Goal: Task Accomplishment & Management: Use online tool/utility

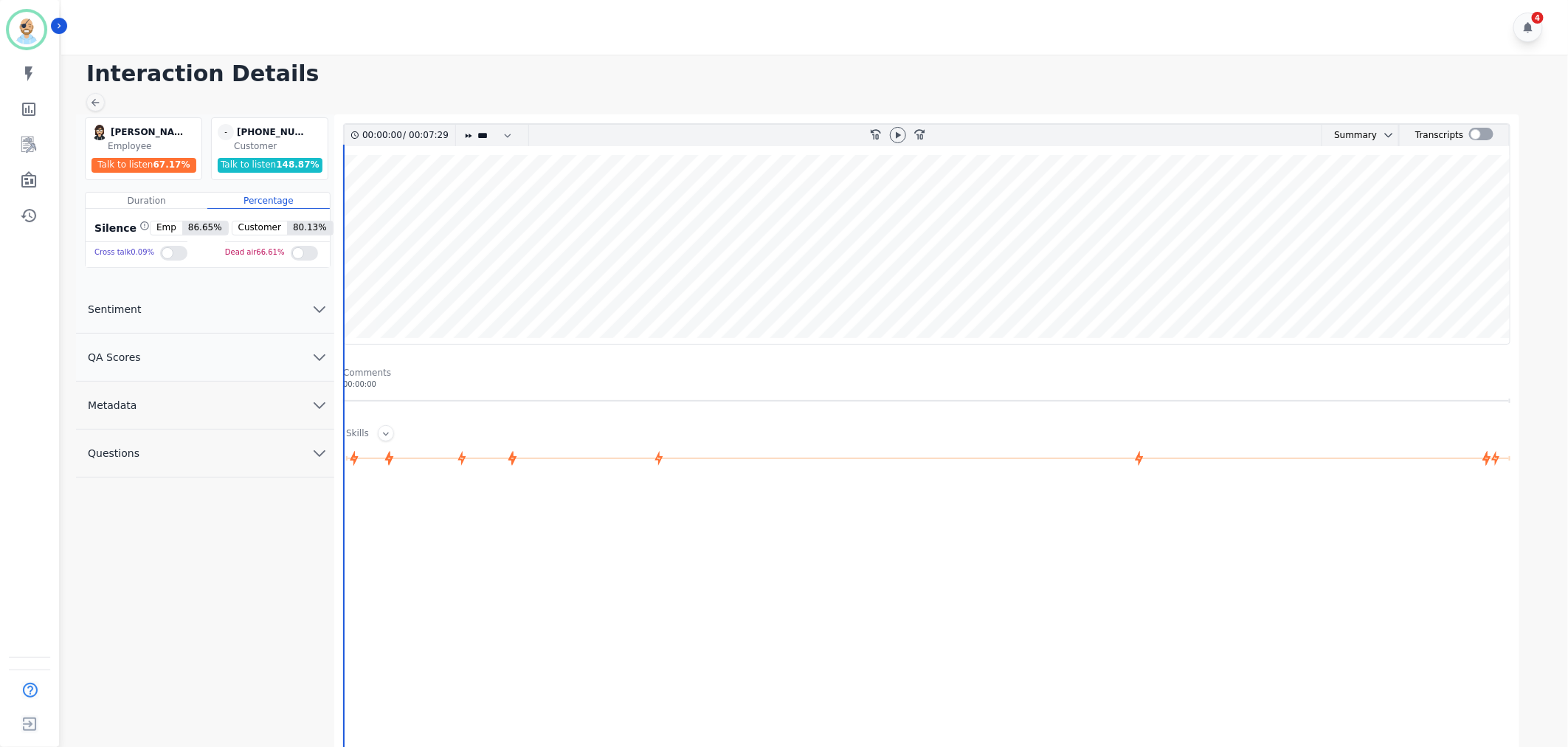
click at [181, 359] on button "QA Scores" at bounding box center [205, 357] width 258 height 48
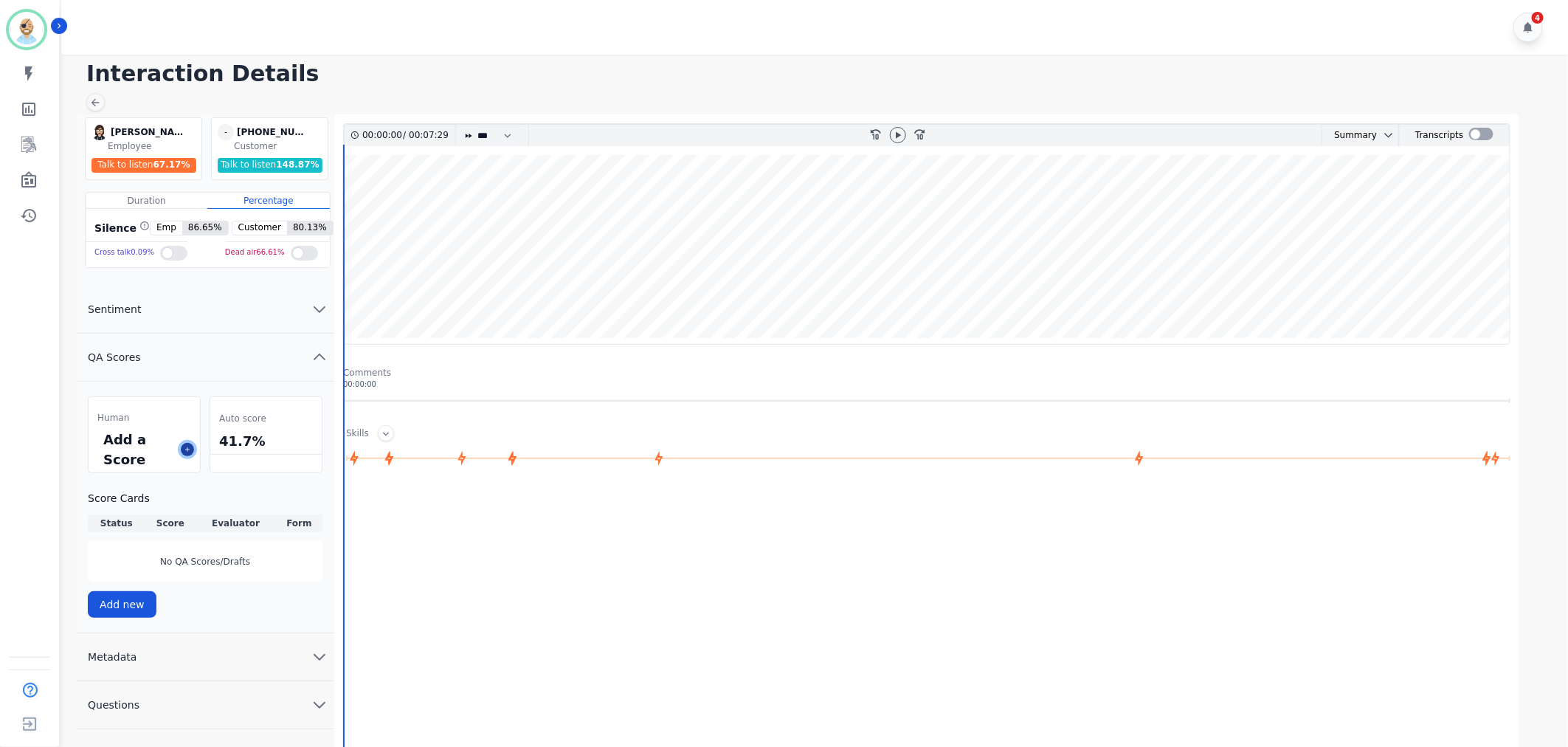
click at [192, 454] on button at bounding box center [187, 449] width 13 height 13
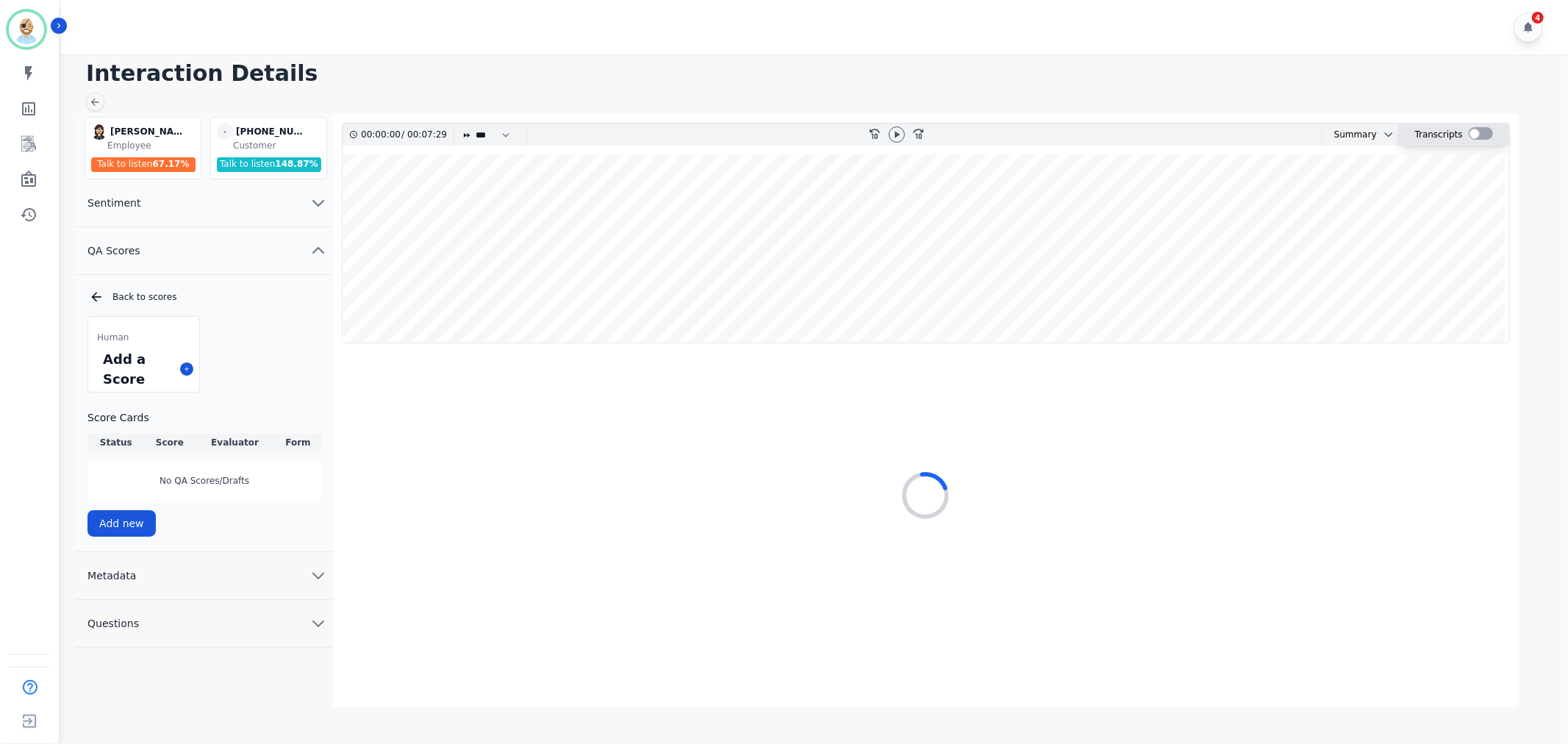
click at [1476, 129] on div at bounding box center [1480, 133] width 24 height 13
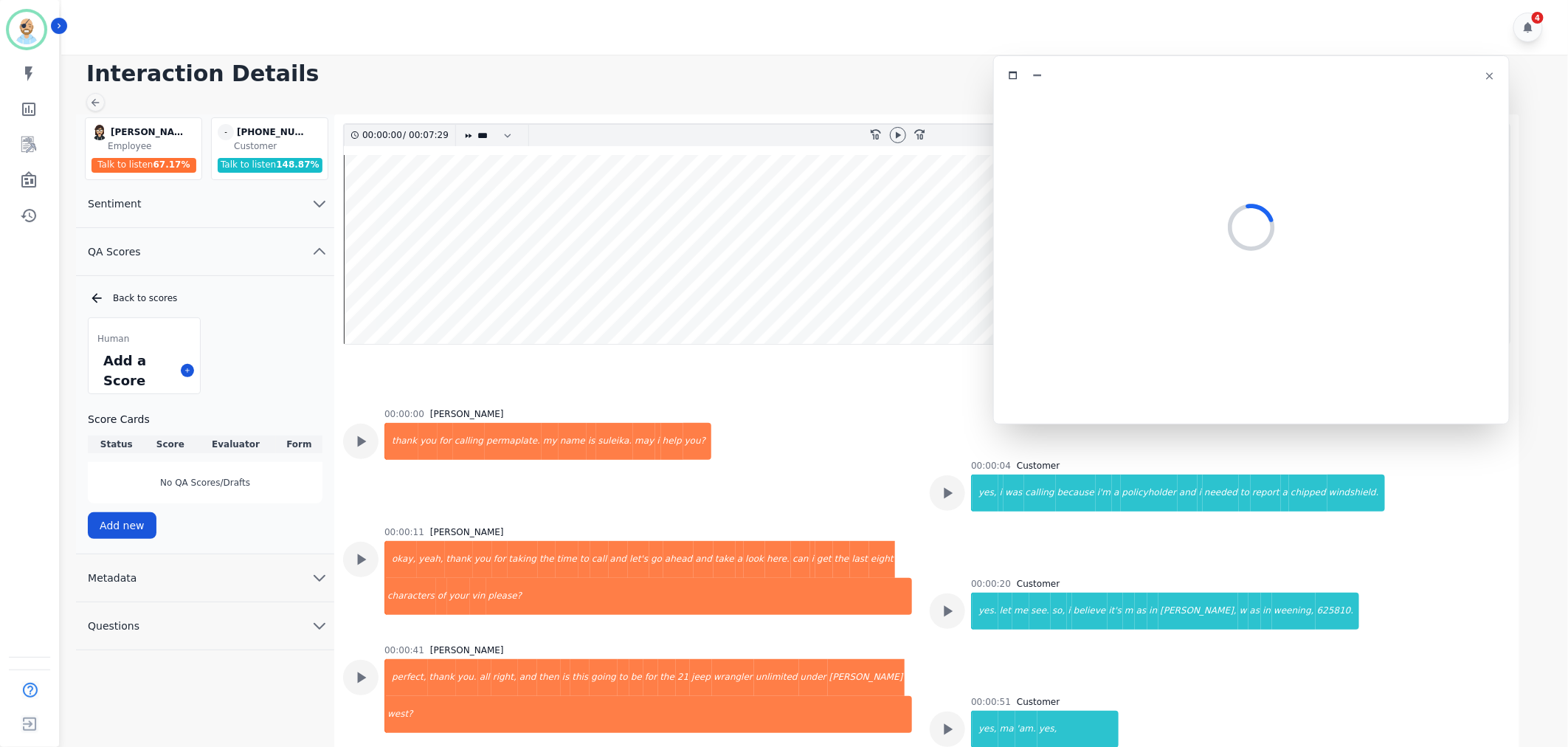
drag, startPoint x: 378, startPoint y: 91, endPoint x: 1309, endPoint y: 84, distance: 931.0
click at [1309, 84] on div at bounding box center [1252, 75] width 498 height 22
click at [902, 143] on div at bounding box center [897, 135] width 22 height 22
click at [901, 139] on icon at bounding box center [897, 135] width 12 height 12
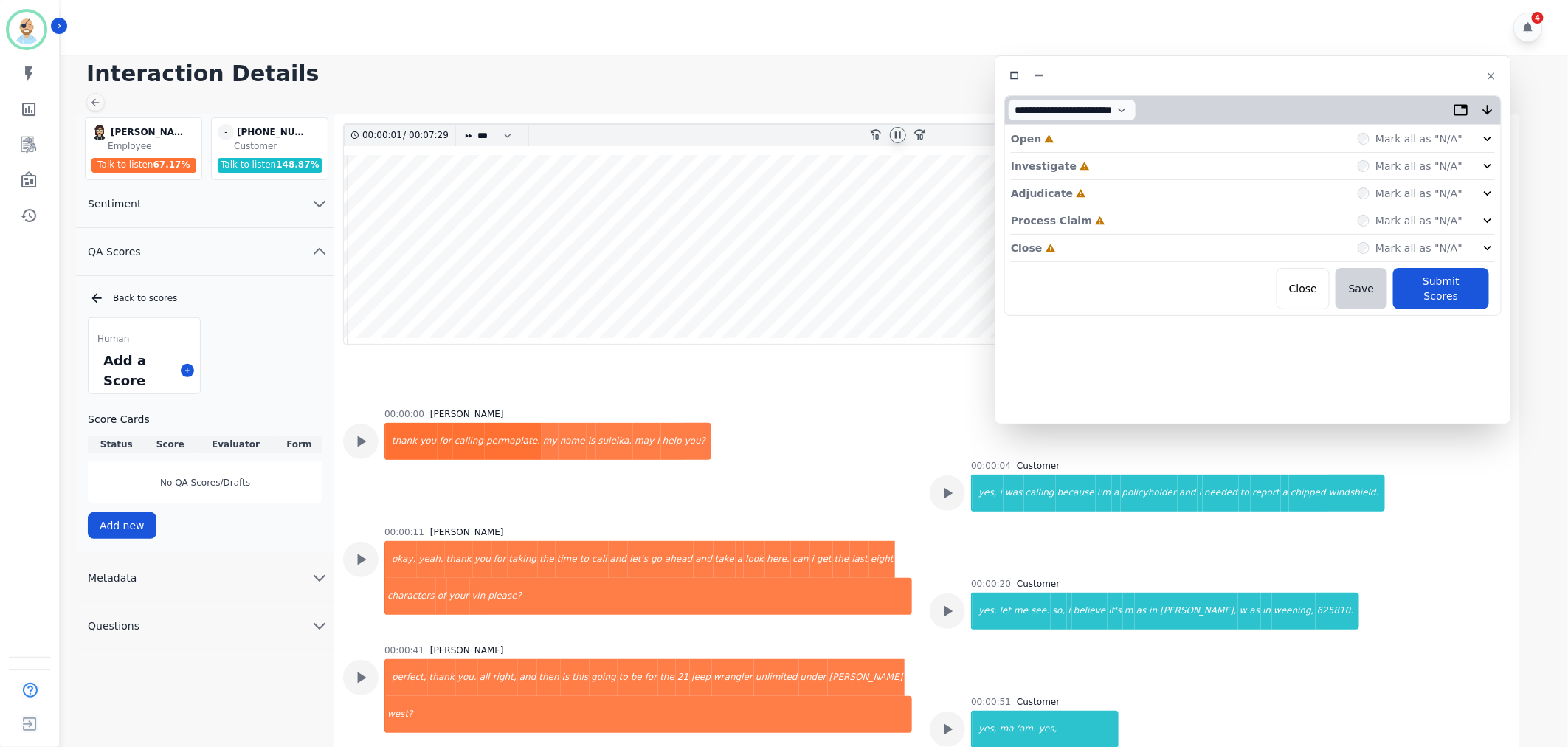
click at [897, 134] on icon at bounding box center [897, 135] width 12 height 12
click at [1087, 258] on div "Close Incomplete Mark all as "N/A"" at bounding box center [1253, 248] width 484 height 27
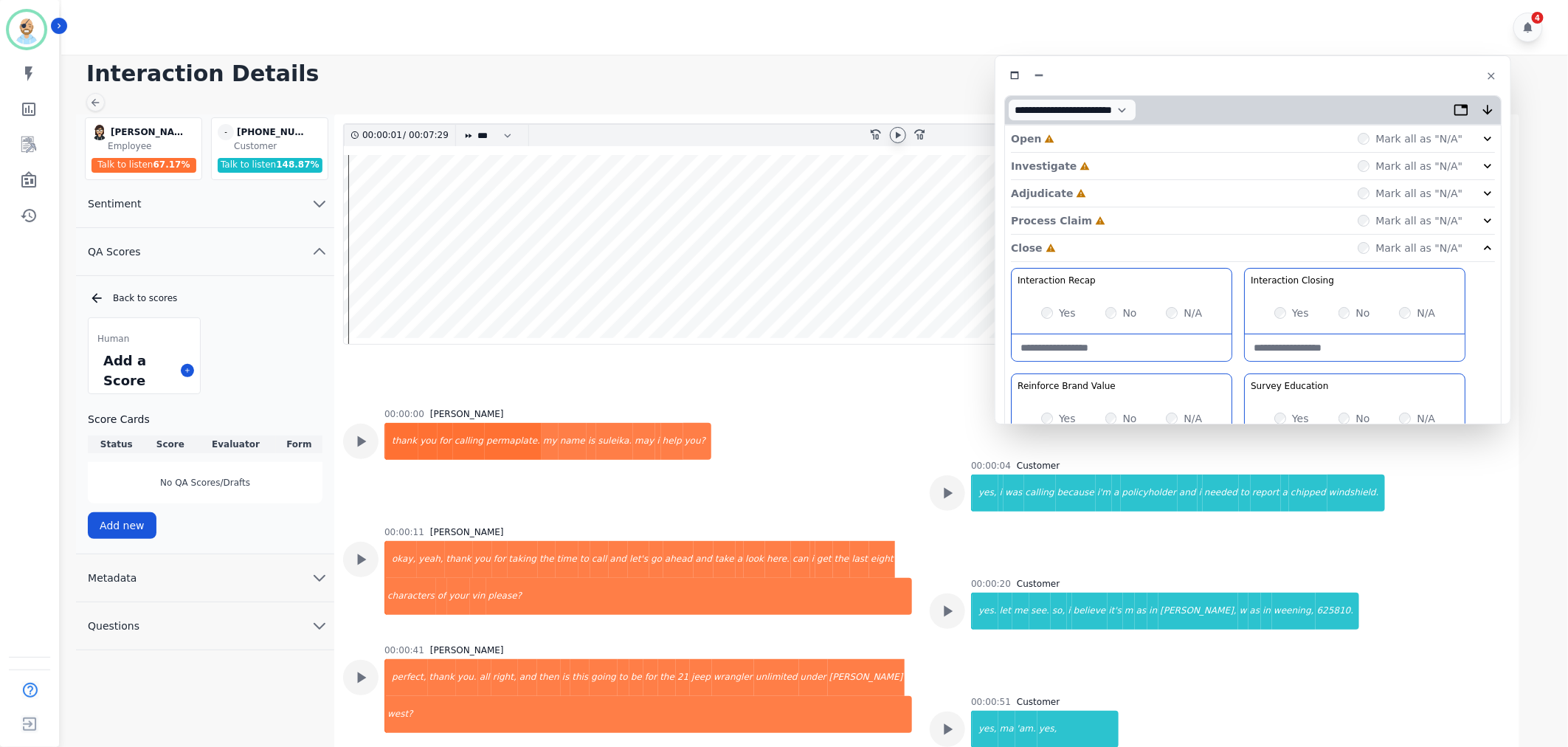
click at [1100, 221] on div "Process Claim Incomplete Mark all as "N/A"" at bounding box center [1253, 221] width 484 height 27
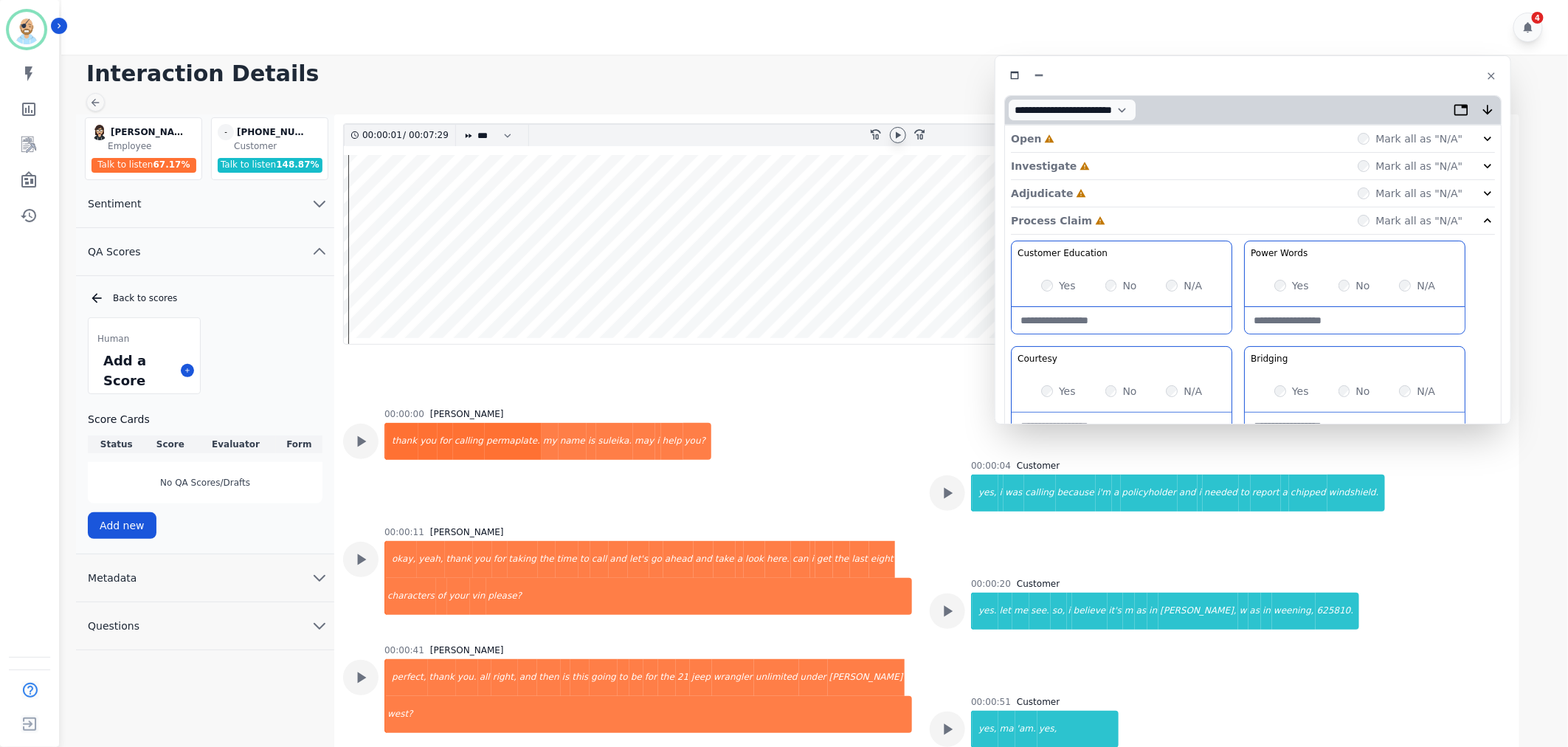
click at [1093, 195] on div "Adjudicate Incomplete Mark all as "N/A"" at bounding box center [1253, 194] width 484 height 27
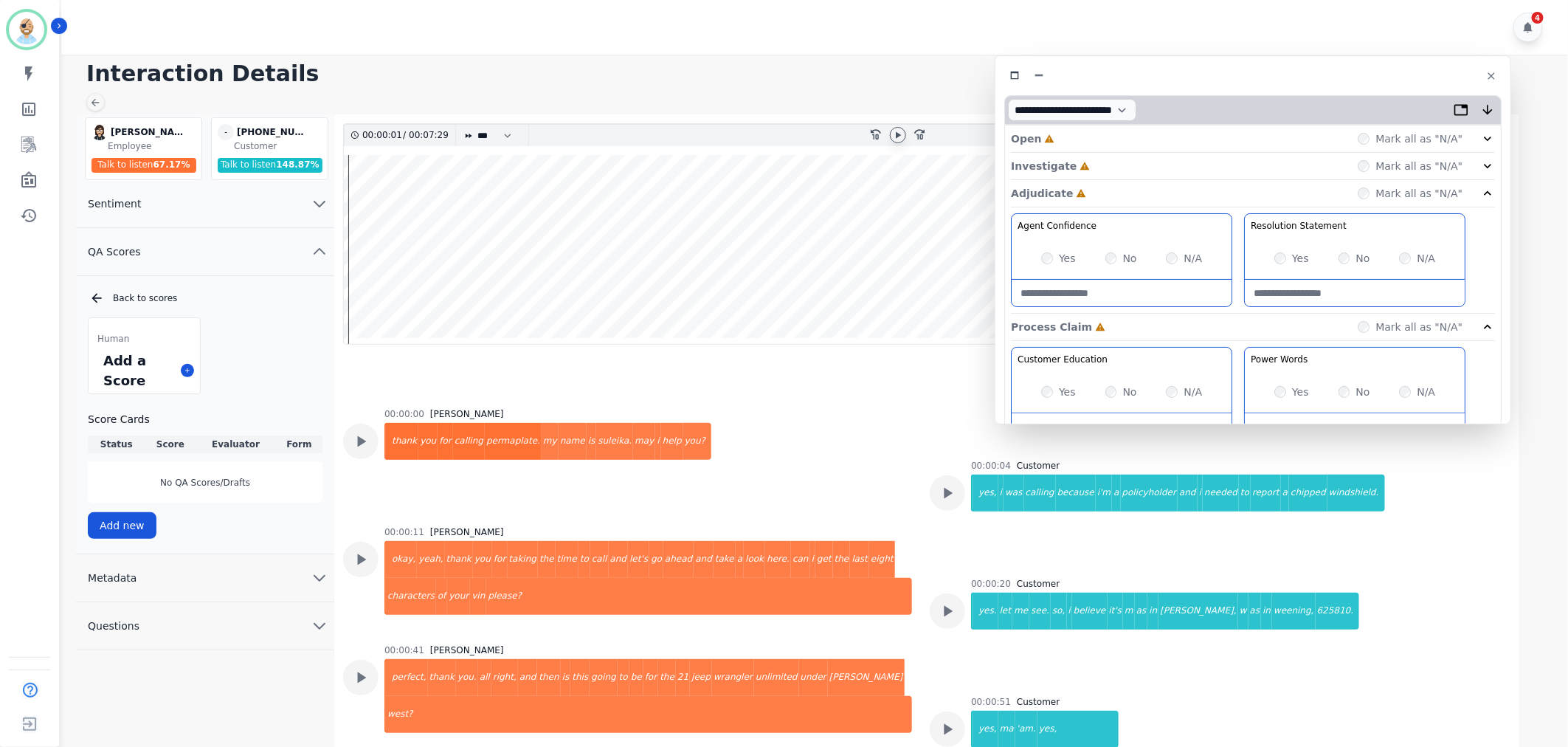
click at [1094, 168] on div "Investigate Incomplete Mark all as "N/A"" at bounding box center [1253, 166] width 484 height 27
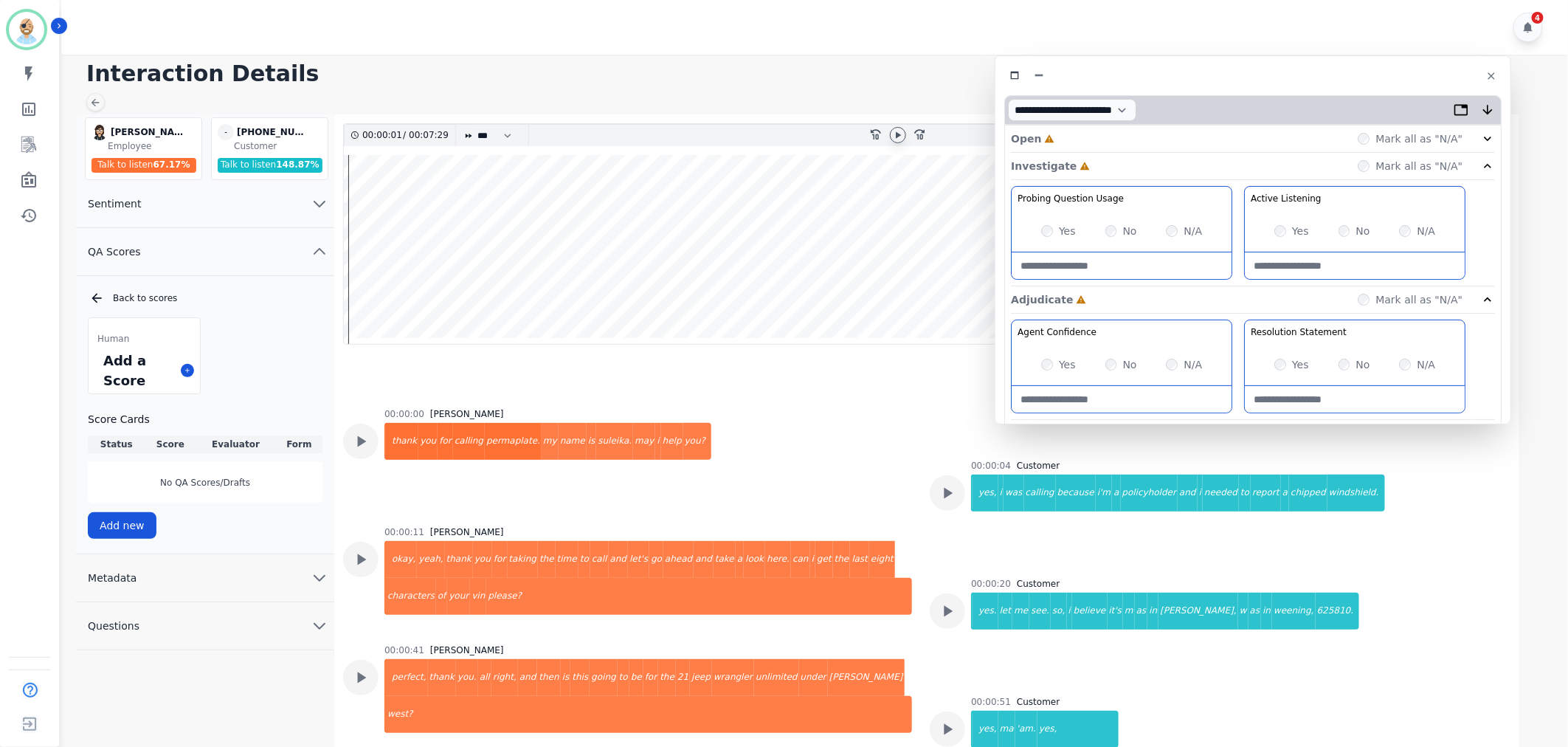
click at [1080, 128] on div "Open Incomplete Mark all as "N/A"" at bounding box center [1253, 139] width 484 height 27
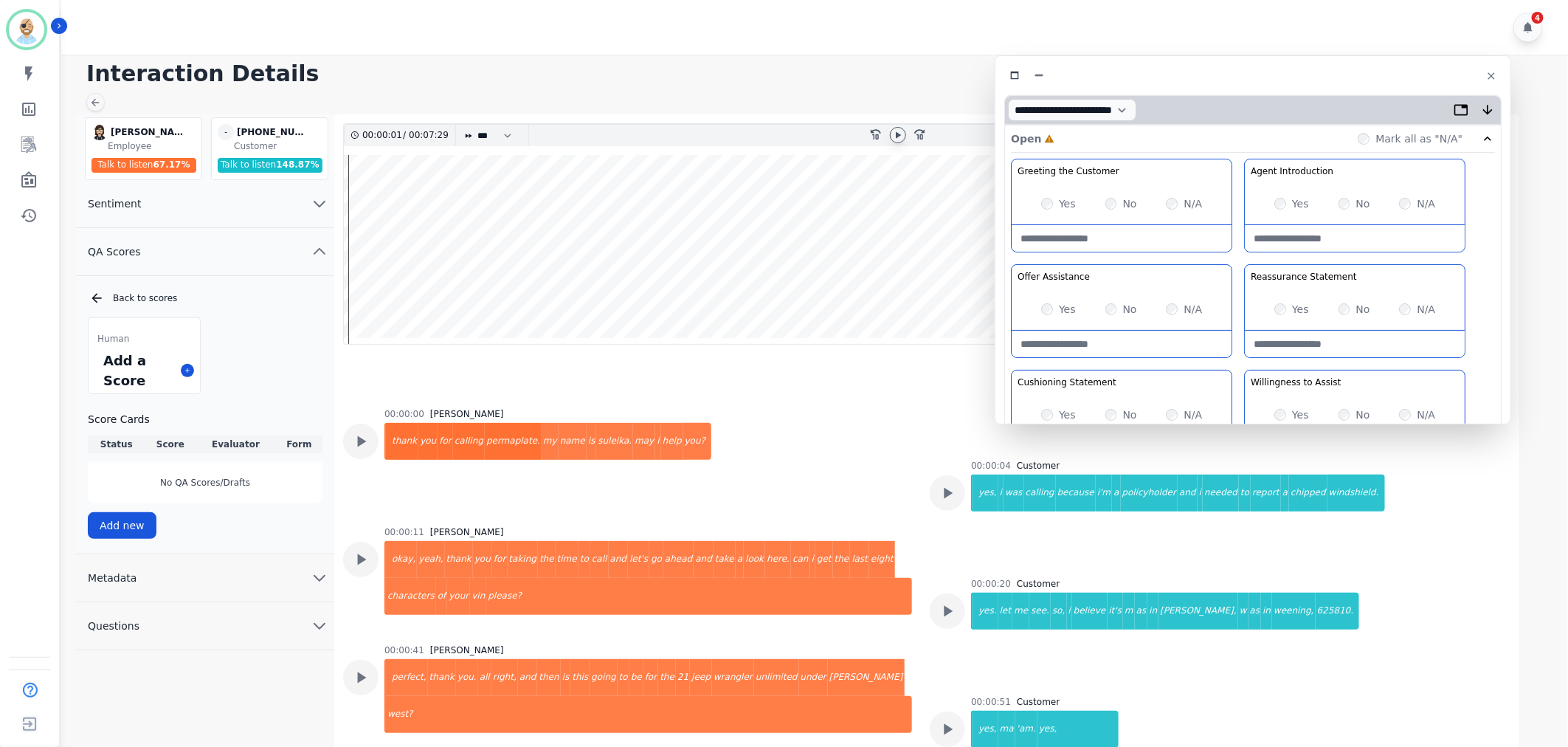
click at [900, 135] on icon at bounding box center [897, 135] width 12 height 12
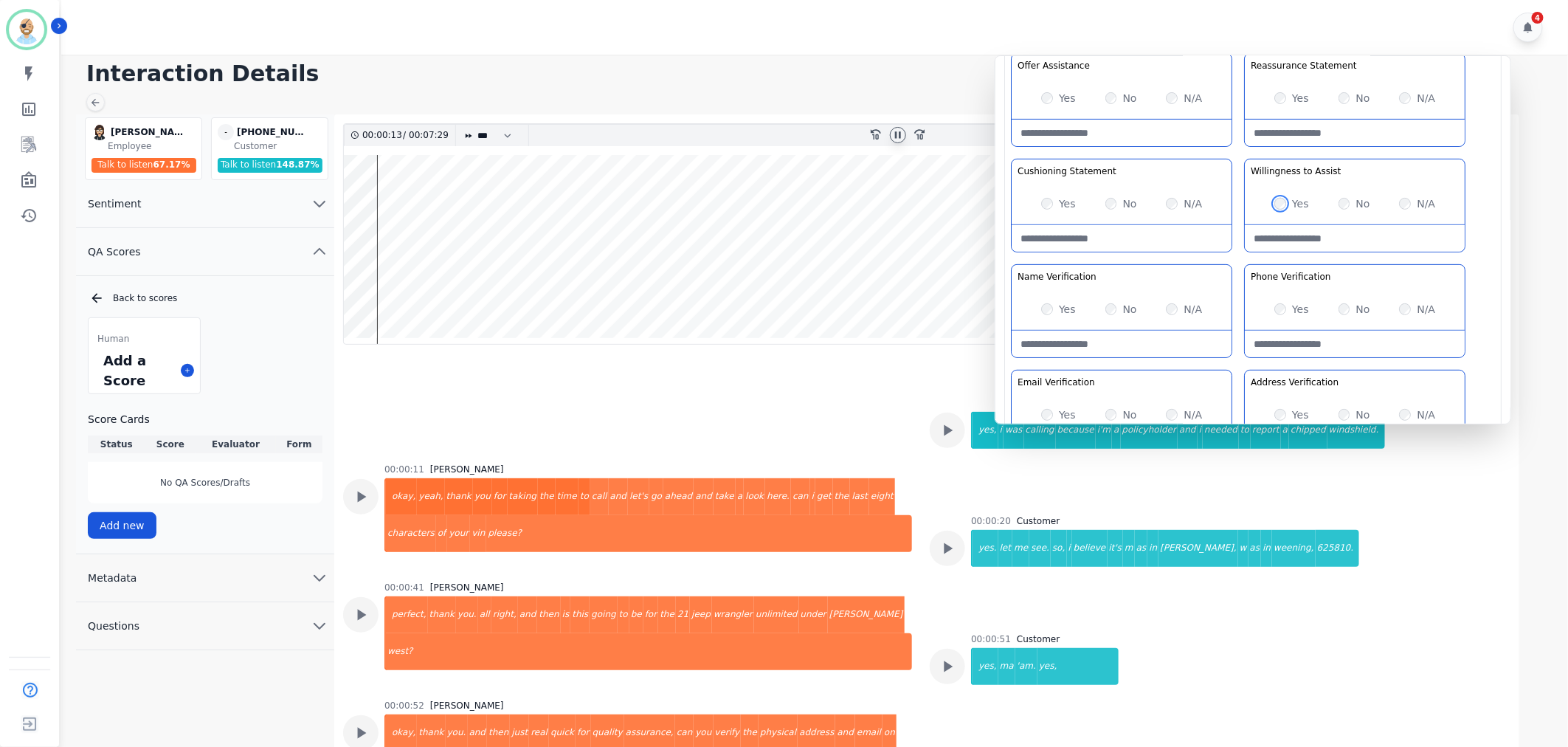
scroll to position [246, 0]
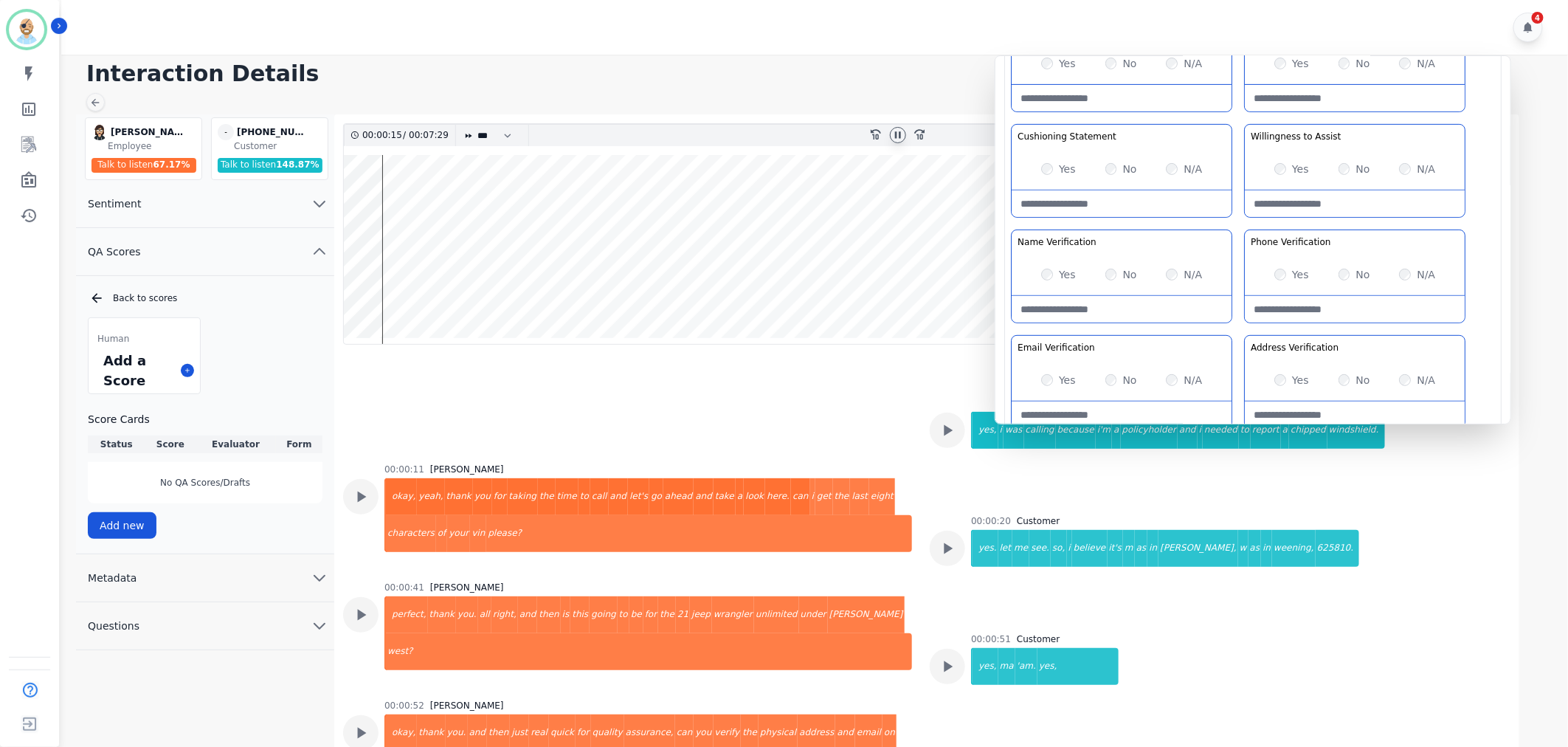
click at [1238, 226] on div "Greeting the Customer Welcome is where we quickly greet our customer as a known…" at bounding box center [1253, 174] width 484 height 523
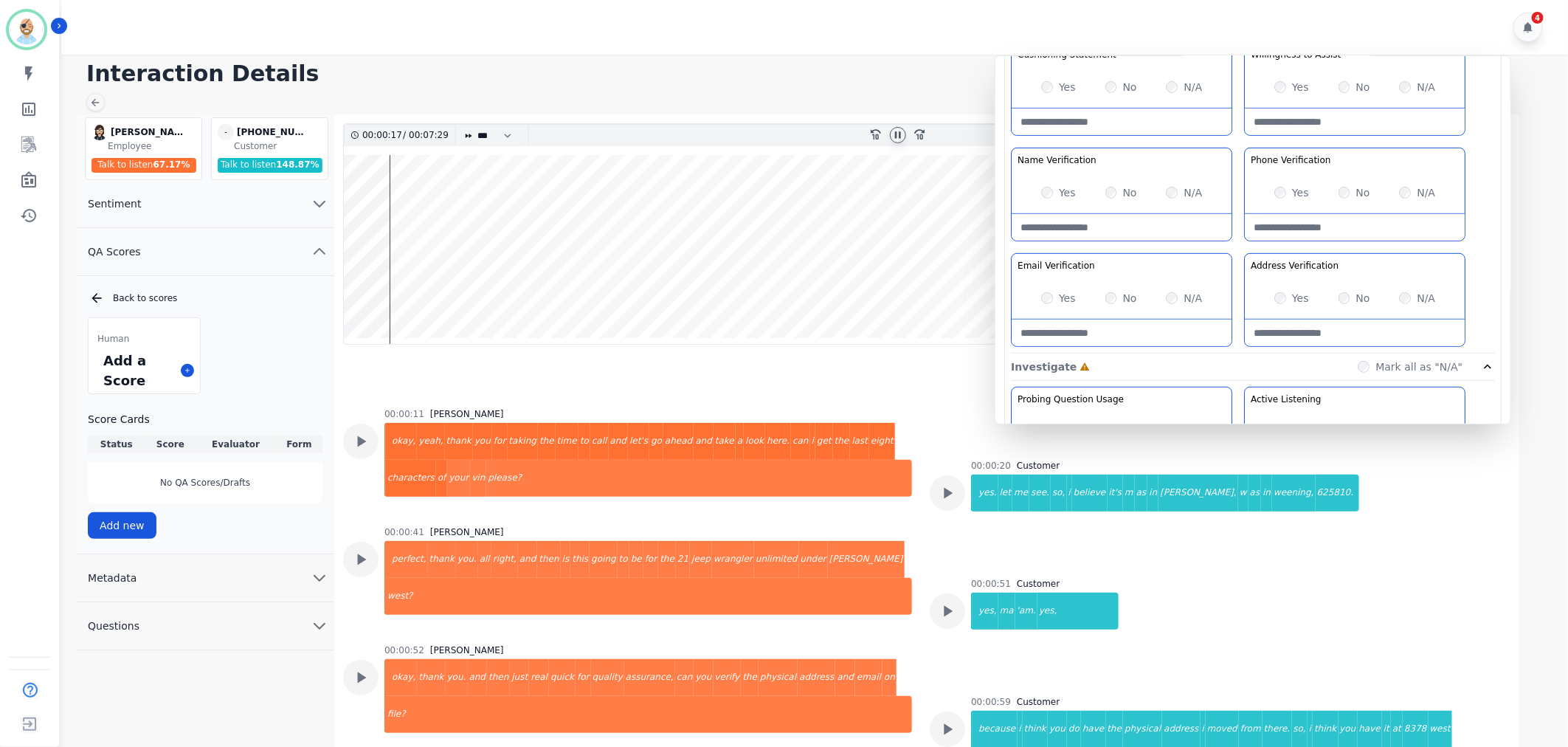
scroll to position [144, 0]
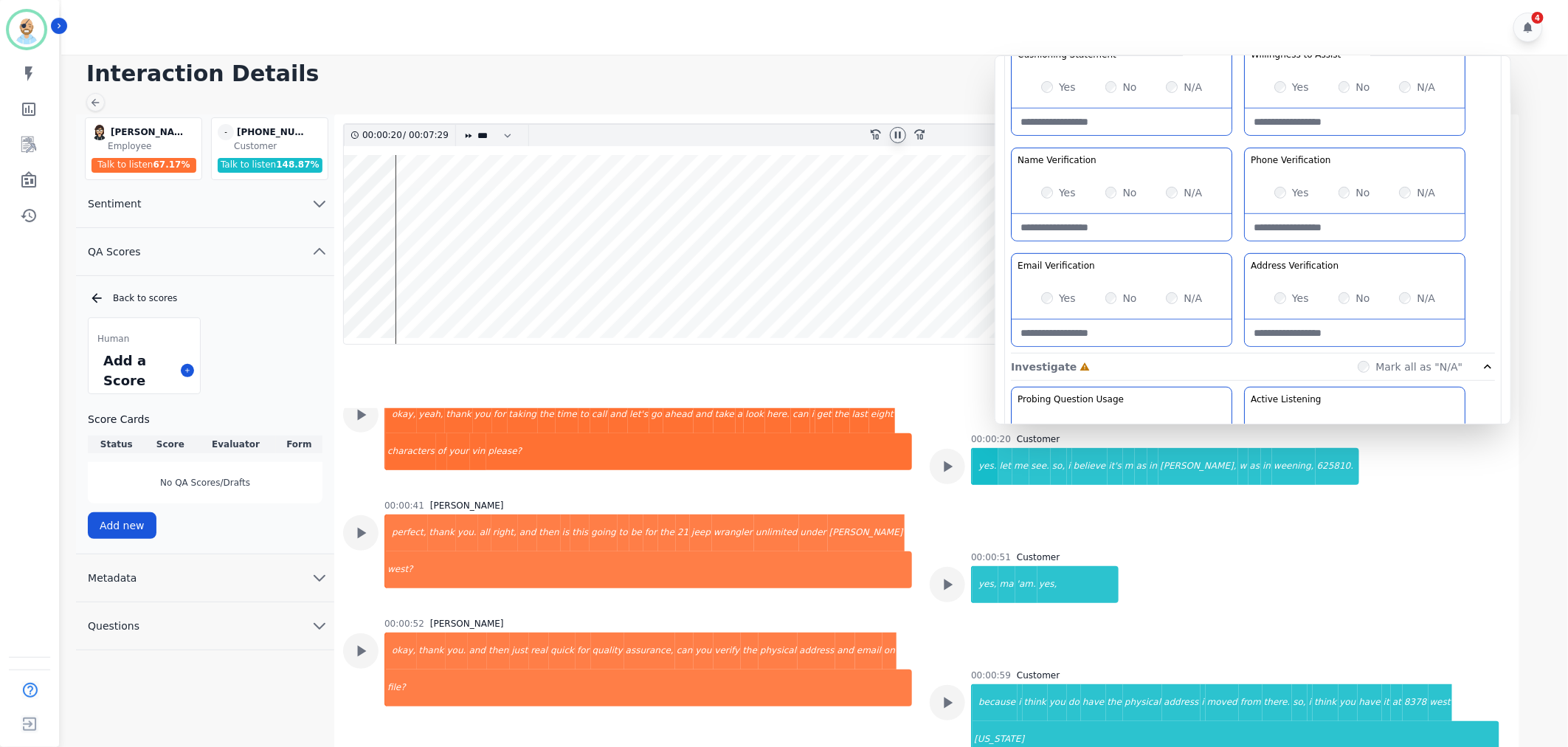
click at [1103, 231] on Verification-note at bounding box center [1121, 228] width 220 height 27
type Verification-note "**********"
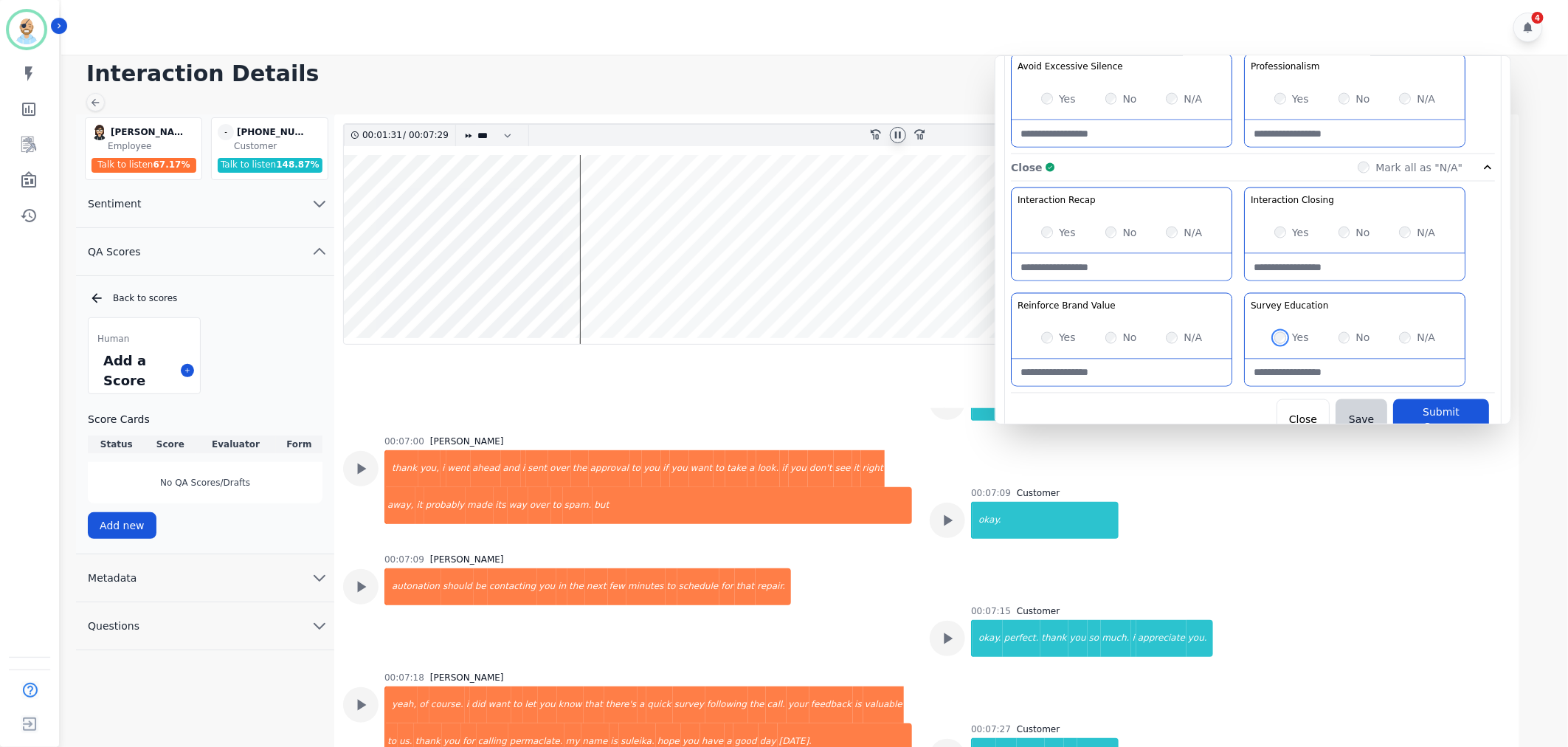
scroll to position [1160, 0]
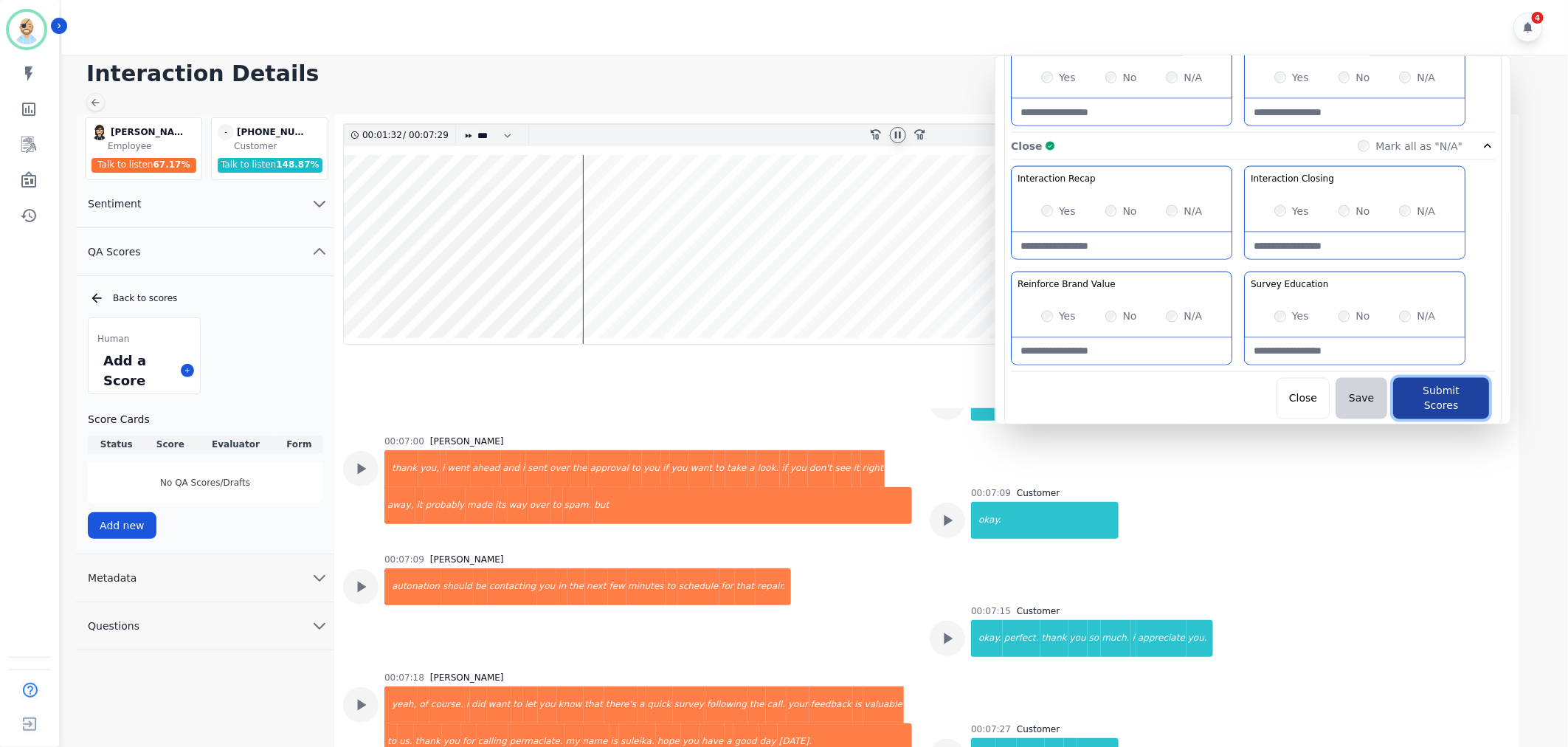
click at [1416, 387] on button "Submit Scores" at bounding box center [1441, 398] width 96 height 41
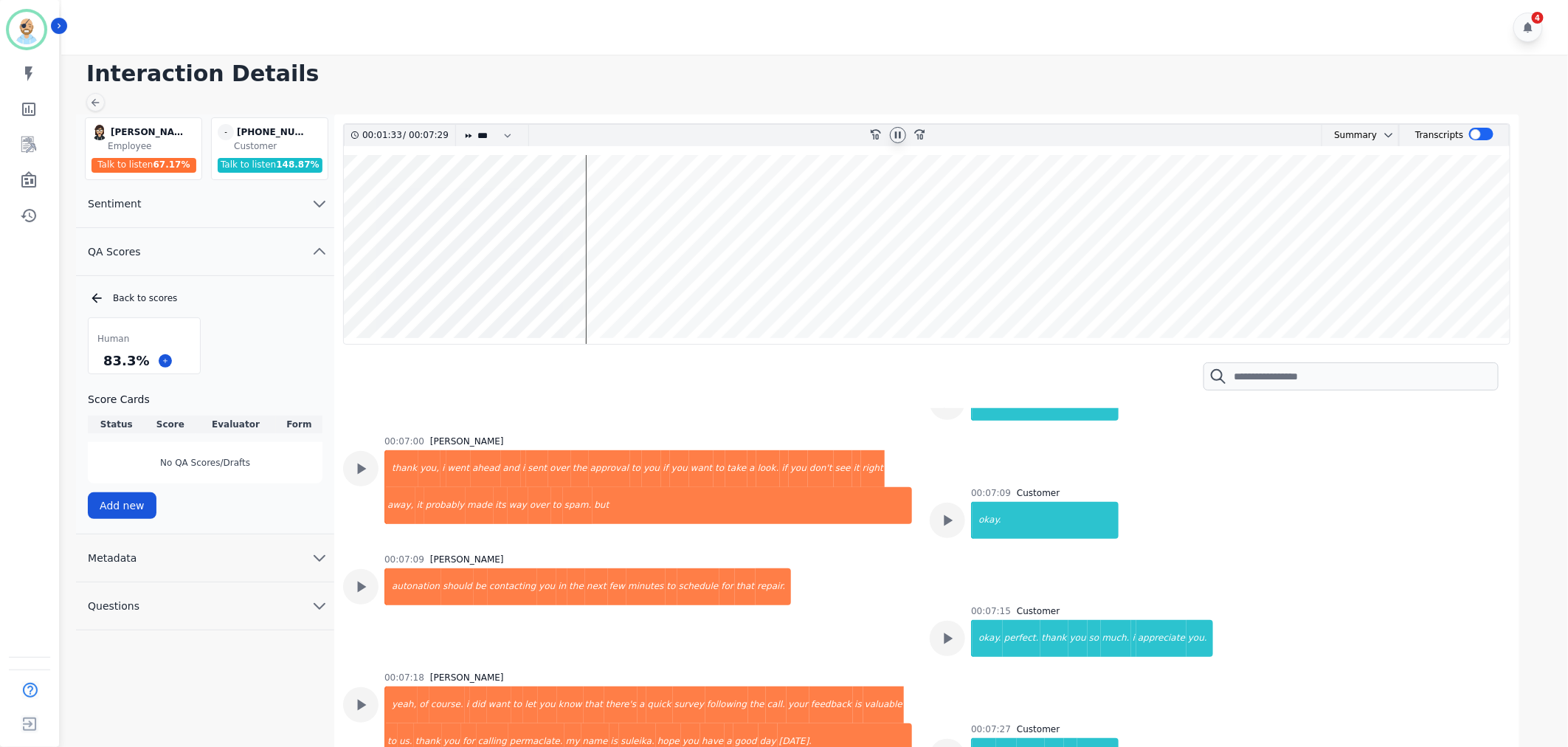
click at [901, 132] on icon at bounding box center [897, 135] width 12 height 12
click at [295, 327] on div "Human 83.3 % Score Cards Status Score Evaluator Form Complete 83.3 % Clint Huds…" at bounding box center [205, 417] width 235 height 199
drag, startPoint x: 143, startPoint y: 360, endPoint x: 78, endPoint y: 360, distance: 65.0
click at [78, 360] on div "Back to scores Human 83.3 % Score Cards Status Score Evaluator Form Complete 83…" at bounding box center [205, 404] width 258 height 226
copy div "83.3 %"
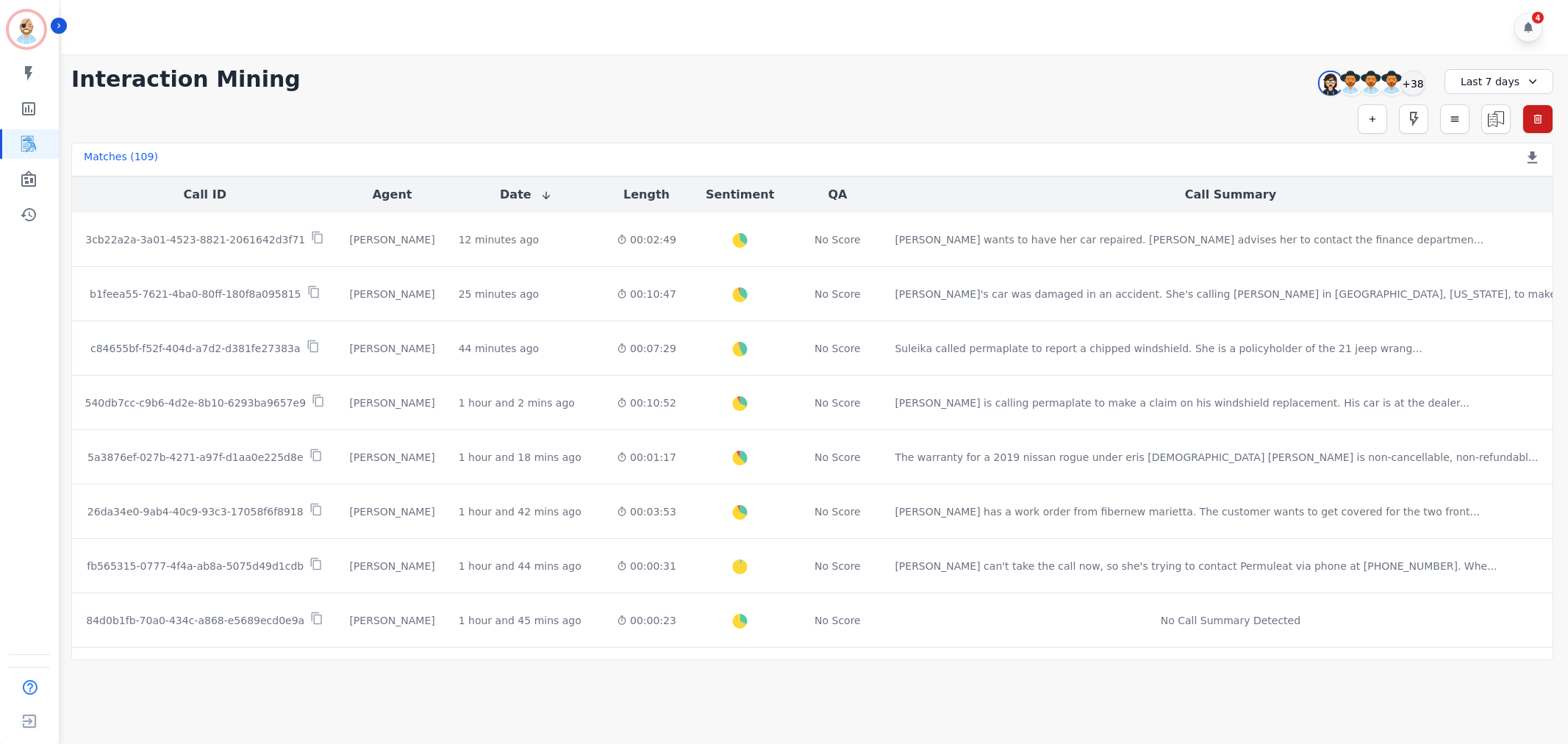
click at [607, 69] on div "**********" at bounding box center [812, 79] width 1481 height 27
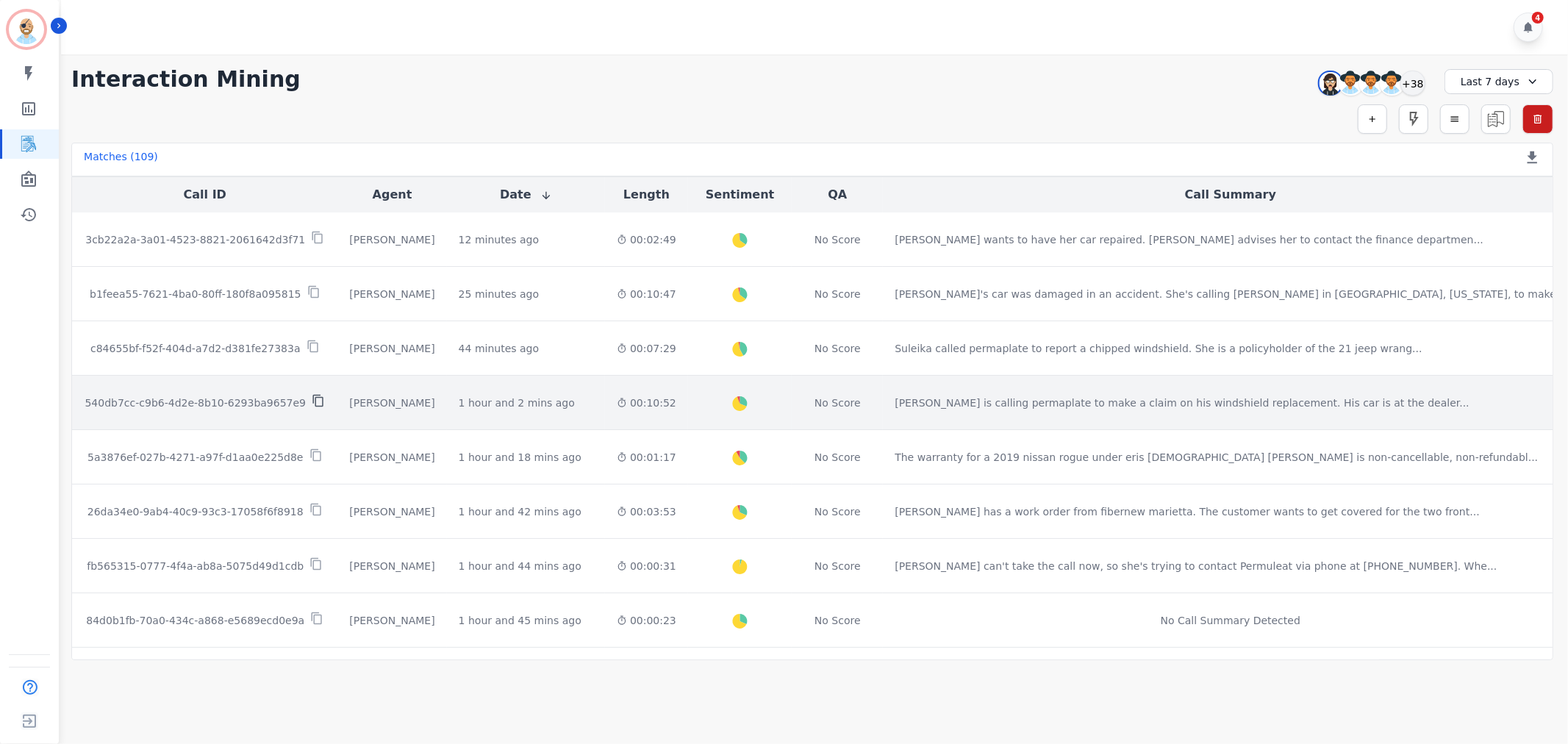
click at [312, 401] on icon at bounding box center [318, 400] width 13 height 13
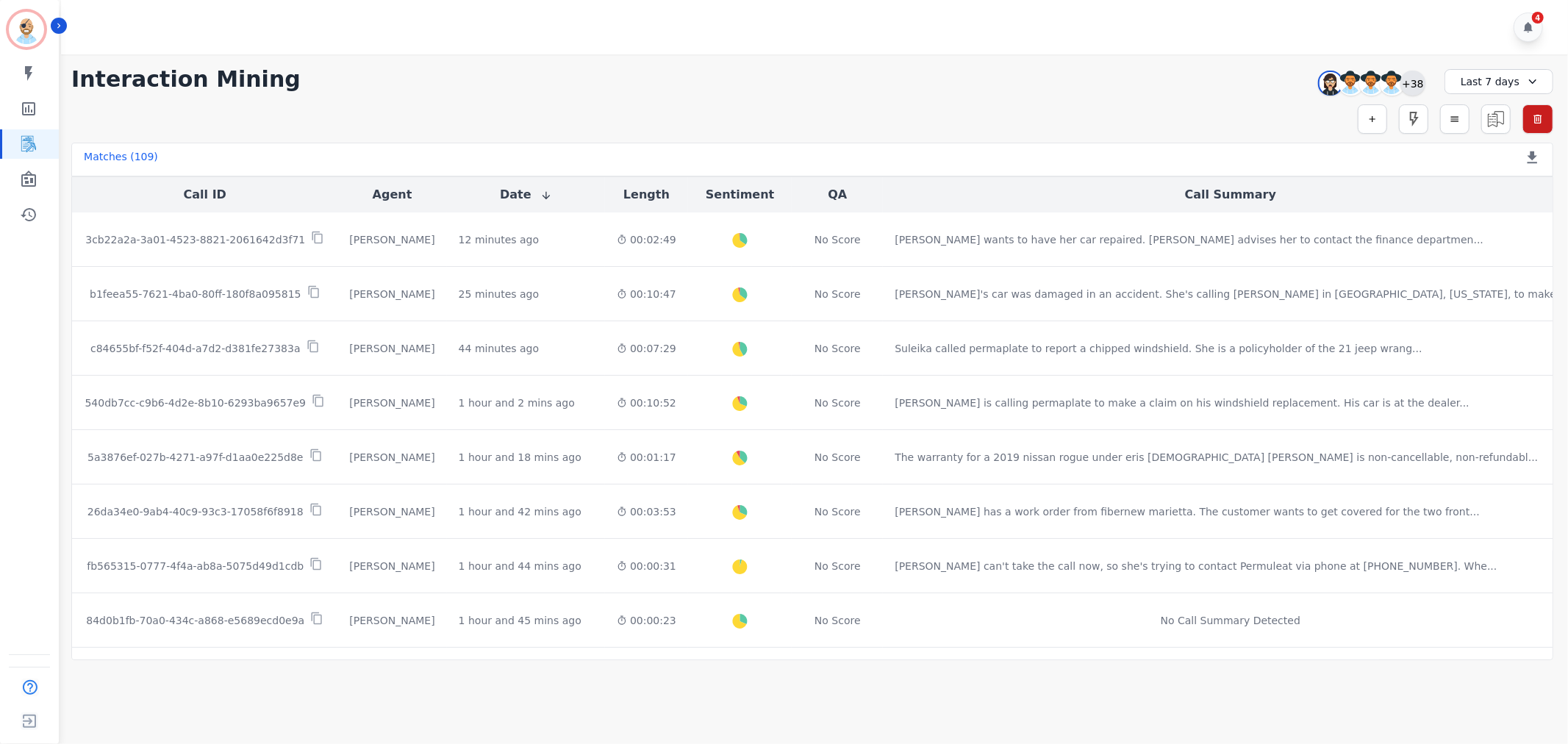
click at [1408, 77] on div "+38" at bounding box center [1413, 83] width 25 height 25
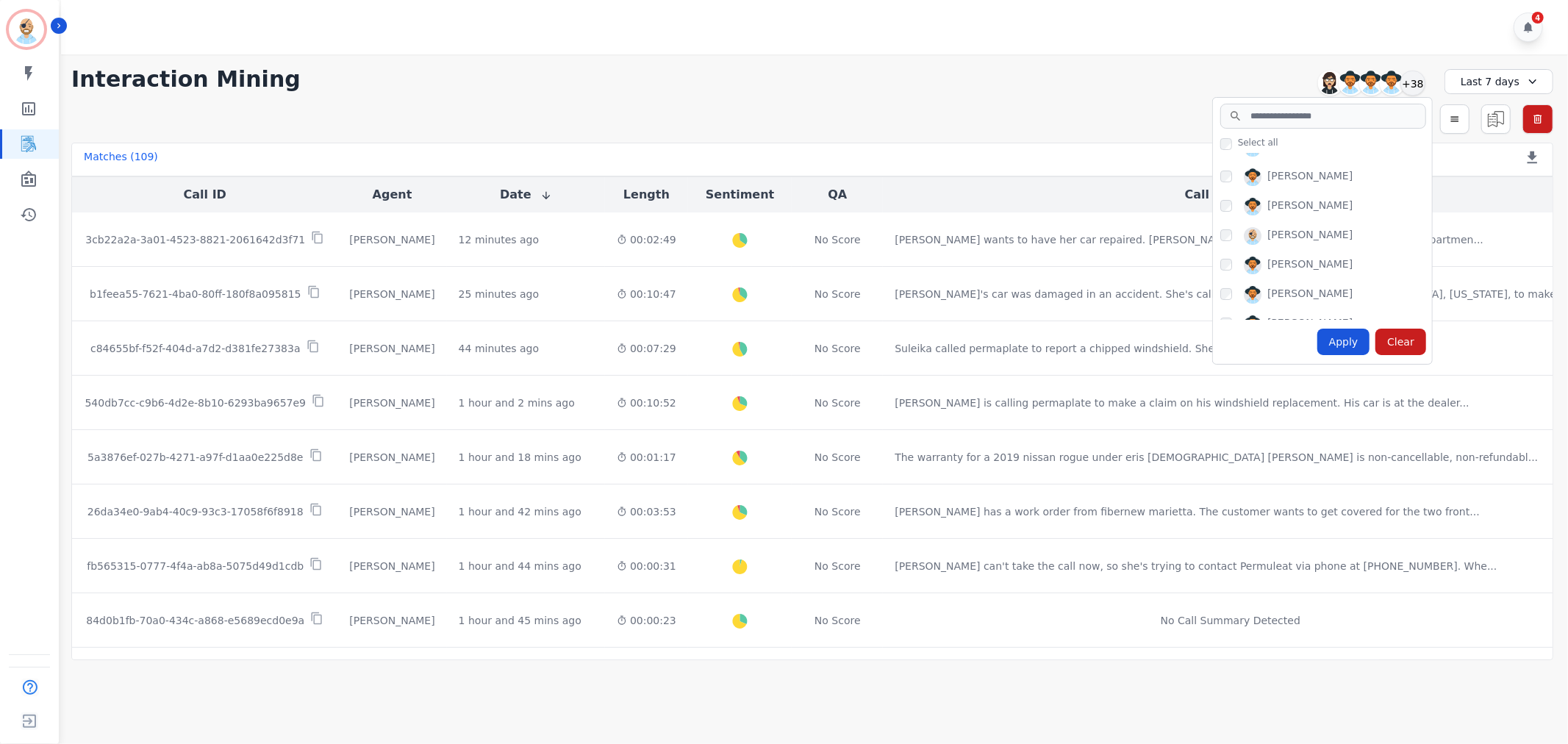
scroll to position [169, 0]
click at [1334, 342] on div "Apply" at bounding box center [1343, 342] width 53 height 27
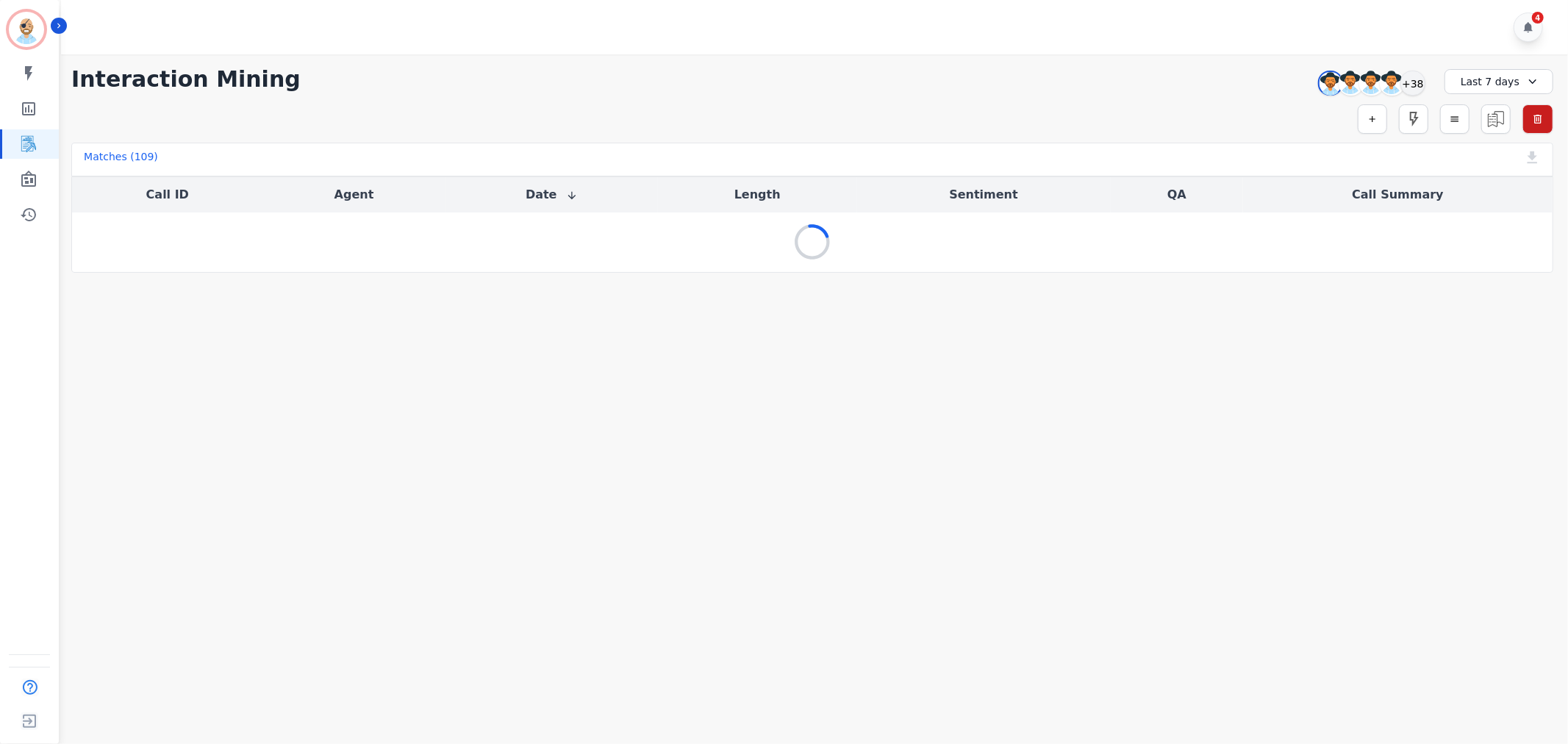
click at [999, 82] on div "**********" at bounding box center [812, 79] width 1481 height 27
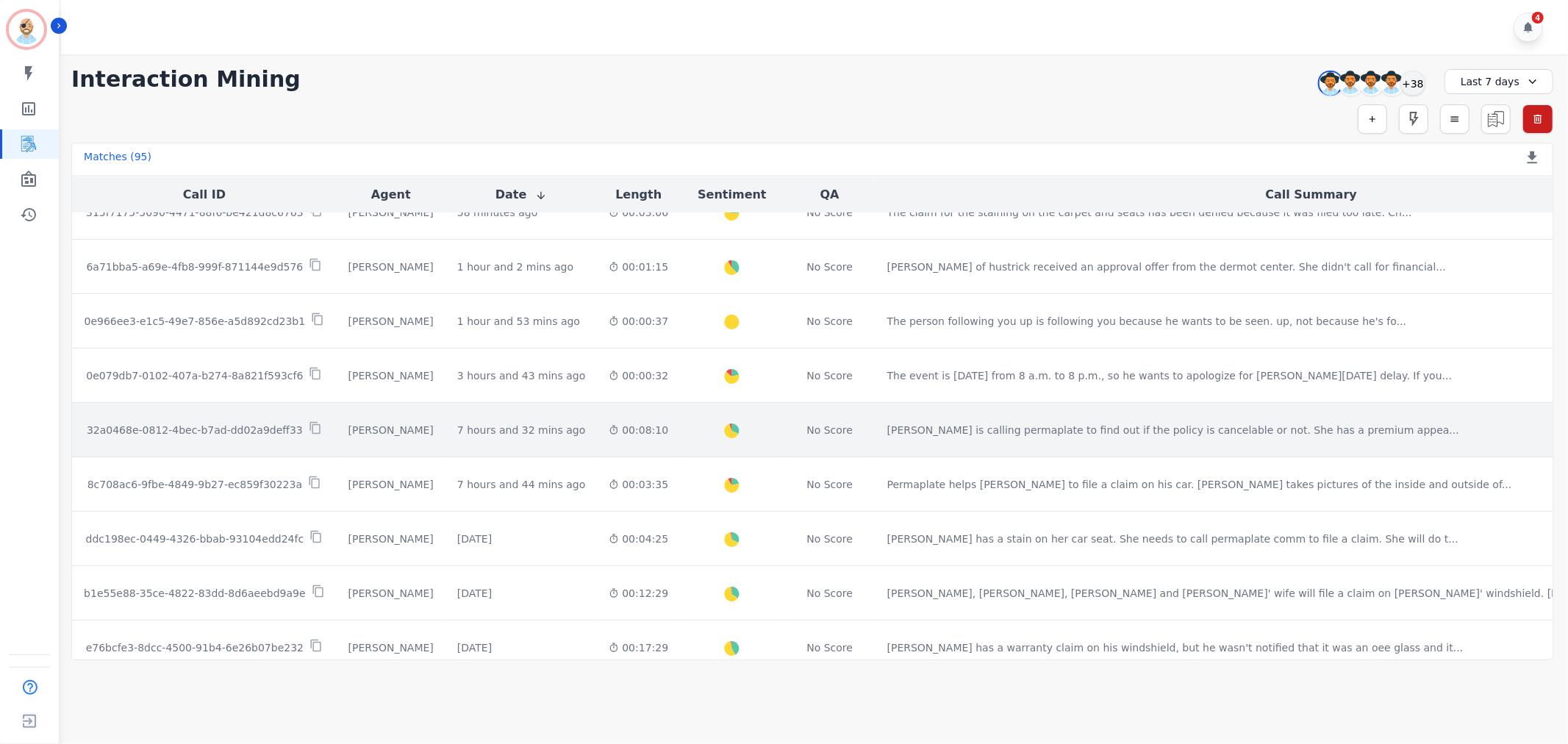
scroll to position [163, 0]
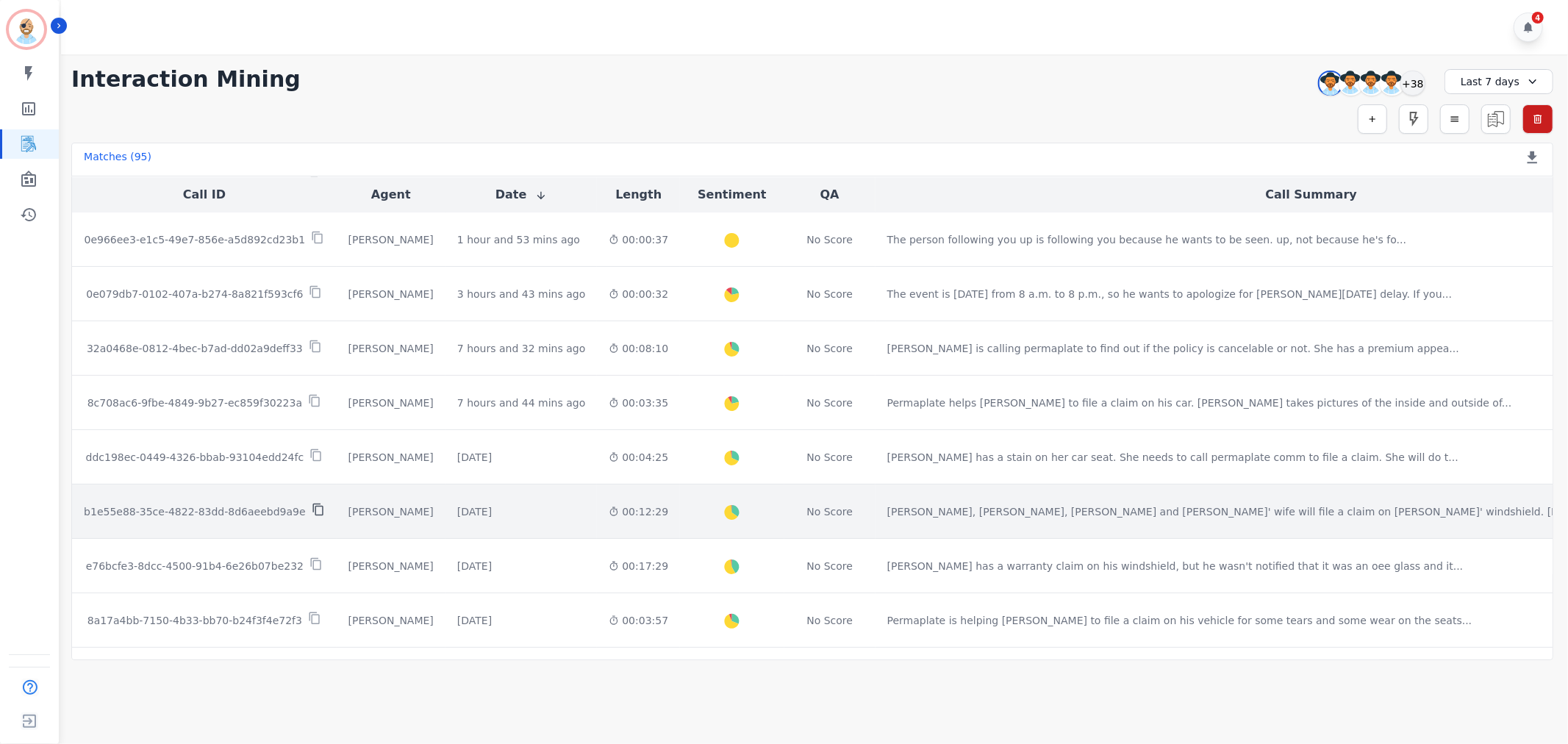
click at [313, 508] on icon at bounding box center [318, 510] width 11 height 13
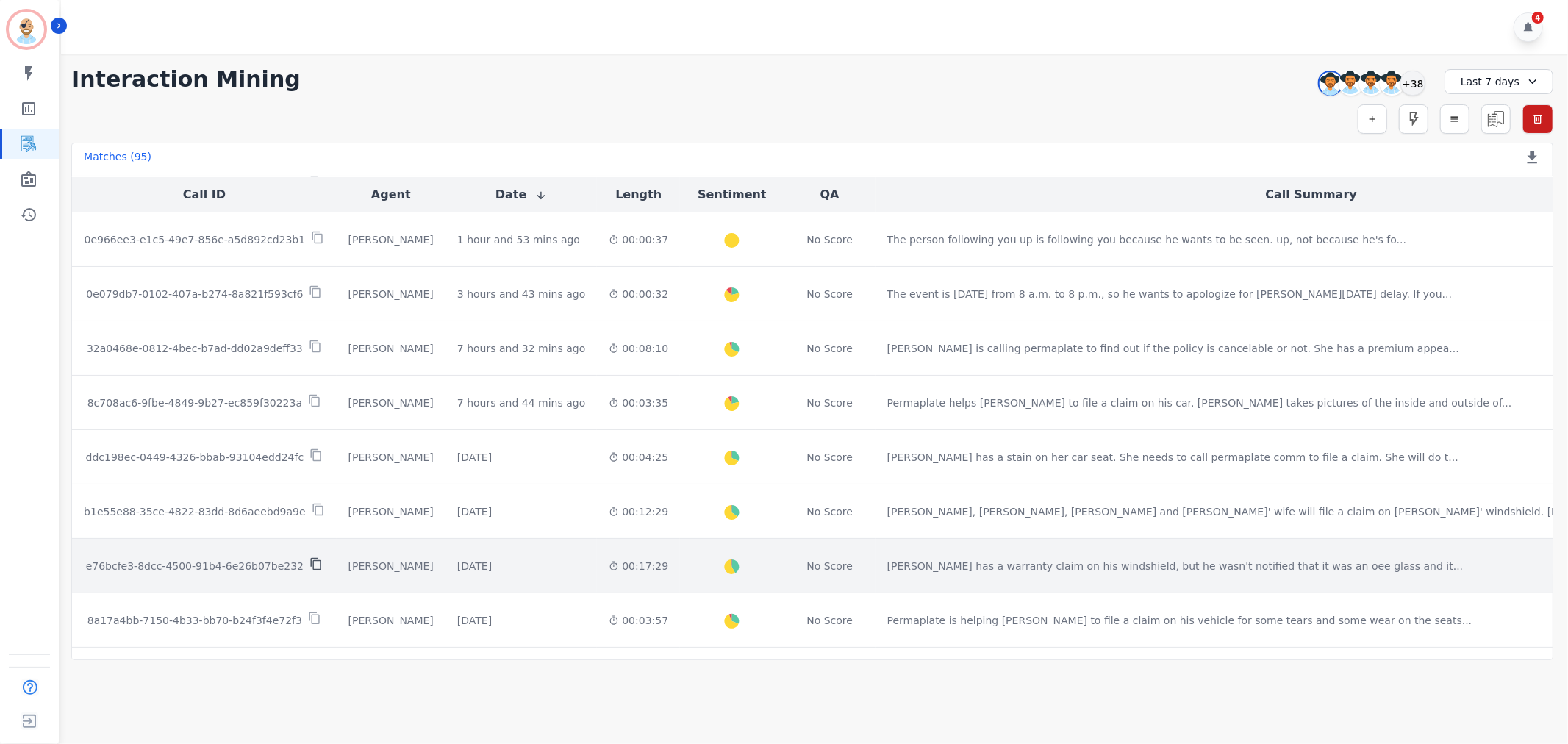
click at [310, 563] on icon at bounding box center [316, 564] width 13 height 13
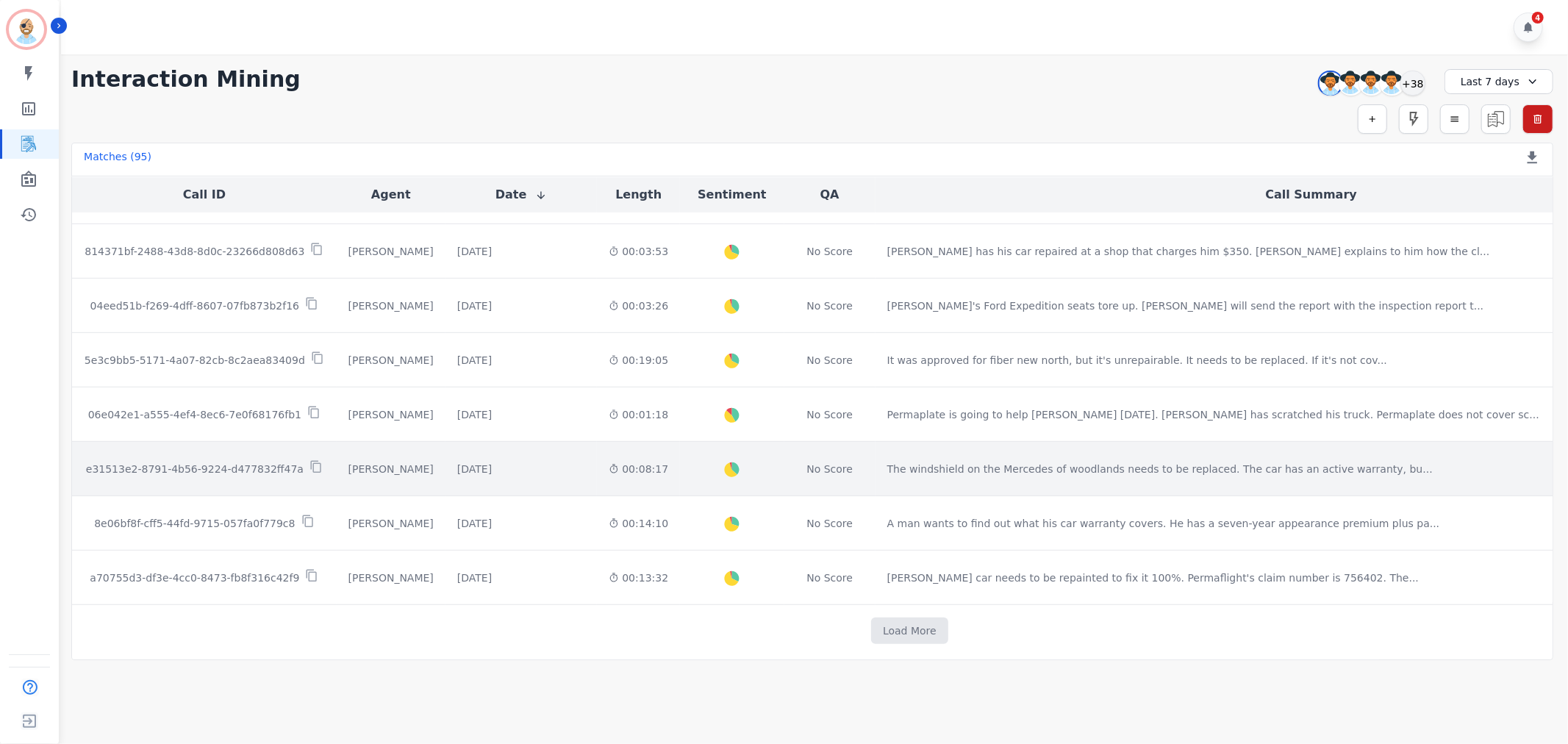
scroll to position [703, 0]
click at [313, 456] on icon at bounding box center [316, 460] width 13 height 13
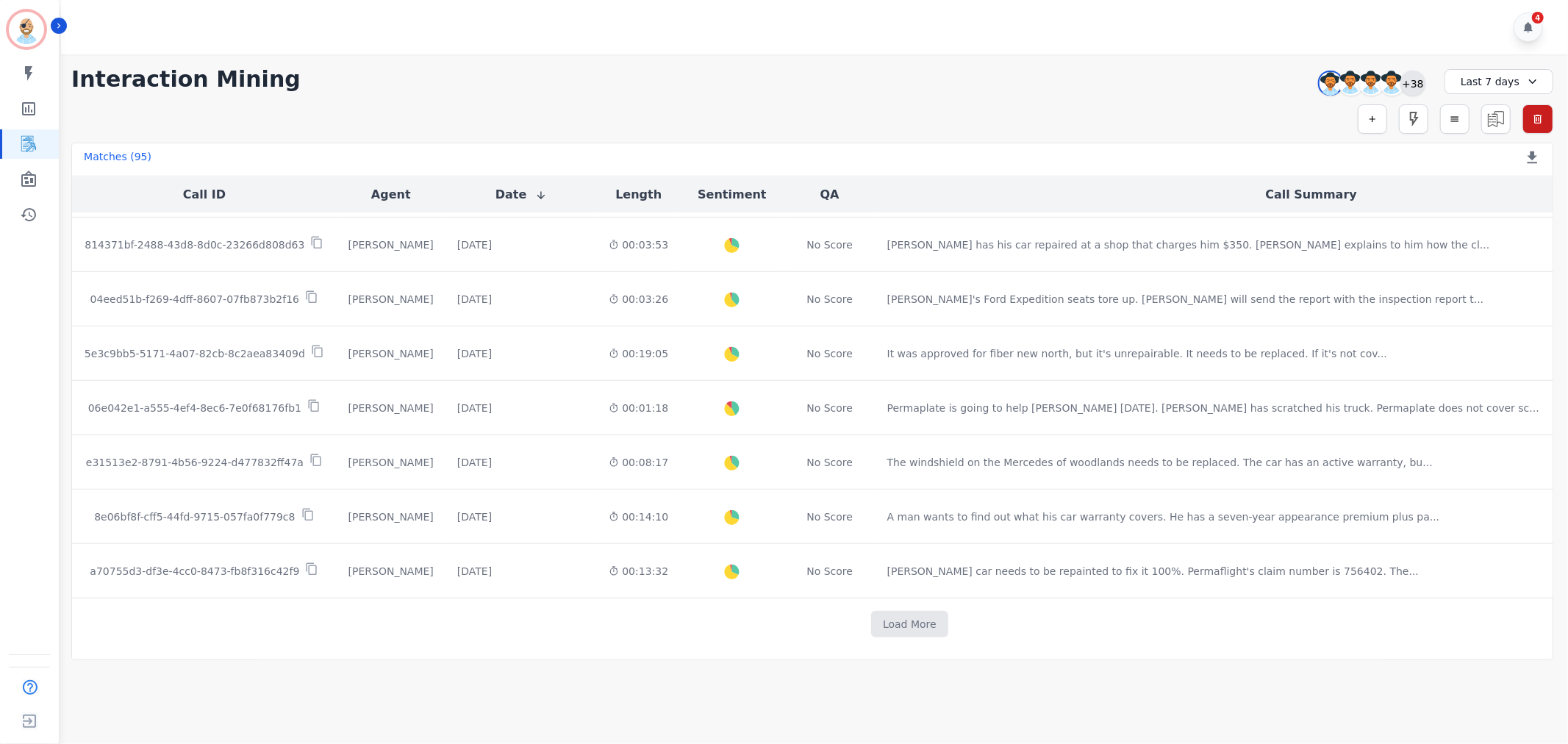
click at [1419, 75] on div "+38" at bounding box center [1413, 83] width 25 height 25
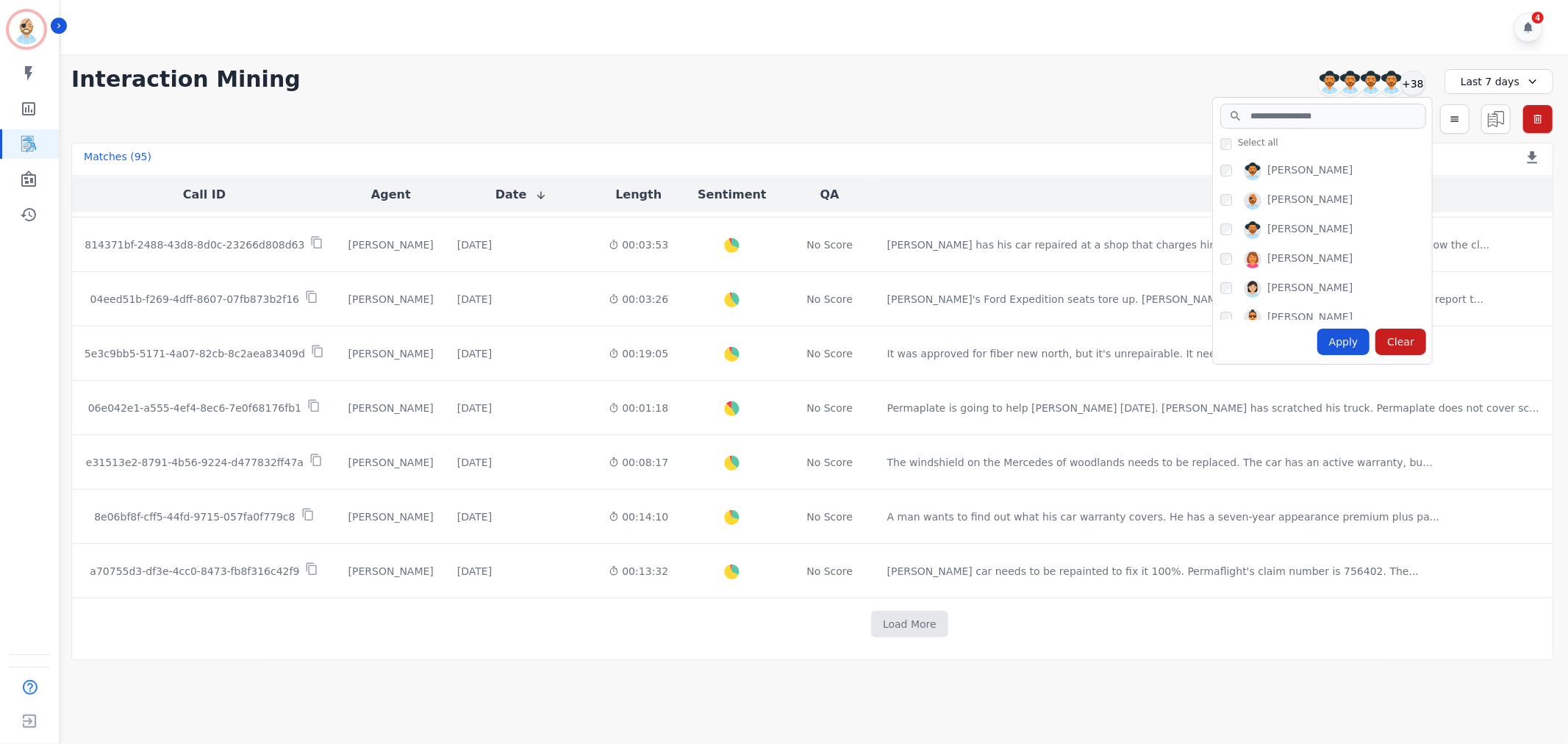
scroll to position [408, 0]
click at [1339, 336] on div "Apply" at bounding box center [1343, 342] width 53 height 27
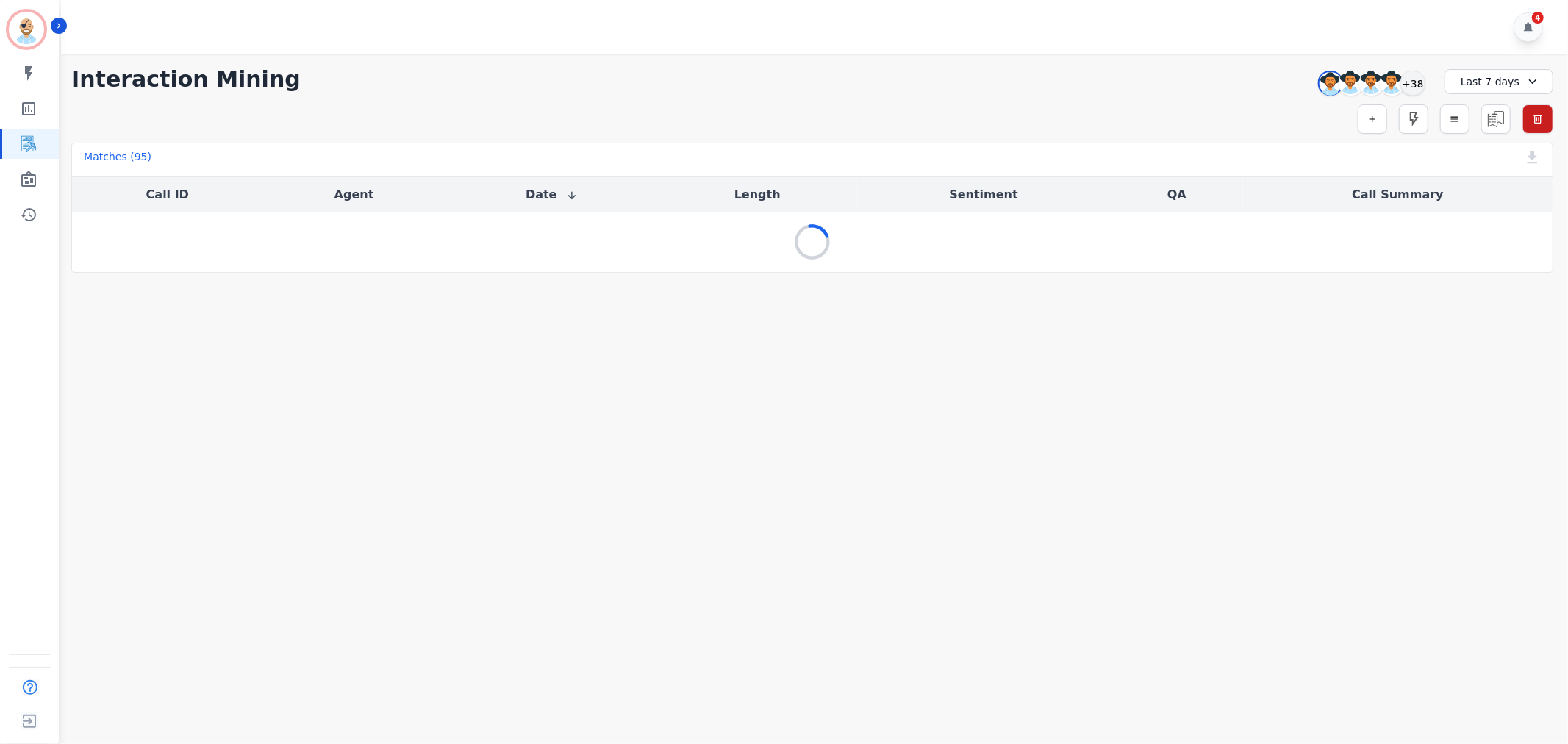
click at [803, 74] on div "**********" at bounding box center [812, 79] width 1481 height 27
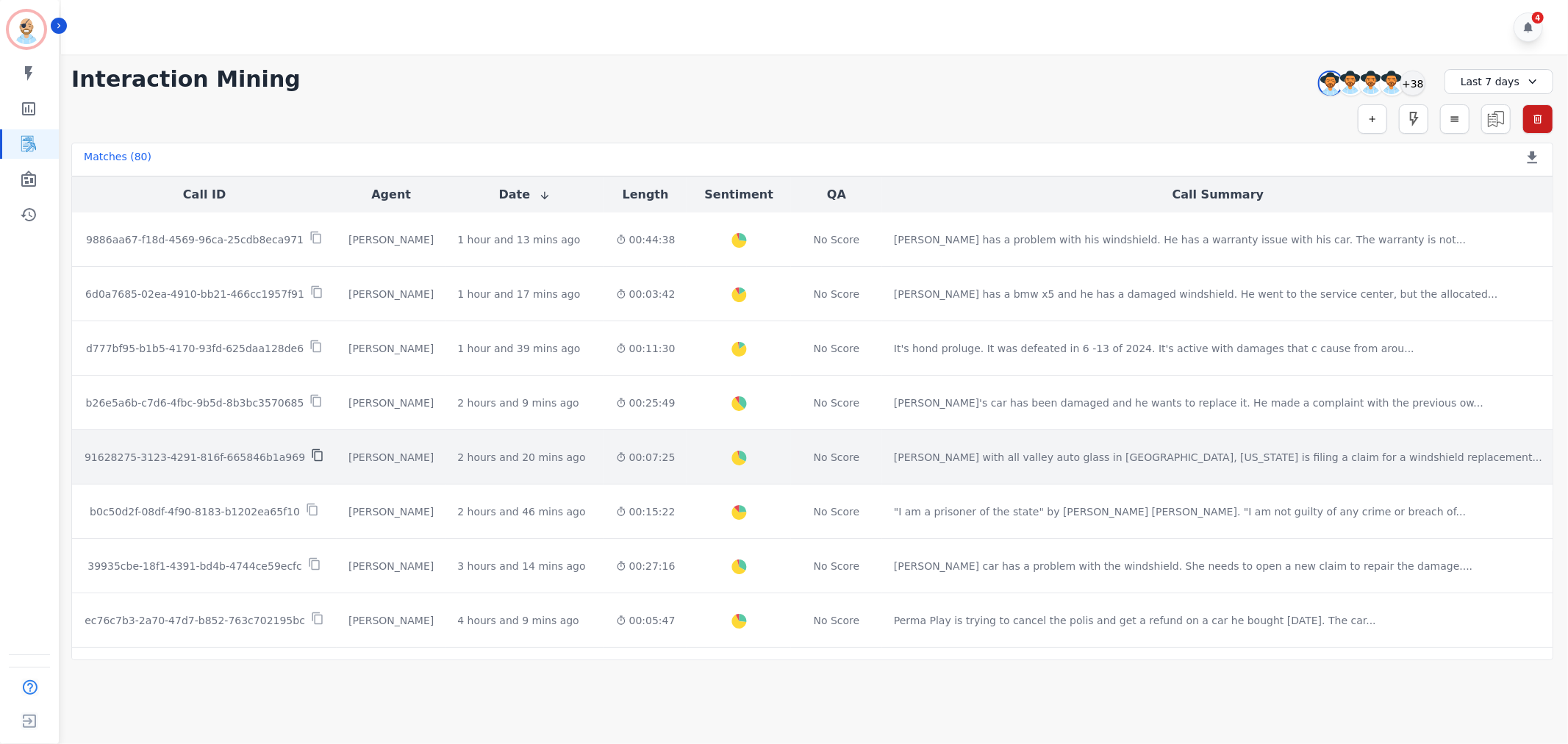
click at [311, 457] on icon at bounding box center [317, 455] width 13 height 13
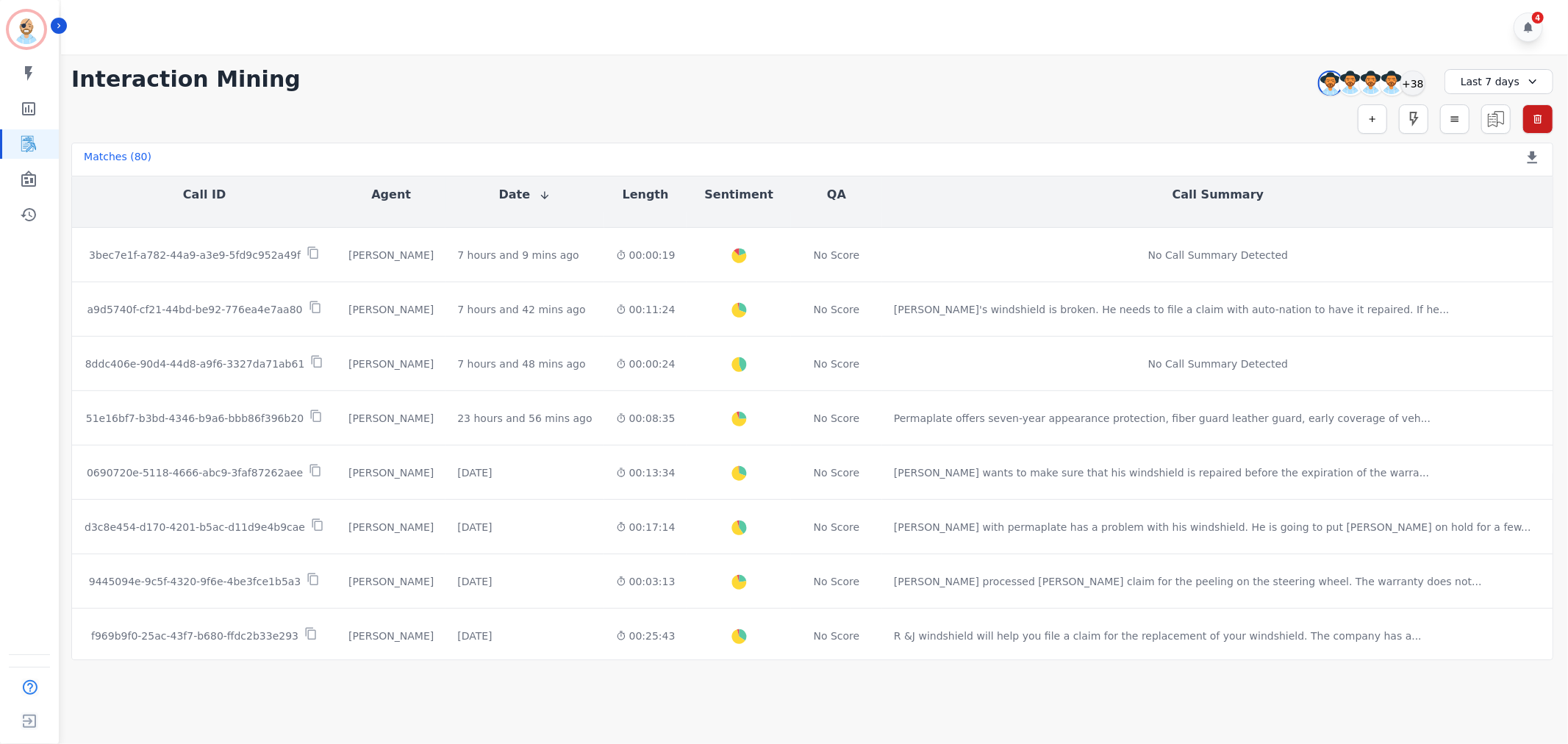
scroll to position [653, 0]
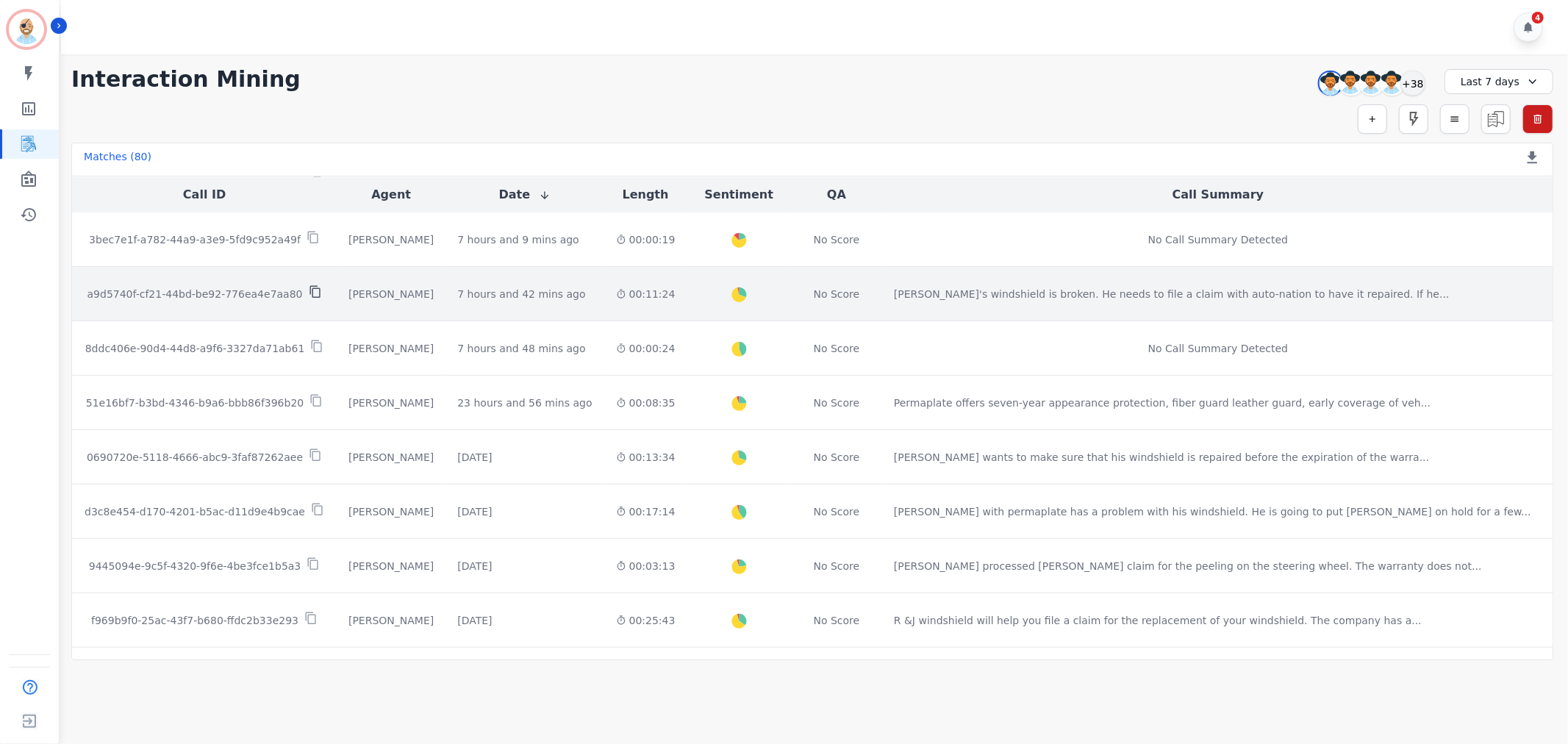
click at [313, 290] on icon at bounding box center [315, 291] width 13 height 13
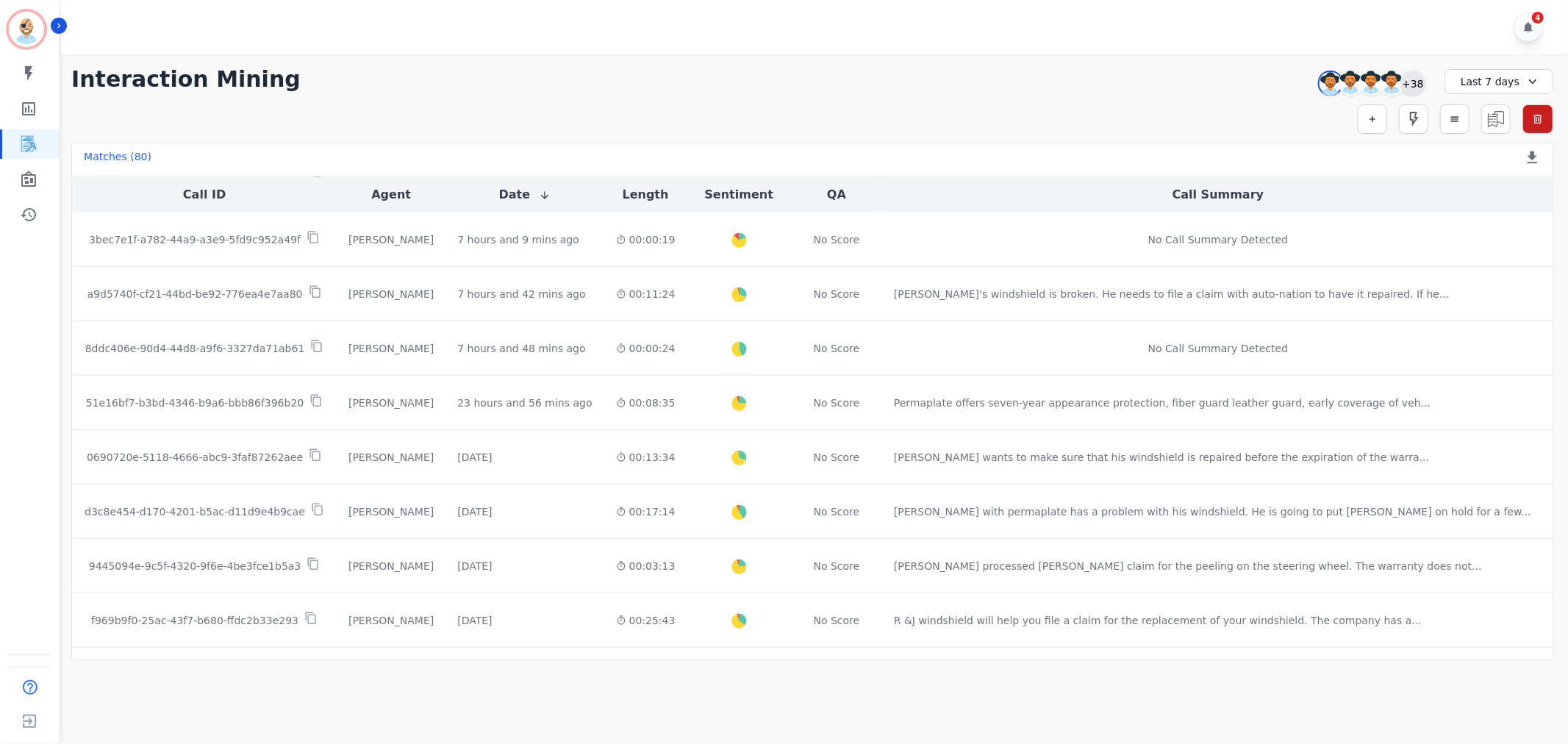
click at [1405, 81] on div "+38" at bounding box center [1413, 83] width 25 height 25
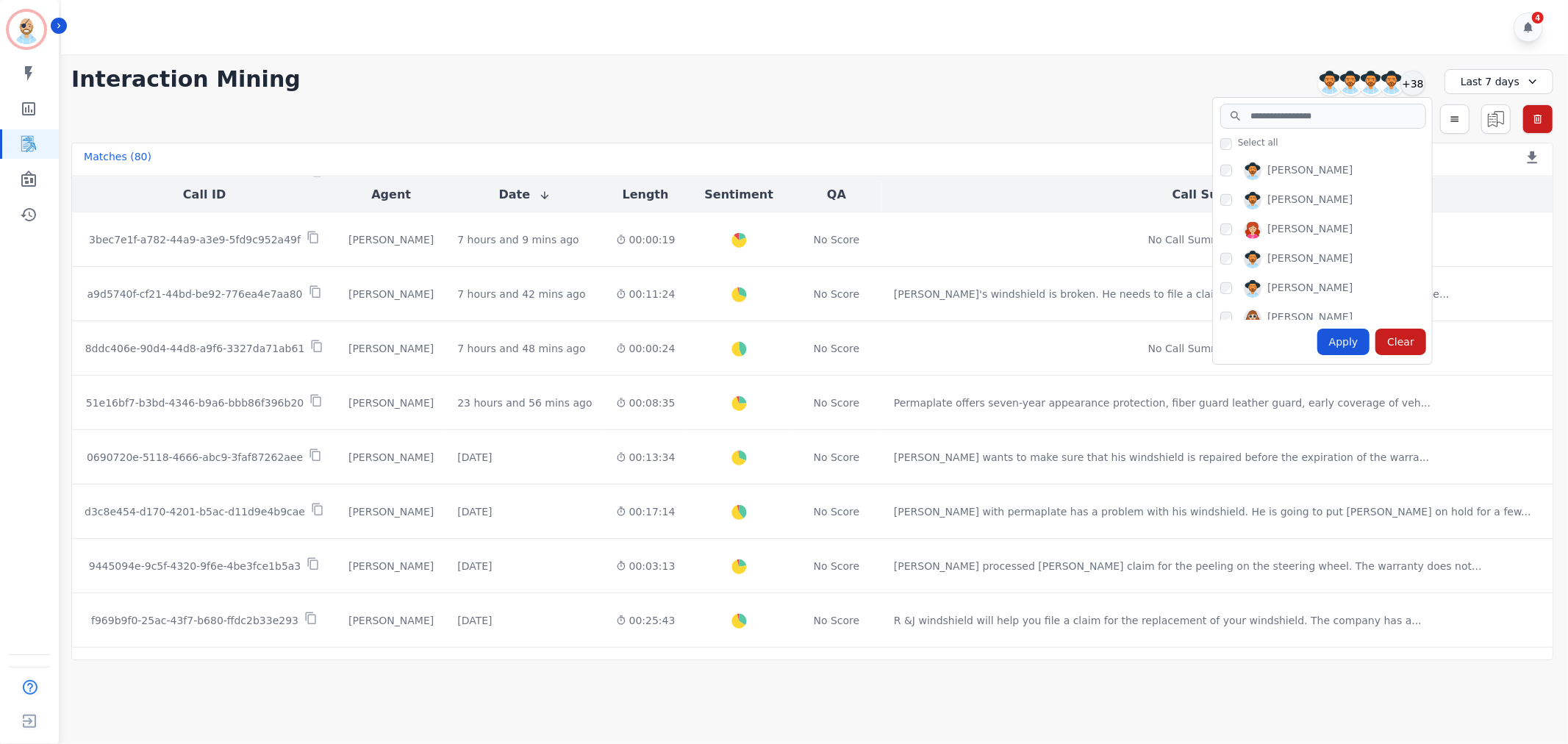
scroll to position [1067, 0]
click at [1328, 339] on div "Apply" at bounding box center [1343, 342] width 53 height 27
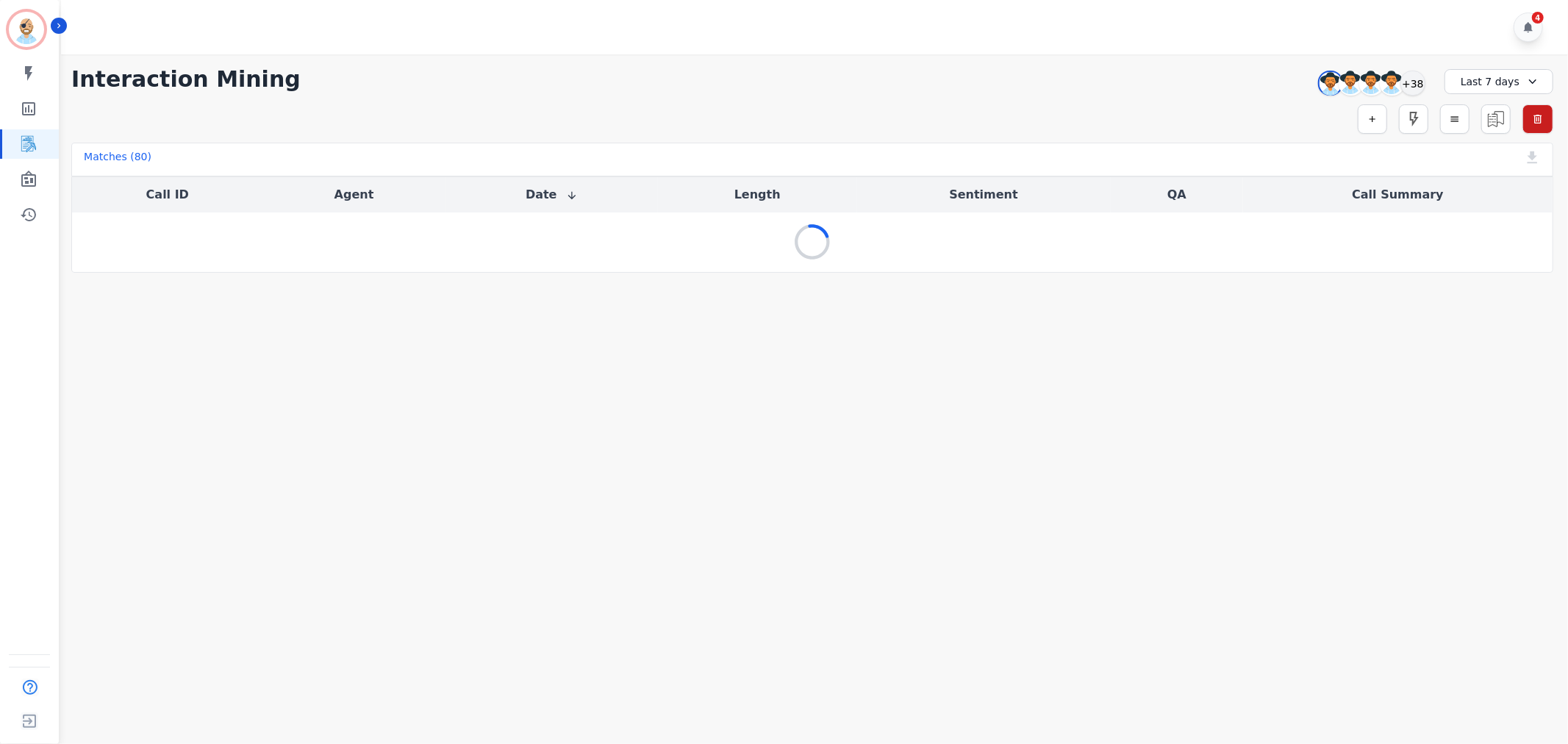
click at [718, 69] on div "**********" at bounding box center [812, 79] width 1481 height 27
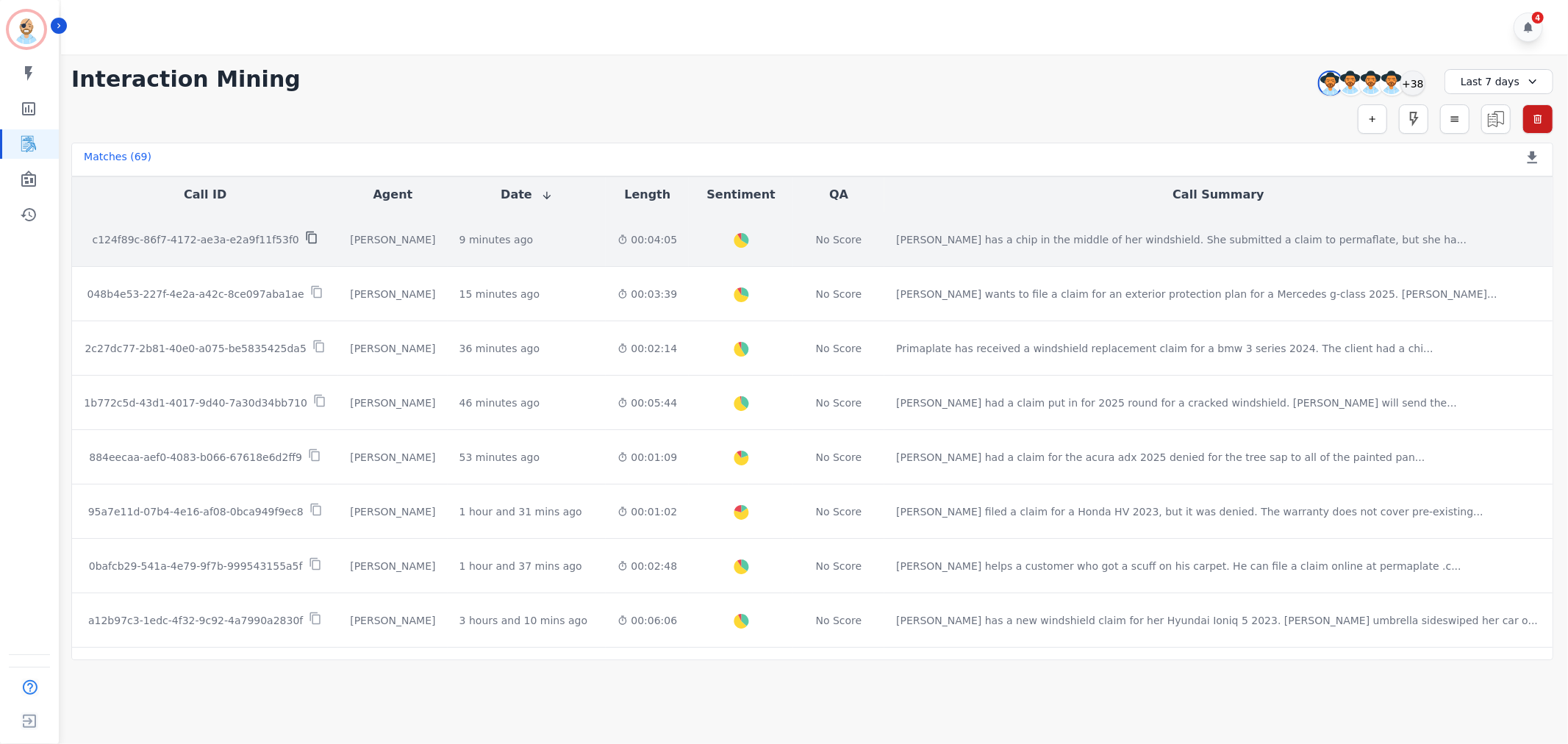
click at [306, 238] on icon at bounding box center [312, 237] width 13 height 13
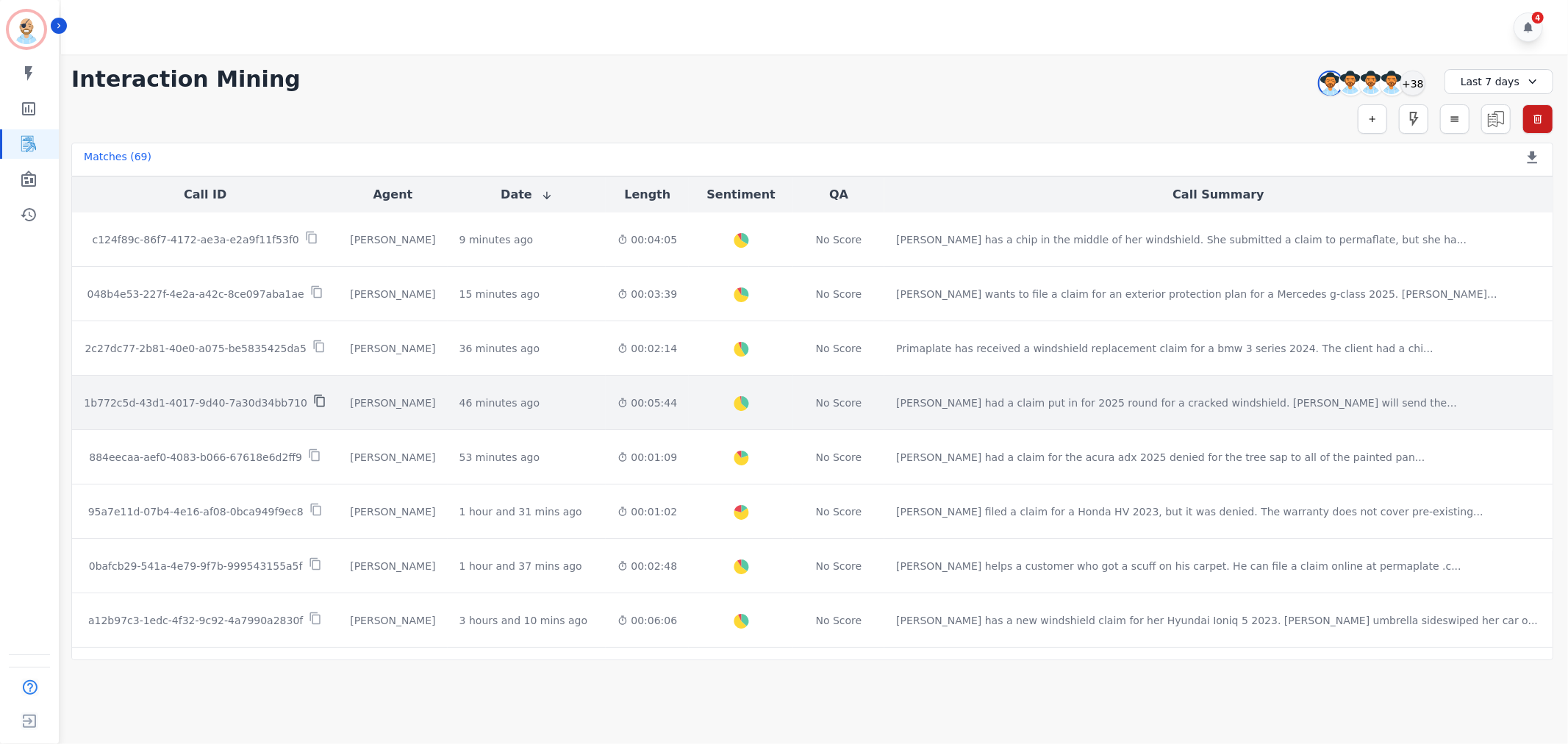
click at [313, 405] on icon at bounding box center [319, 401] width 11 height 13
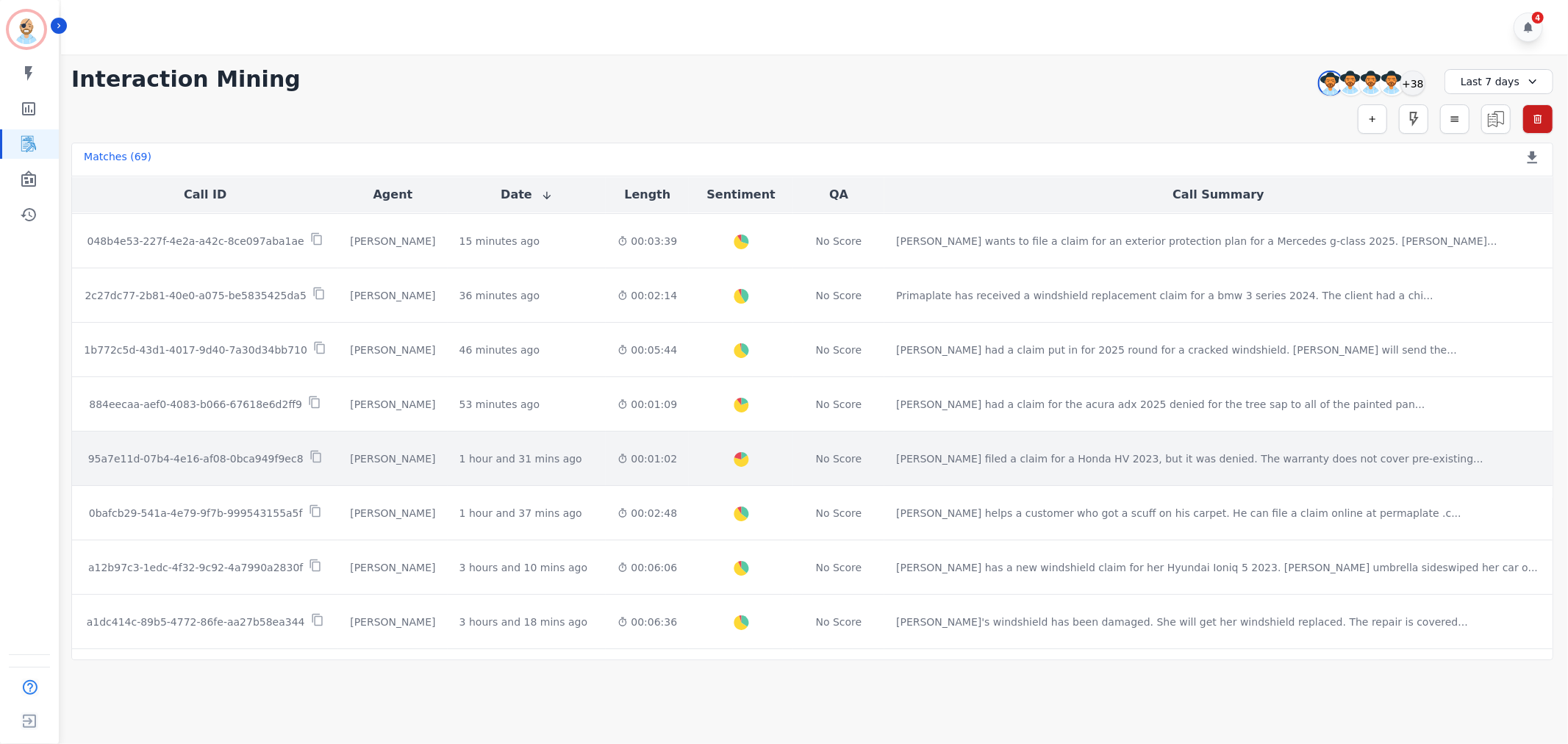
scroll to position [81, 0]
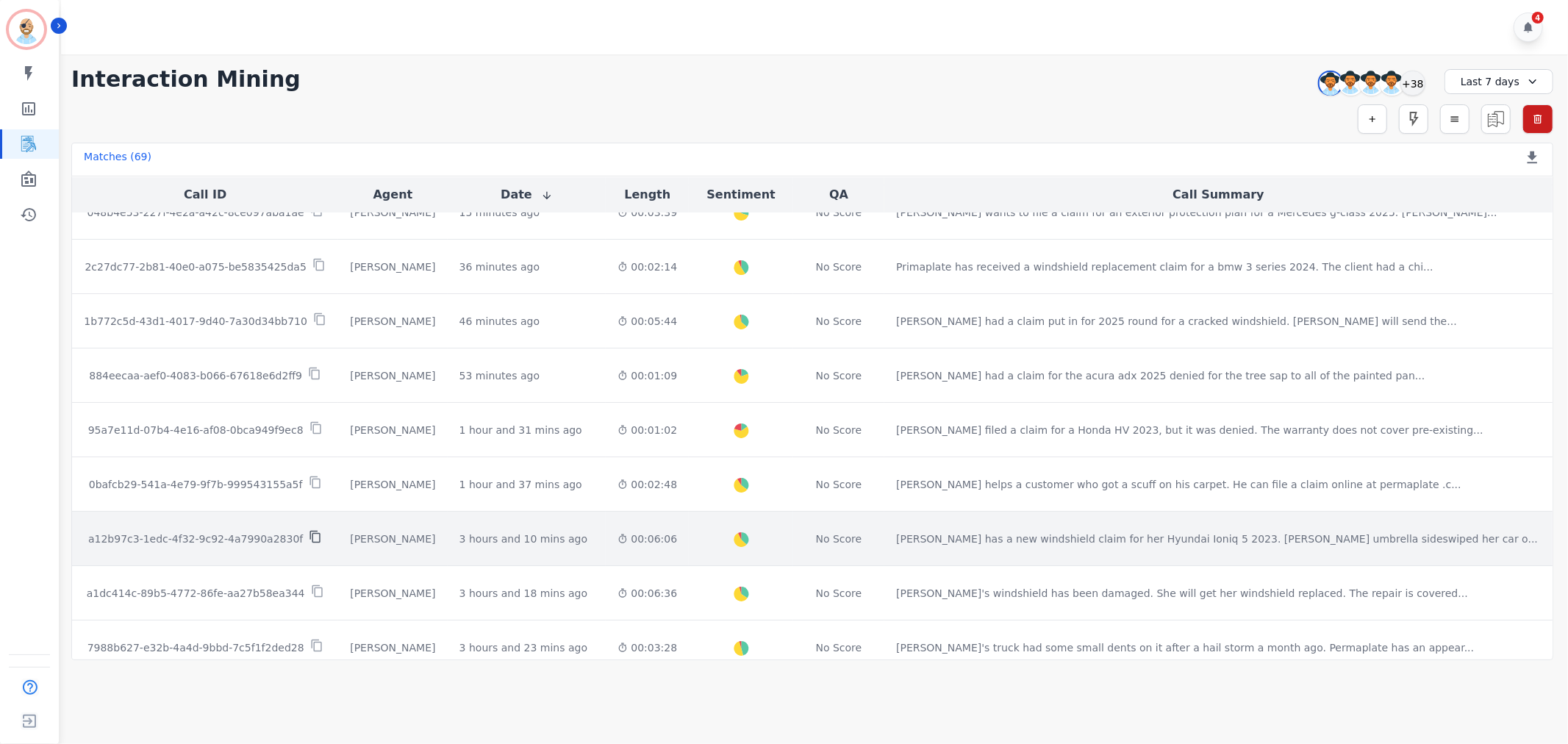
click at [310, 535] on icon at bounding box center [315, 537] width 11 height 13
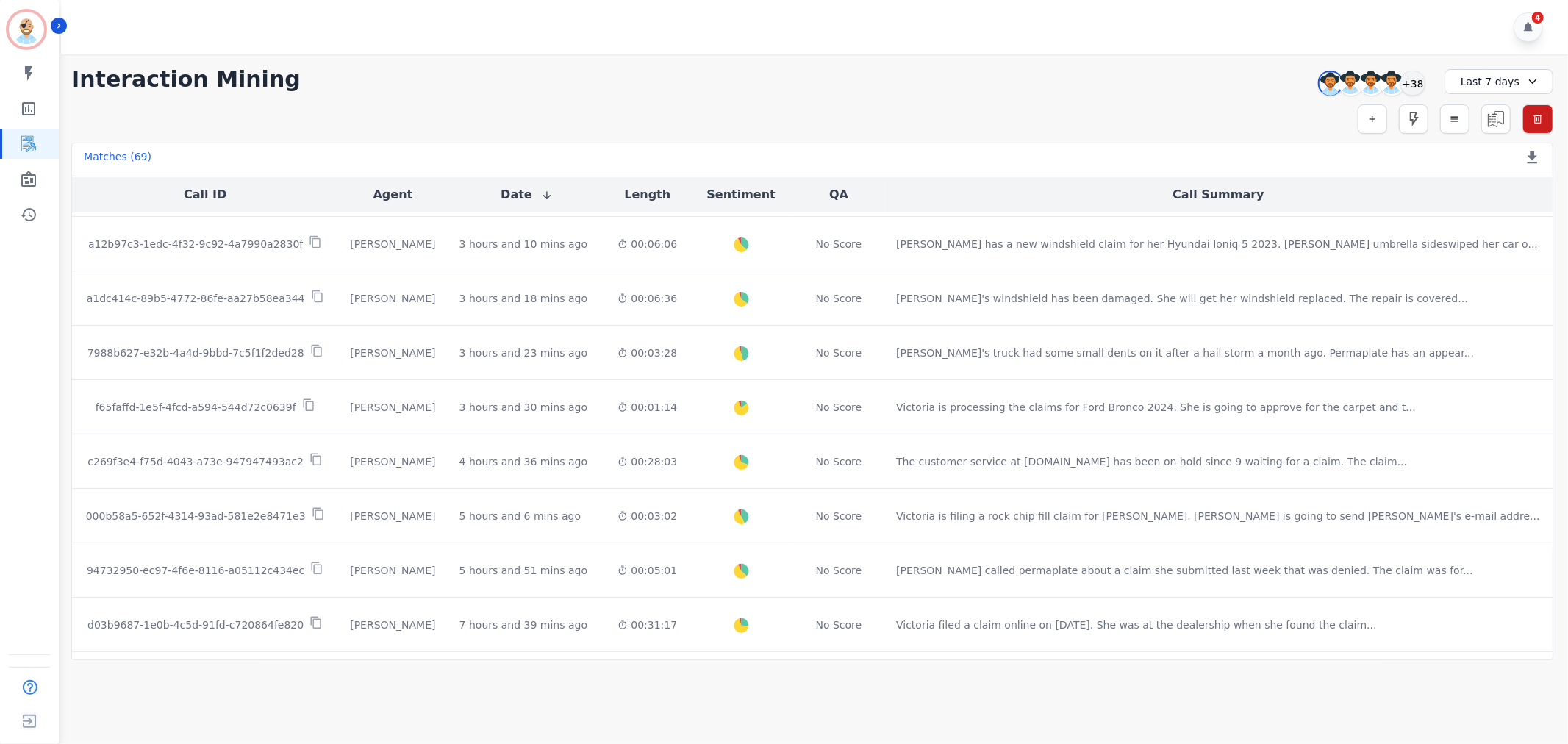
scroll to position [408, 0]
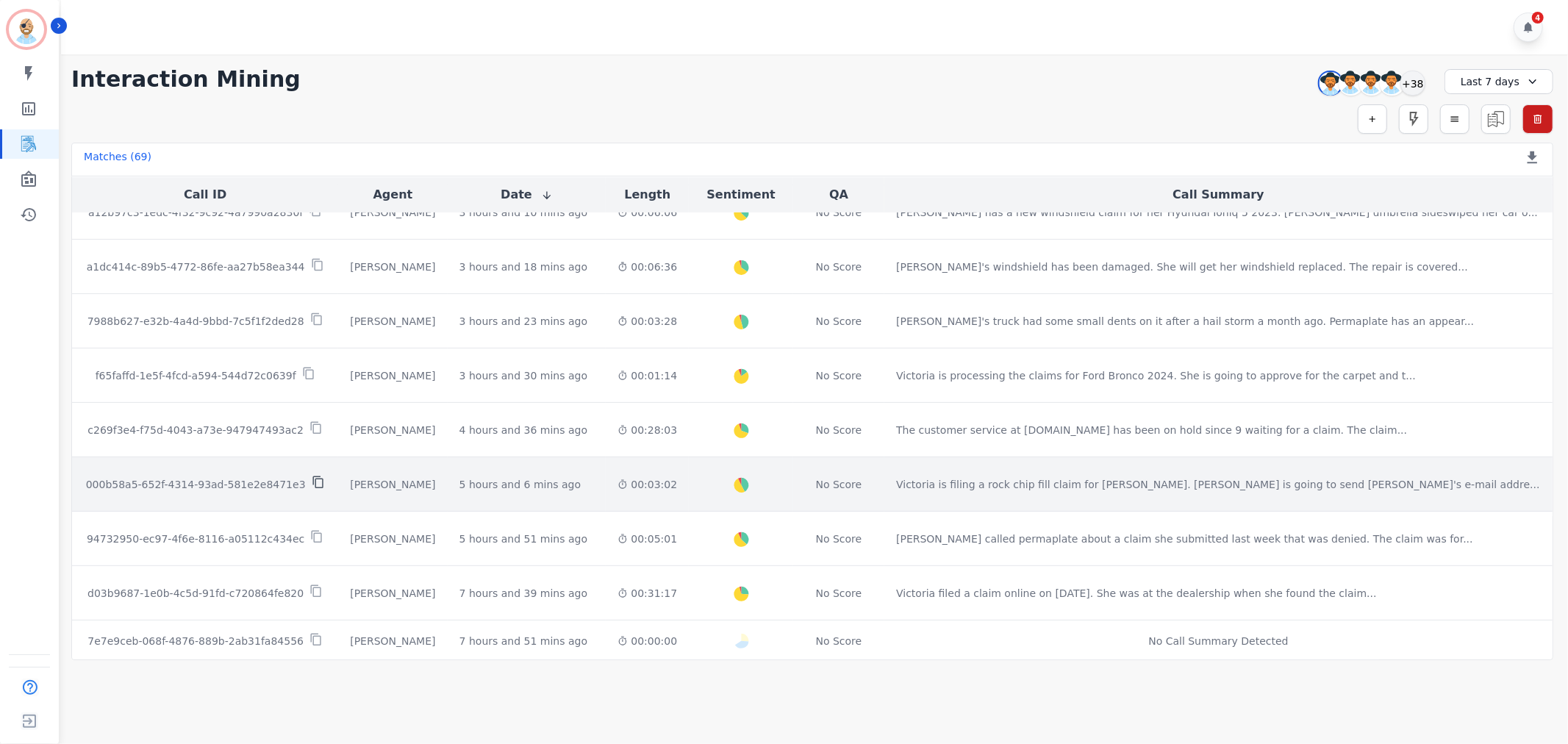
click at [313, 481] on icon at bounding box center [318, 482] width 11 height 13
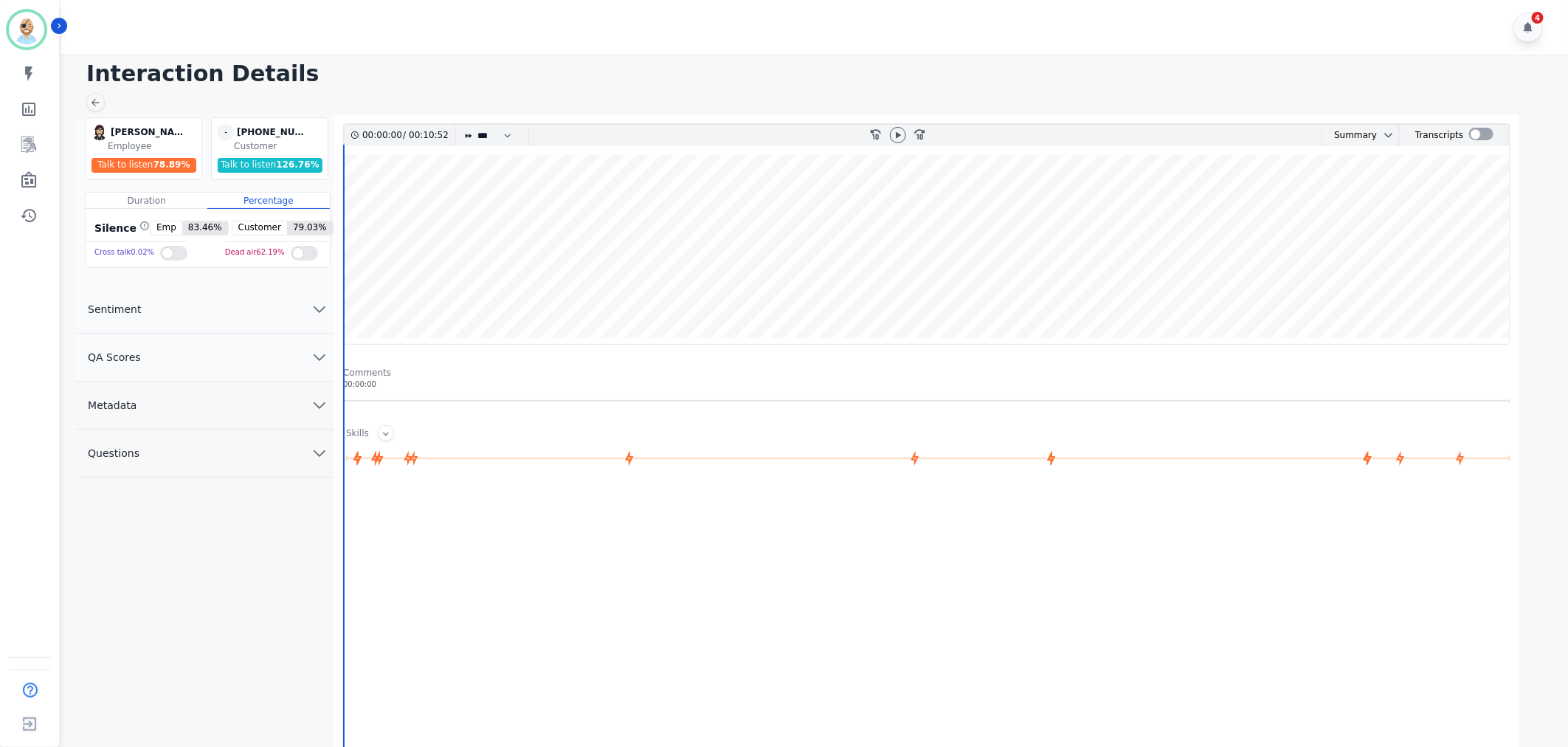
click at [186, 354] on button "QA Scores" at bounding box center [205, 357] width 258 height 48
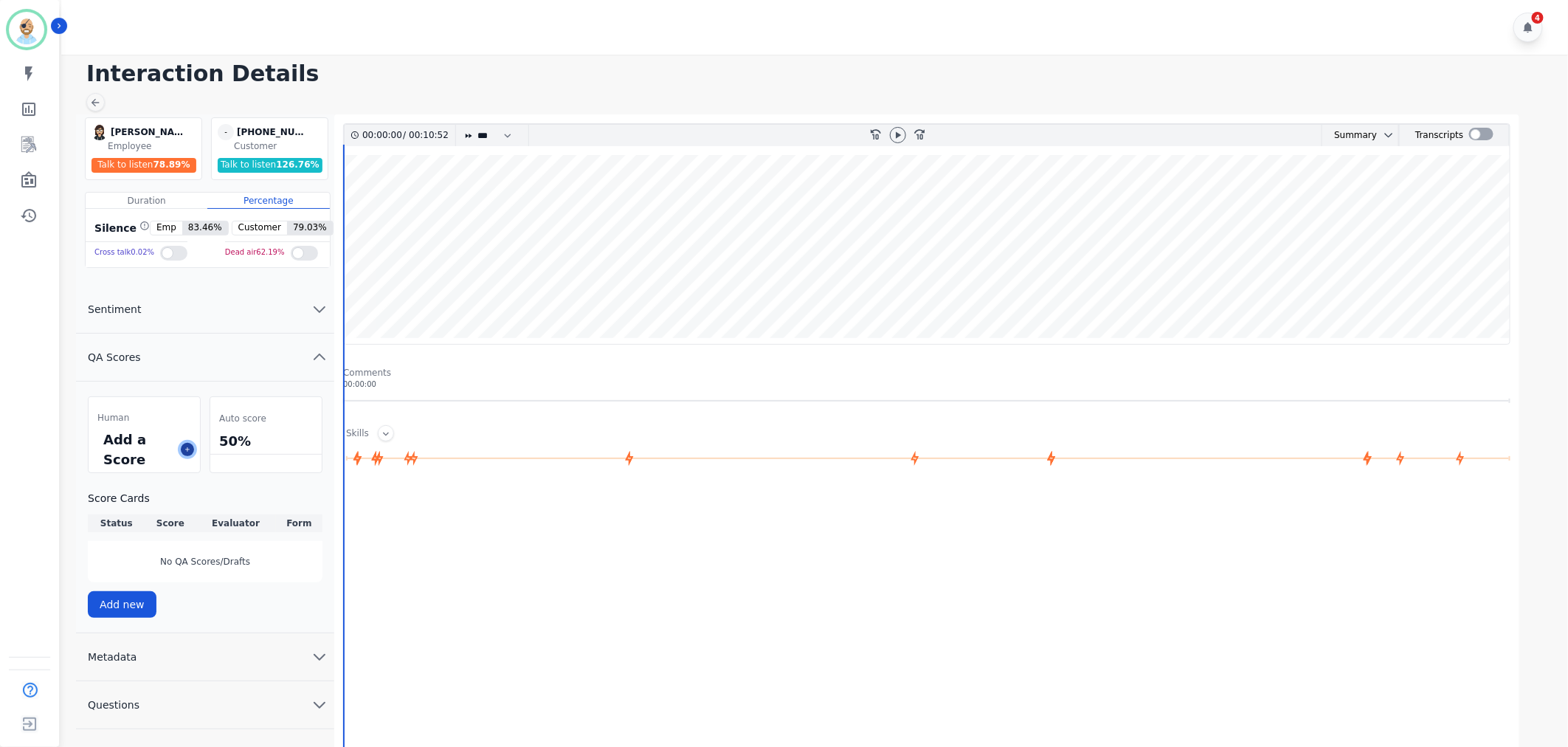
click at [186, 448] on icon at bounding box center [187, 449] width 7 height 7
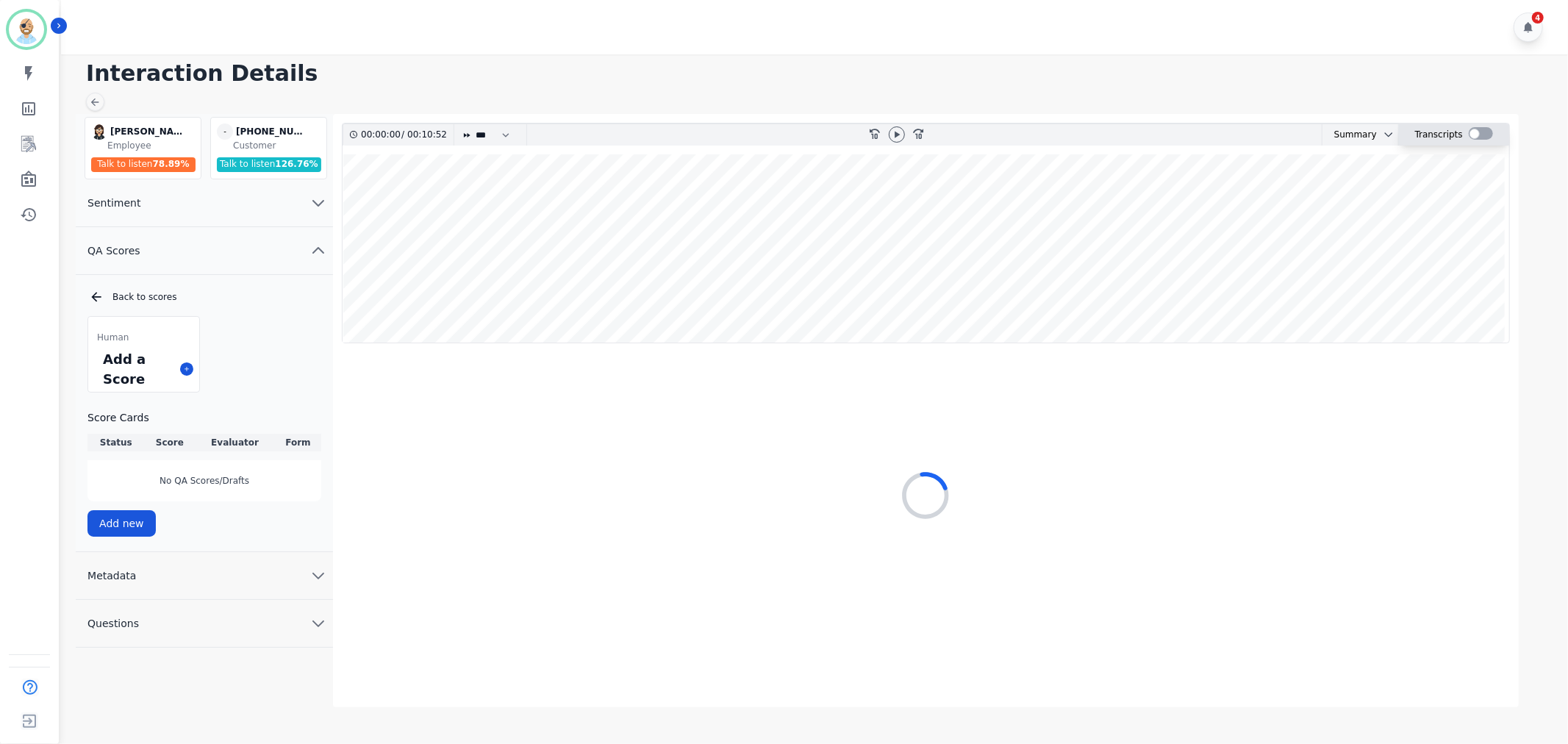
click at [1475, 130] on div at bounding box center [1480, 133] width 24 height 13
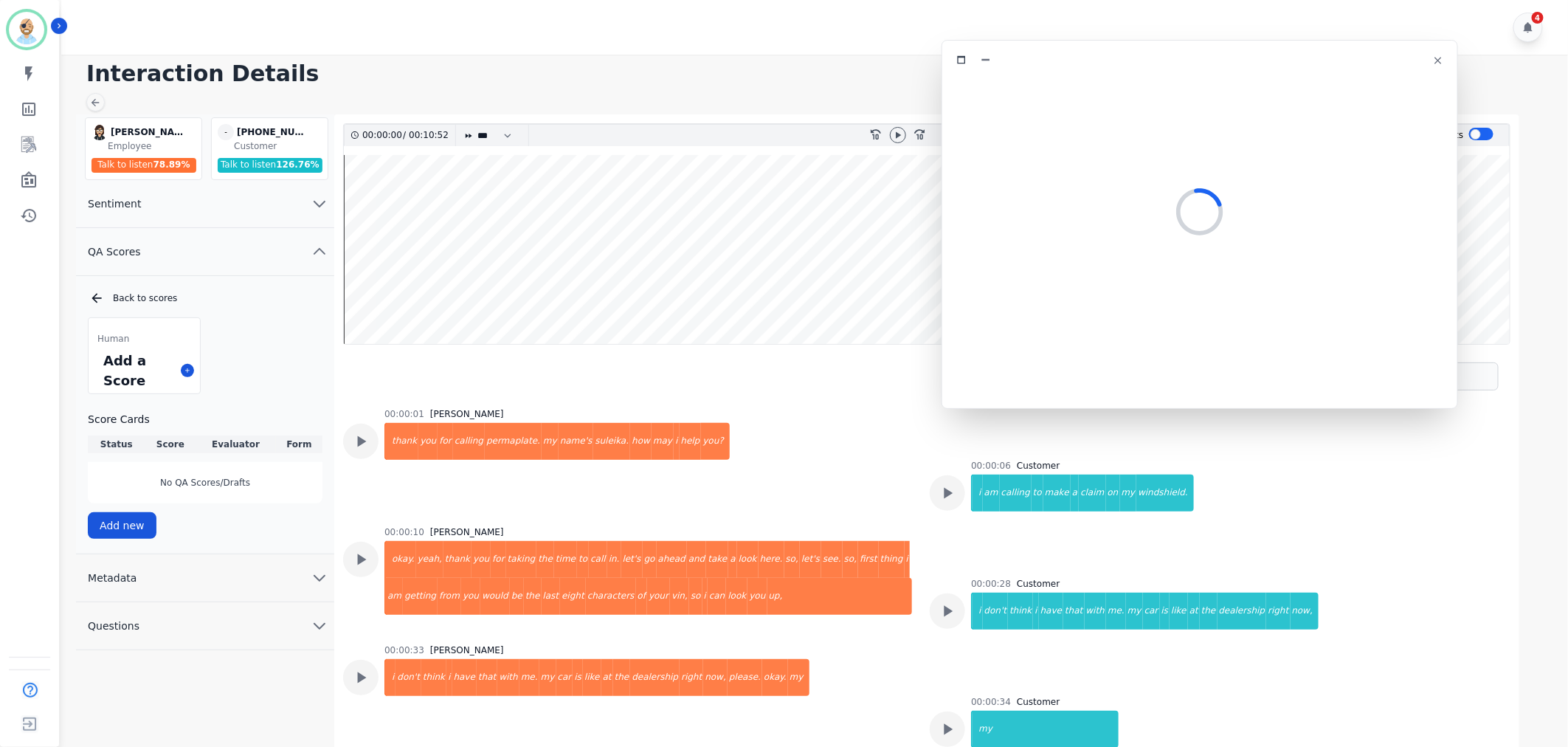
drag, startPoint x: 382, startPoint y: 85, endPoint x: 1259, endPoint y: 62, distance: 877.3
click at [1259, 62] on div at bounding box center [1200, 60] width 498 height 22
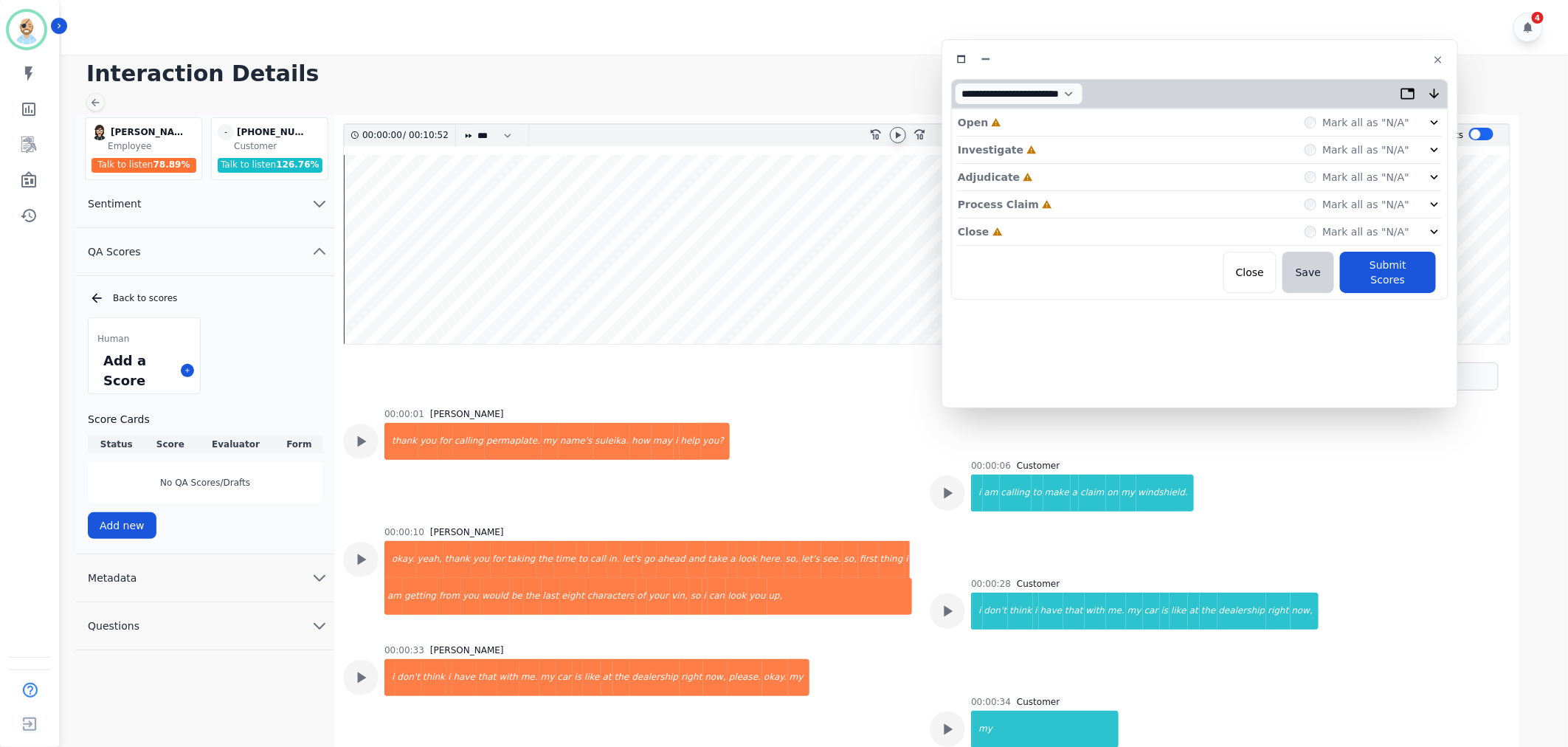
click at [897, 133] on icon at bounding box center [897, 135] width 12 height 12
click at [1071, 220] on div "Close Incomplete Mark all as "N/A"" at bounding box center [1200, 232] width 484 height 27
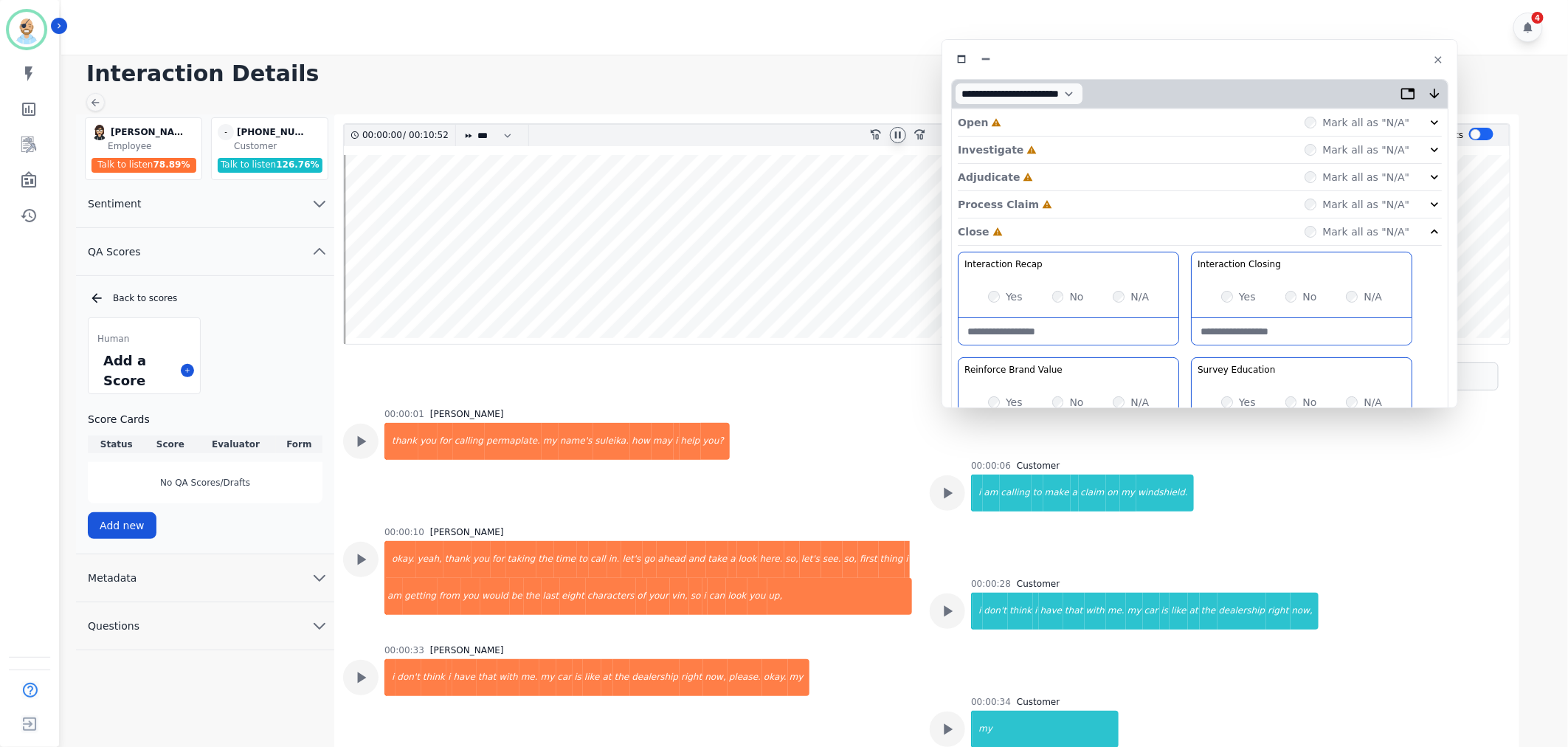
click at [1070, 211] on div "Process Claim Incomplete Mark all as "N/A"" at bounding box center [1200, 204] width 484 height 27
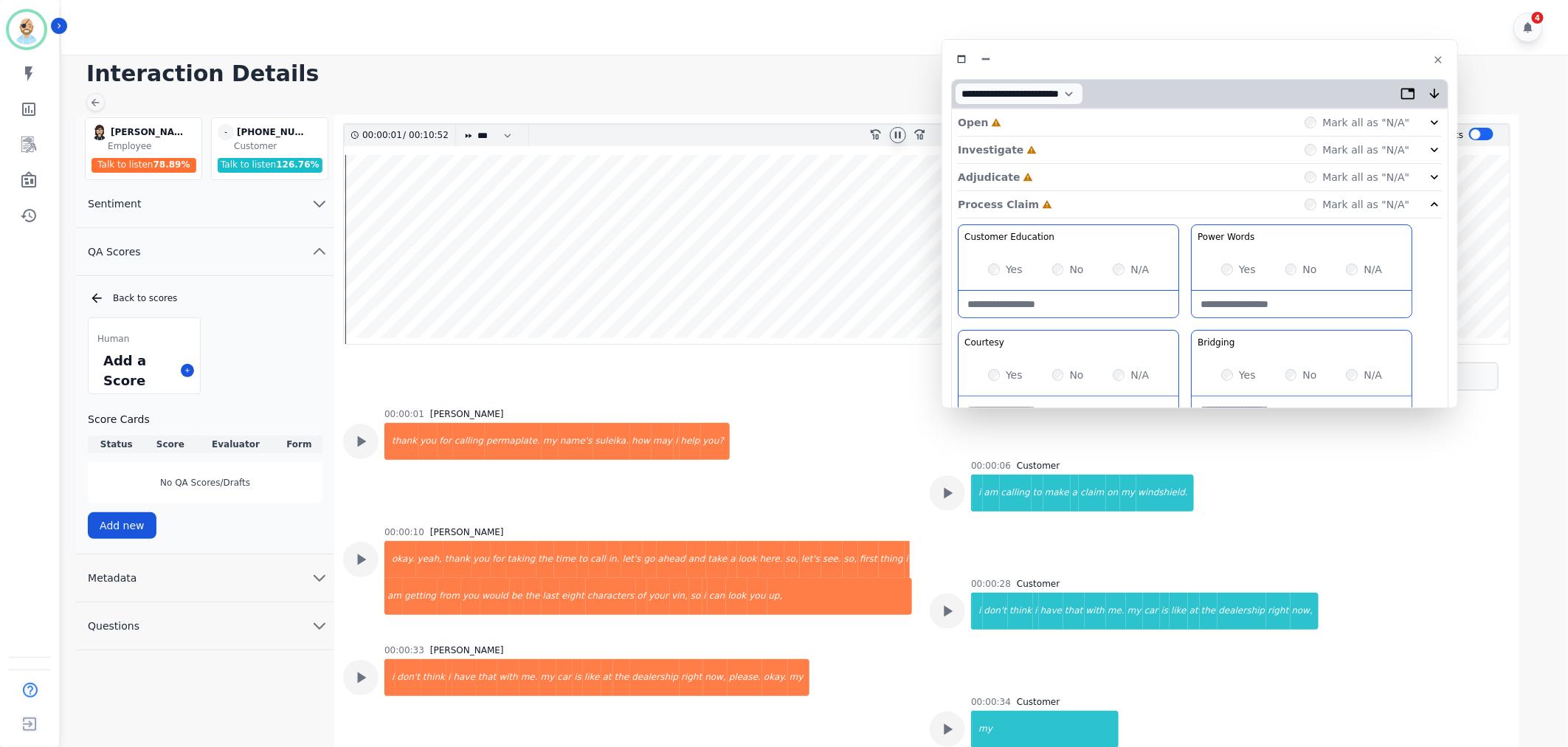
click at [1066, 173] on div "Adjudicate Incomplete Mark all as "N/A"" at bounding box center [1200, 178] width 484 height 27
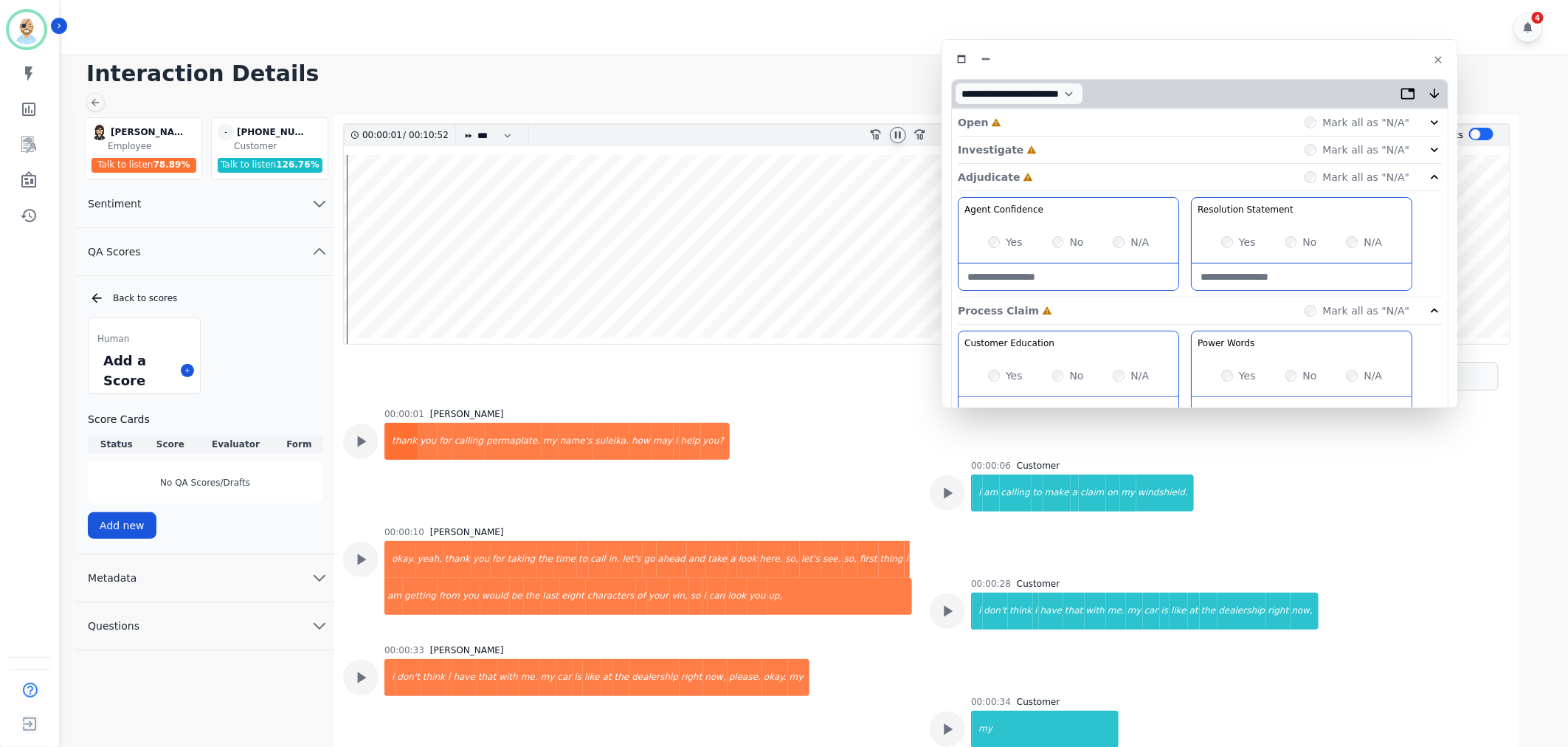
click at [1065, 149] on div "Investigate Incomplete Mark all as "N/A"" at bounding box center [1200, 150] width 484 height 27
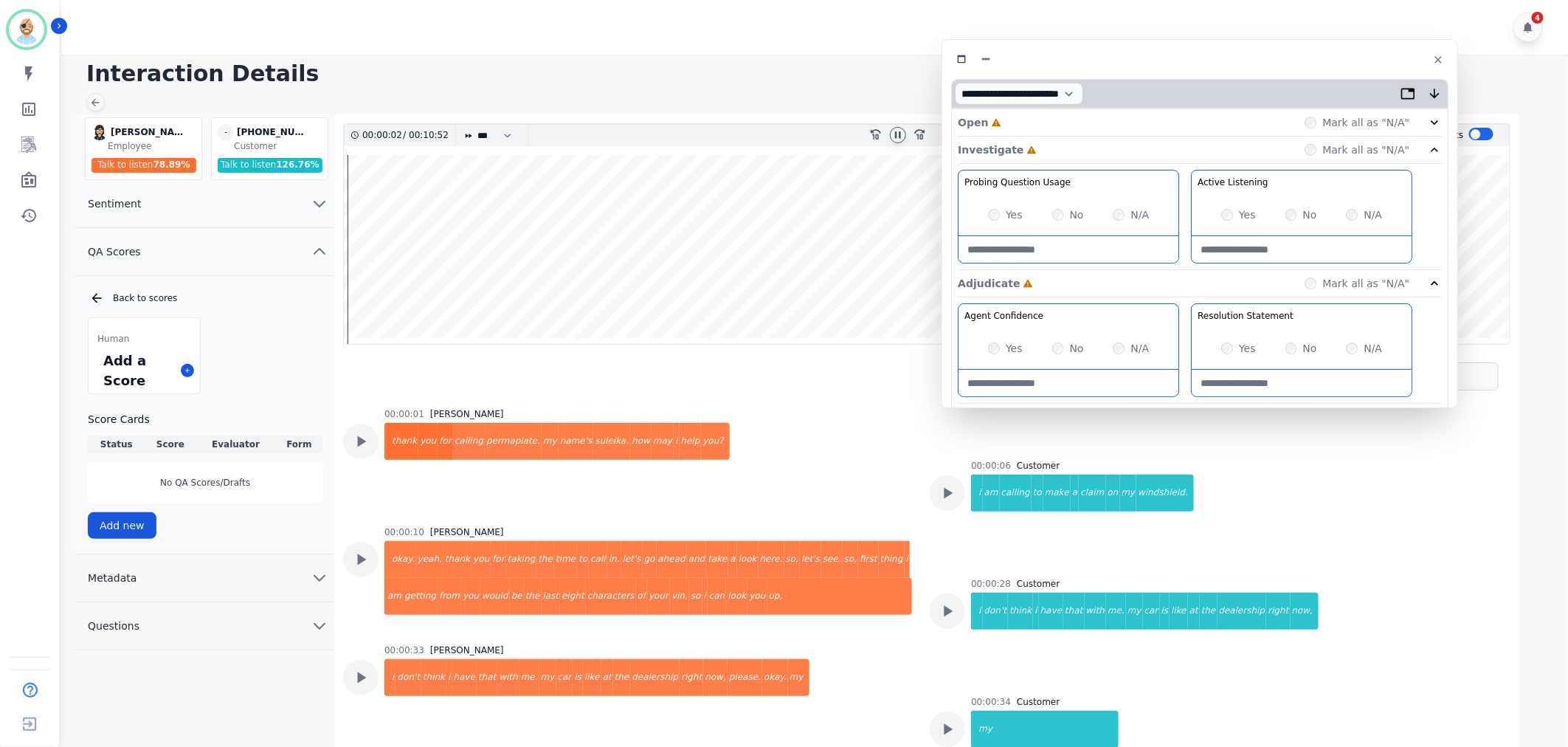
click at [1067, 114] on div "Open Incomplete Mark all as "N/A"" at bounding box center [1200, 123] width 484 height 27
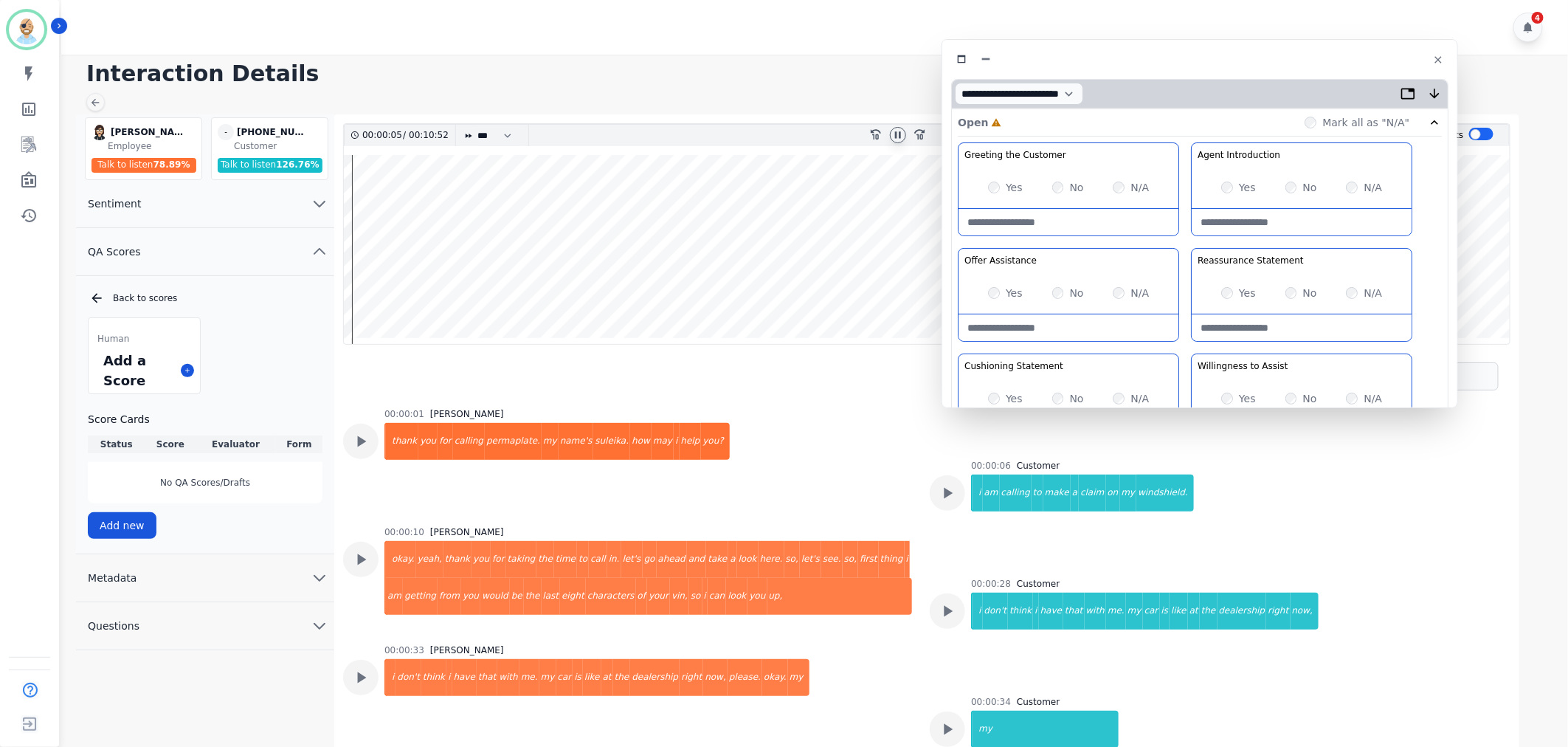
click at [1182, 244] on div "Greeting the Customer Welcome is where we quickly greet our customer as a known…" at bounding box center [1200, 404] width 484 height 523
drag, startPoint x: 1184, startPoint y: 343, endPoint x: 1185, endPoint y: 328, distance: 15.0
click at [1184, 338] on div "Greeting the Customer Welcome is where we quickly greet our customer as a known…" at bounding box center [1200, 404] width 484 height 523
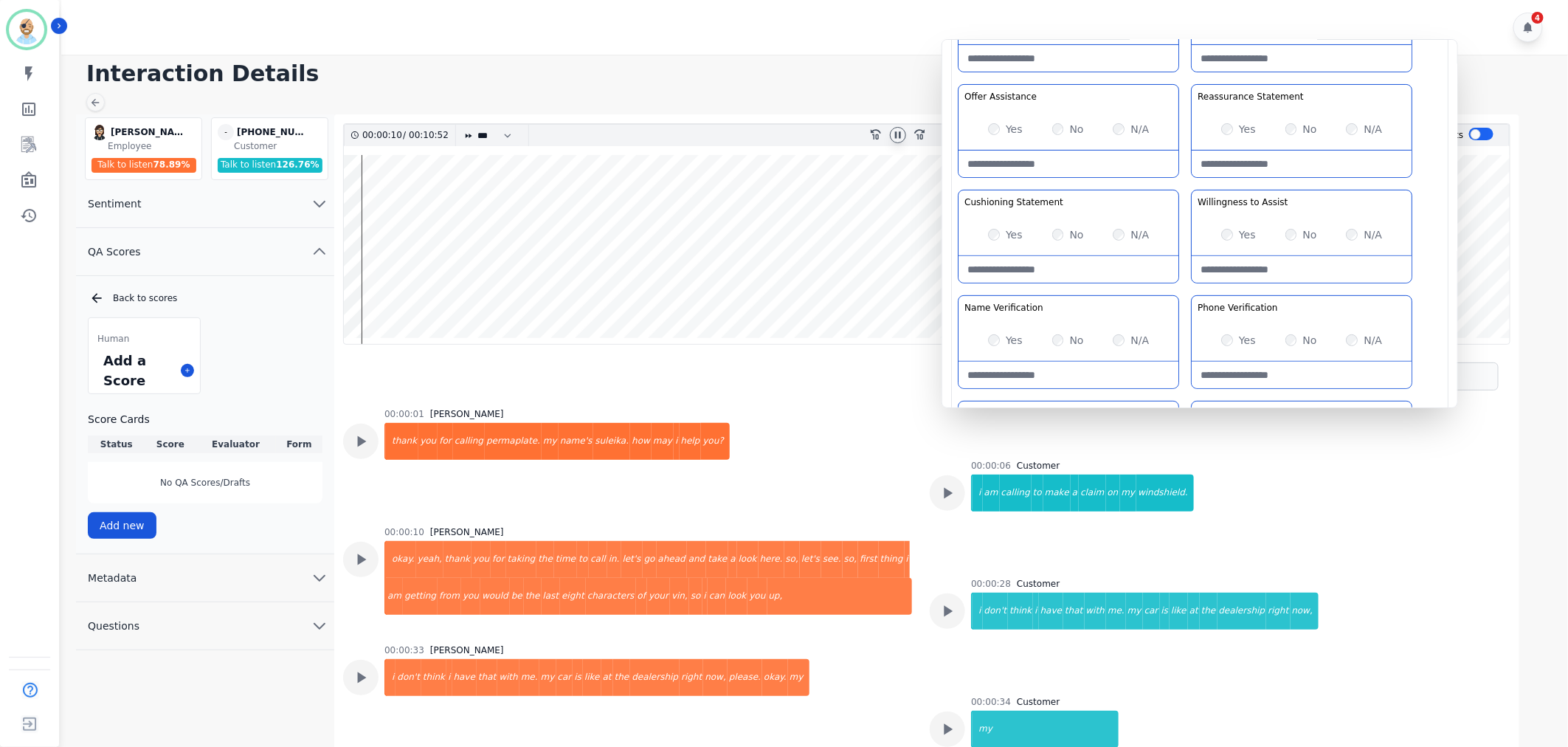
scroll to position [63, 0]
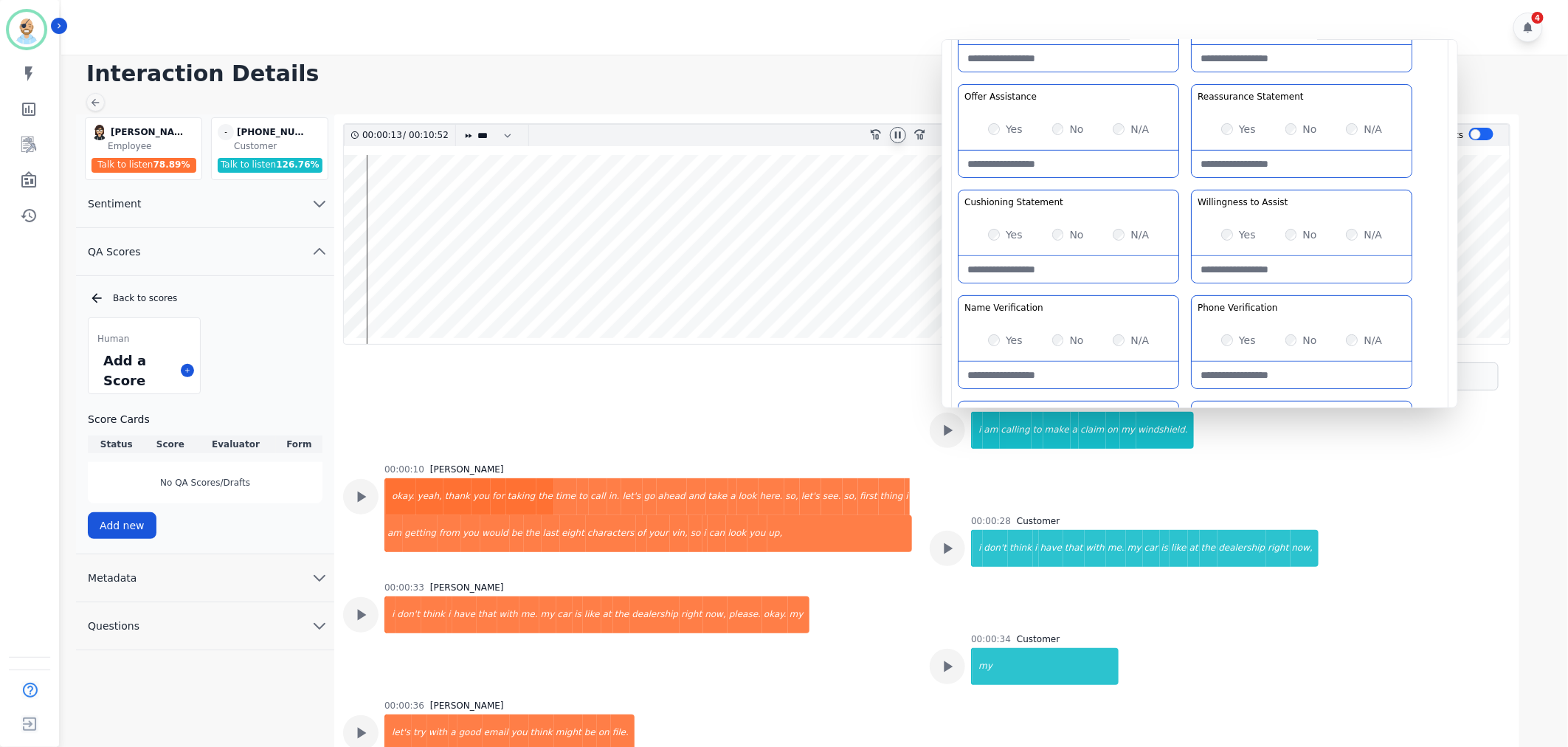
click at [1183, 180] on div "Greeting the Customer Welcome is where we quickly greet our customer as a known…" at bounding box center [1200, 239] width 484 height 523
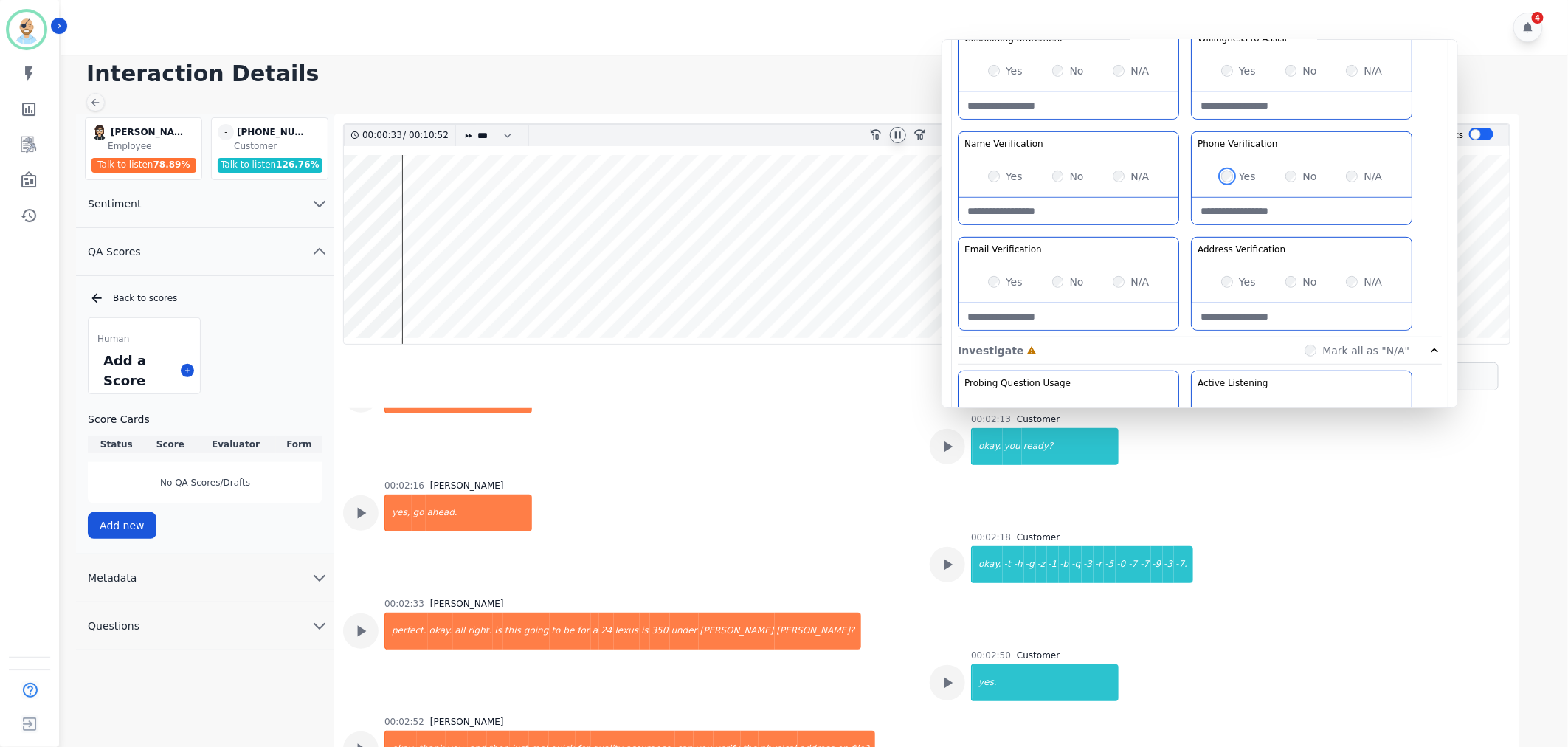
scroll to position [1212, 0]
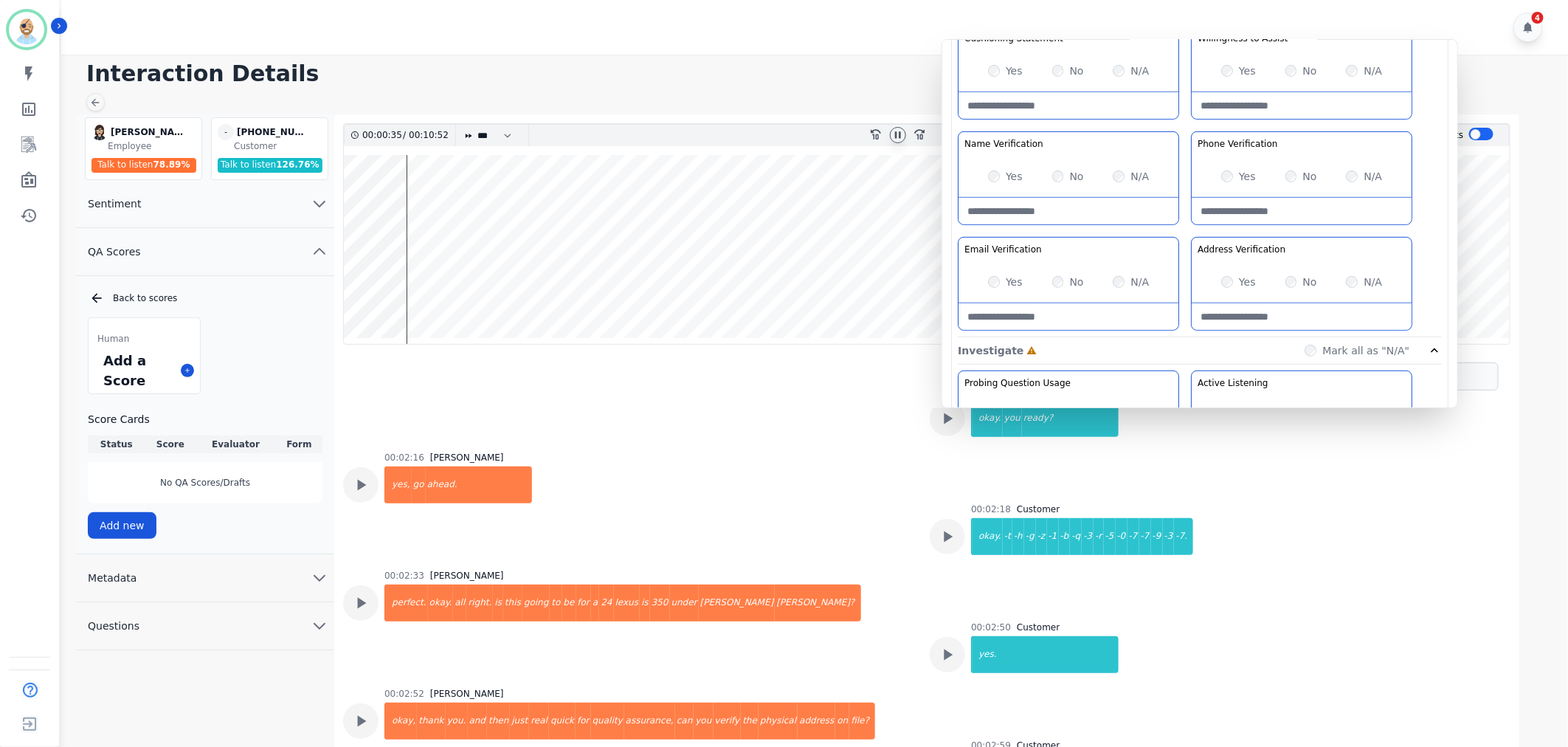
click at [1045, 212] on Verification-note at bounding box center [1068, 212] width 220 height 27
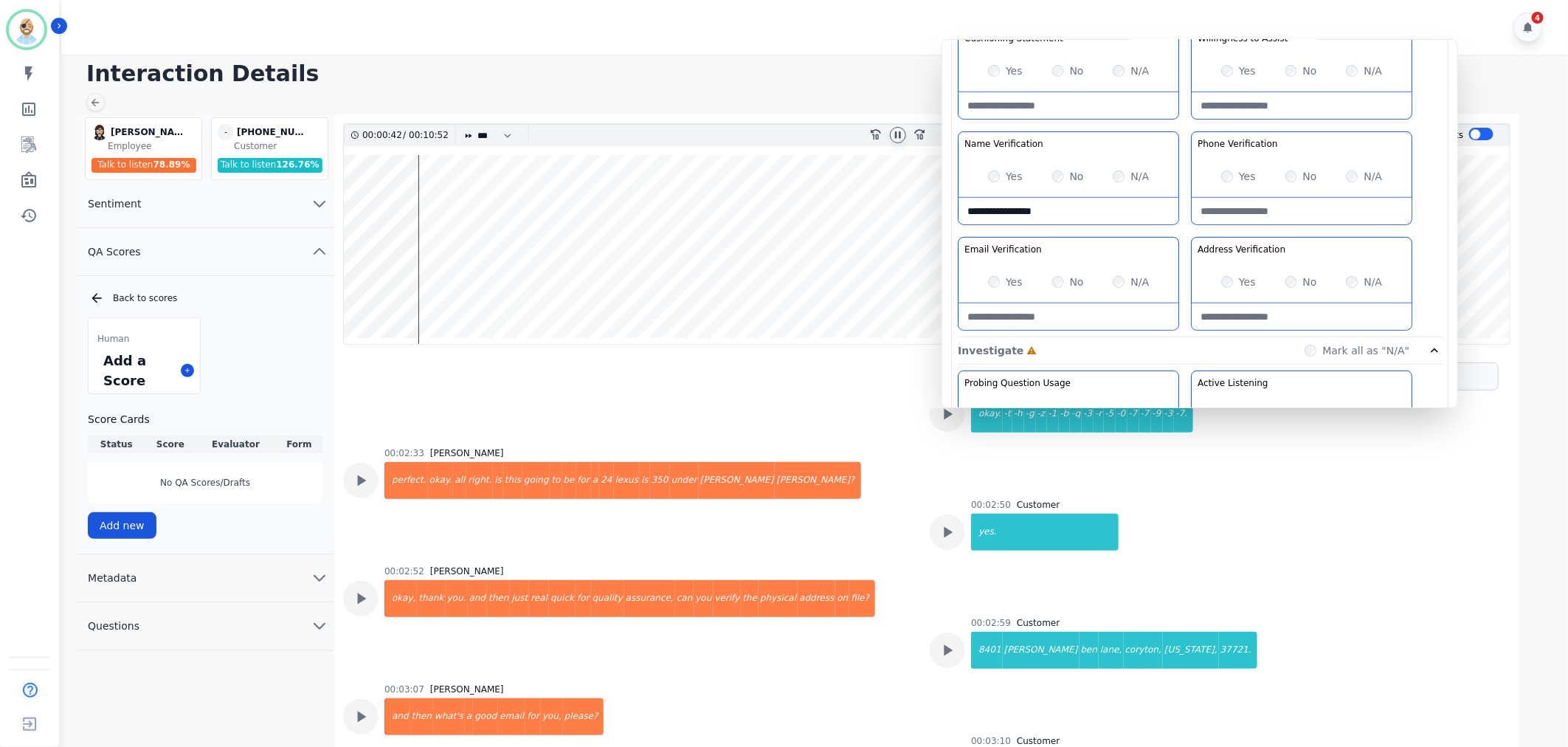
scroll to position [1375, 0]
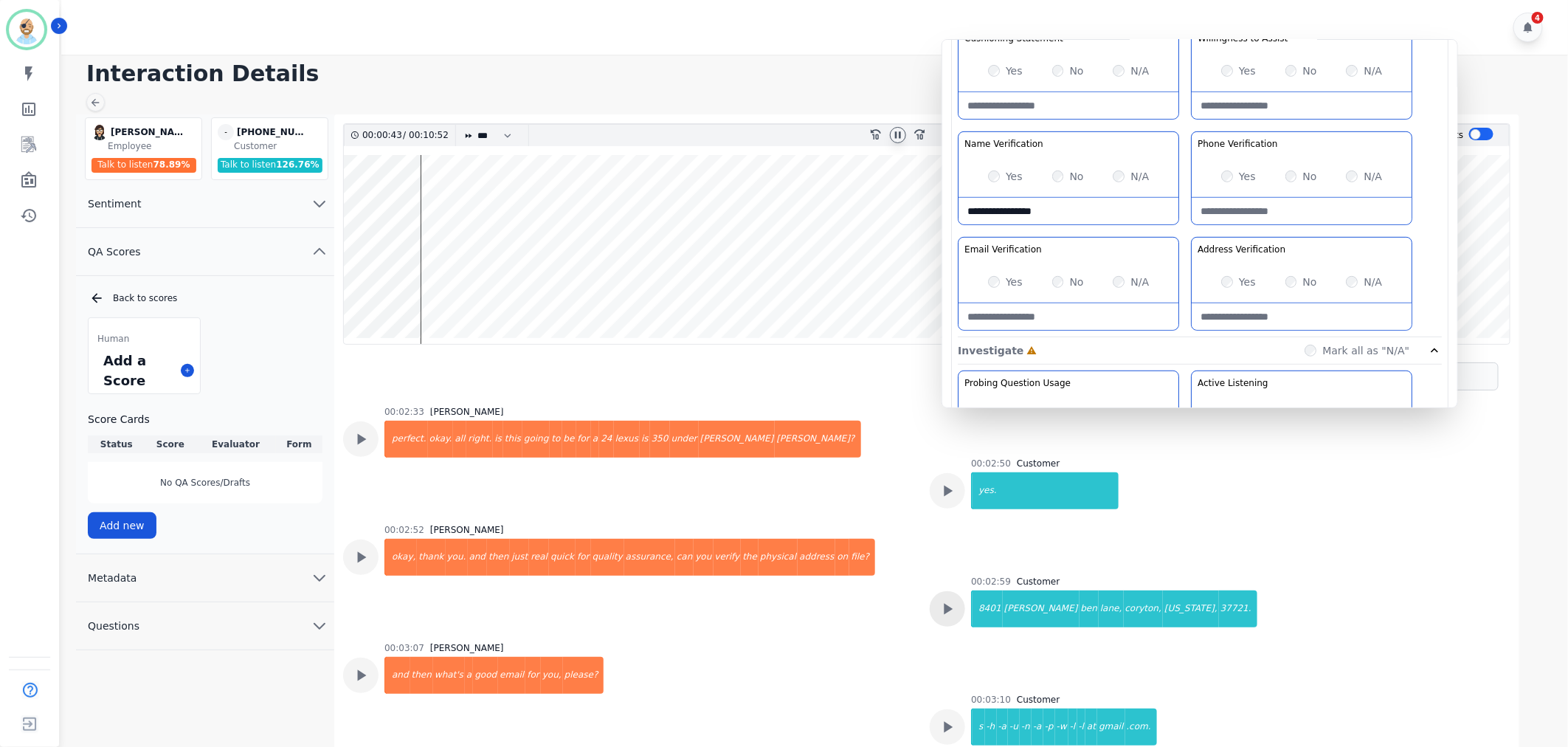
type Verification-note "**********"
click at [960, 591] on div at bounding box center [948, 609] width 36 height 36
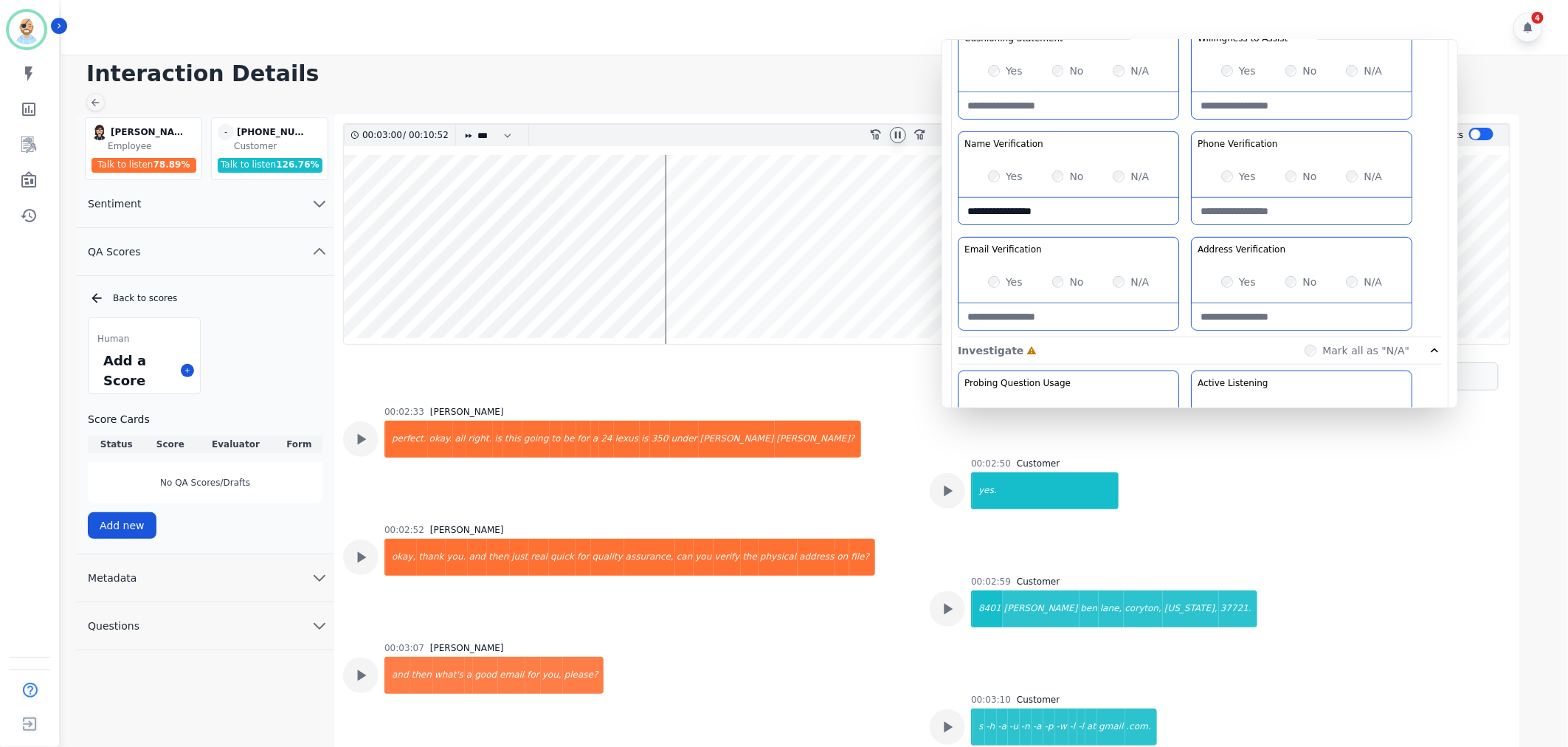
click at [1230, 268] on div "Yes No N/A" at bounding box center [1301, 282] width 220 height 41
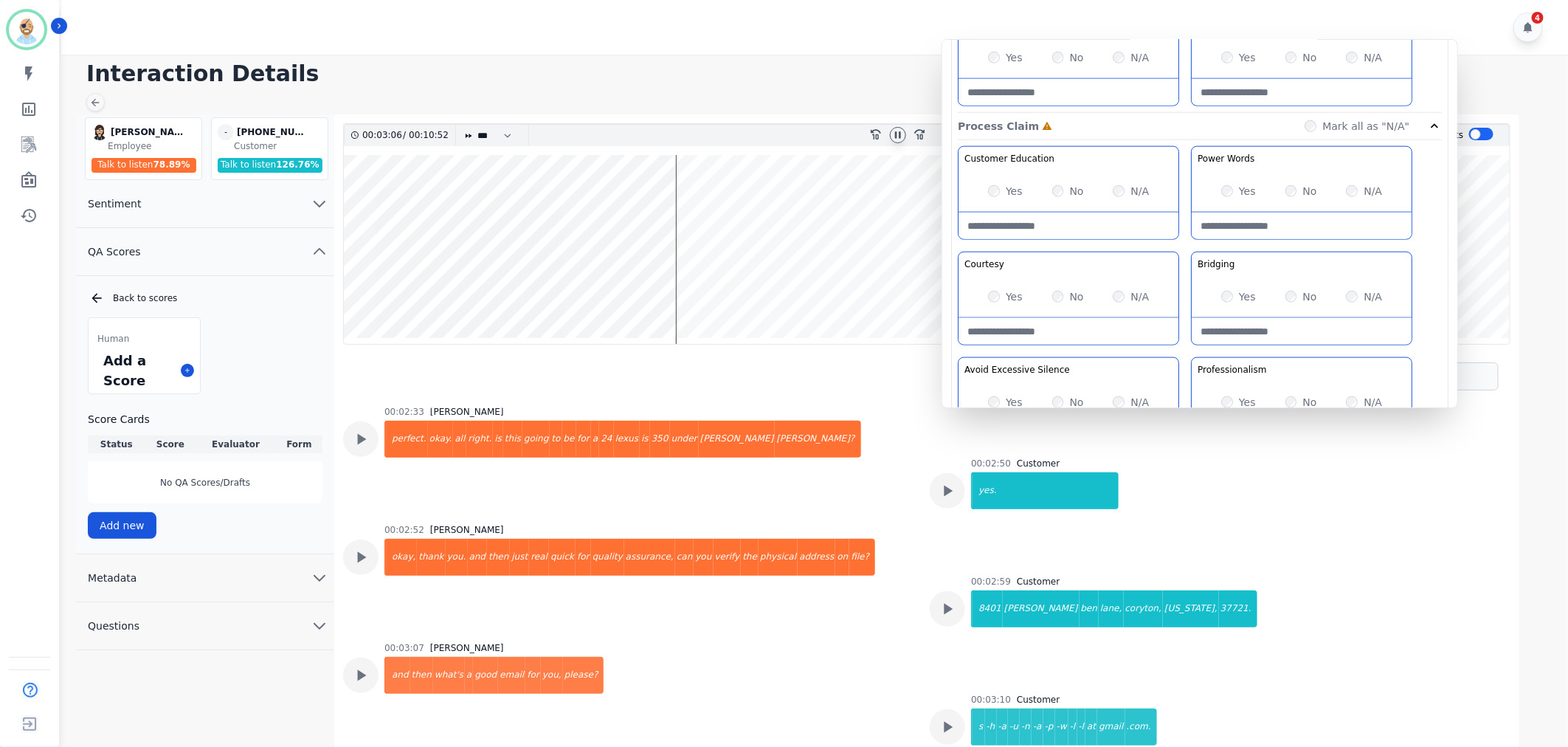
scroll to position [820, 0]
click at [1184, 247] on div "Customer Education Educate your customer on how to get the information that the…" at bounding box center [1200, 300] width 484 height 311
click at [853, 642] on div "00:03:07 Zuleica Ramirez and then what's a good email for you, please?" at bounding box center [628, 692] width 569 height 100
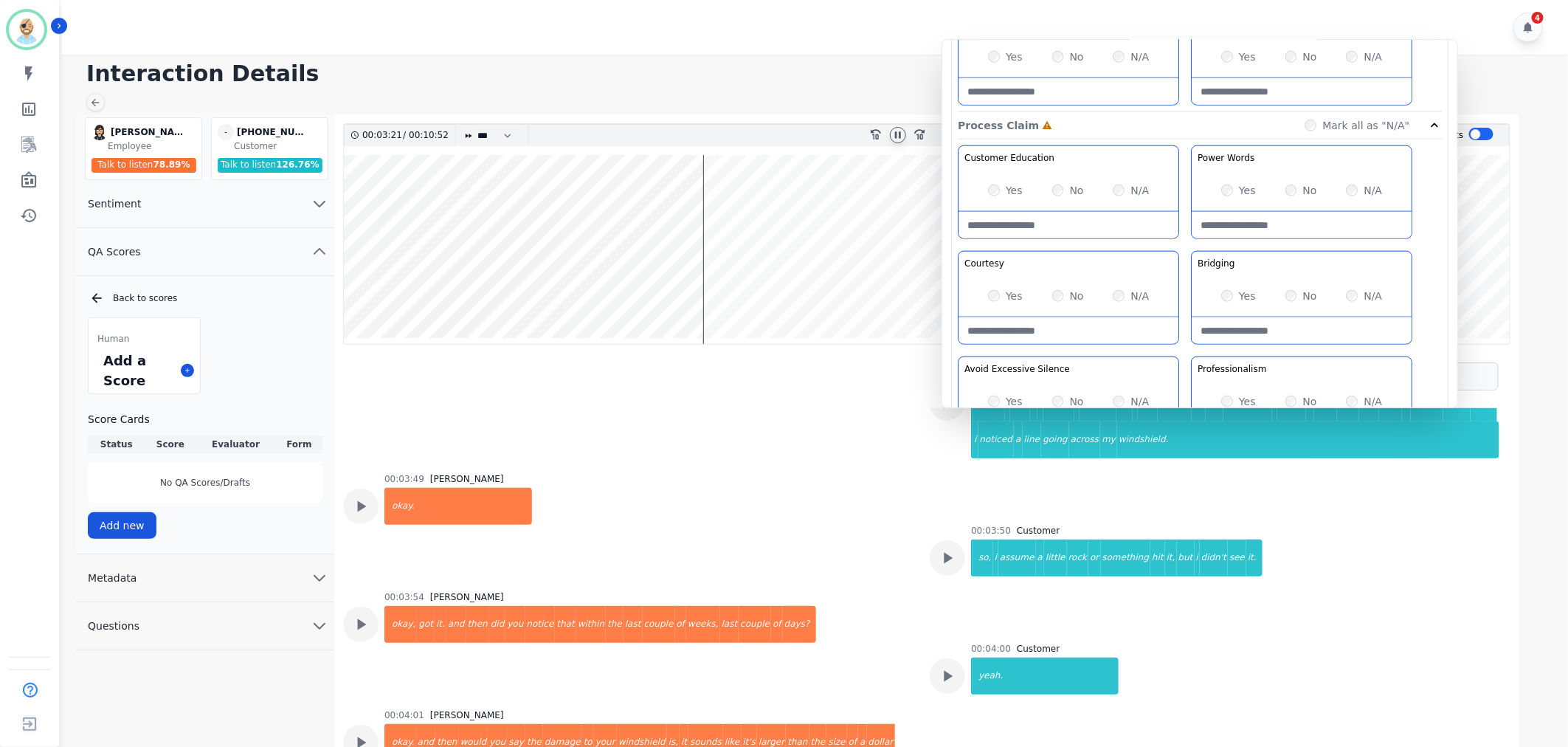
scroll to position [902, 0]
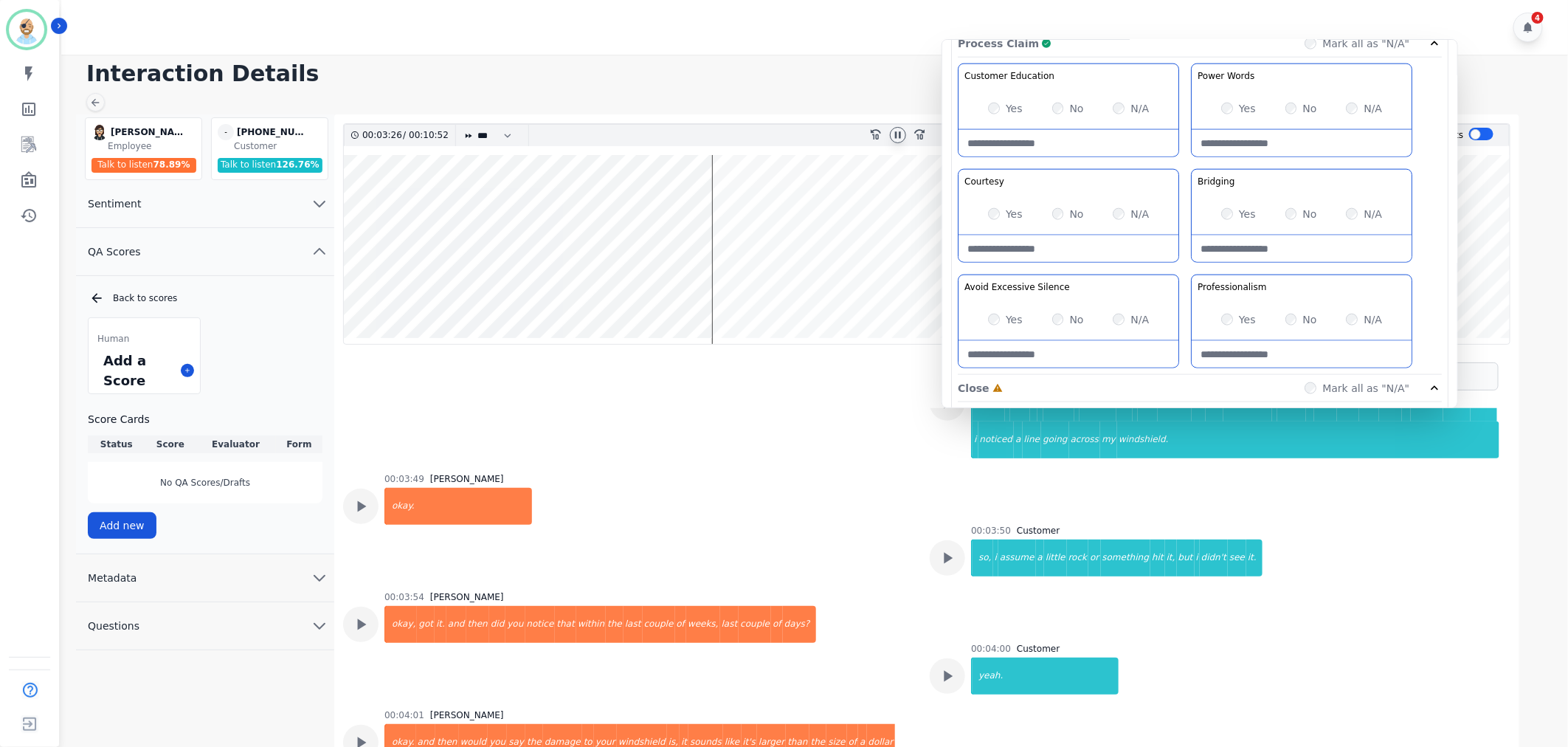
click at [534, 295] on wave at bounding box center [927, 249] width 1165 height 189
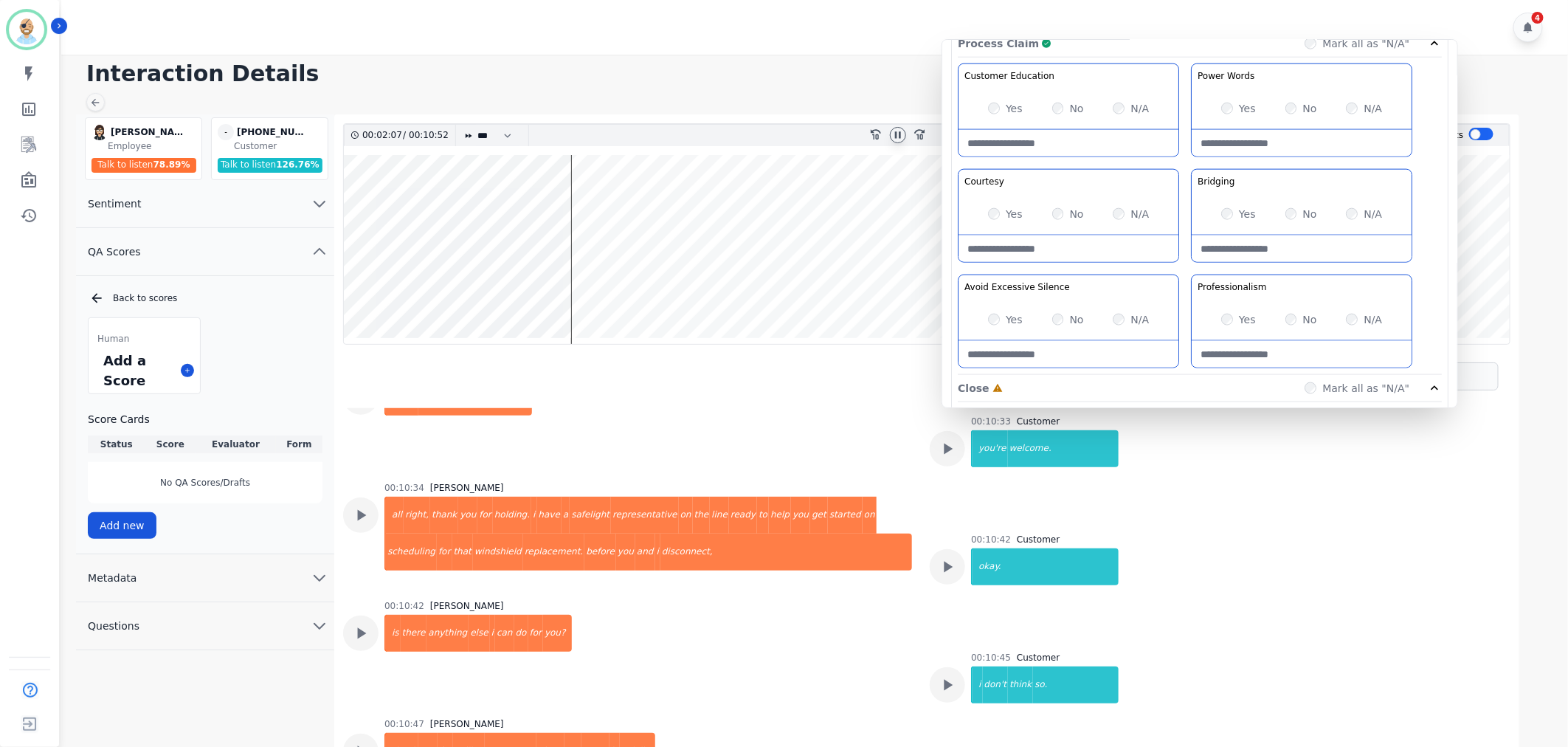
scroll to position [1160, 0]
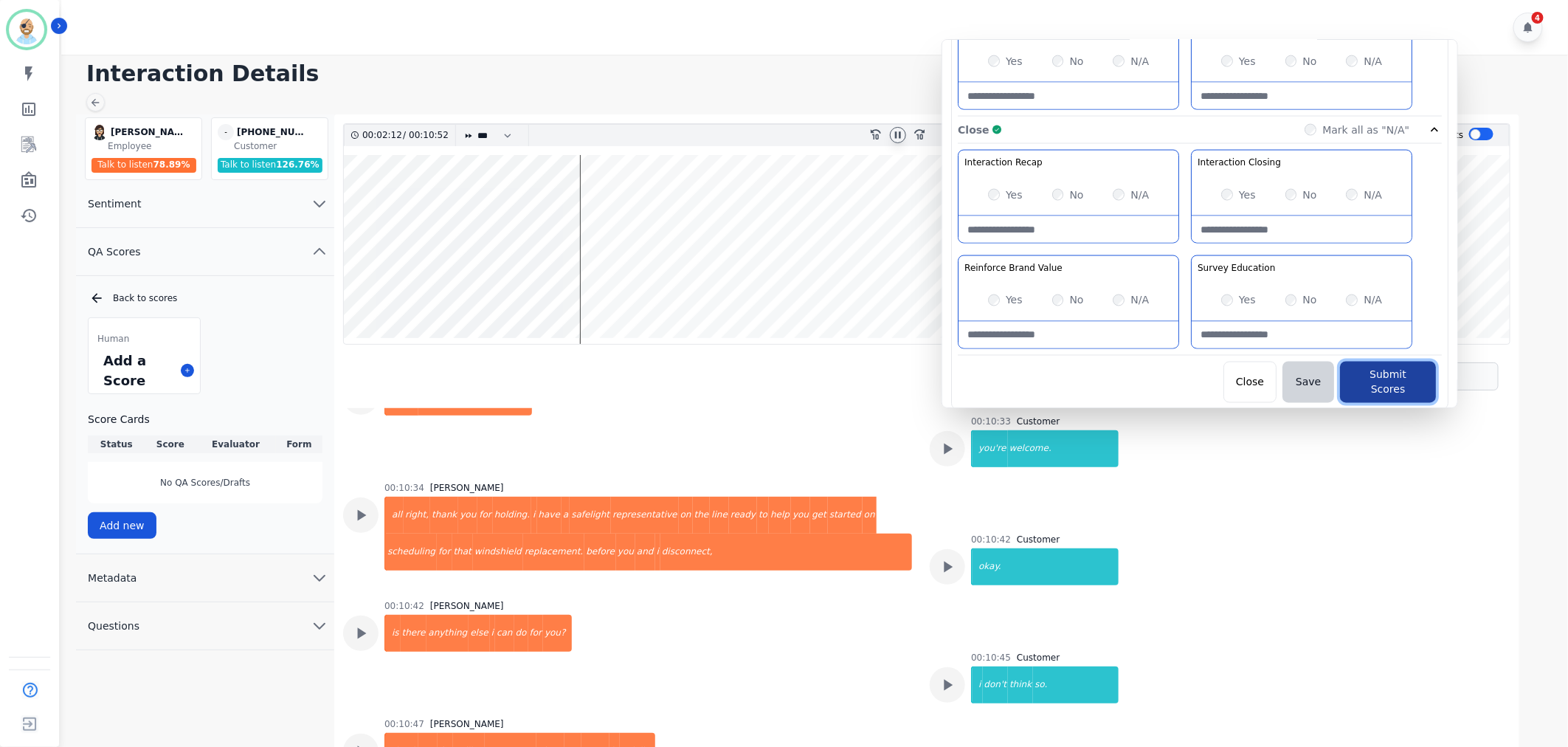
click at [1374, 375] on button "Submit Scores" at bounding box center [1388, 382] width 96 height 41
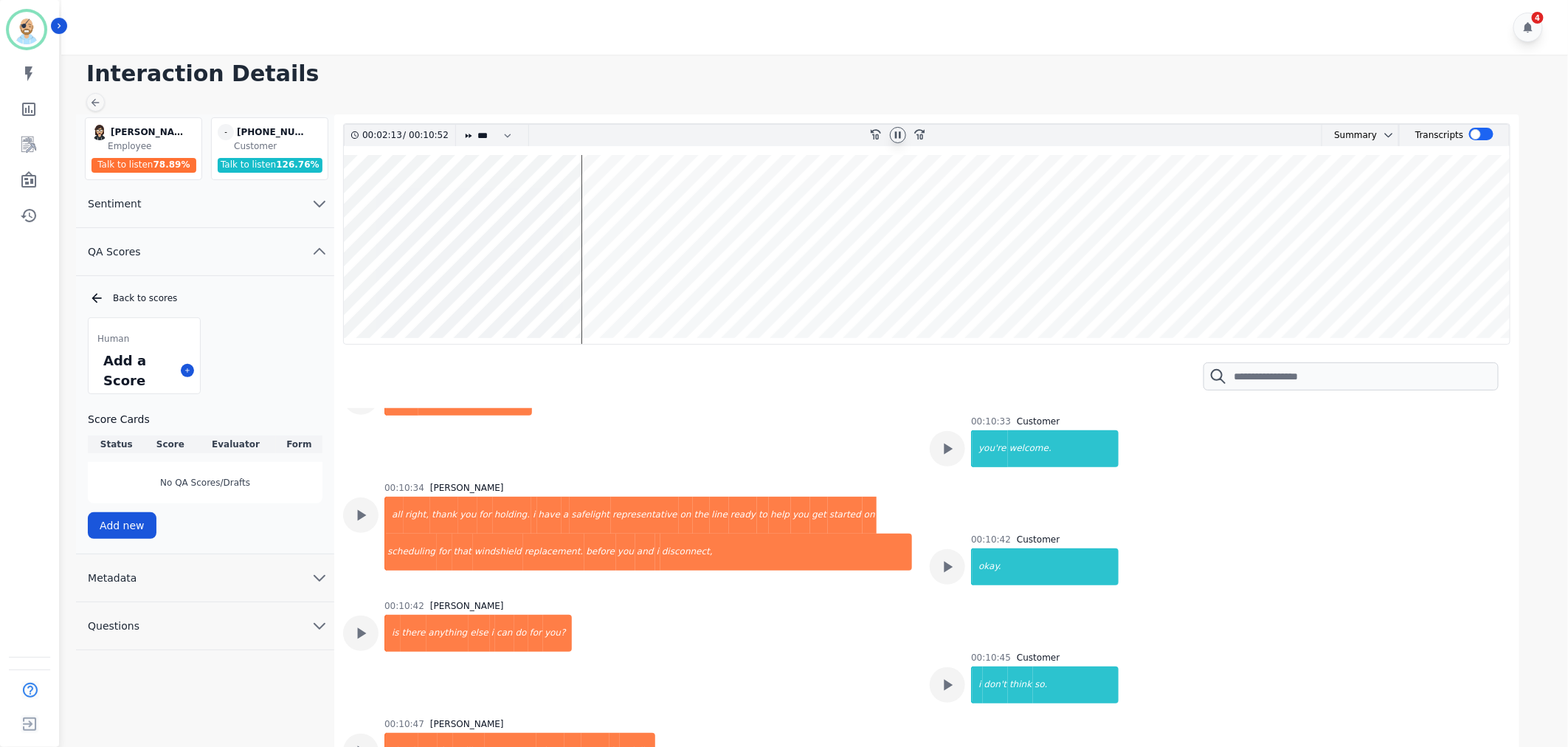
click at [818, 92] on div "Interaction Details Zuleica Ramirez Zuleica Ramirez Employee Talk to listen 78.…" at bounding box center [812, 406] width 1512 height 703
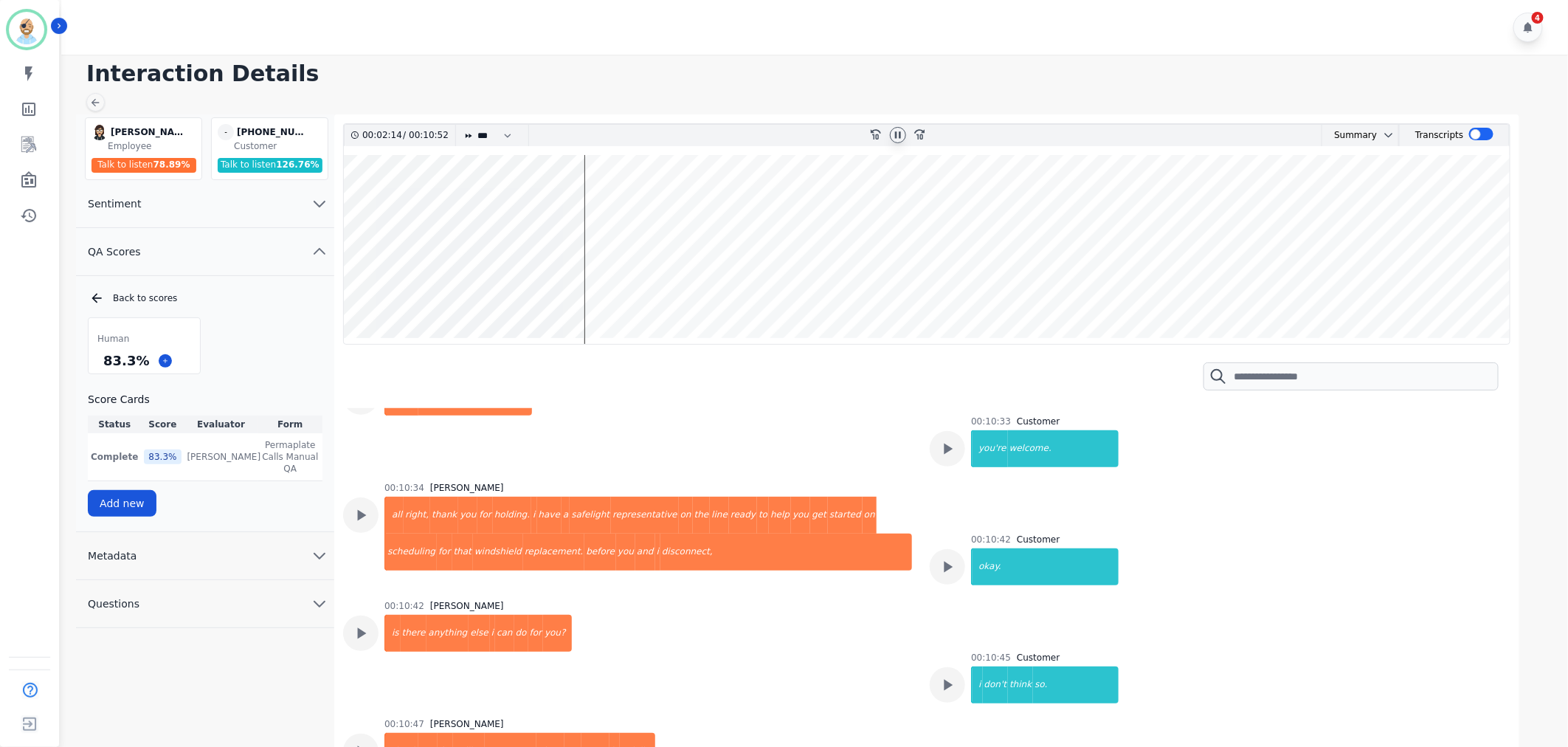
click at [898, 136] on icon at bounding box center [897, 135] width 12 height 12
drag, startPoint x: 143, startPoint y: 358, endPoint x: 104, endPoint y: 360, distance: 39.1
click at [104, 360] on div "83.3 %" at bounding box center [126, 360] width 52 height 26
copy div "83.3 %"
click at [615, 43] on div "4" at bounding box center [817, 27] width 1512 height 55
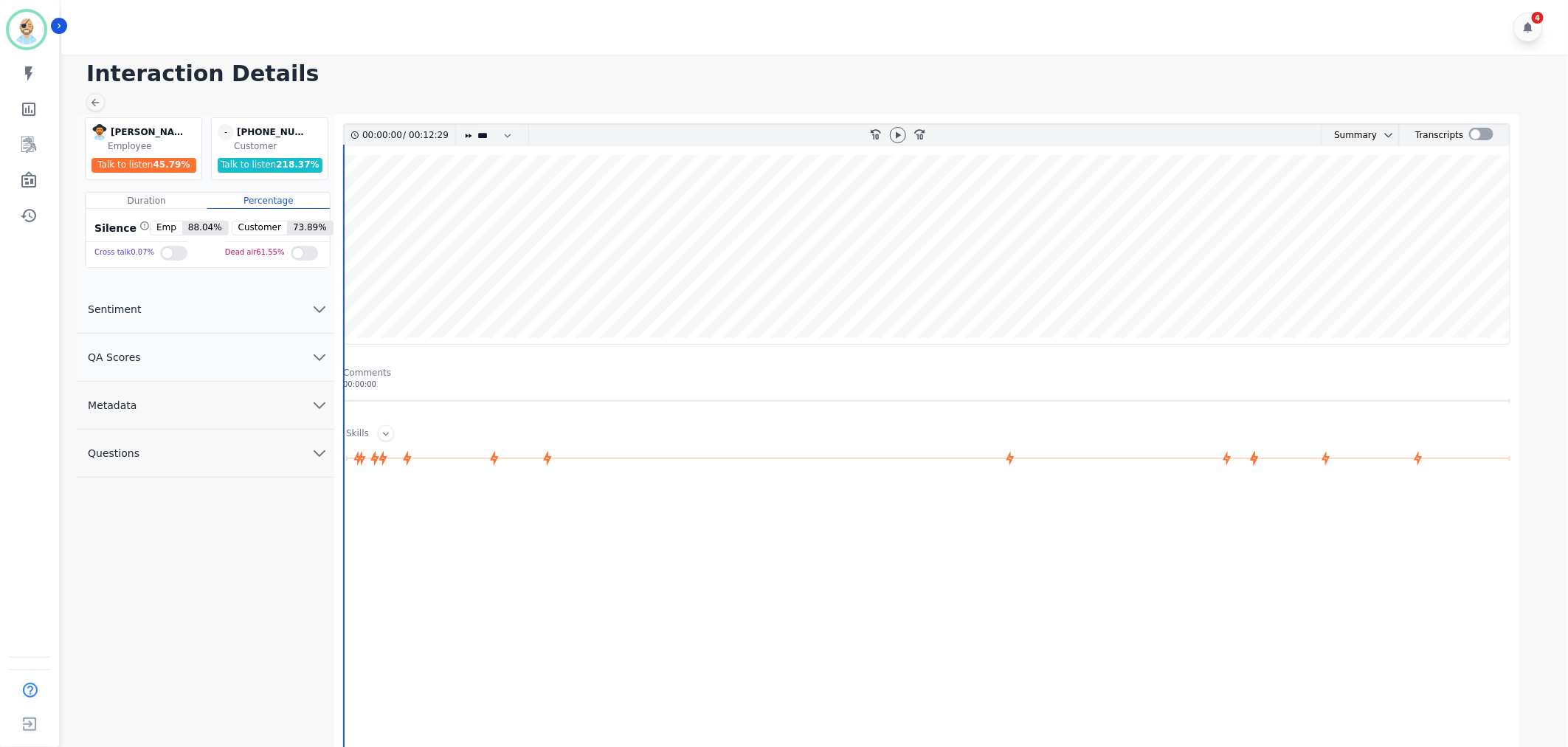
click at [228, 352] on button "QA Scores" at bounding box center [205, 357] width 258 height 48
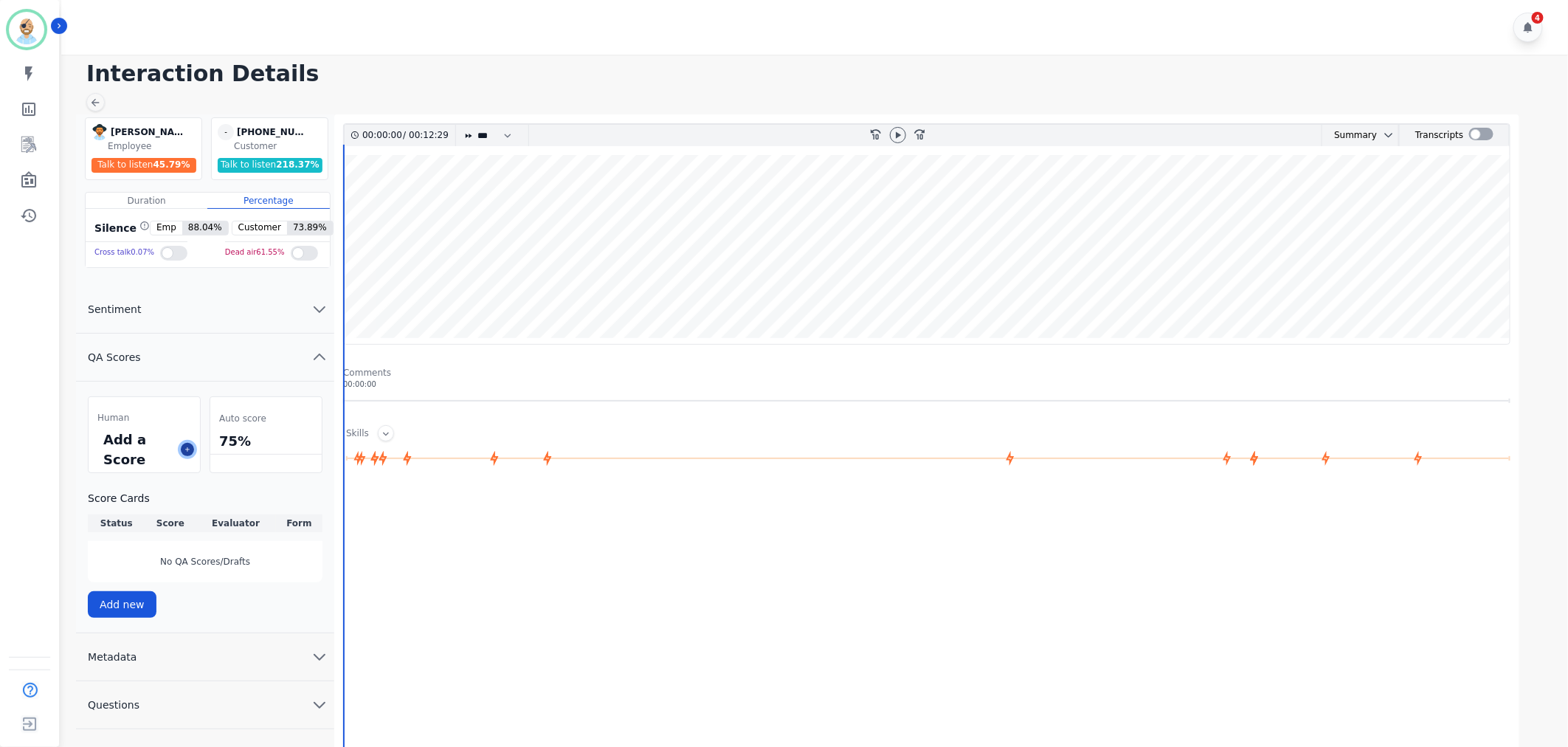
click at [188, 451] on icon at bounding box center [187, 449] width 7 height 7
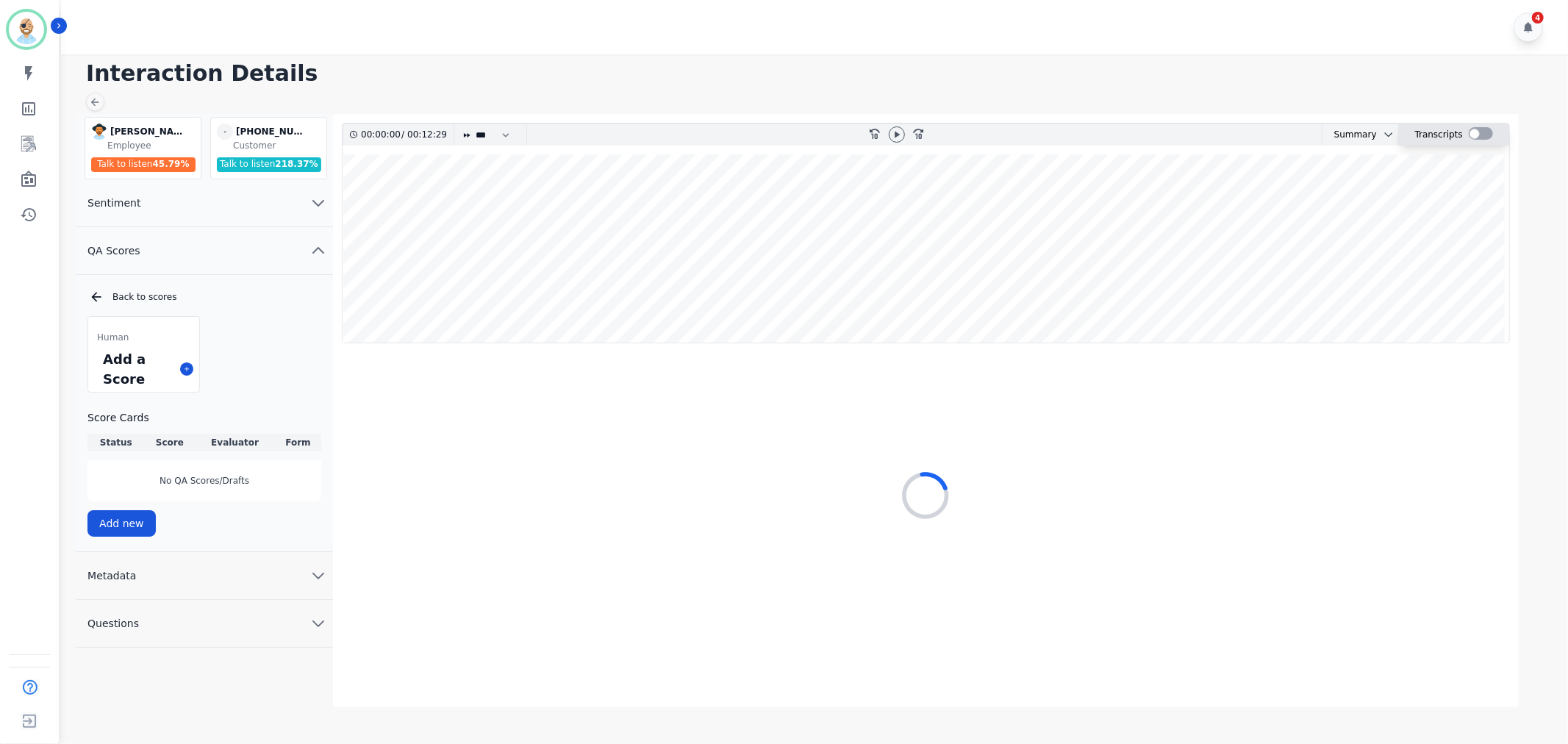
click at [1472, 134] on div at bounding box center [1480, 133] width 24 height 13
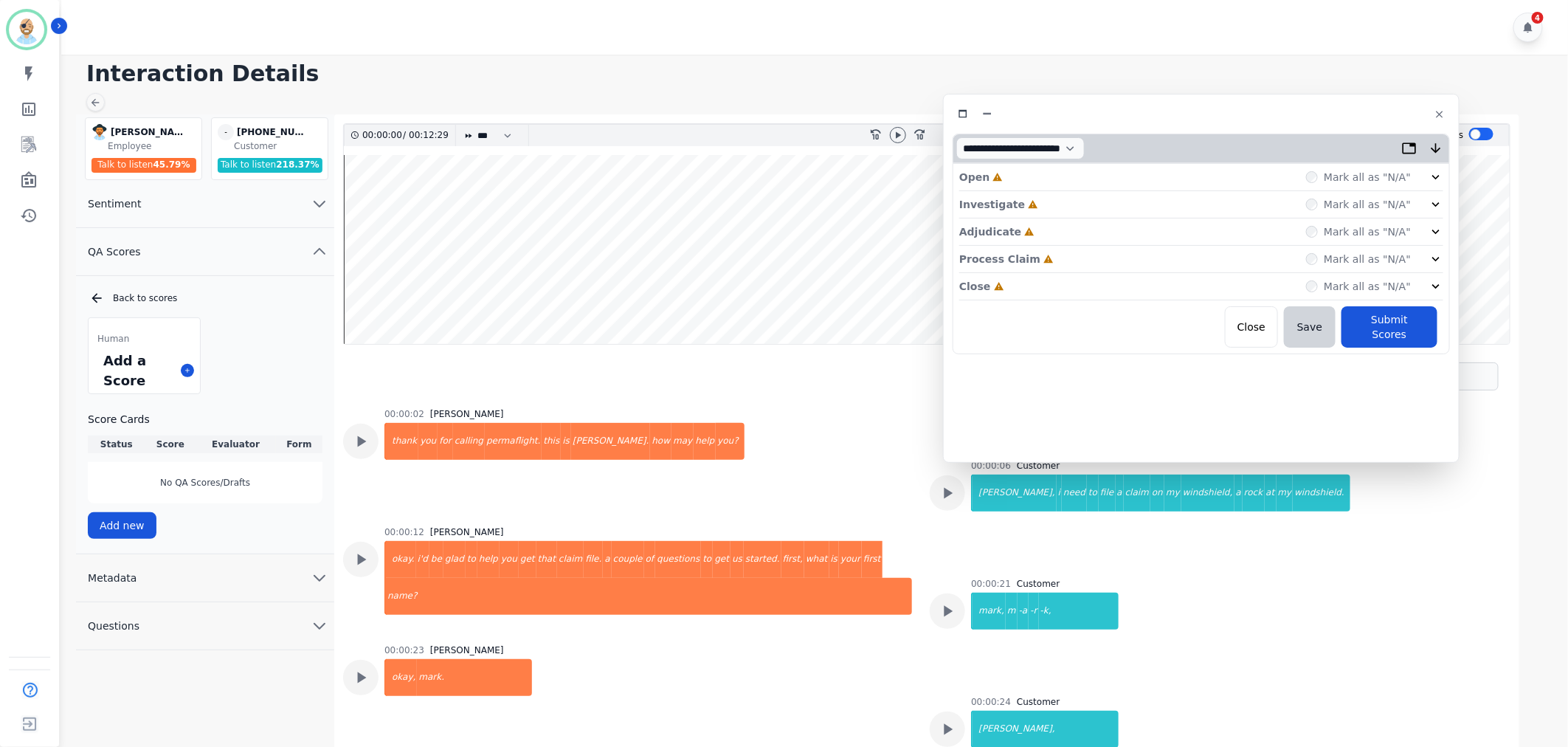
drag, startPoint x: 393, startPoint y: 87, endPoint x: 1274, endPoint y: 118, distance: 881.5
click at [1274, 118] on div at bounding box center [1201, 114] width 498 height 22
click at [1124, 288] on div "Close Incomplete Mark all as "N/A"" at bounding box center [1204, 286] width 484 height 27
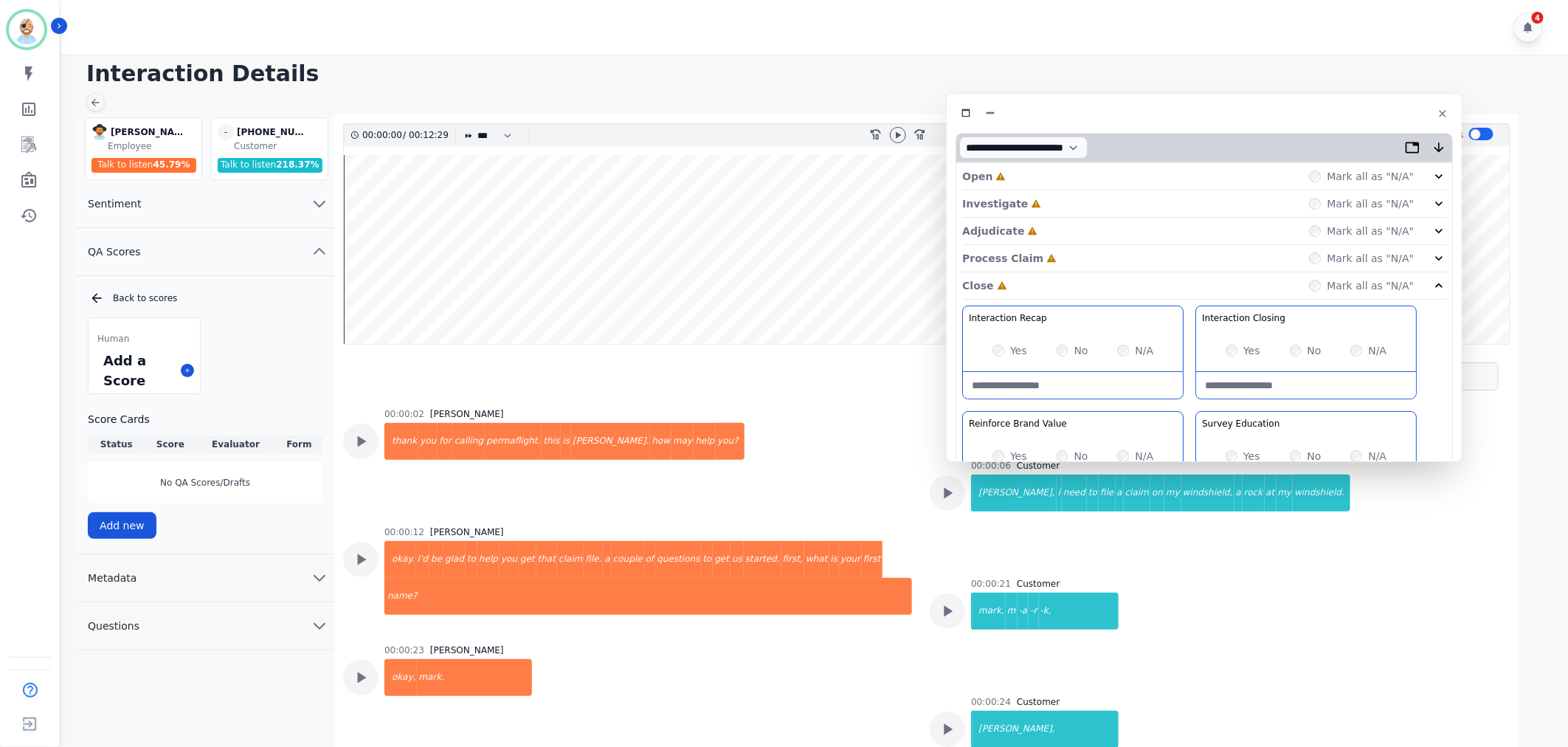
click at [1094, 248] on div "Process Claim Incomplete Mark all as "N/A"" at bounding box center [1204, 258] width 484 height 27
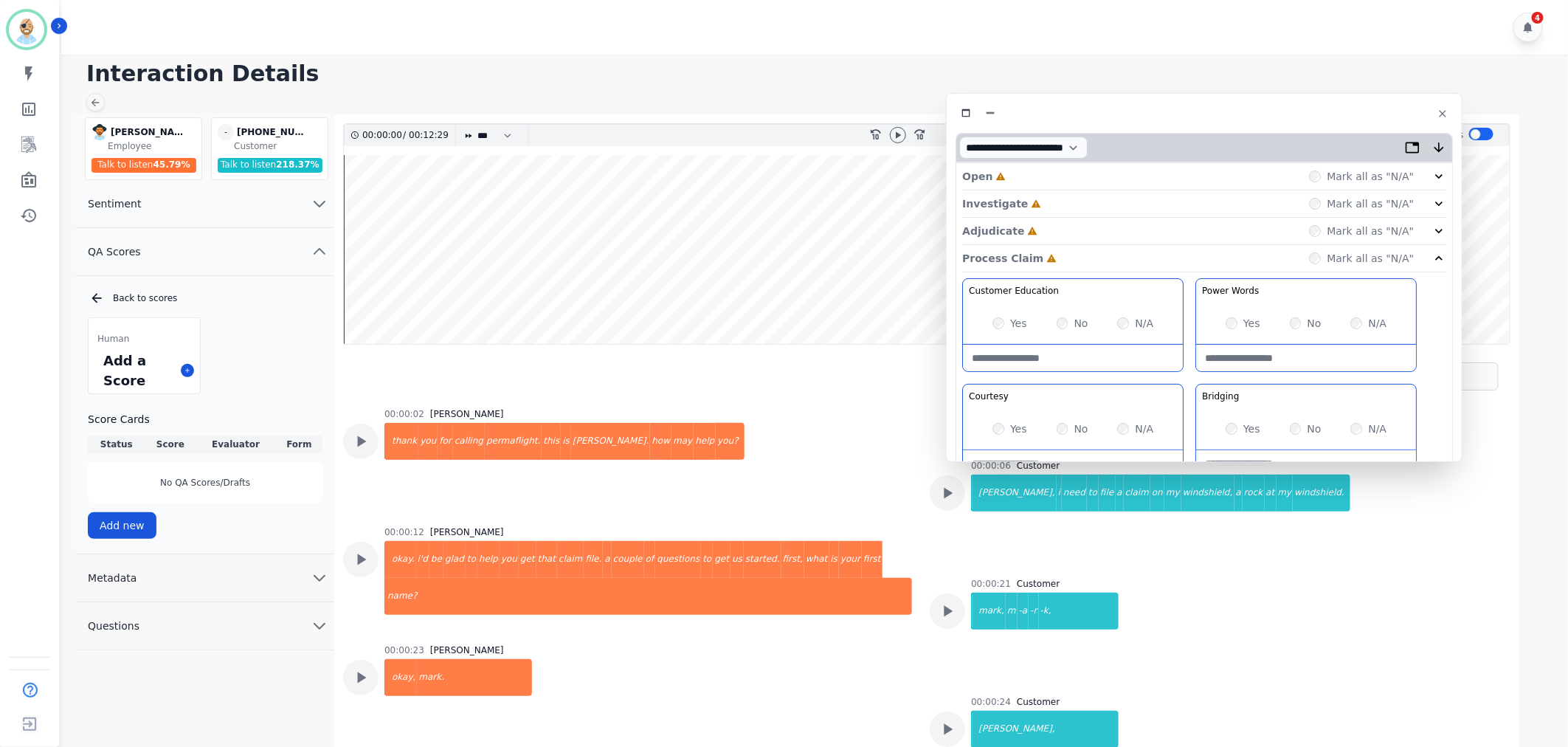
click at [1087, 222] on div "Adjudicate Incomplete Mark all as "N/A"" at bounding box center [1204, 231] width 484 height 27
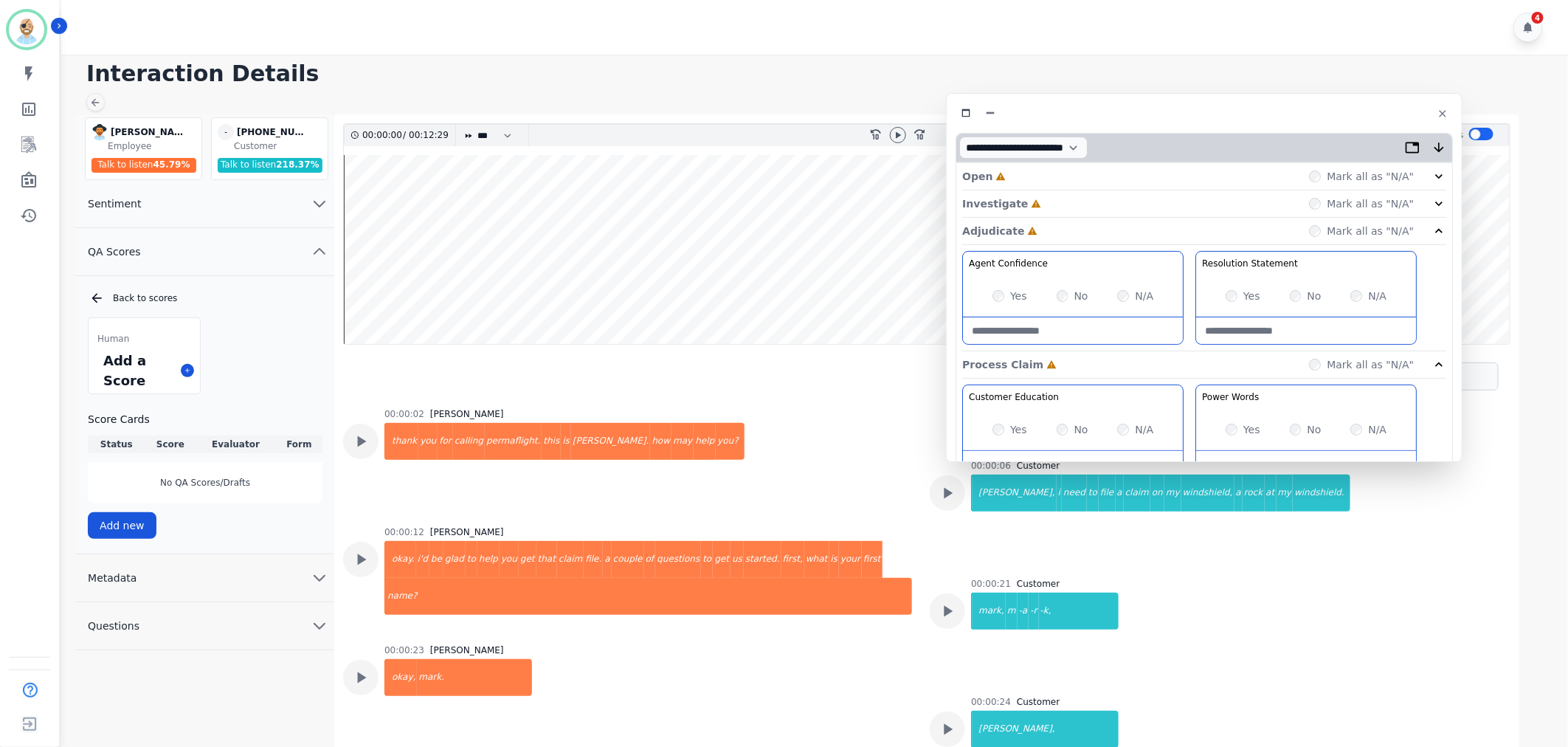
click at [1089, 200] on div "Investigate Incomplete Mark all as "N/A"" at bounding box center [1204, 204] width 484 height 27
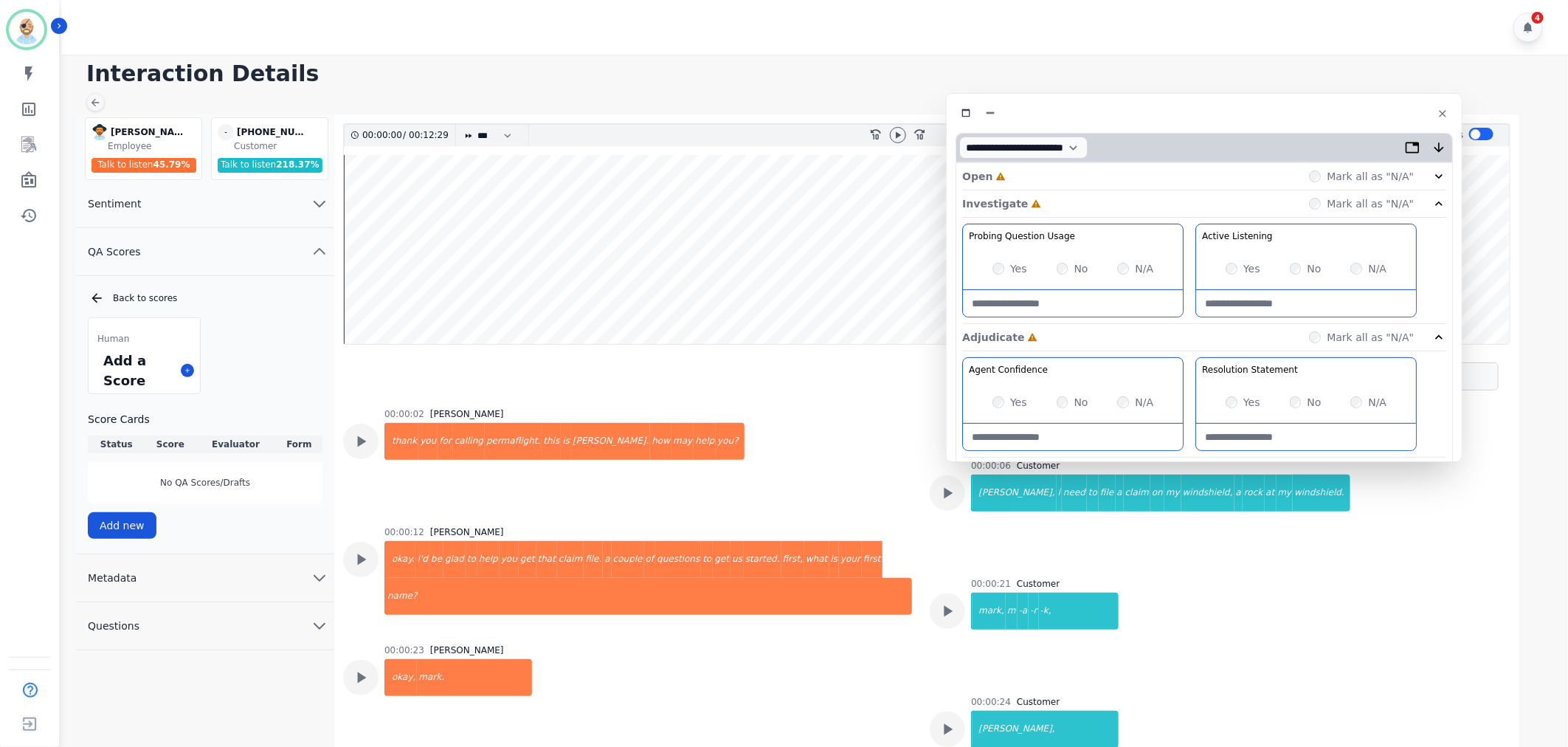
click at [1081, 180] on div "Open Incomplete Mark all as "N/A"" at bounding box center [1204, 177] width 484 height 27
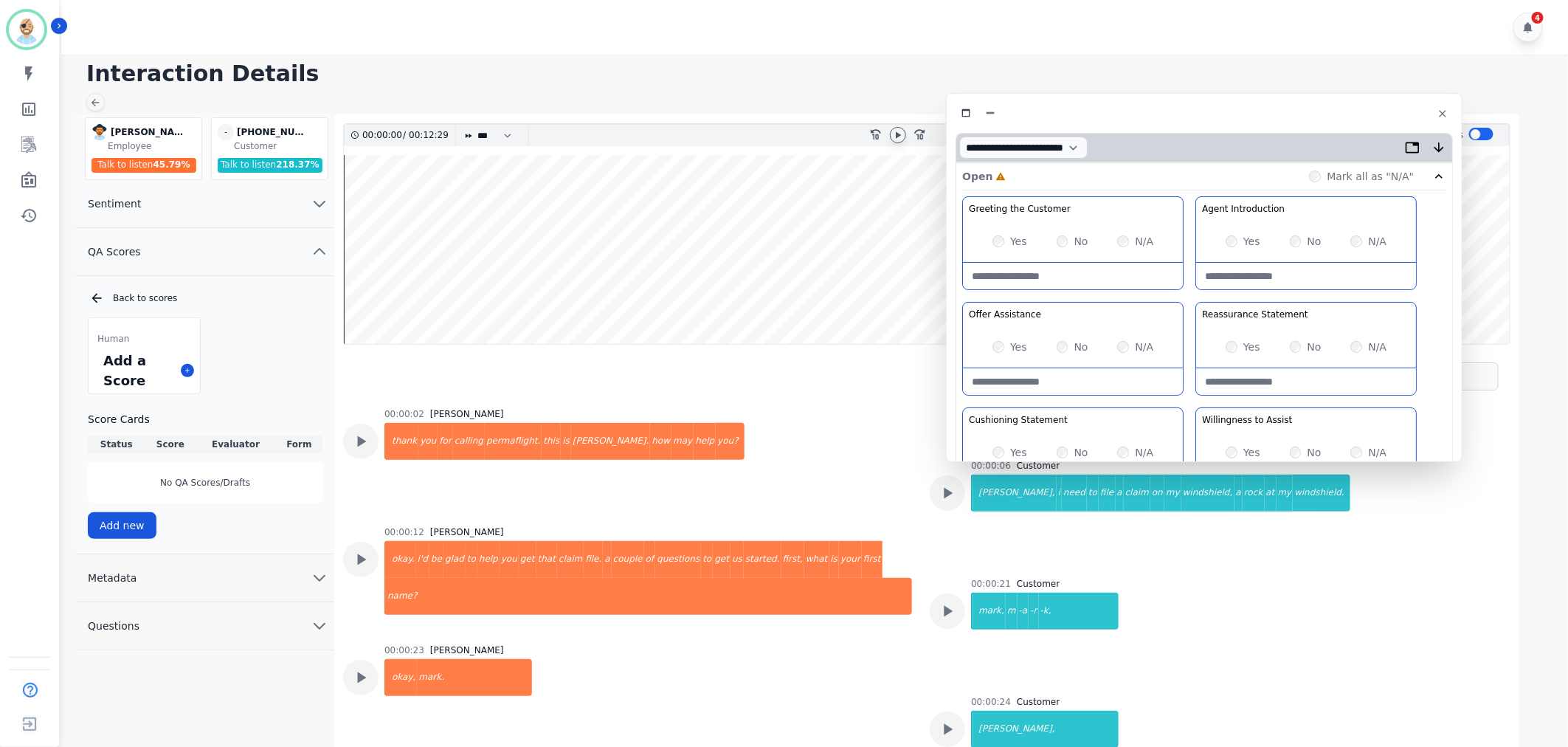
click at [898, 133] on icon at bounding box center [897, 135] width 12 height 12
click at [1190, 291] on div "Greeting the Customer Welcome is where we quickly greet our customer as a known…" at bounding box center [1204, 457] width 484 height 523
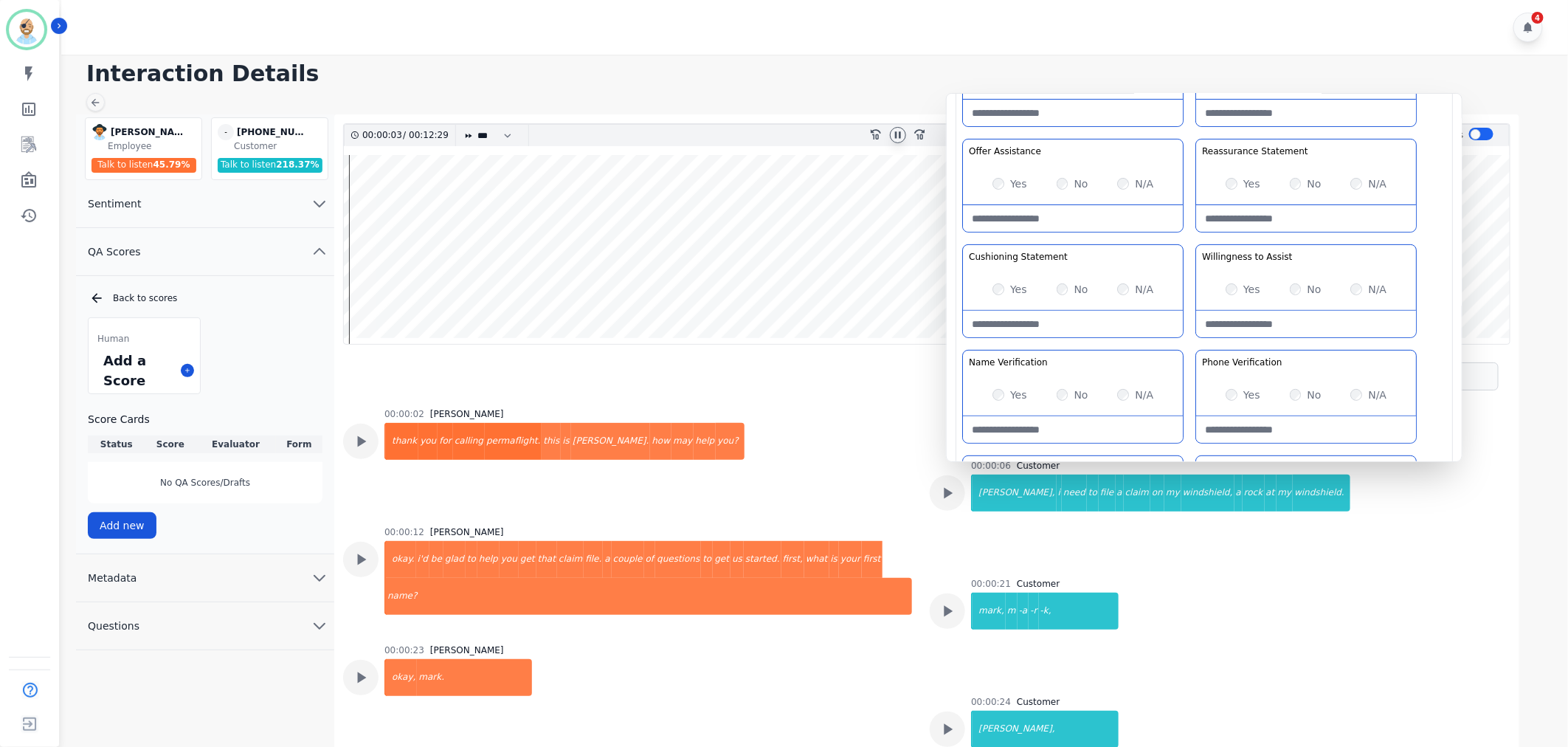
scroll to position [164, 0]
click at [1189, 227] on div "Greeting the Customer Welcome is where we quickly greet our customer as a known…" at bounding box center [1204, 293] width 484 height 523
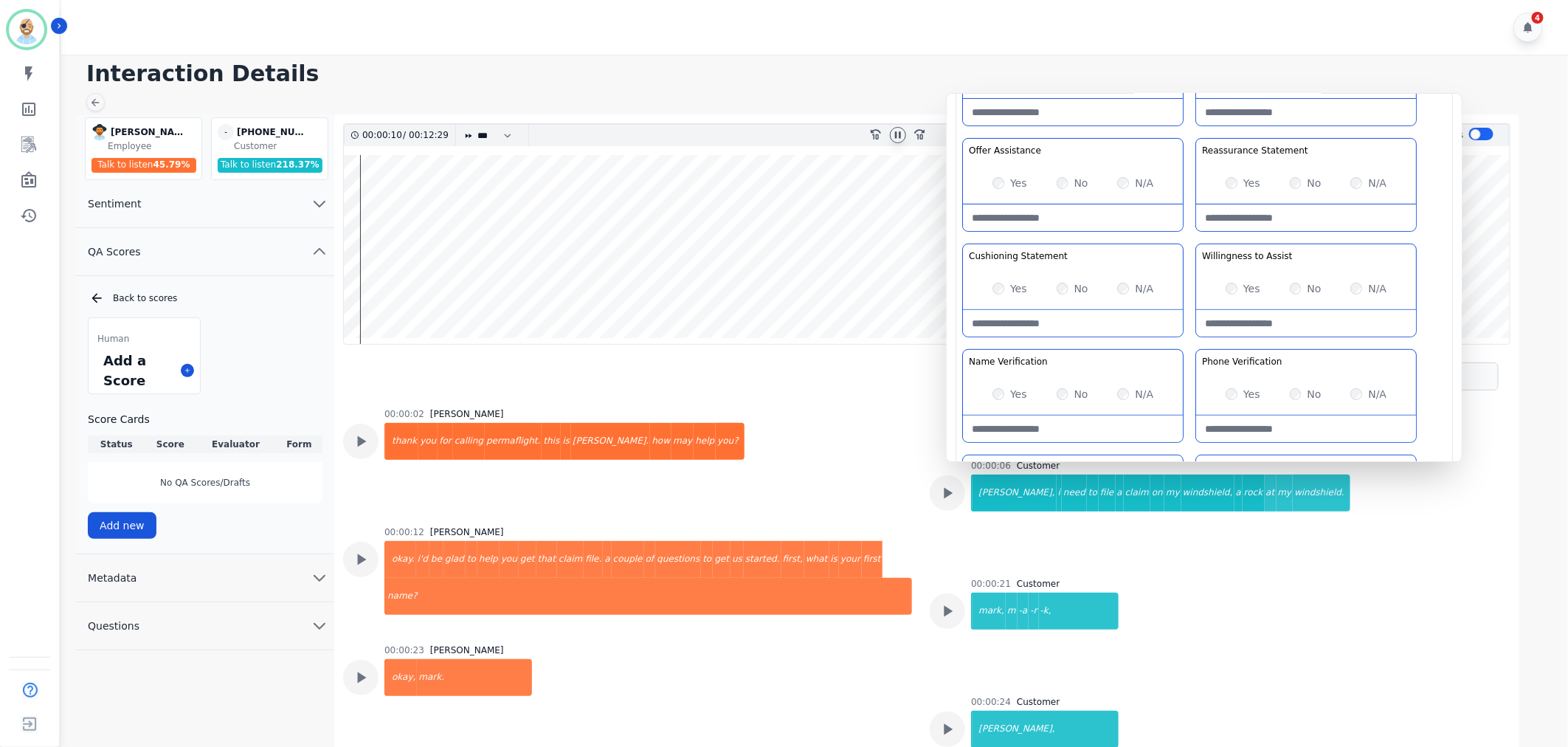
click at [1053, 290] on div "Yes No N/A" at bounding box center [1072, 289] width 220 height 41
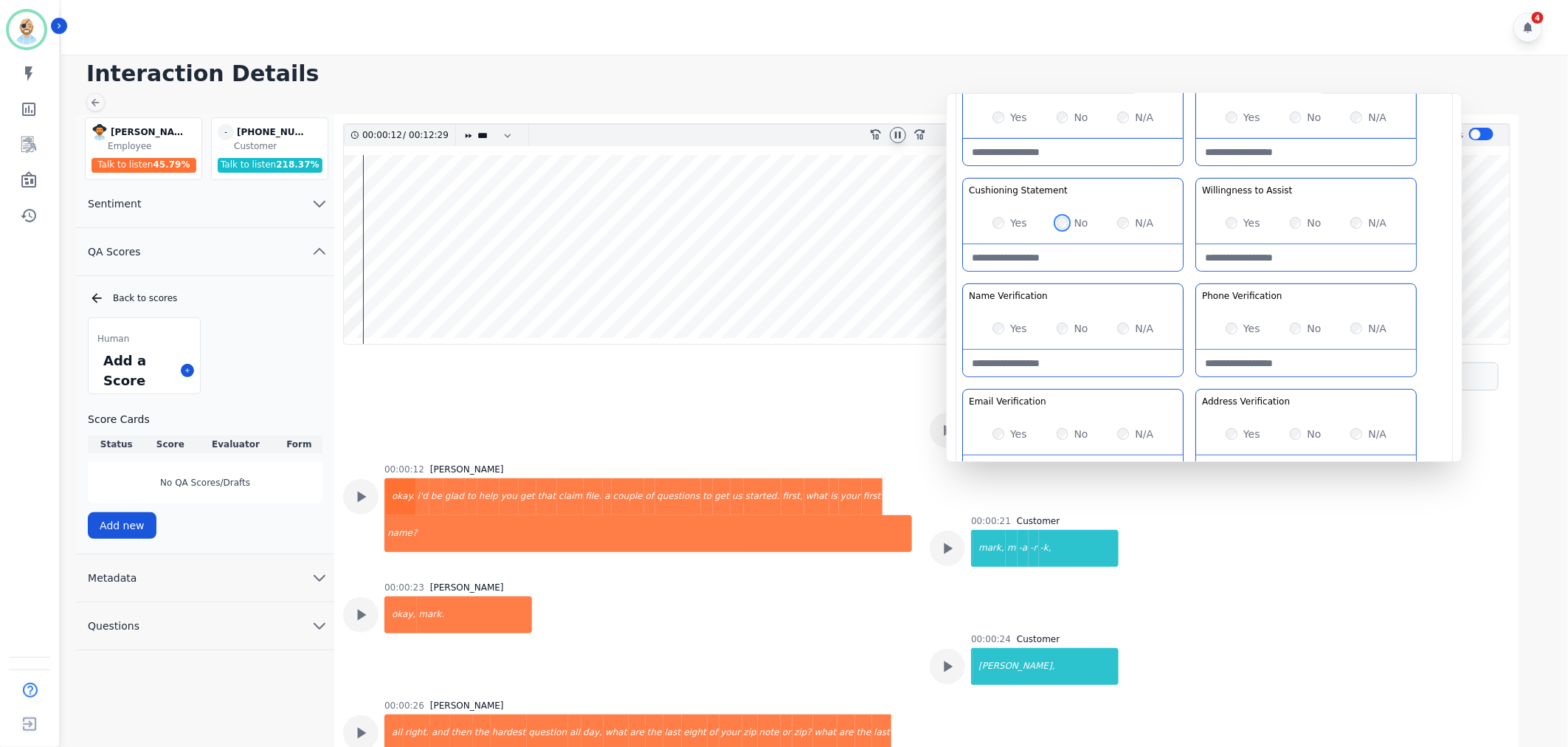
scroll to position [246, 0]
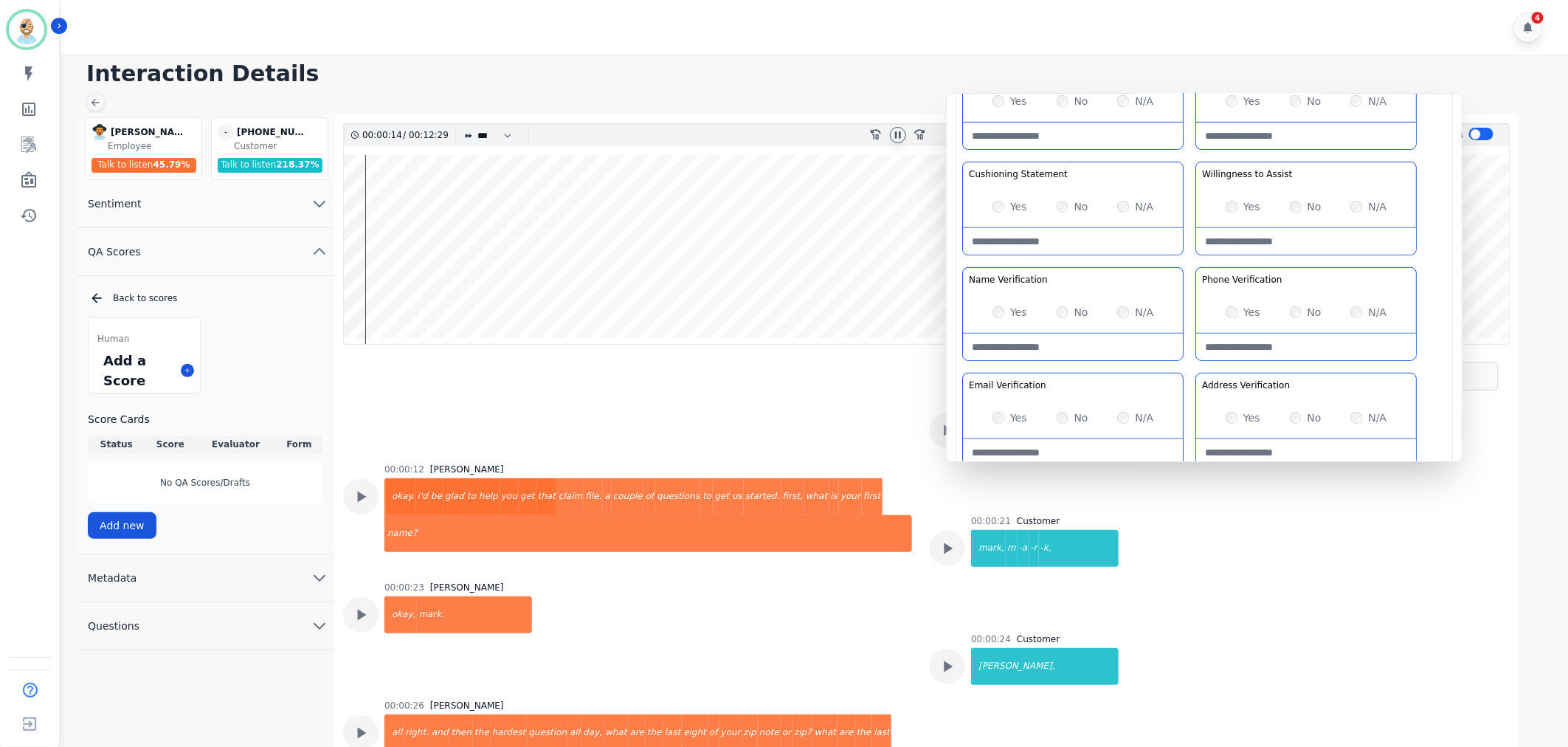
click at [1195, 256] on div "Greeting the Customer Welcome is where we quickly greet our customer as a known…" at bounding box center [1204, 212] width 484 height 523
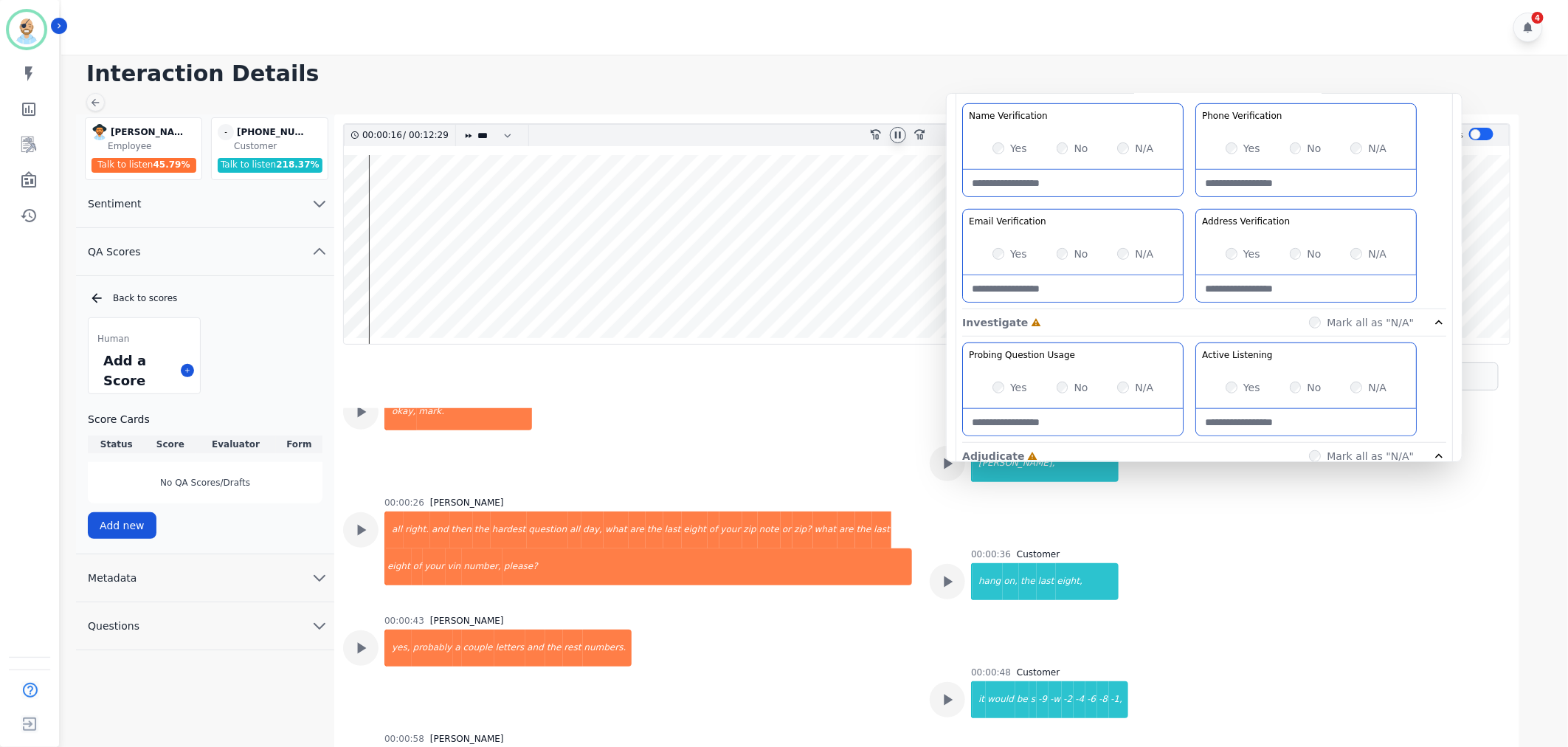
scroll to position [308, 0]
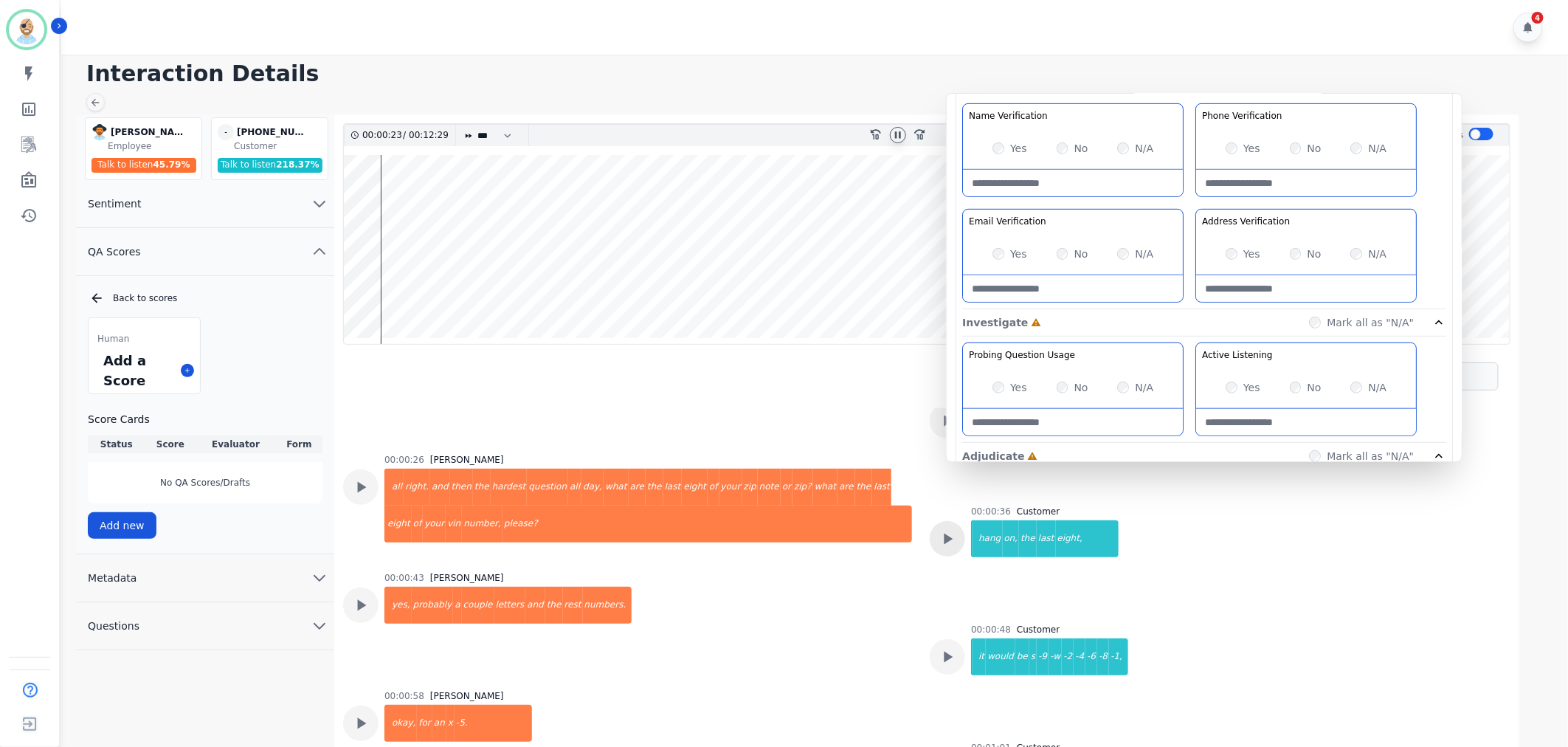
click at [945, 539] on icon at bounding box center [949, 539] width 9 height 11
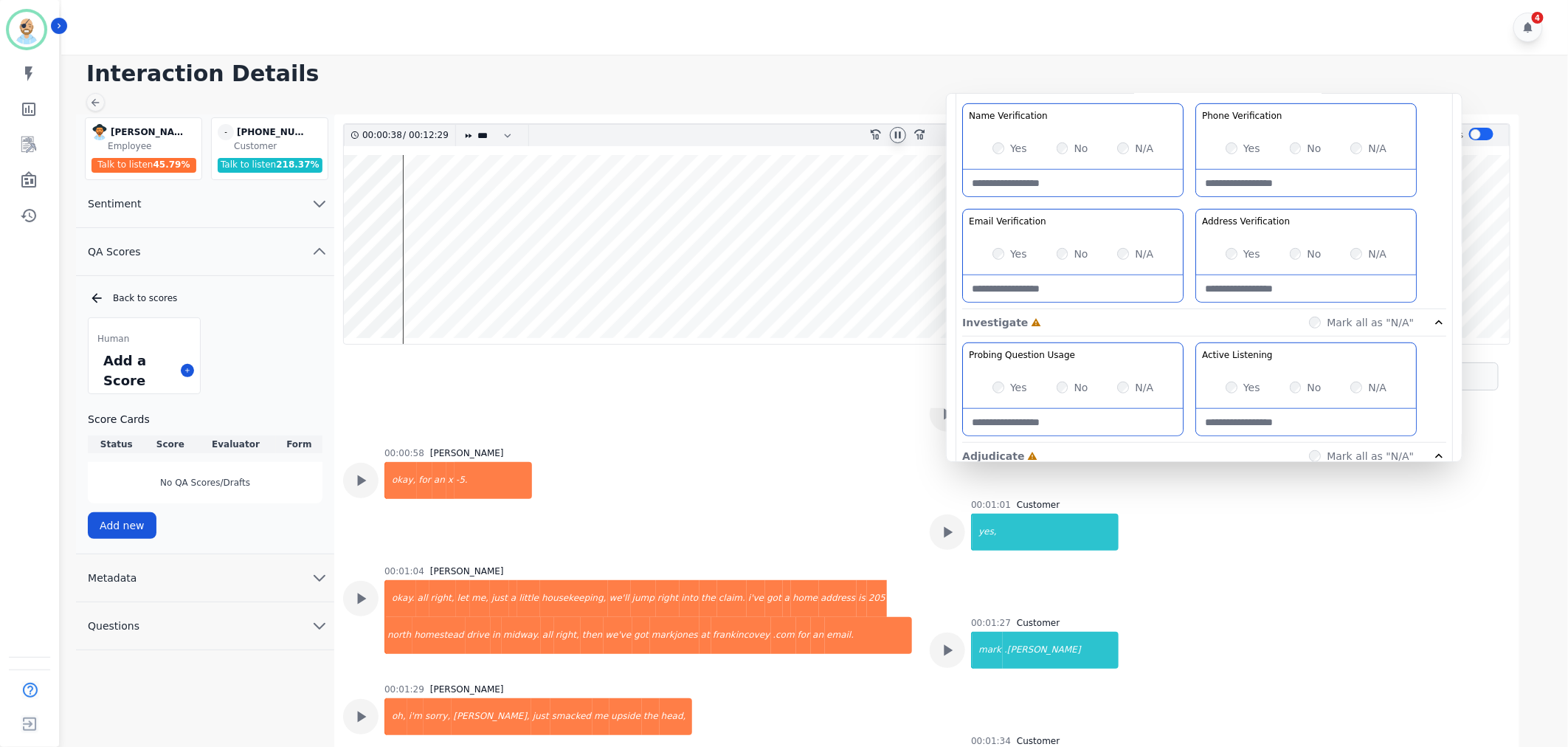
scroll to position [555, 0]
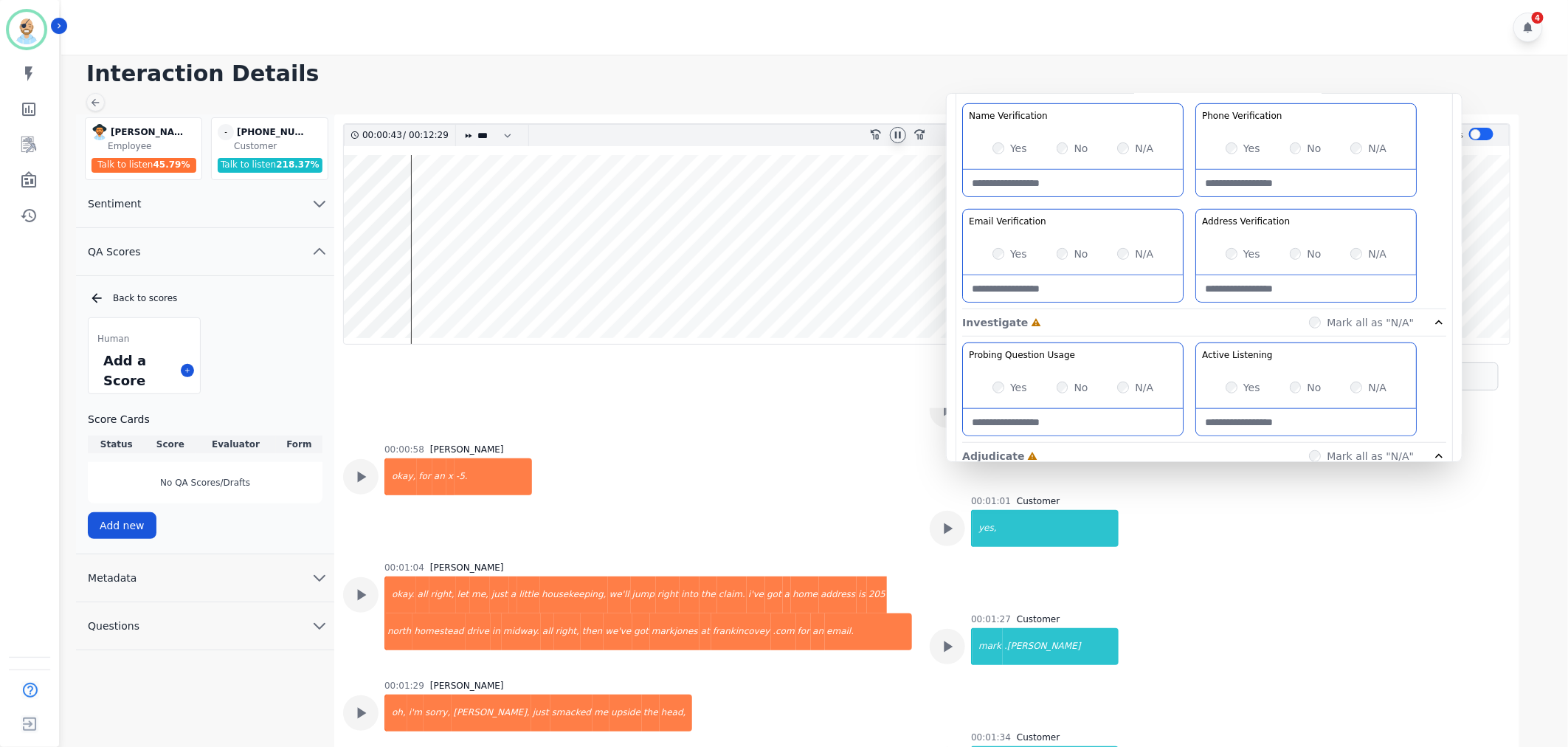
click at [1262, 286] on Verification-note at bounding box center [1305, 289] width 220 height 27
type Verification-note "**********"
click at [1248, 176] on Verification-note at bounding box center [1305, 183] width 220 height 27
paste Verification-note "**********"
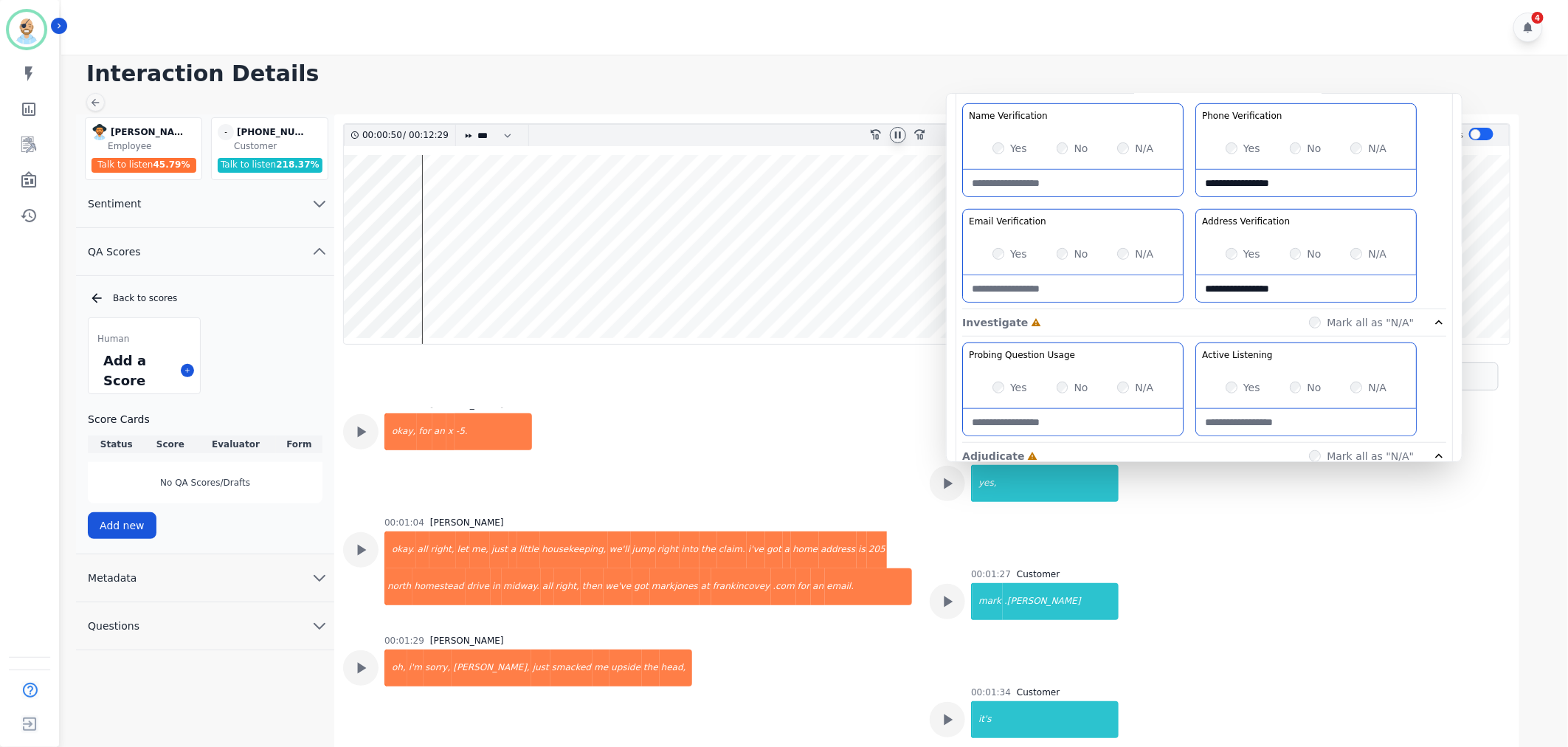
scroll to position [637, 0]
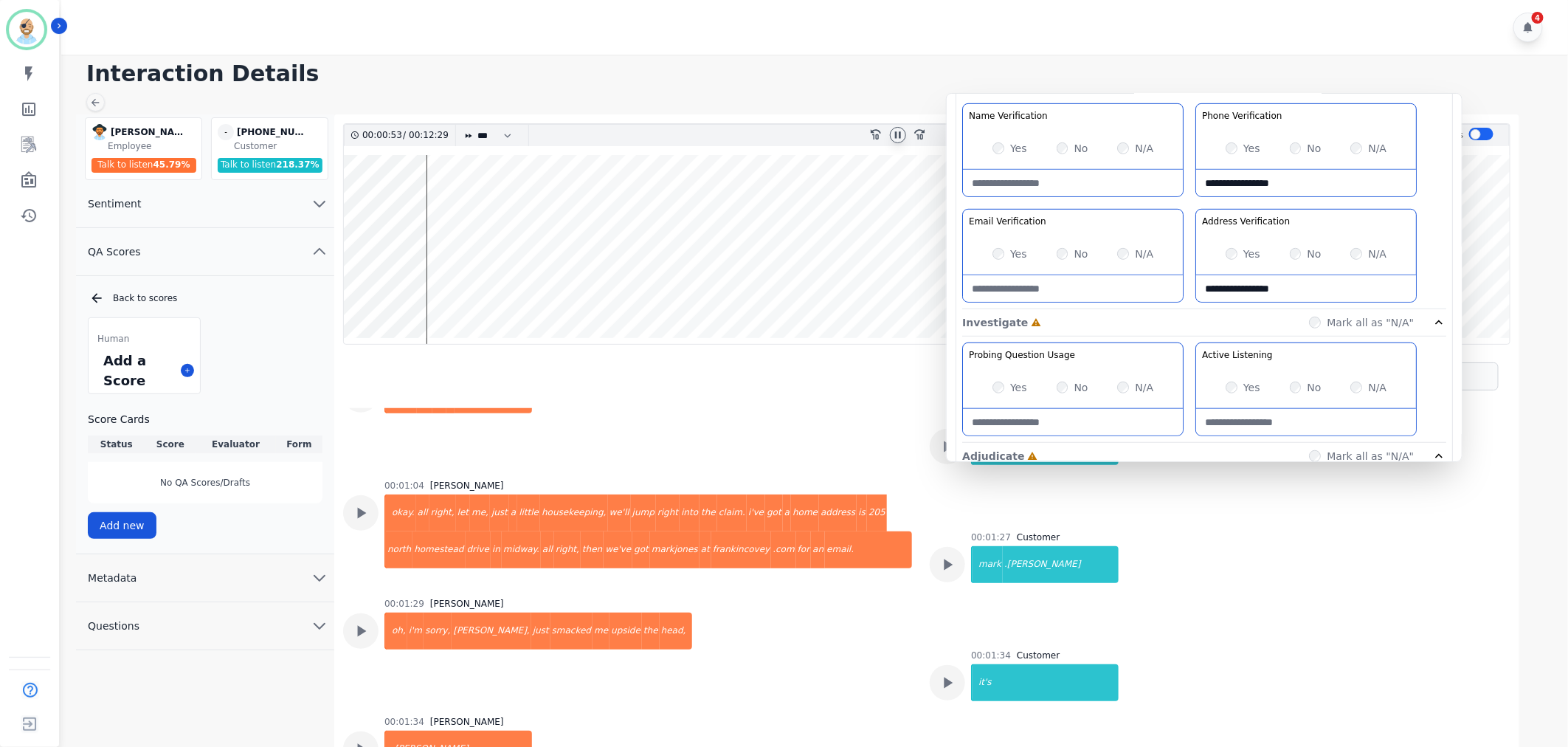
type Verification-note "**********"
click at [1053, 286] on Verification-note at bounding box center [1072, 289] width 220 height 27
paste Verification-note "**********"
type Verification-note "**********"
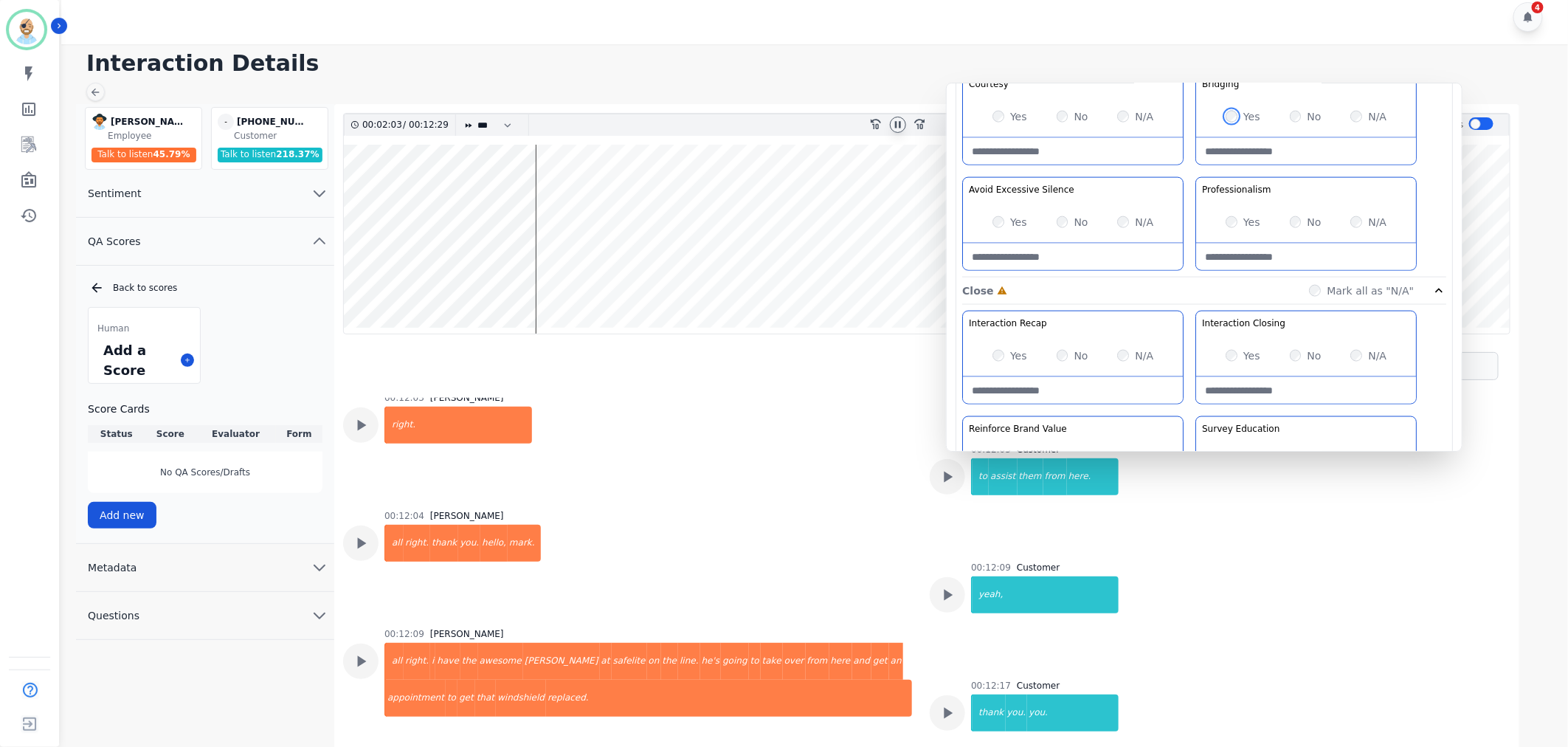
scroll to position [1160, 0]
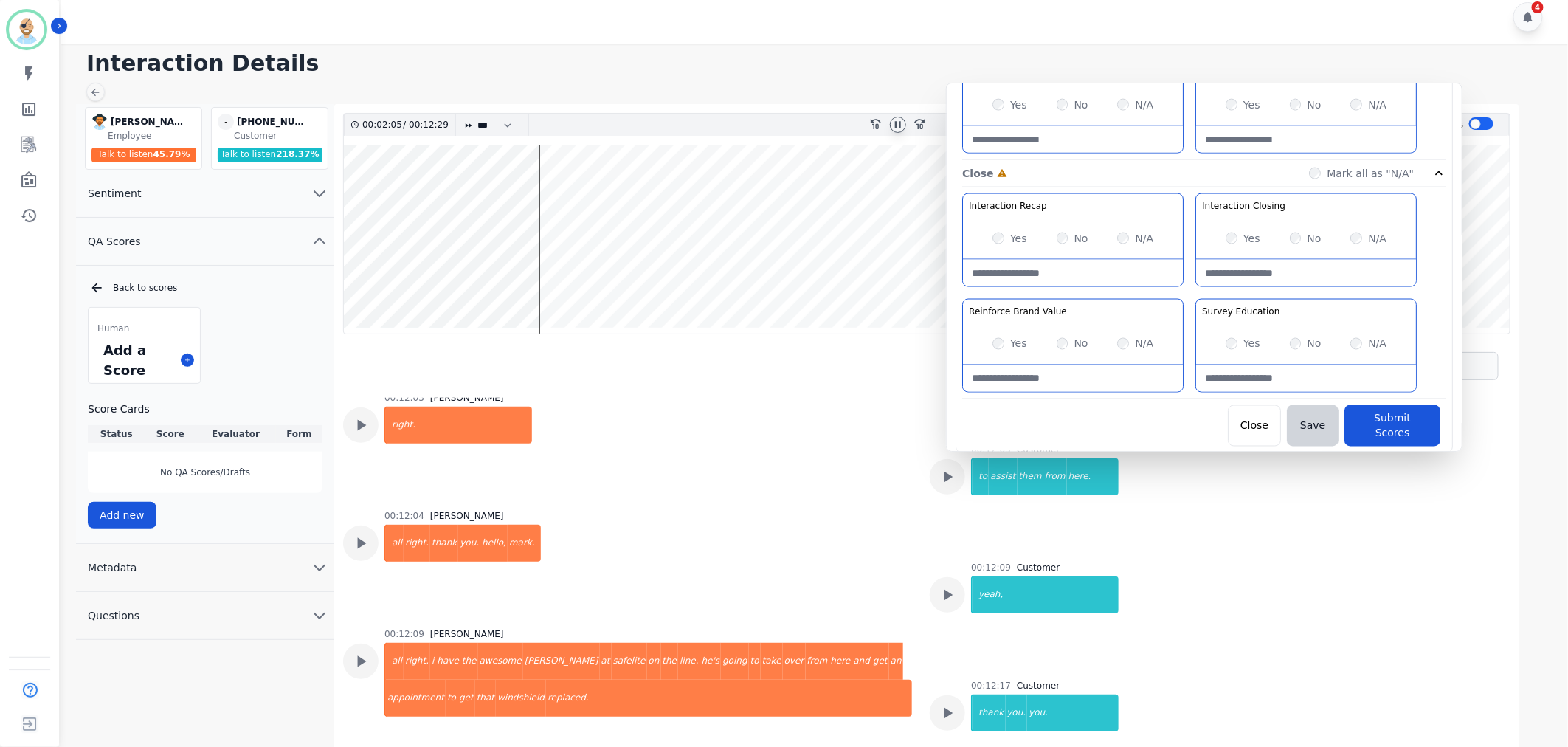
click at [994, 351] on div "Yes" at bounding box center [1009, 343] width 35 height 14
click at [1366, 420] on button "Submit Scores" at bounding box center [1392, 426] width 96 height 41
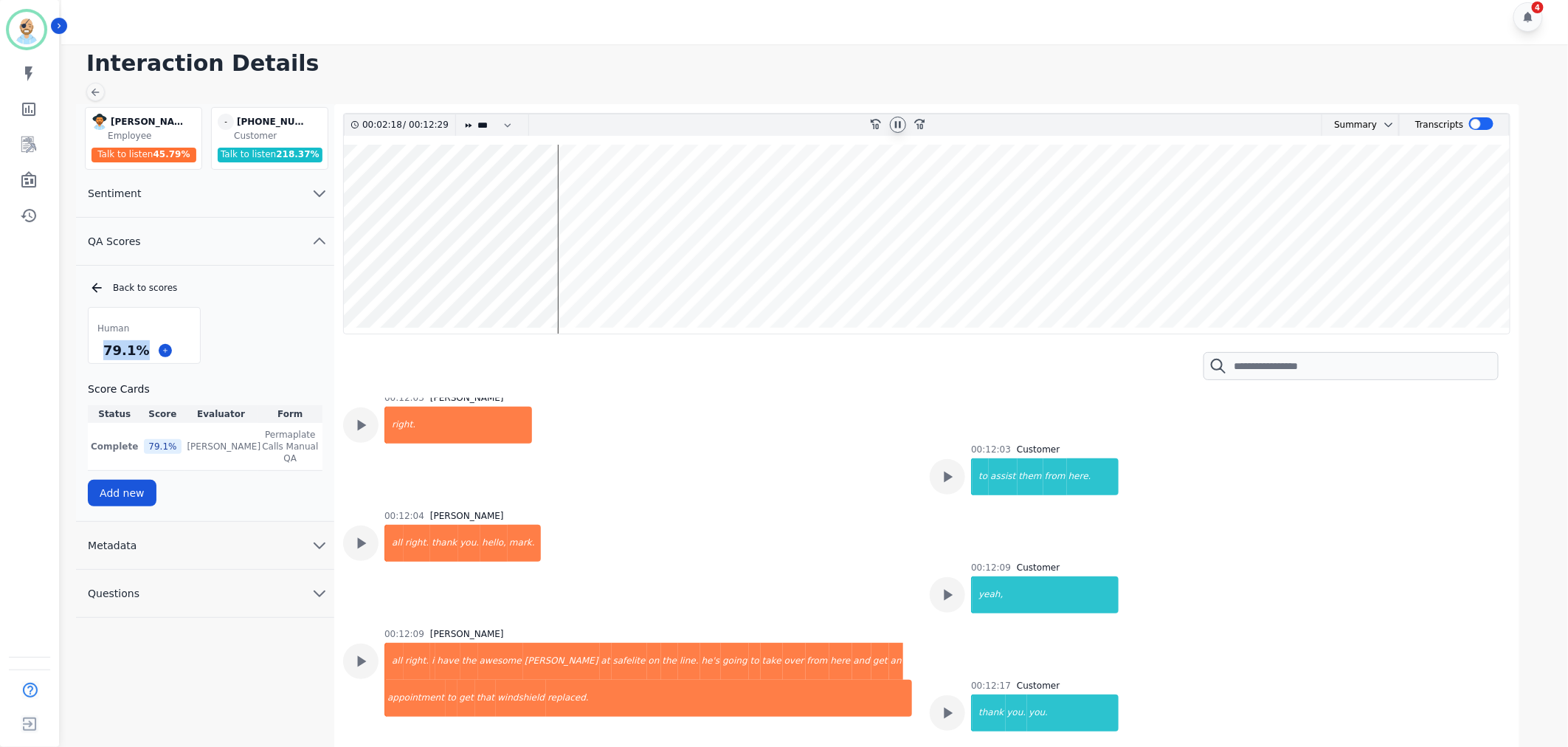
drag, startPoint x: 143, startPoint y: 349, endPoint x: 103, endPoint y: 351, distance: 40.0
click at [103, 351] on div "79.1 %" at bounding box center [126, 350] width 52 height 26
copy div "79.1 %"
click at [644, 21] on div "4" at bounding box center [817, 16] width 1512 height 55
click at [608, 19] on div "4" at bounding box center [817, 16] width 1512 height 55
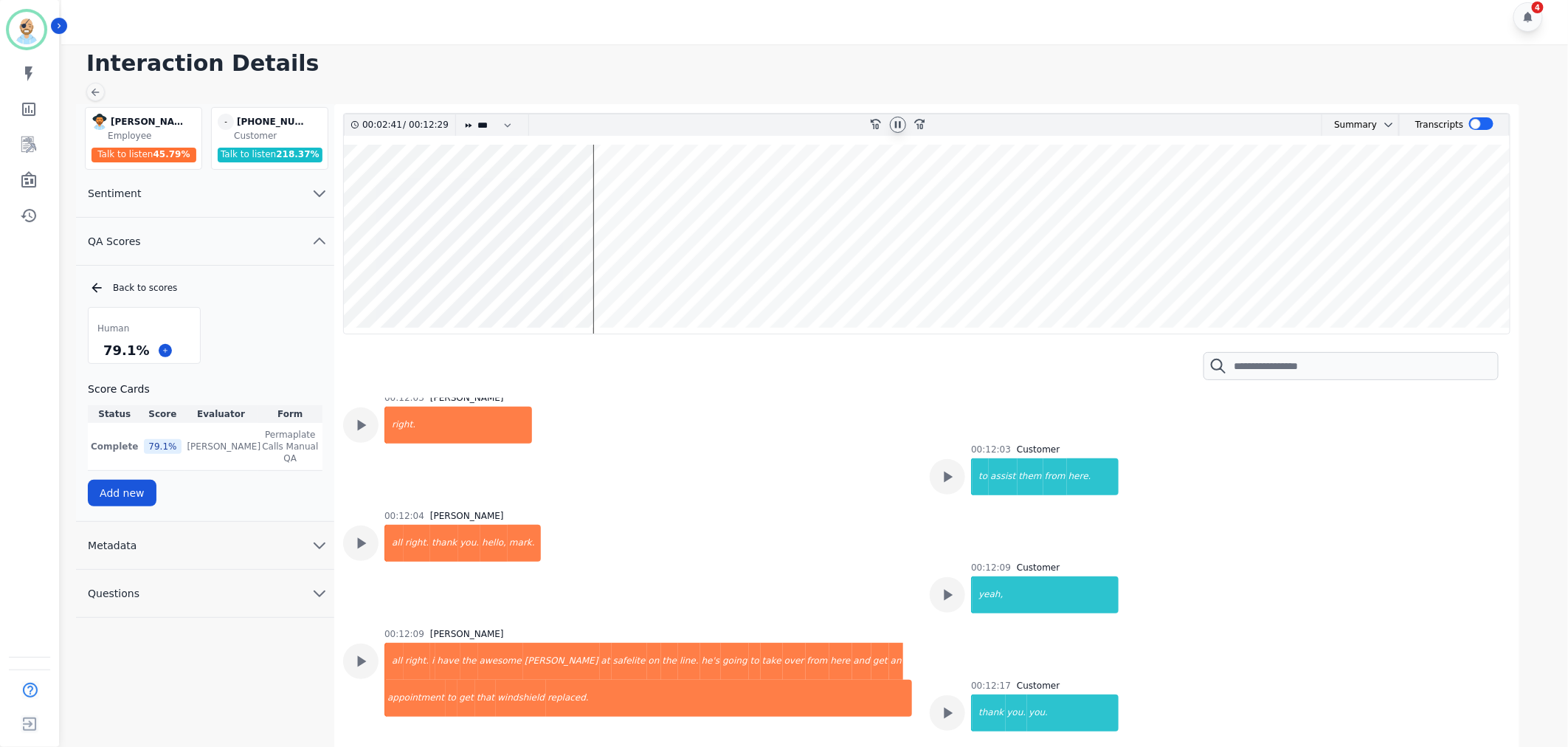
click at [890, 126] on div at bounding box center [898, 125] width 16 height 16
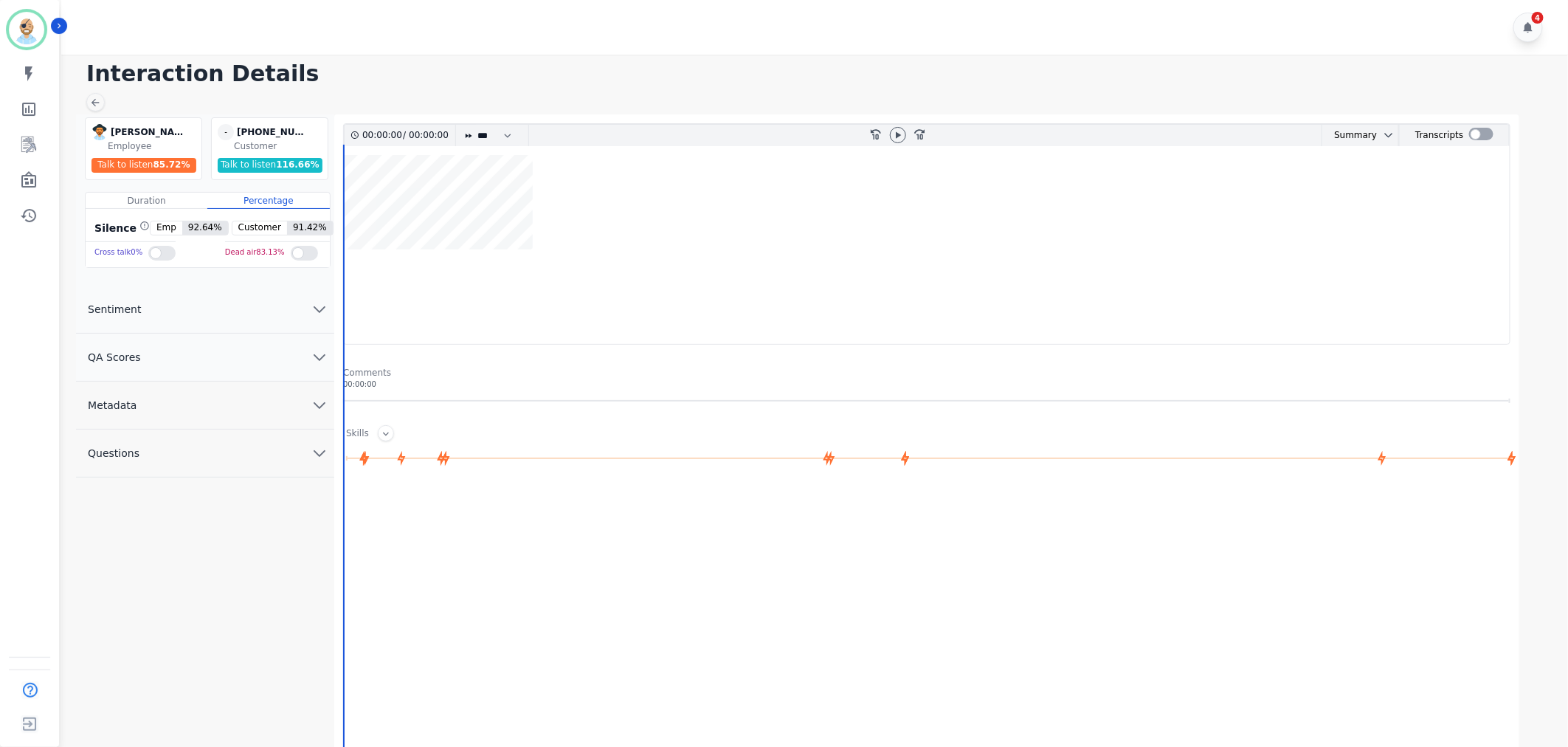
click at [217, 373] on button "QA Scores" at bounding box center [205, 357] width 258 height 48
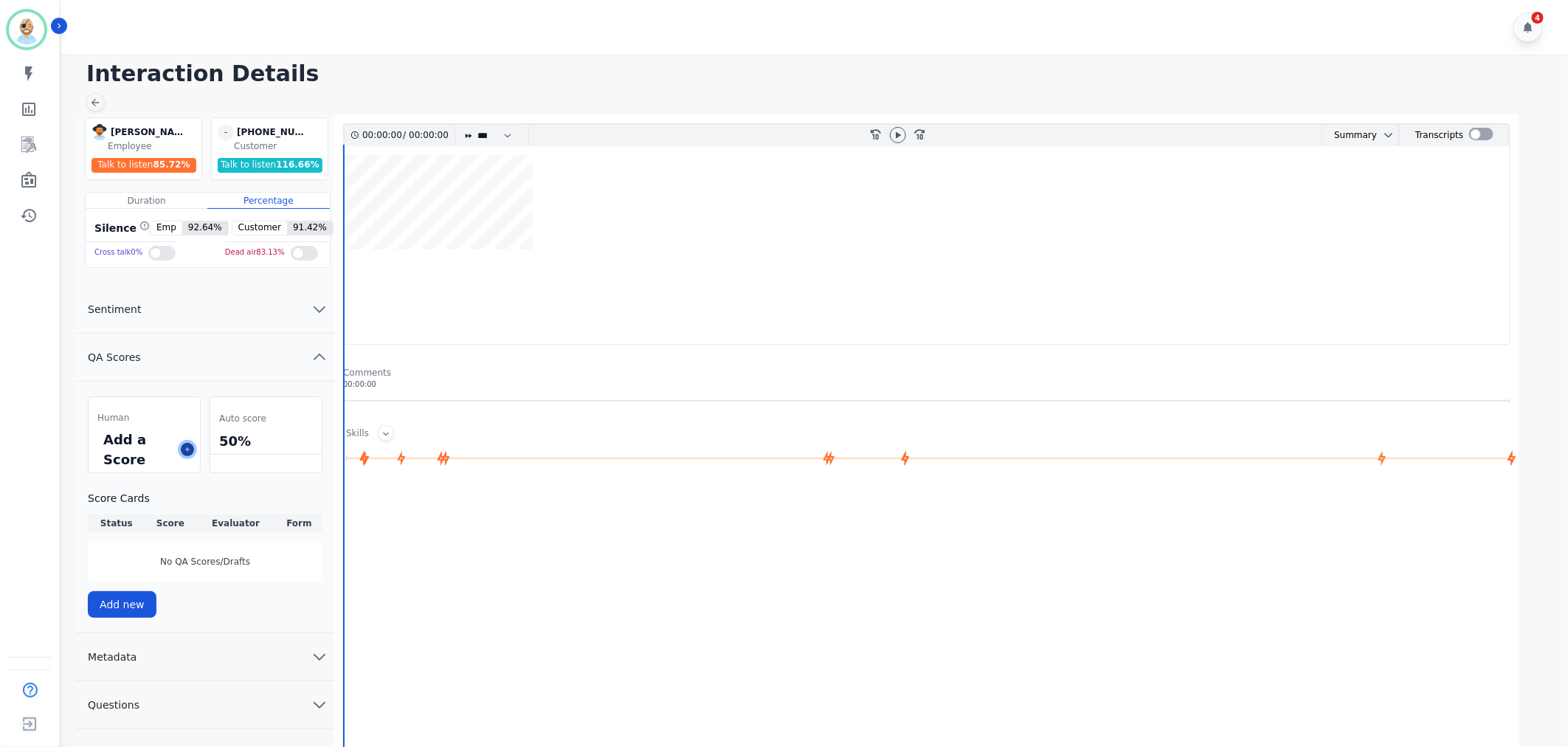
click at [186, 450] on icon at bounding box center [187, 449] width 7 height 7
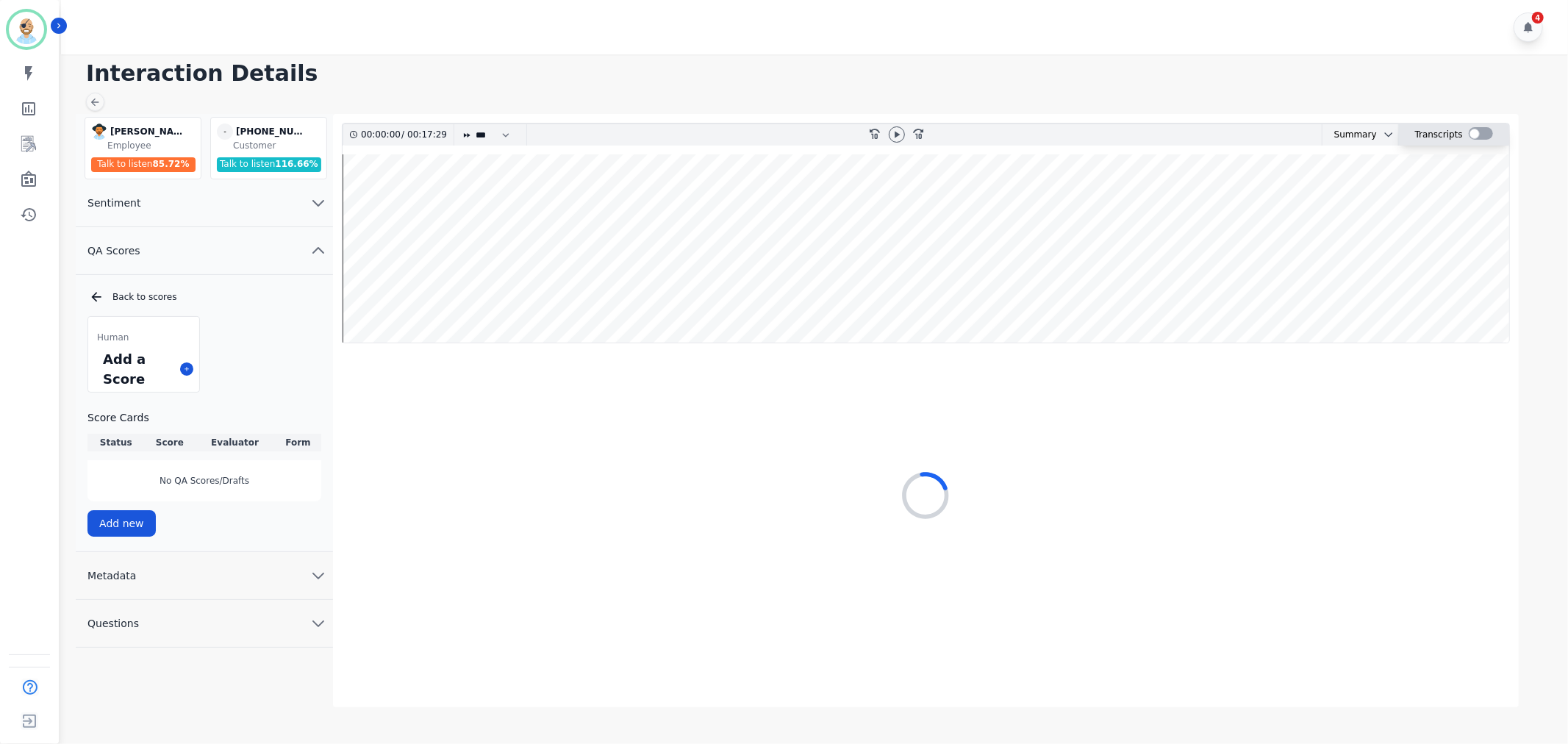
click at [1475, 134] on div at bounding box center [1480, 133] width 24 height 13
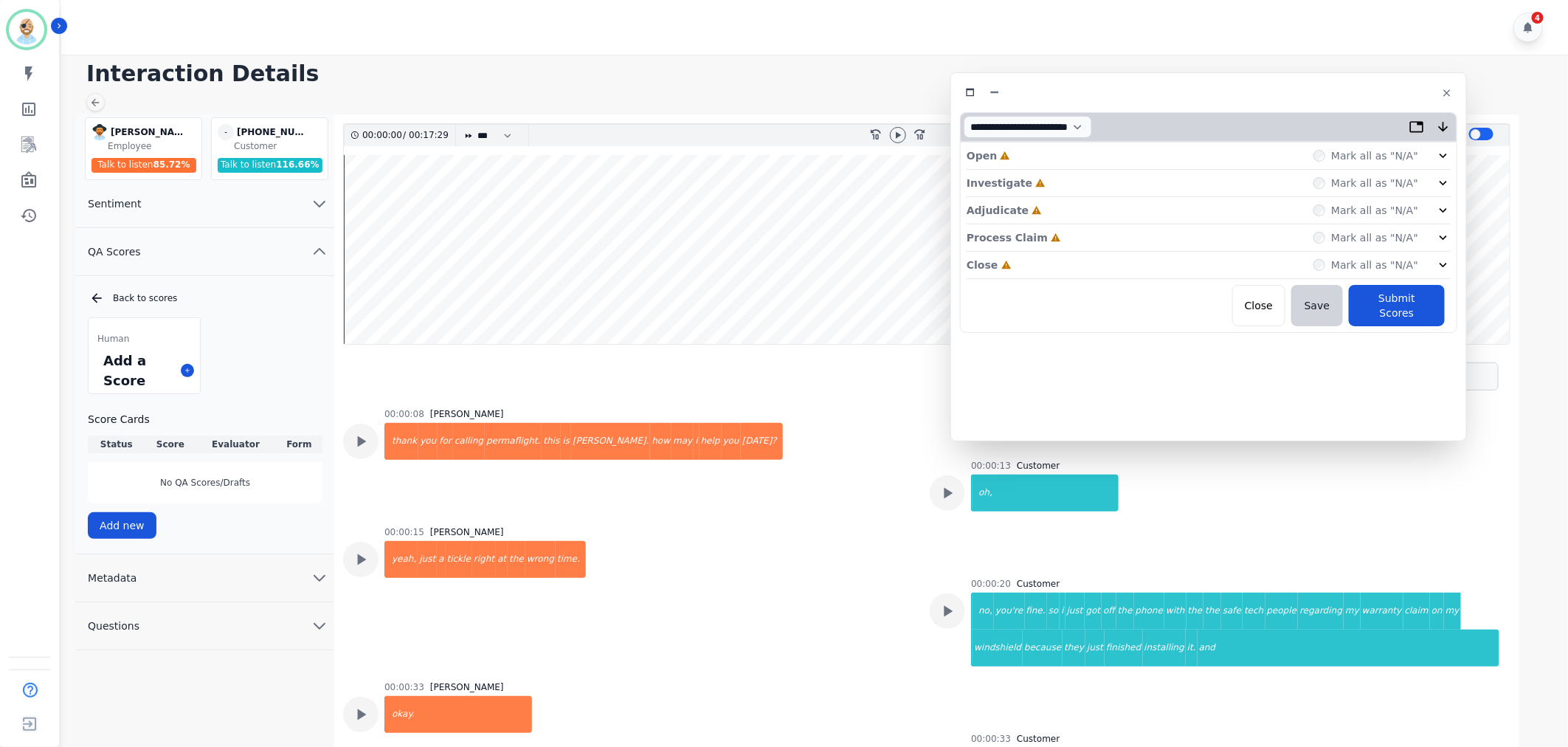
drag, startPoint x: 356, startPoint y: 74, endPoint x: 1242, endPoint y: 85, distance: 886.1
click at [1242, 85] on div at bounding box center [1208, 92] width 498 height 22
click at [896, 138] on icon at bounding box center [898, 135] width 5 height 6
click at [1074, 270] on div "Close Incomplete Mark all as "N/A"" at bounding box center [1208, 265] width 484 height 27
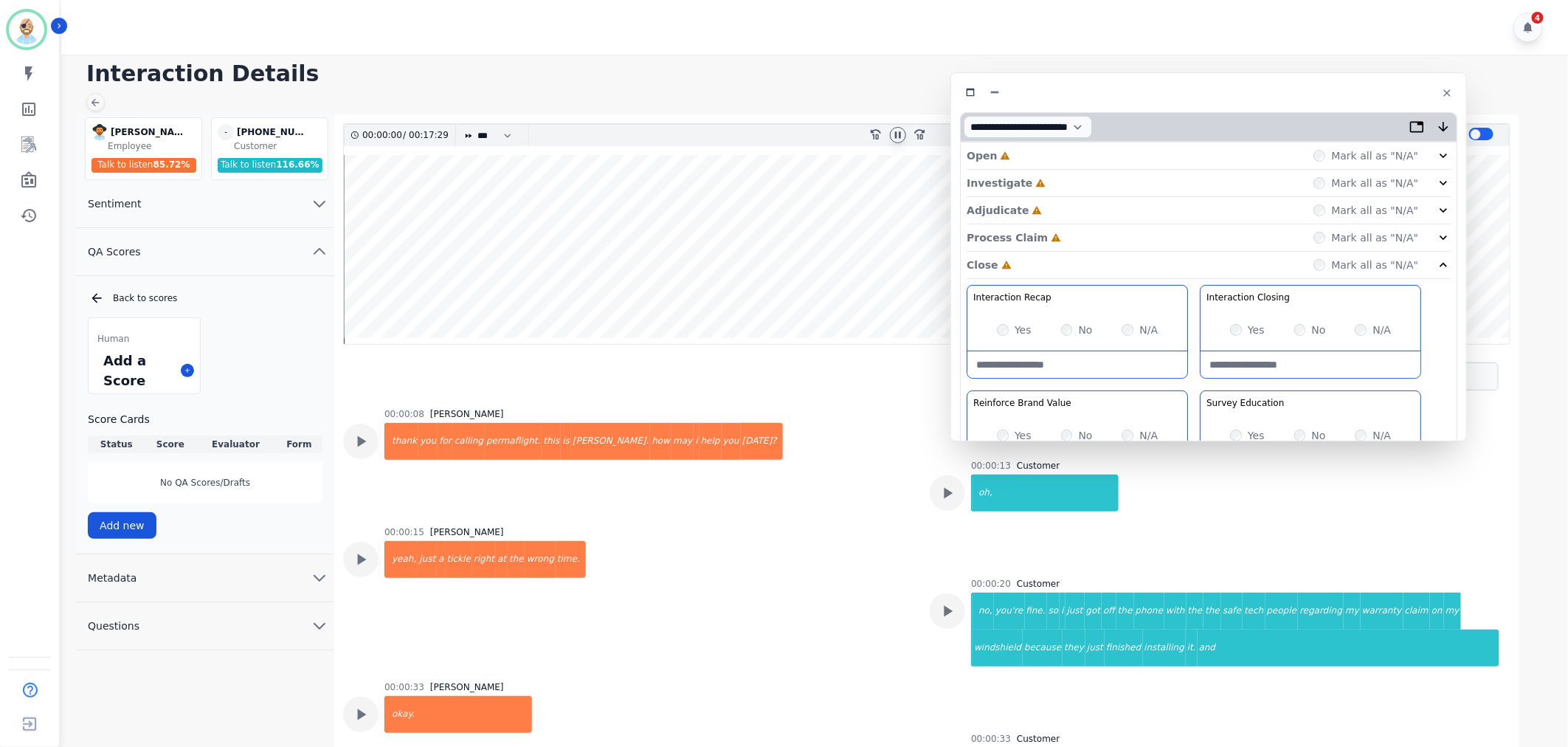
click at [1071, 236] on div "Process Claim Incomplete Mark all as "N/A"" at bounding box center [1208, 238] width 484 height 27
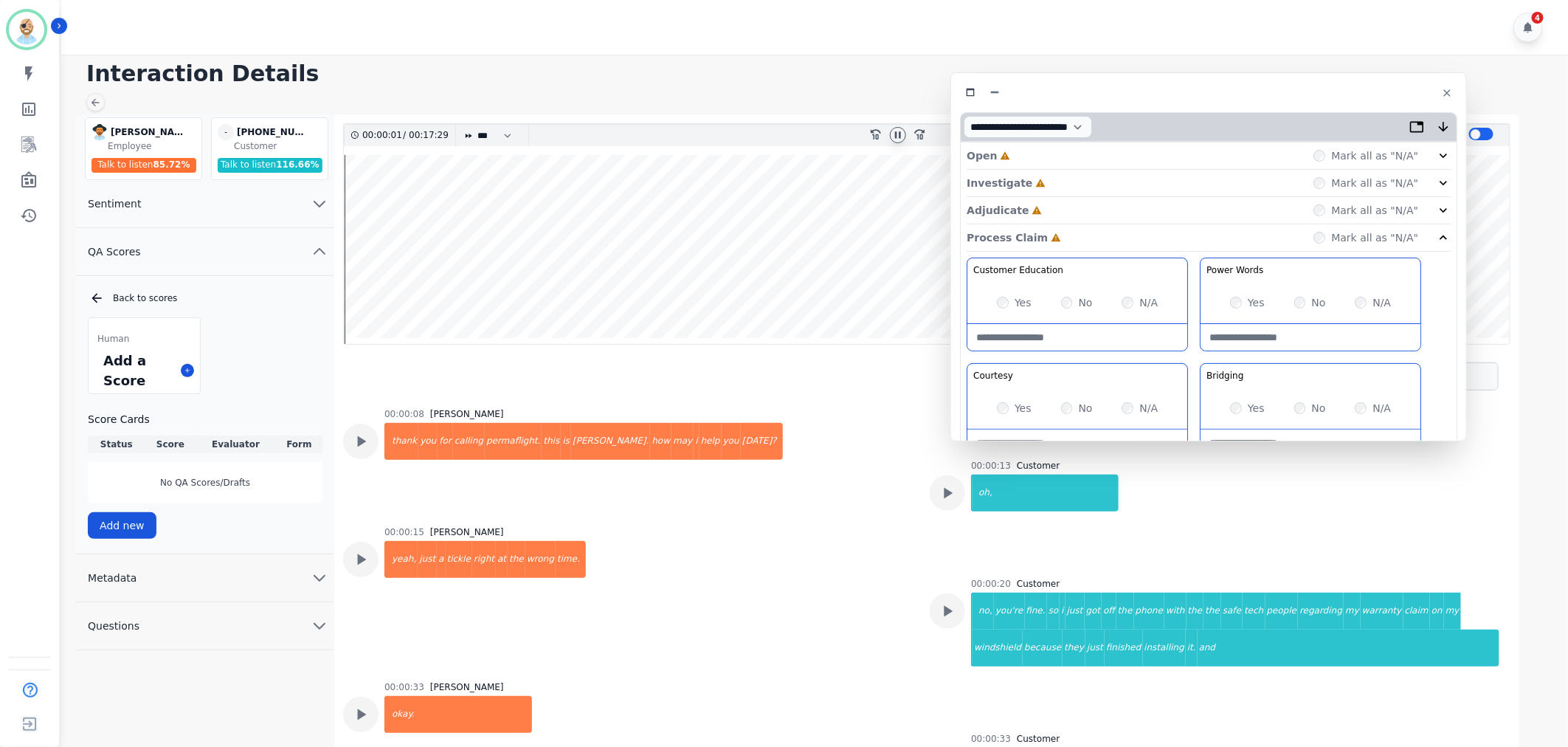
click at [1069, 207] on div "Adjudicate Incomplete Mark all as "N/A"" at bounding box center [1208, 211] width 484 height 27
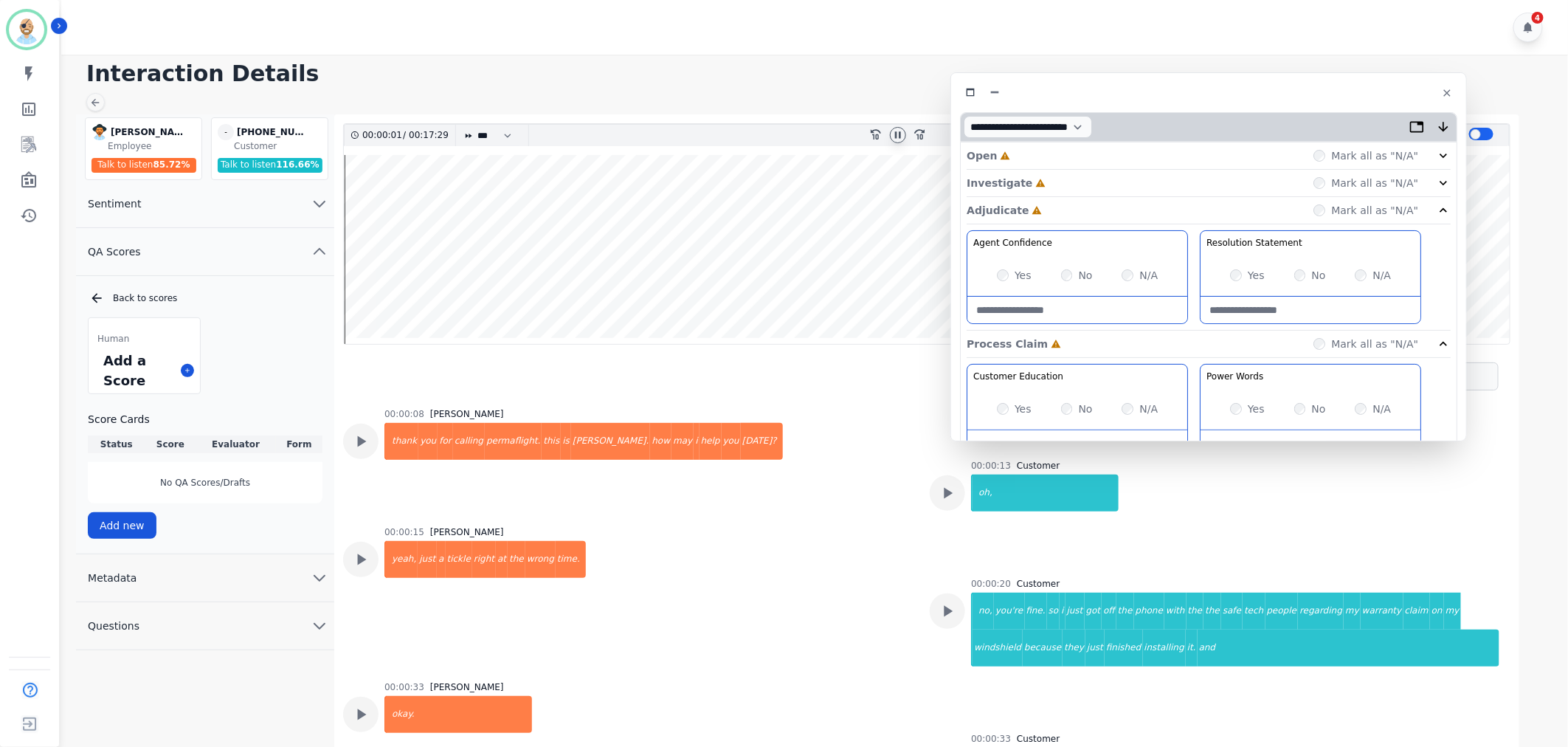
click at [1070, 166] on div "Open Incomplete Mark all as "N/A"" at bounding box center [1208, 156] width 484 height 27
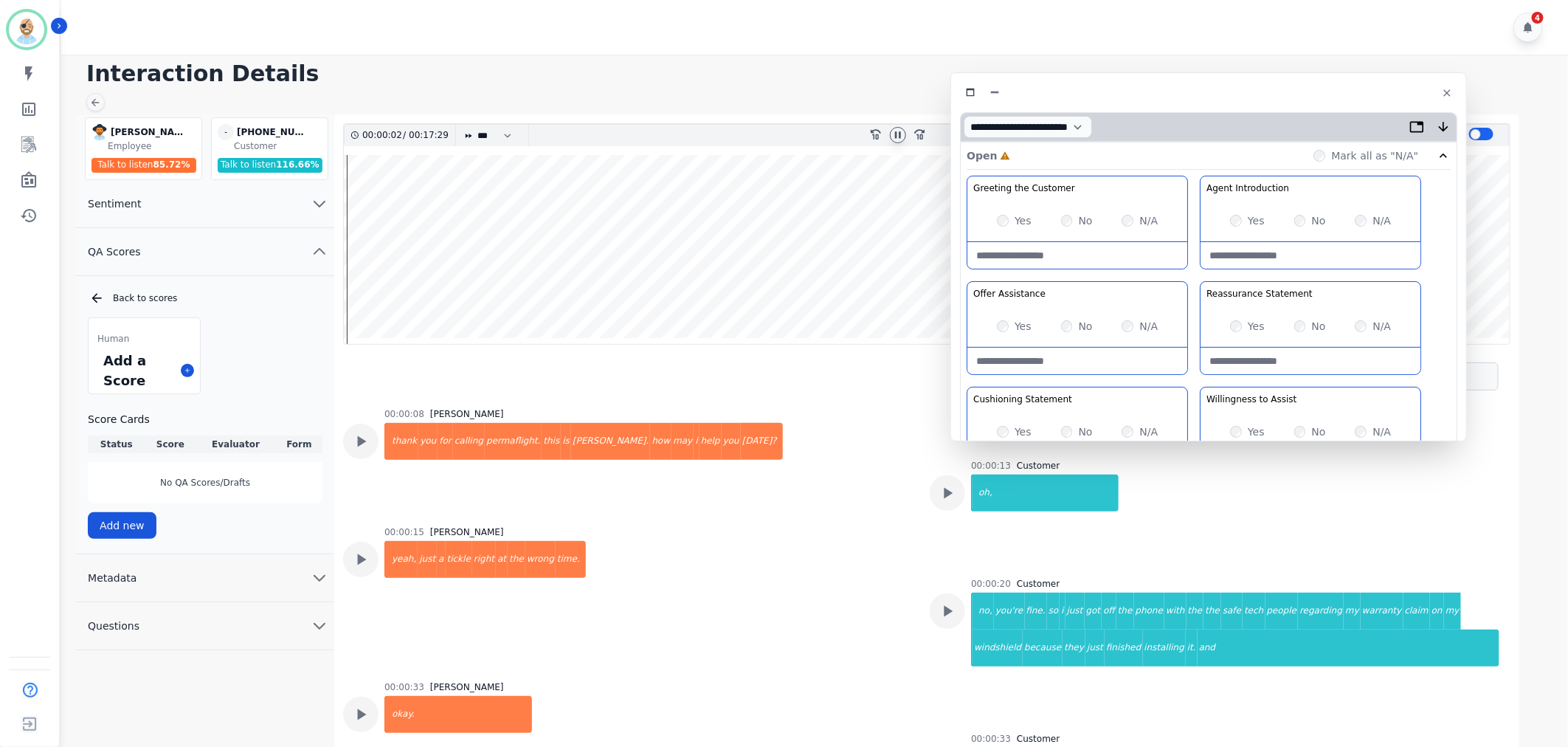
click at [1061, 167] on div "Open Incomplete Mark all as "N/A"" at bounding box center [1208, 156] width 484 height 27
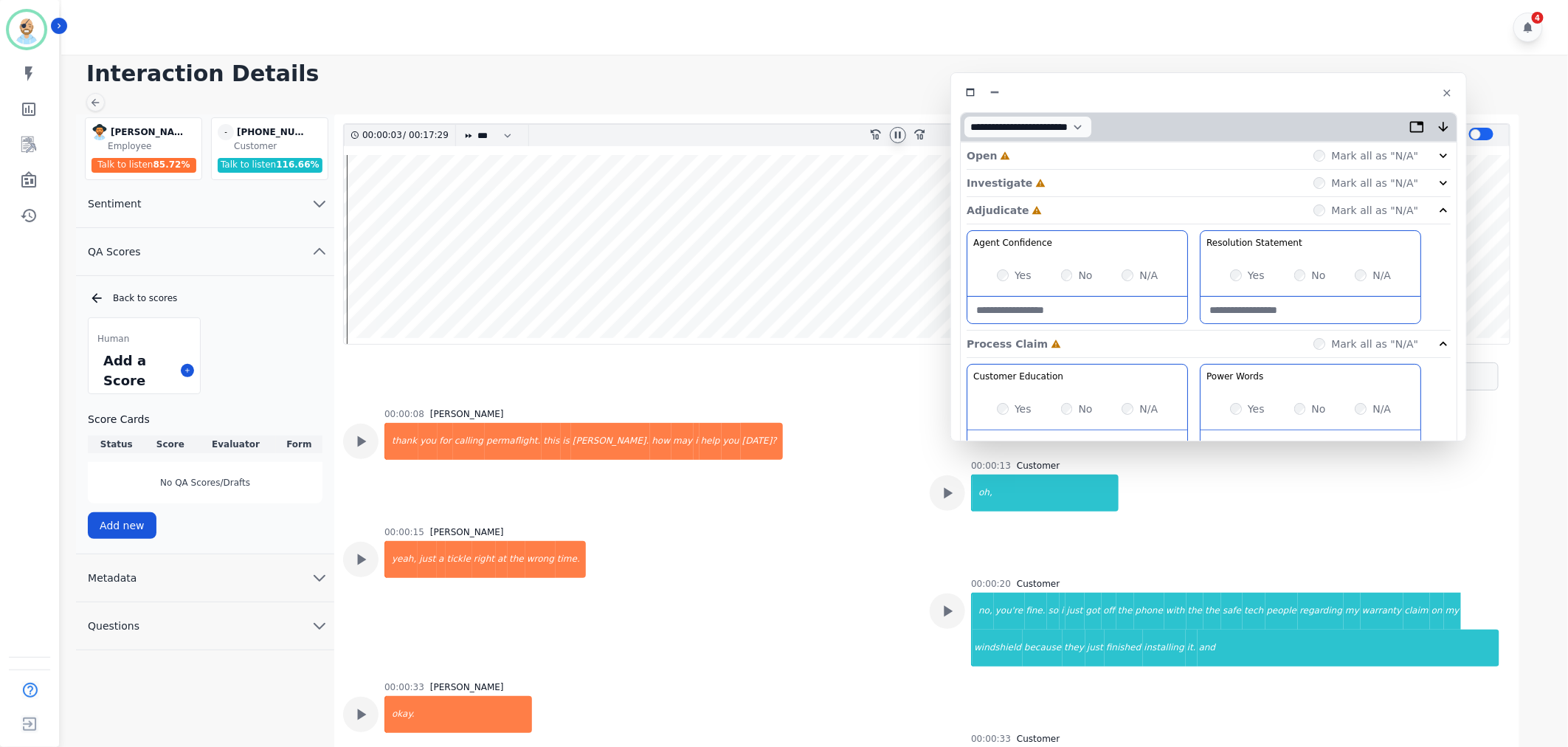
click at [1049, 188] on div "Investigate Incomplete Mark all as "N/A"" at bounding box center [1208, 183] width 484 height 27
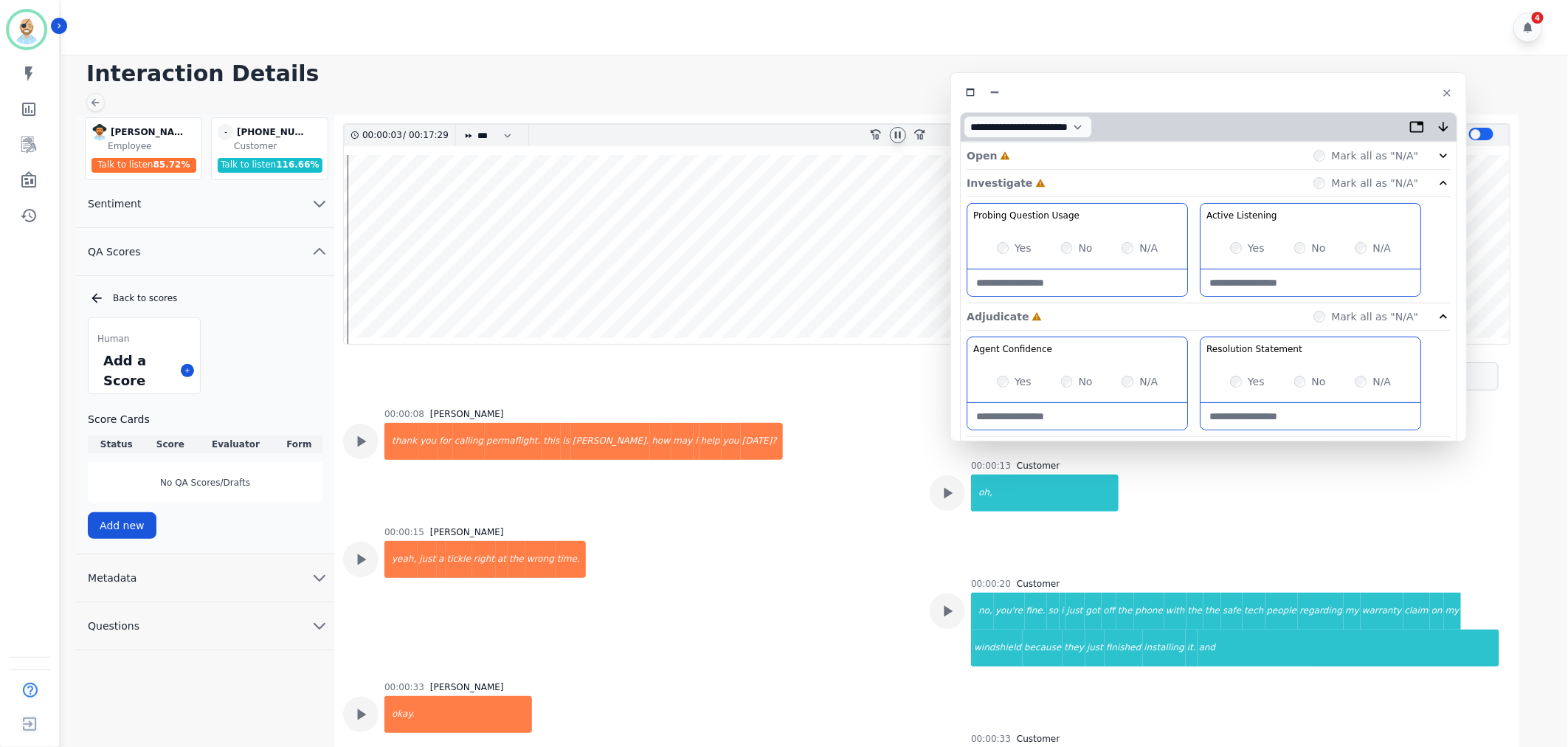
click at [1056, 152] on div "Open Incomplete Mark all as "N/A"" at bounding box center [1208, 156] width 484 height 27
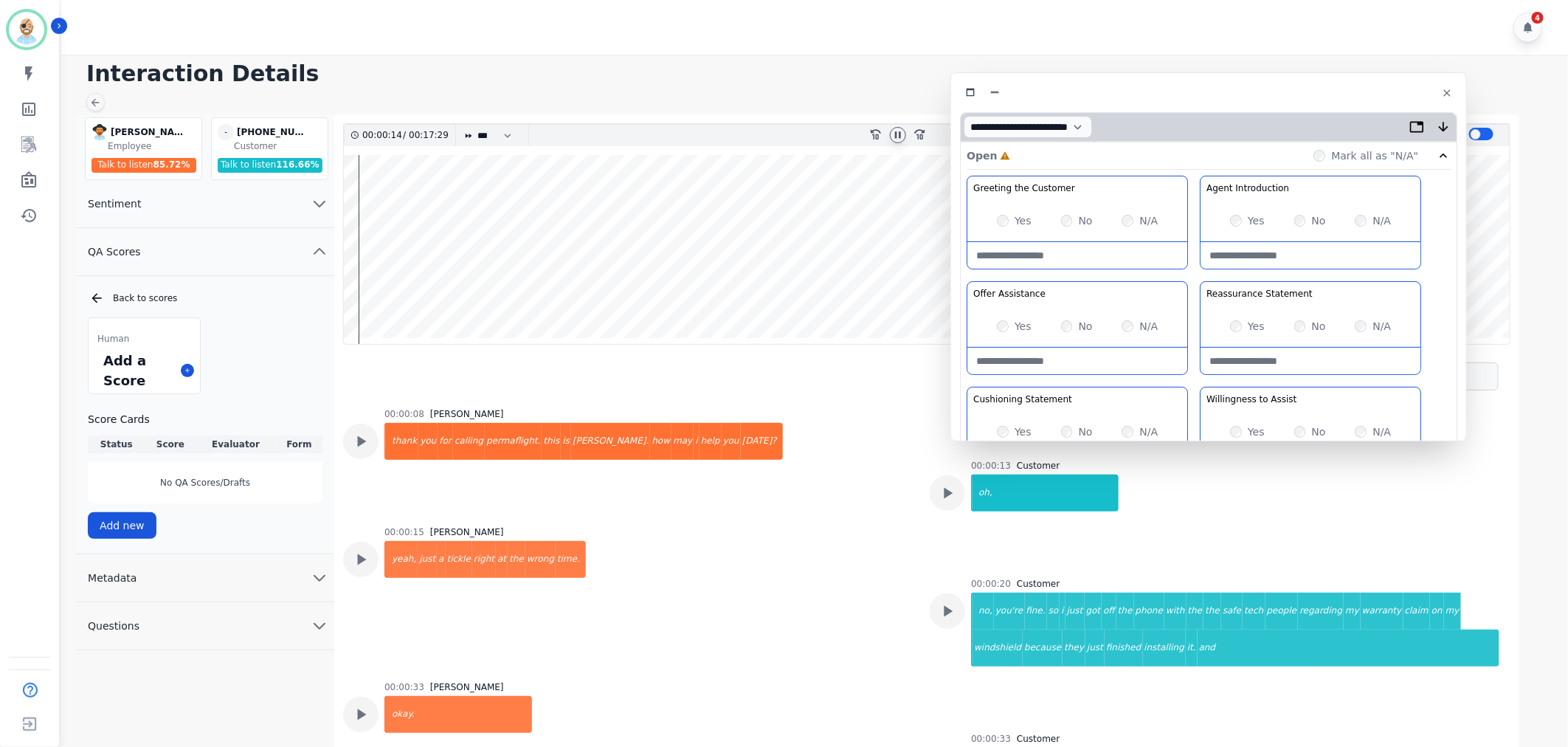
click at [1192, 234] on div "Greeting the Customer Welcome is where we quickly greet our customer as a known…" at bounding box center [1208, 437] width 484 height 523
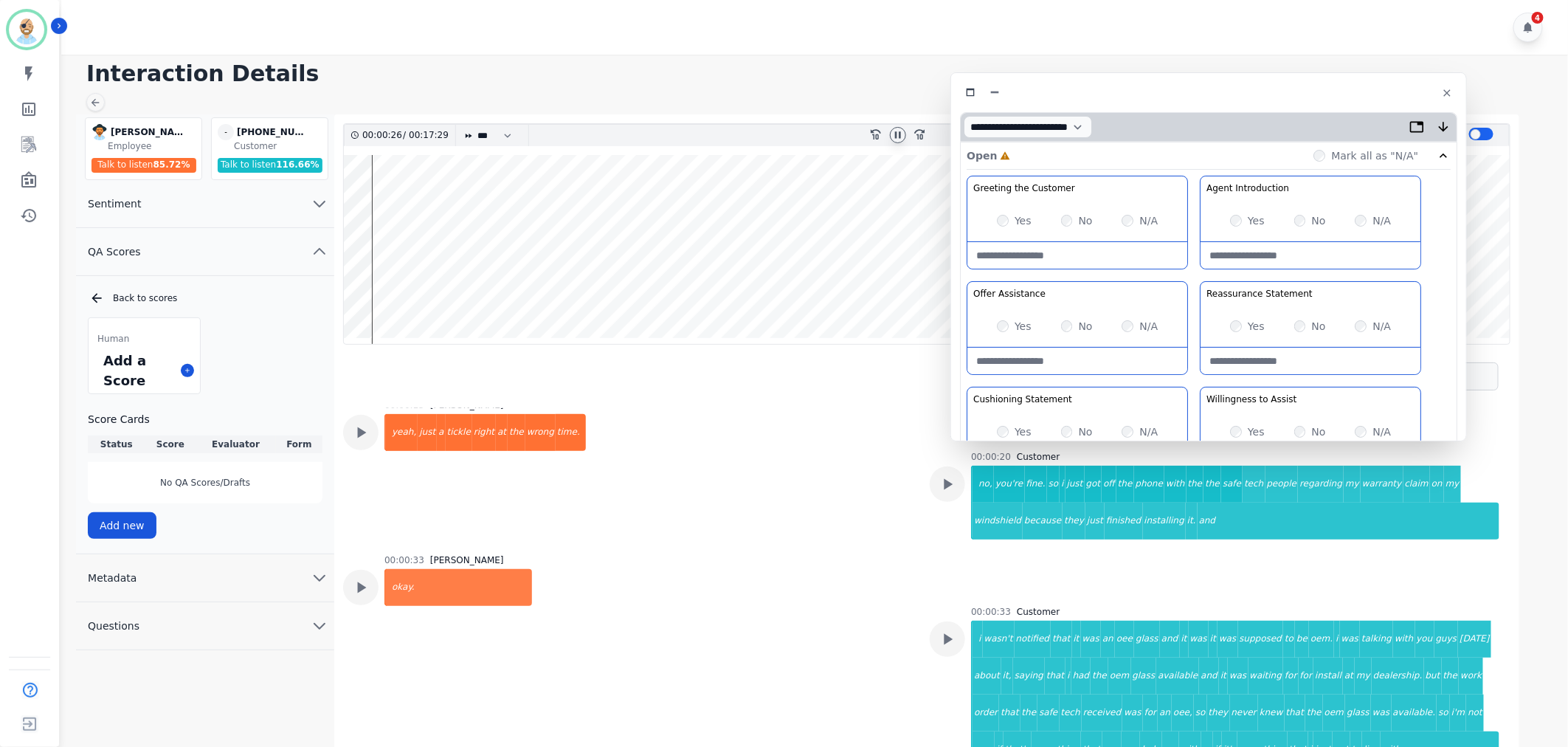
click at [896, 130] on icon at bounding box center [897, 135] width 12 height 12
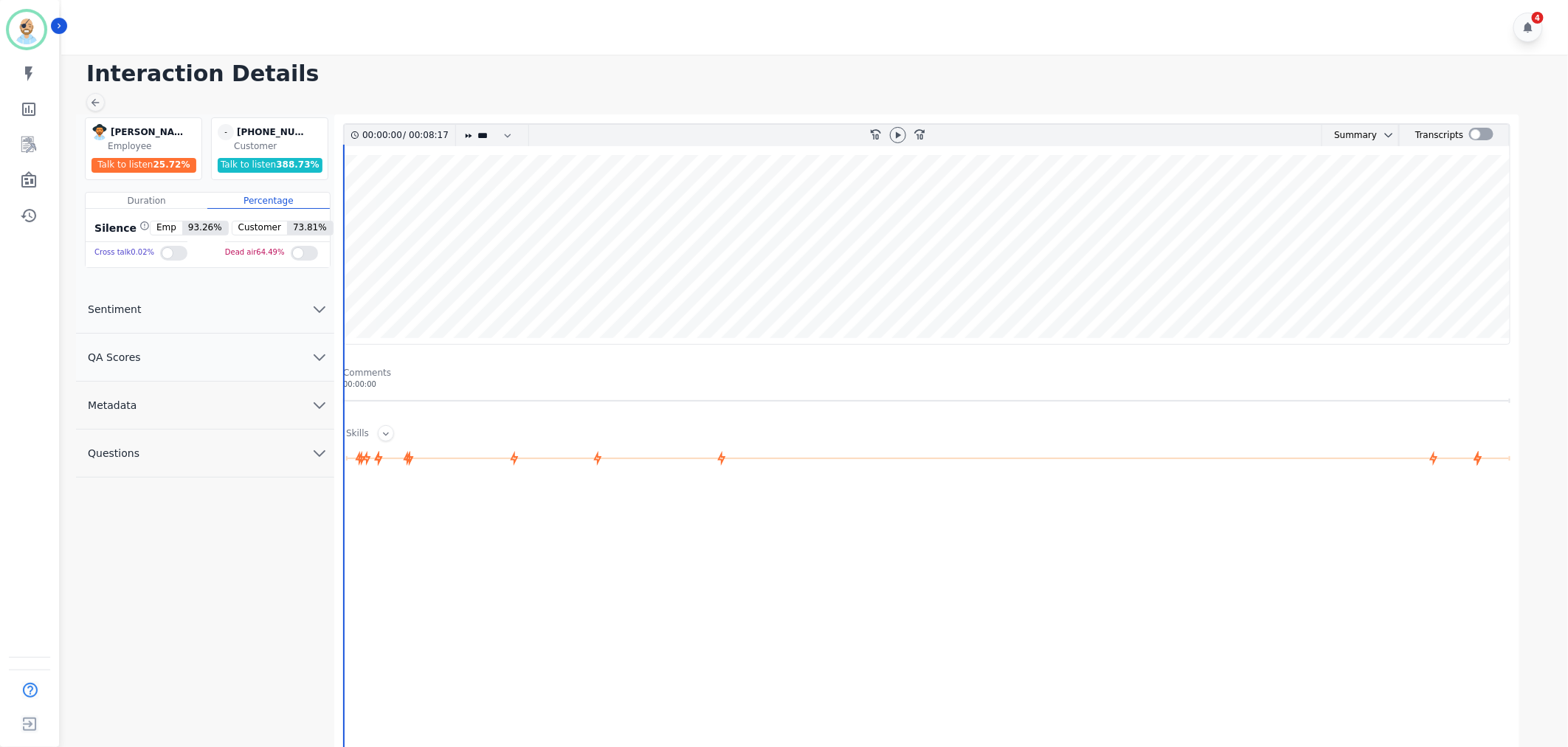
click at [729, 41] on div "4" at bounding box center [817, 27] width 1512 height 55
click at [142, 357] on span "QA Scores" at bounding box center [115, 357] width 77 height 14
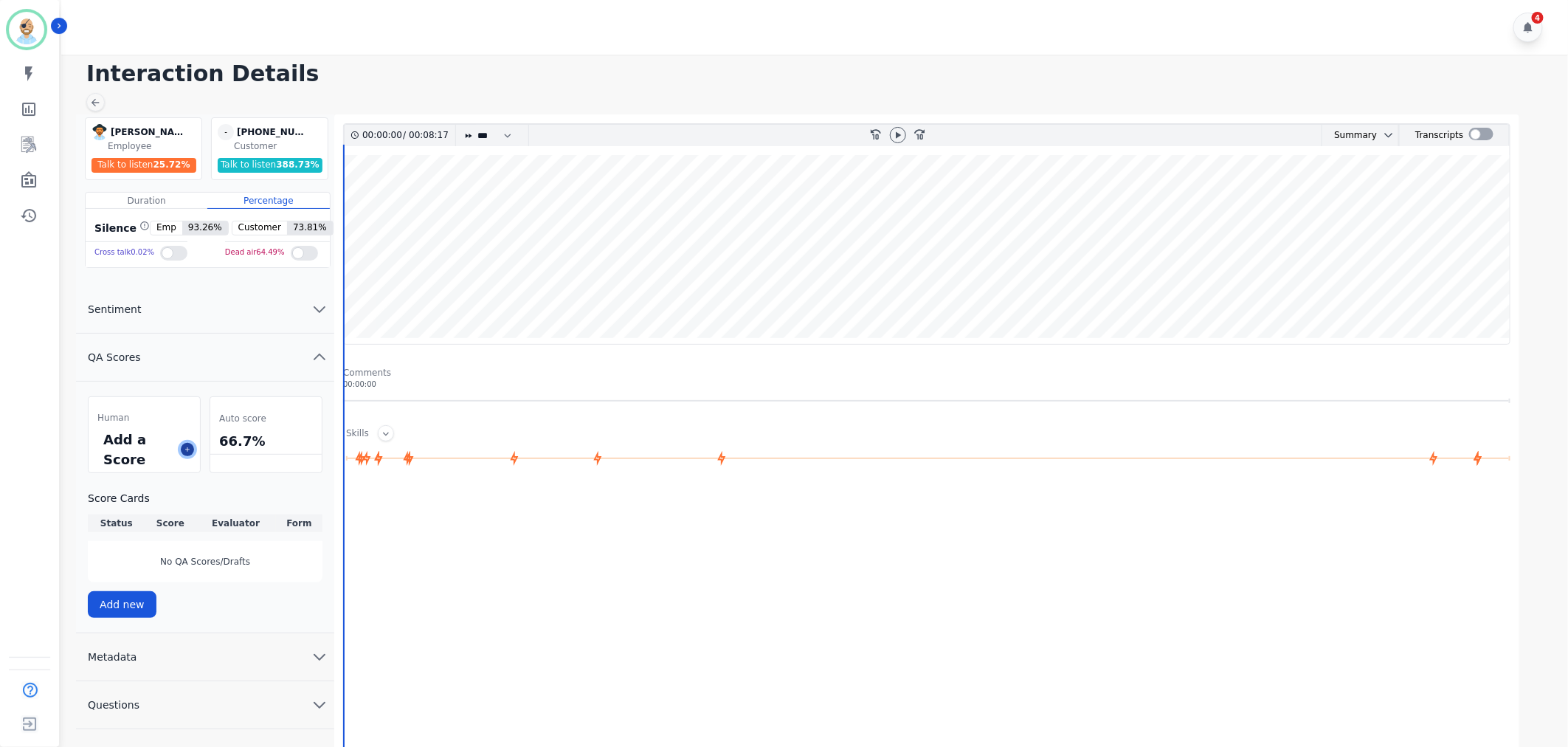
click at [188, 453] on button at bounding box center [187, 449] width 13 height 13
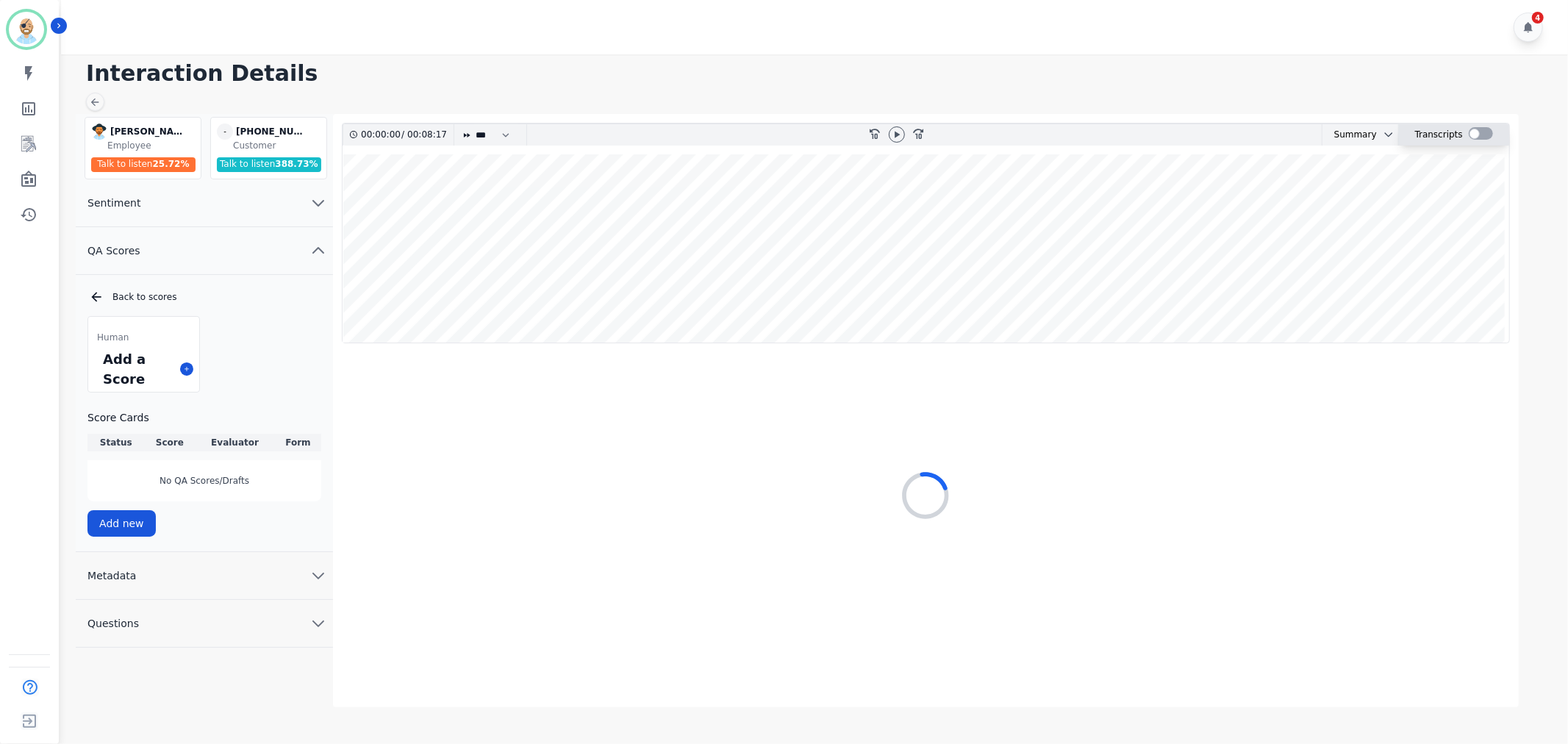
click at [1478, 131] on div at bounding box center [1480, 133] width 24 height 13
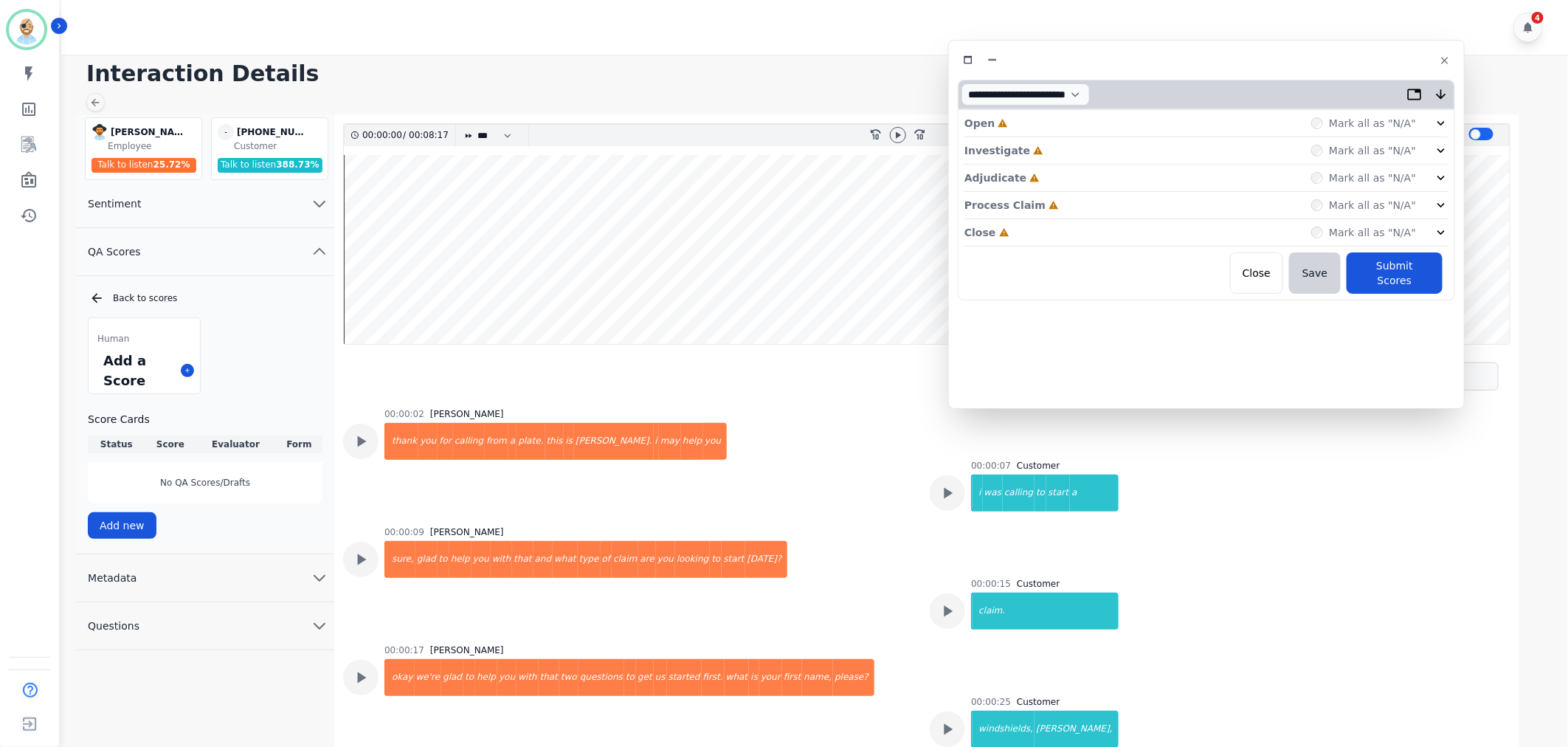
drag, startPoint x: 372, startPoint y: 82, endPoint x: 1256, endPoint y: 59, distance: 884.3
click at [1256, 59] on div at bounding box center [1206, 60] width 498 height 22
click at [1052, 233] on div "Close Incomplete Mark all as "N/A"" at bounding box center [1207, 232] width 484 height 27
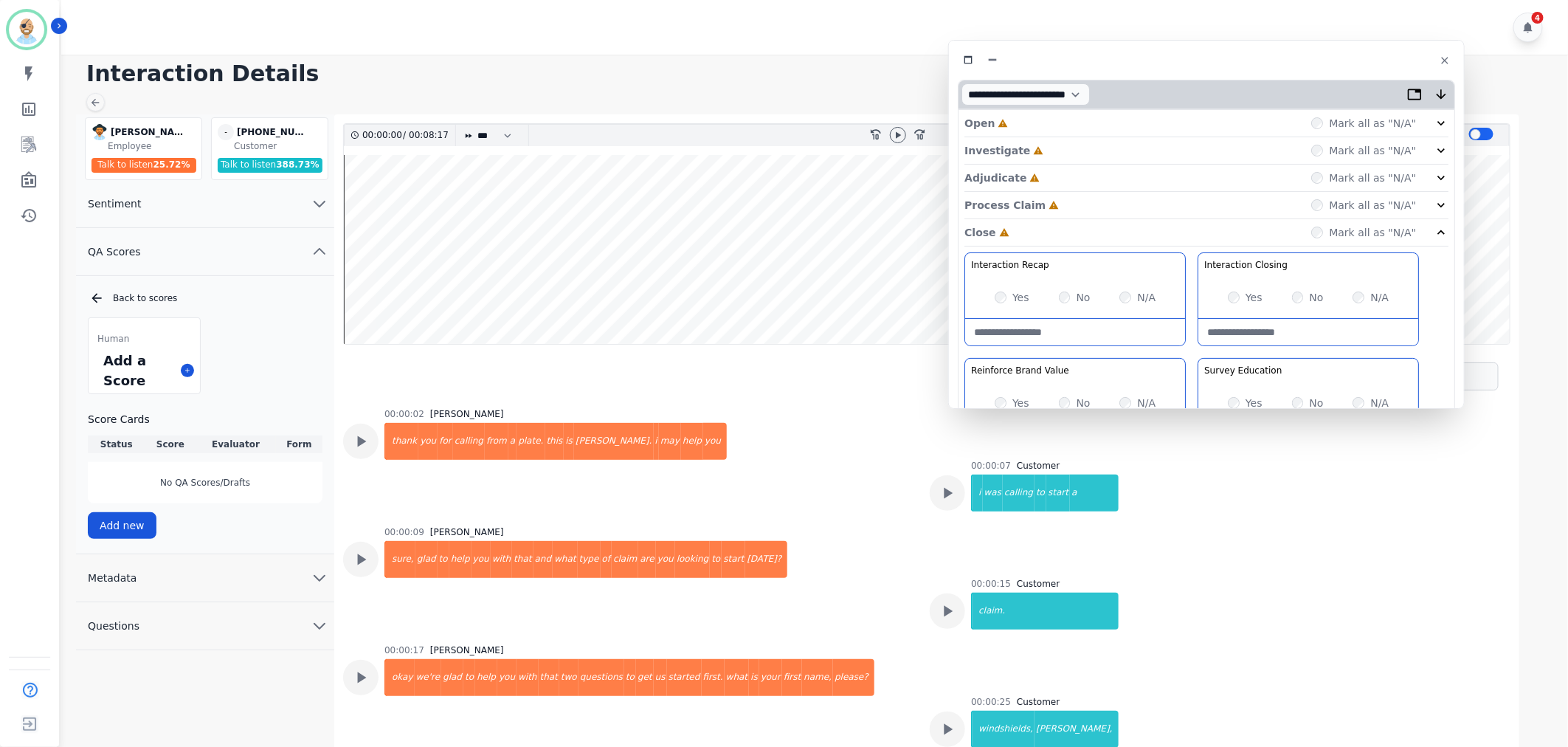
click at [1058, 214] on div "Process Claim Incomplete Mark all as "N/A"" at bounding box center [1207, 205] width 484 height 27
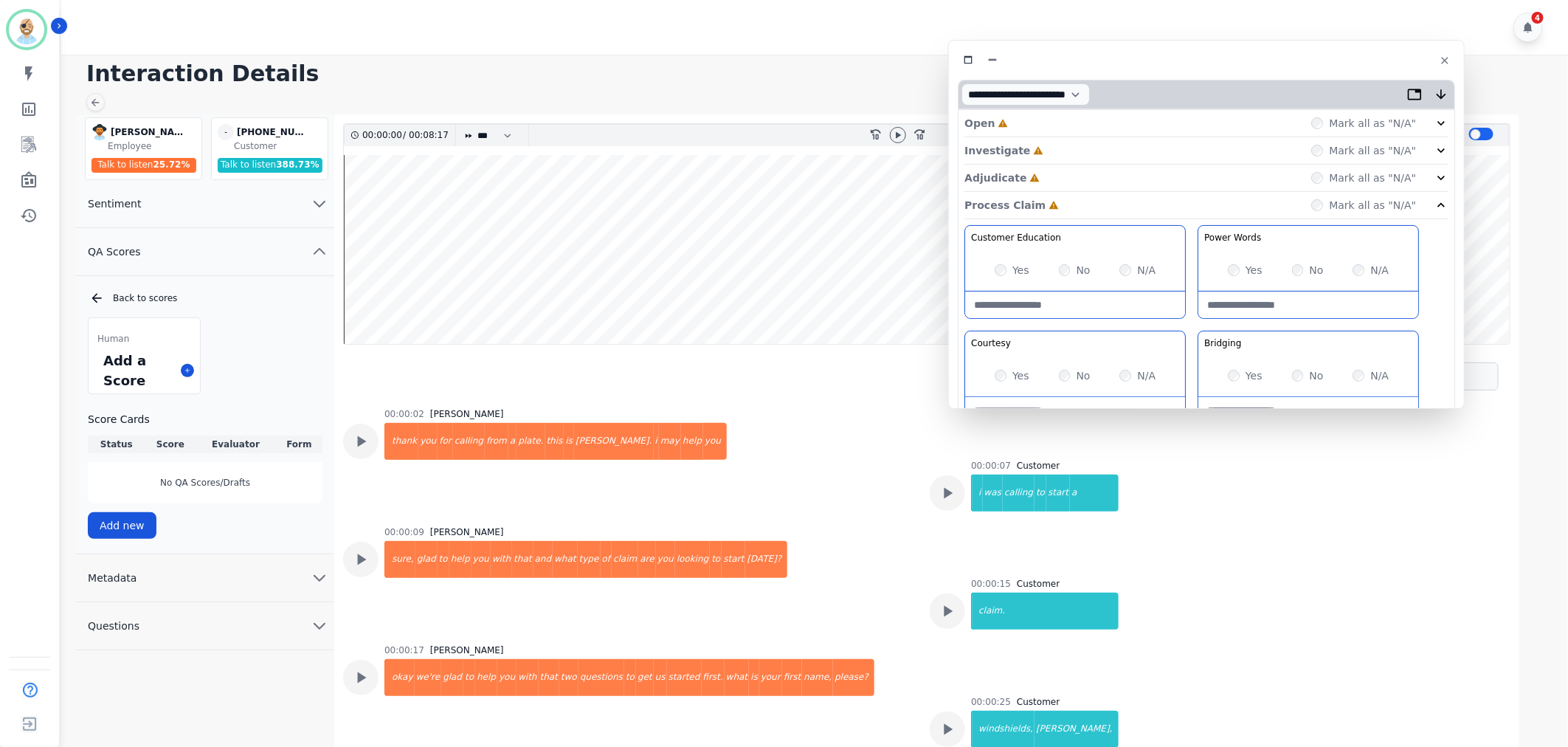
click at [1061, 181] on div "Adjudicate Incomplete Mark all as "N/A"" at bounding box center [1207, 178] width 484 height 27
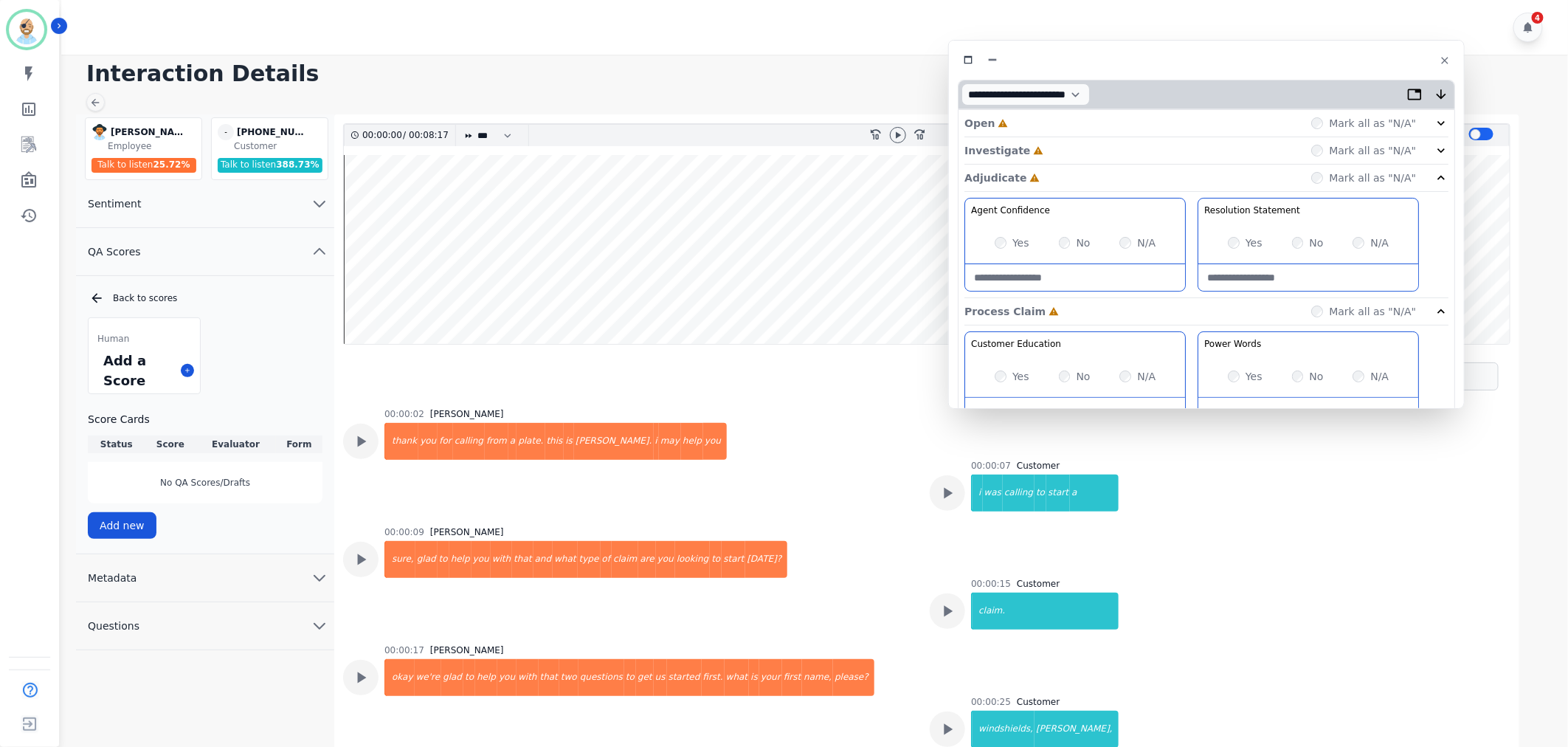
click at [1064, 145] on div "Investigate Incomplete Mark all as "N/A"" at bounding box center [1207, 151] width 484 height 27
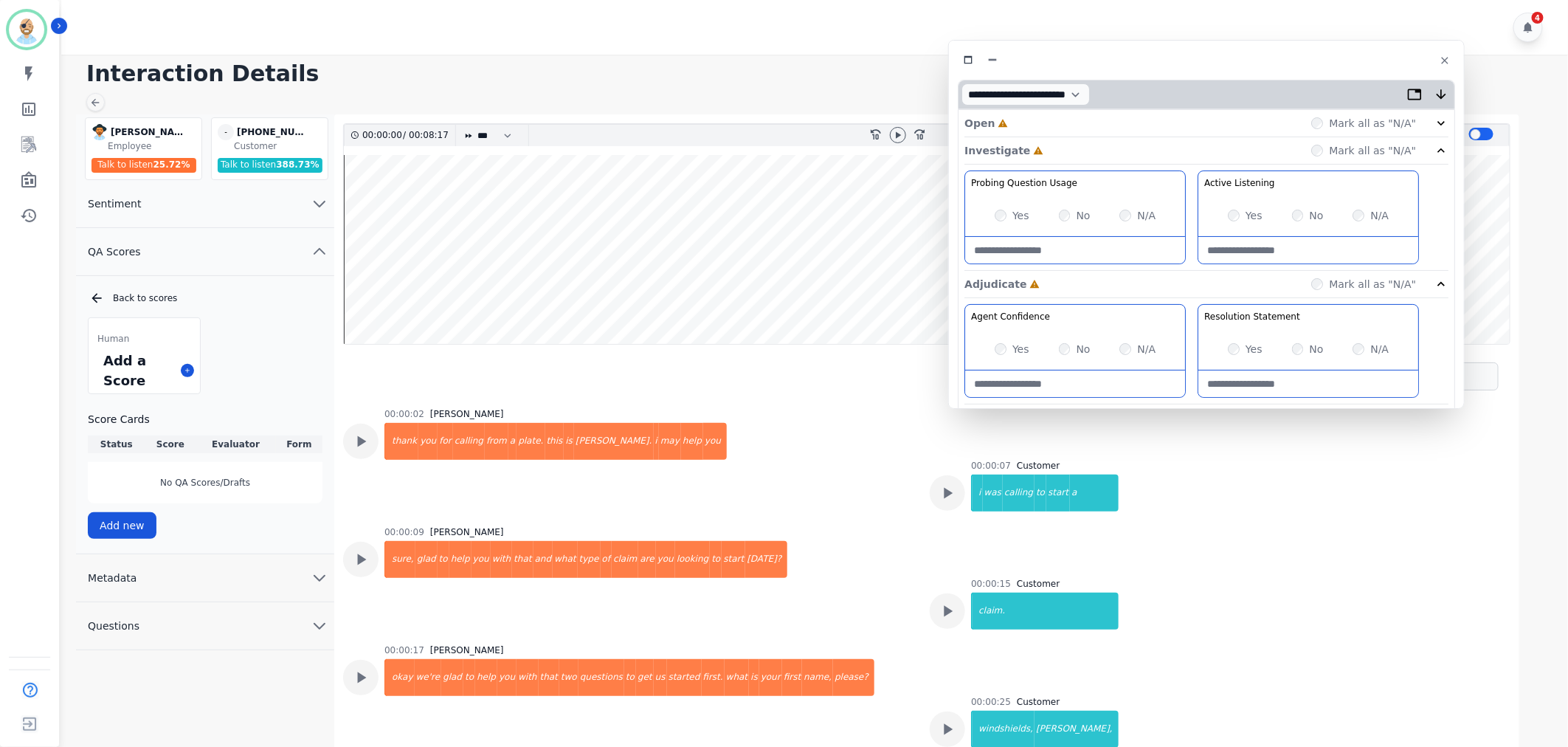
click at [1064, 112] on div "Open Incomplete Mark all as "N/A"" at bounding box center [1207, 124] width 484 height 27
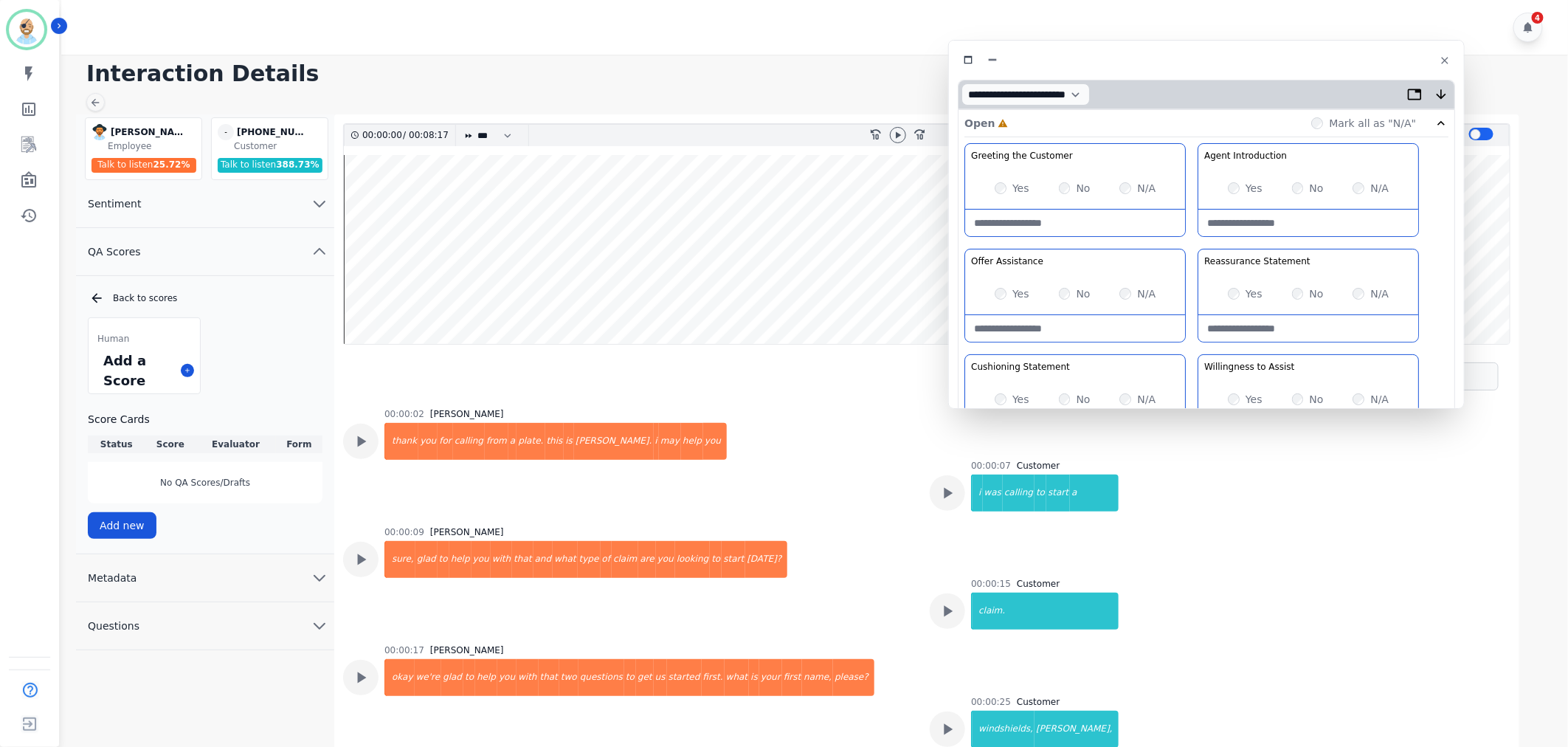
click at [1188, 240] on div "Greeting the Customer Welcome is where we quickly greet our customer as a known…" at bounding box center [1207, 404] width 484 height 523
click at [897, 134] on icon at bounding box center [898, 135] width 5 height 6
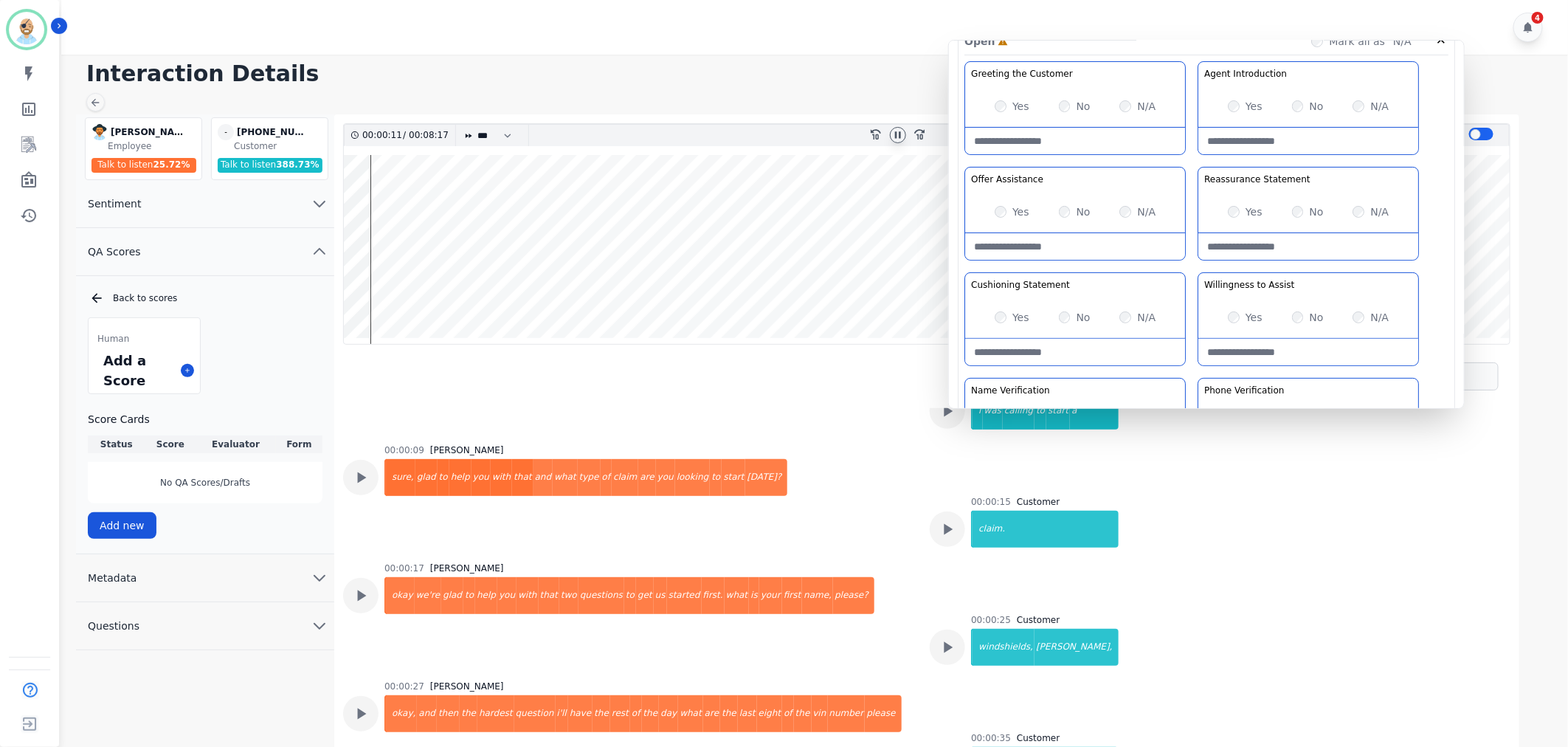
scroll to position [164, 0]
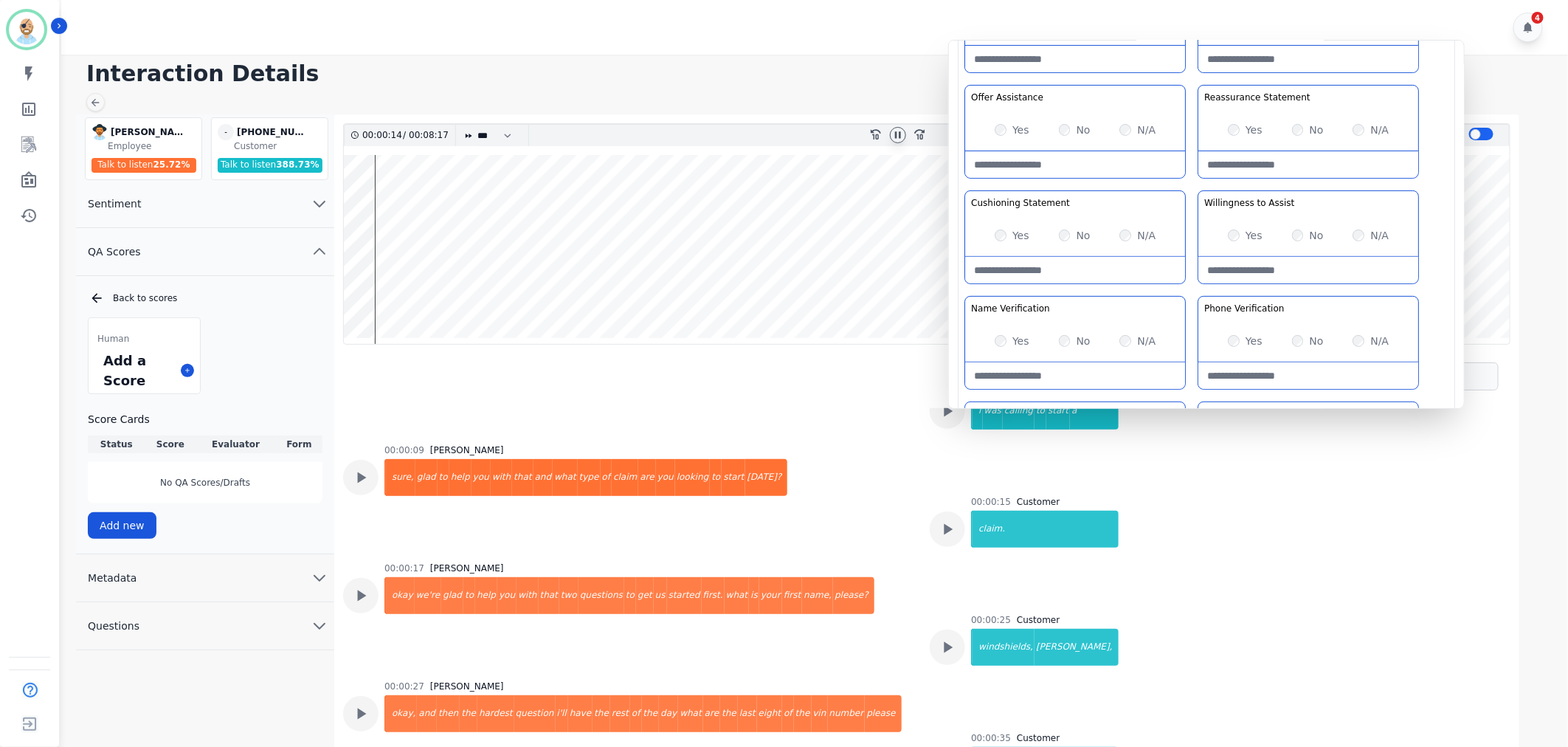
click at [1192, 183] on div "Greeting the Customer Welcome is where we quickly greet our customer as a known…" at bounding box center [1207, 240] width 484 height 523
click at [1191, 186] on div "Greeting the Customer Welcome is where we quickly greet our customer as a known…" at bounding box center [1207, 240] width 484 height 523
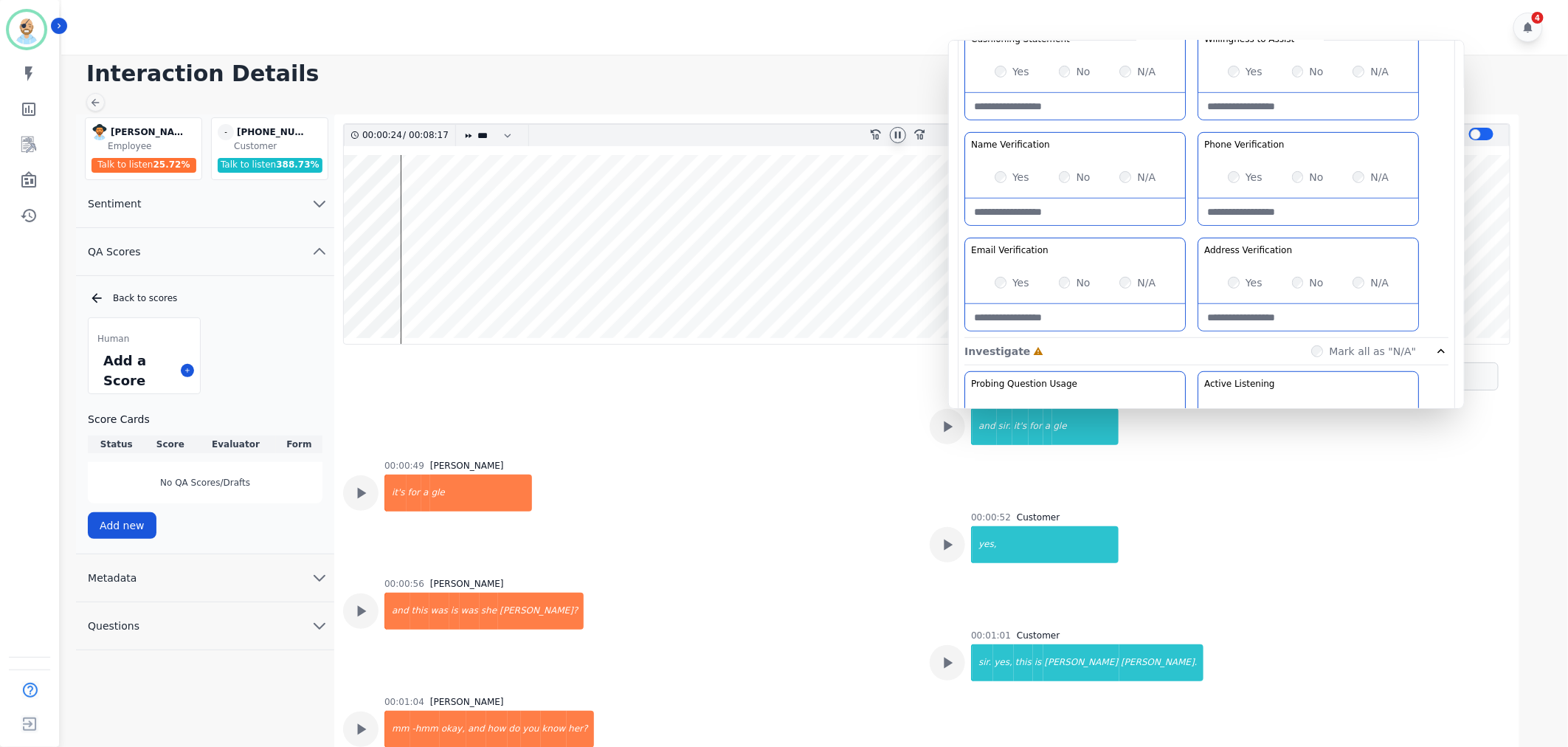
scroll to position [738, 0]
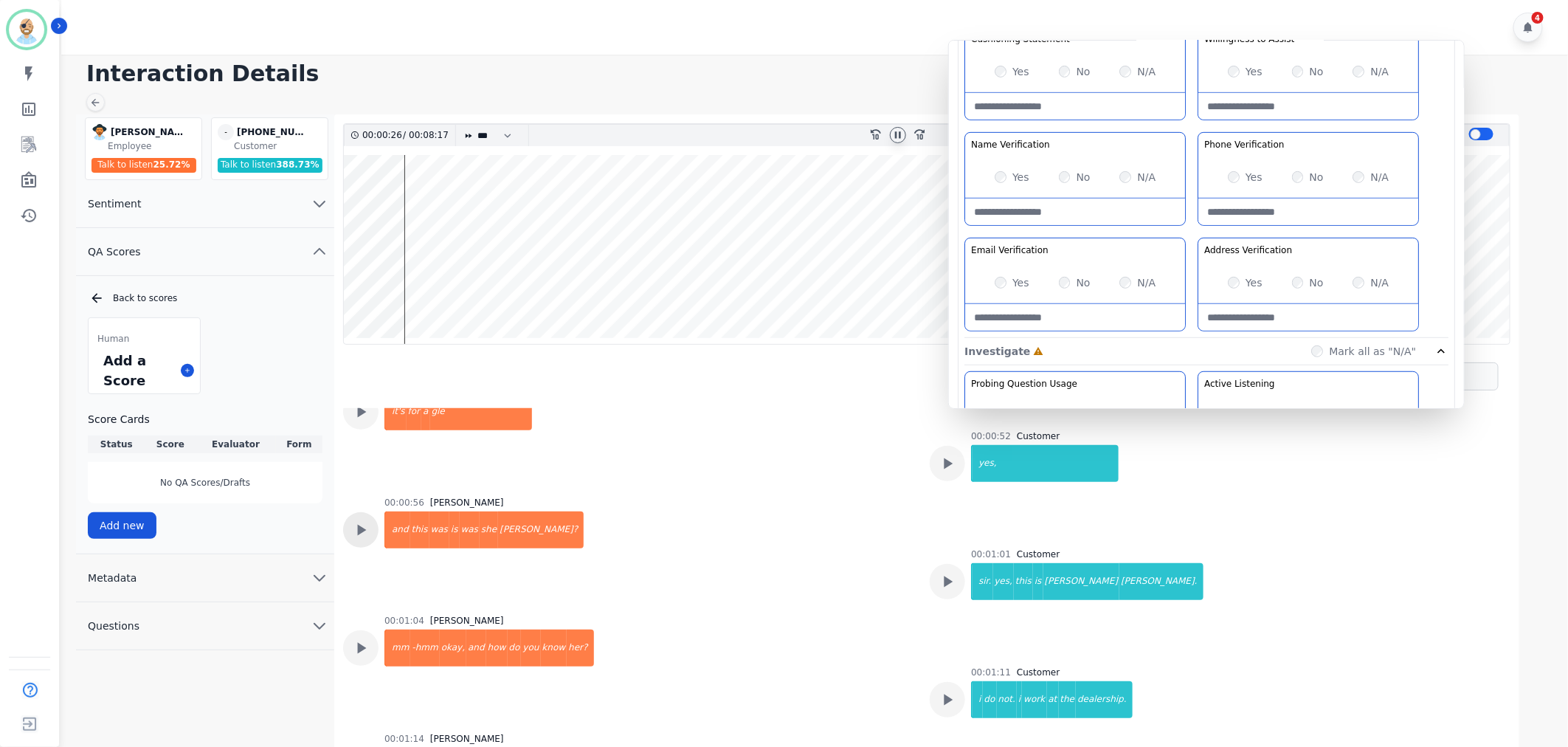
click at [366, 530] on icon at bounding box center [360, 529] width 19 height 19
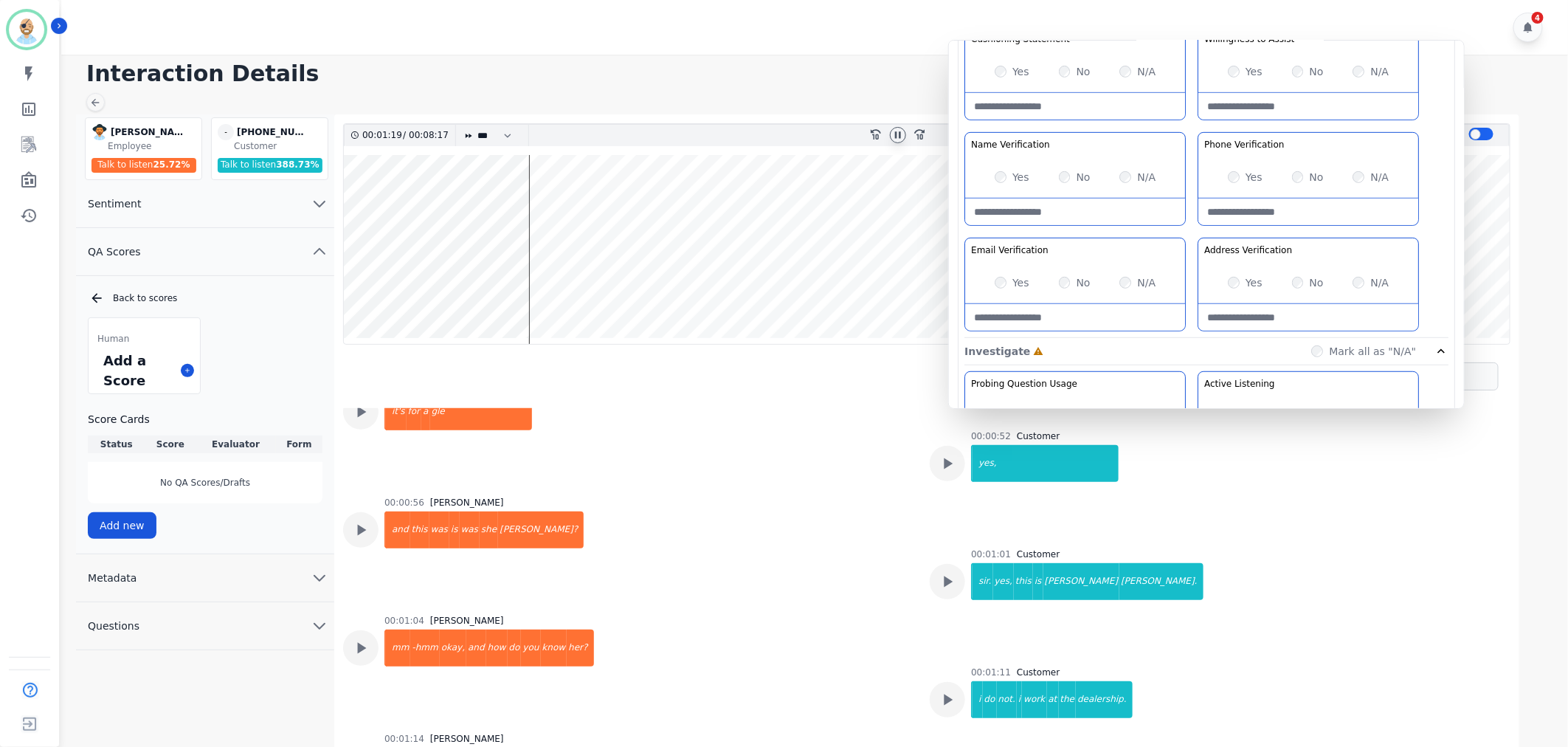
drag, startPoint x: 1053, startPoint y: 204, endPoint x: 1188, endPoint y: 122, distance: 158.0
click at [1188, 122] on div "Greeting the Customer Welcome is where we quickly greet our customer as a known…" at bounding box center [1207, 76] width 484 height 523
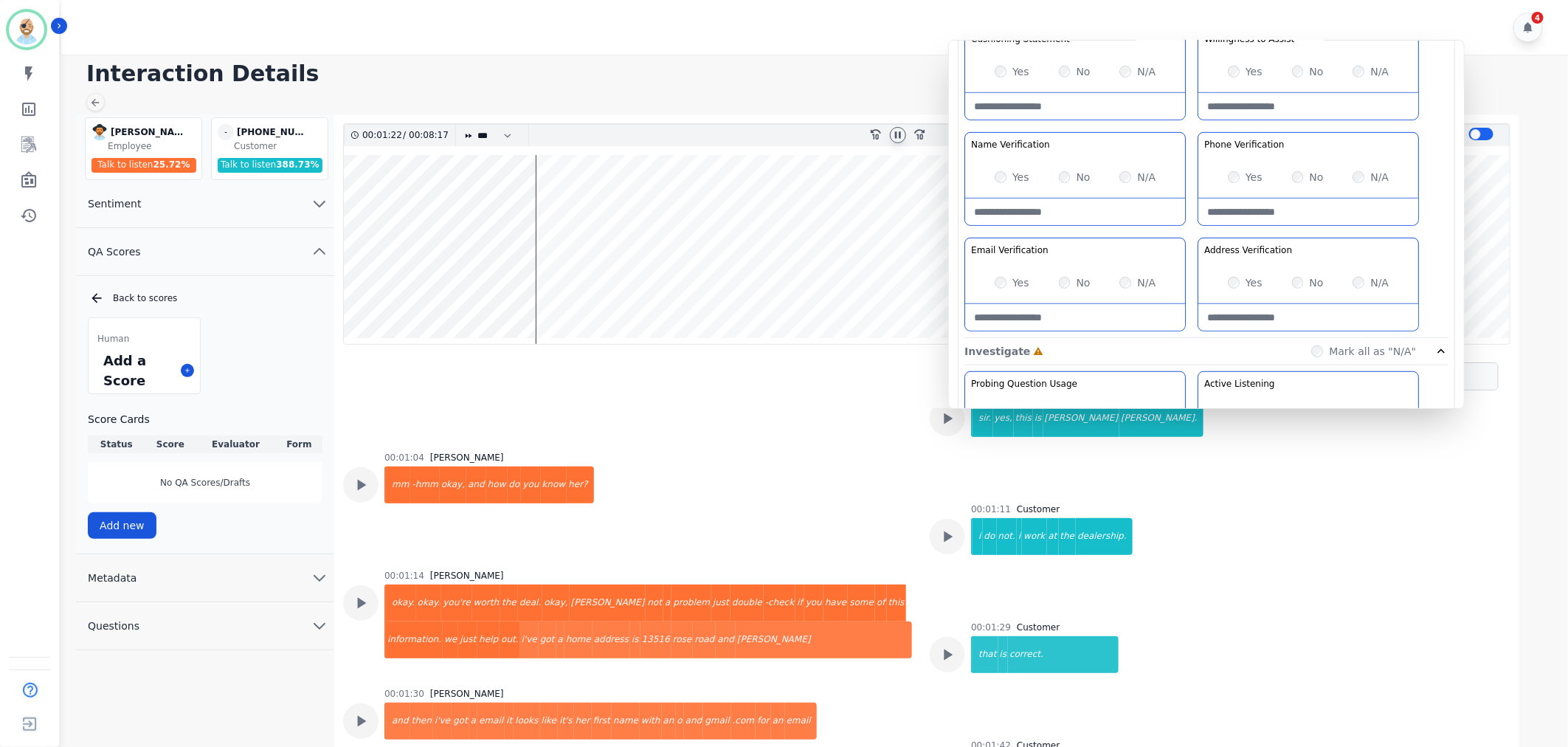
scroll to position [902, 0]
click at [1245, 317] on Verification-note at bounding box center [1308, 317] width 220 height 27
paste Verification-note "**********"
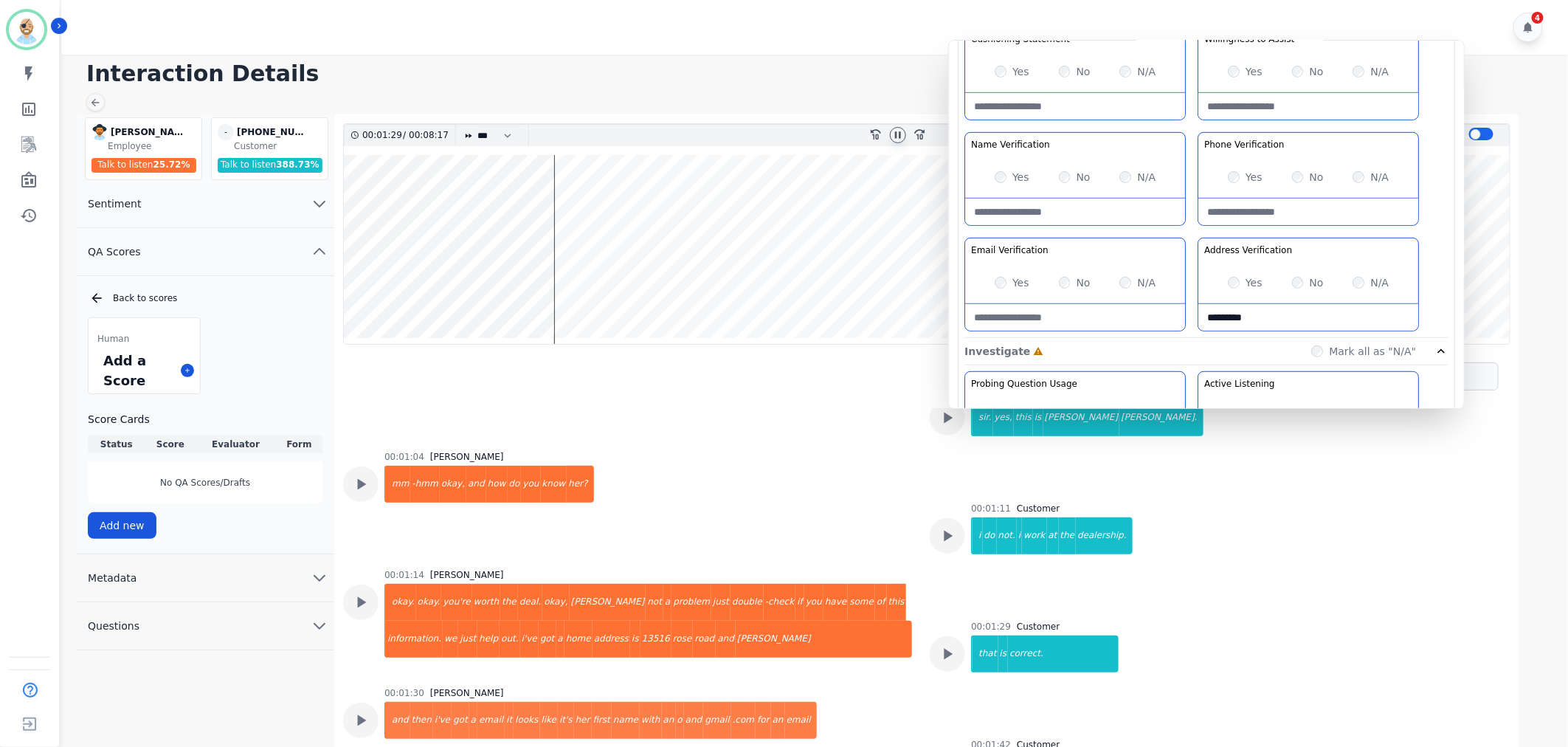
type Verification-note "********"
type Verification-note "**********"
click at [1122, 316] on Verification-note at bounding box center [1075, 317] width 220 height 27
paste Verification-note "**********"
type Verification-note "**********"
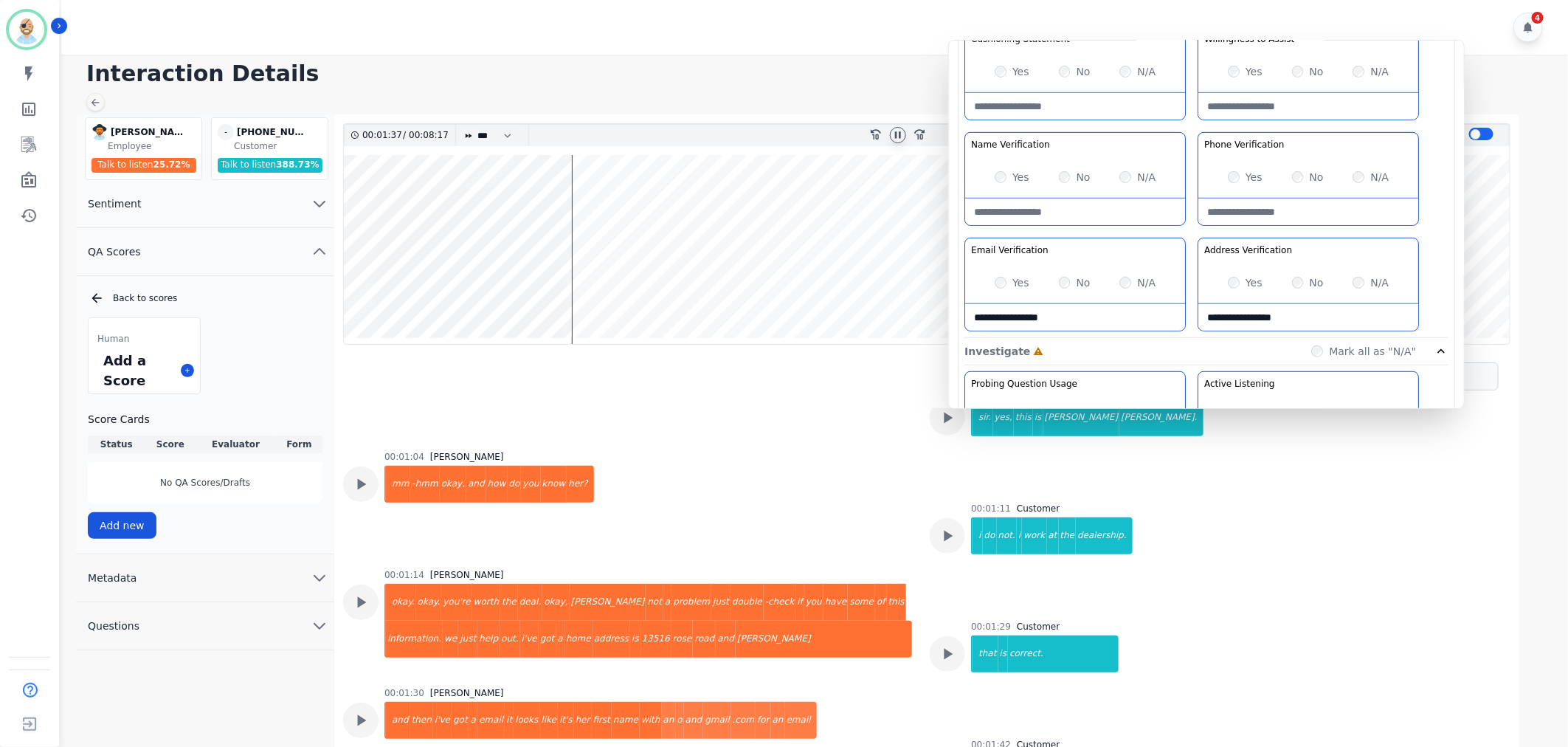
click at [1278, 204] on Verification-note at bounding box center [1308, 212] width 220 height 27
paste Verification-note "**********"
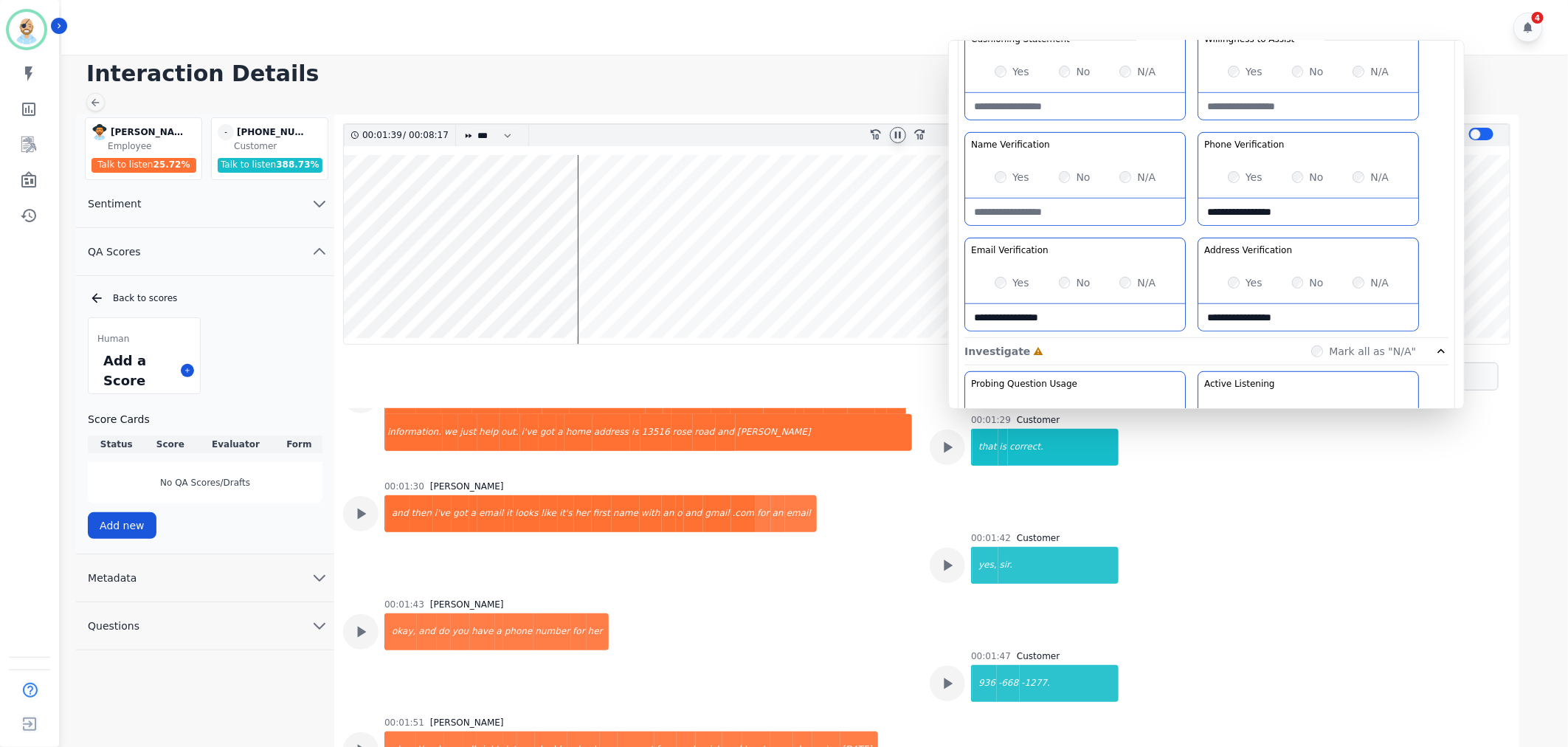
scroll to position [1148, 0]
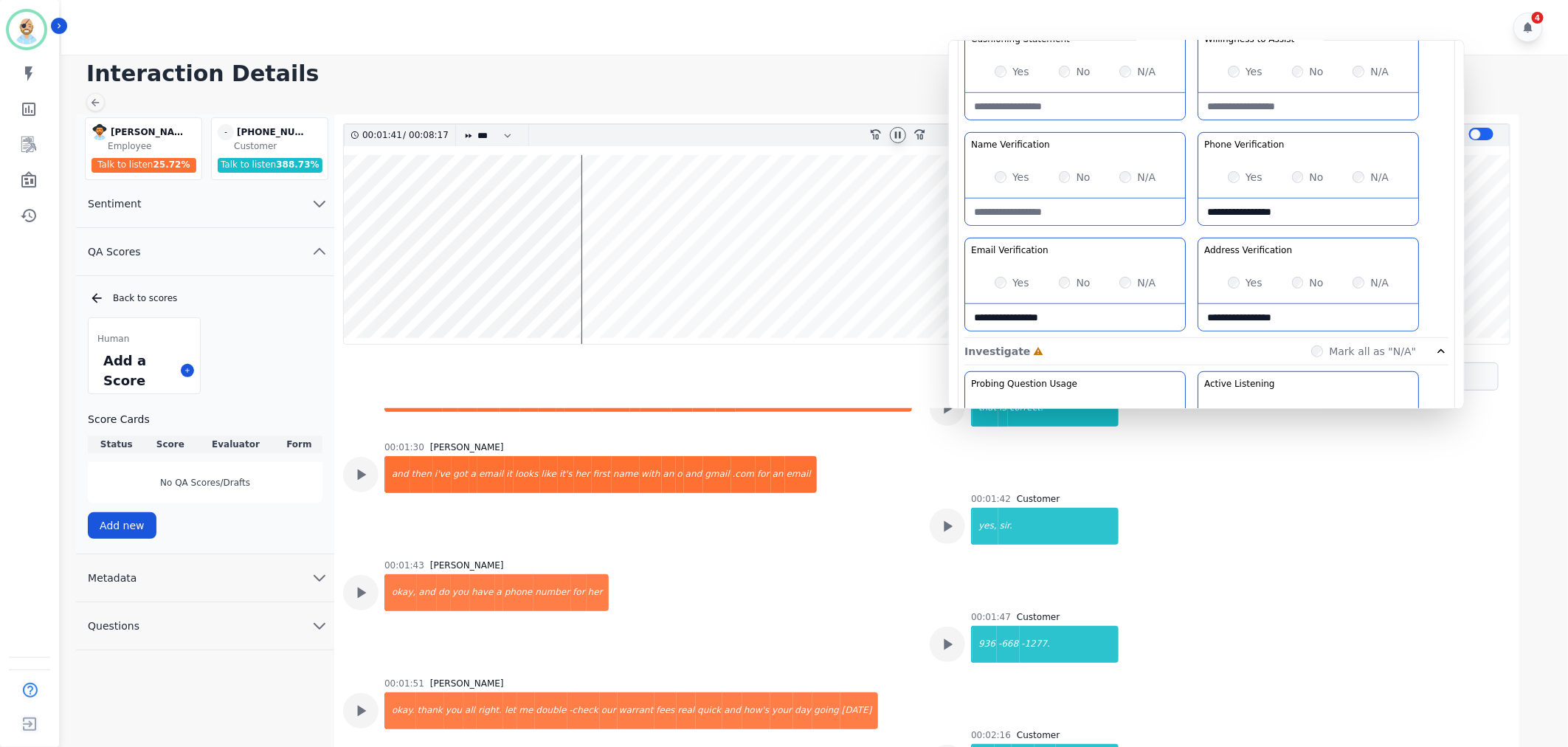
type Verification-note "**********"
click at [1233, 170] on div "Yes" at bounding box center [1245, 177] width 35 height 14
drag, startPoint x: 1286, startPoint y: 214, endPoint x: 1177, endPoint y: 219, distance: 109.1
click at [1177, 219] on div "Greeting the Customer Welcome is where we quickly greet our customer as a known…" at bounding box center [1207, 76] width 484 height 523
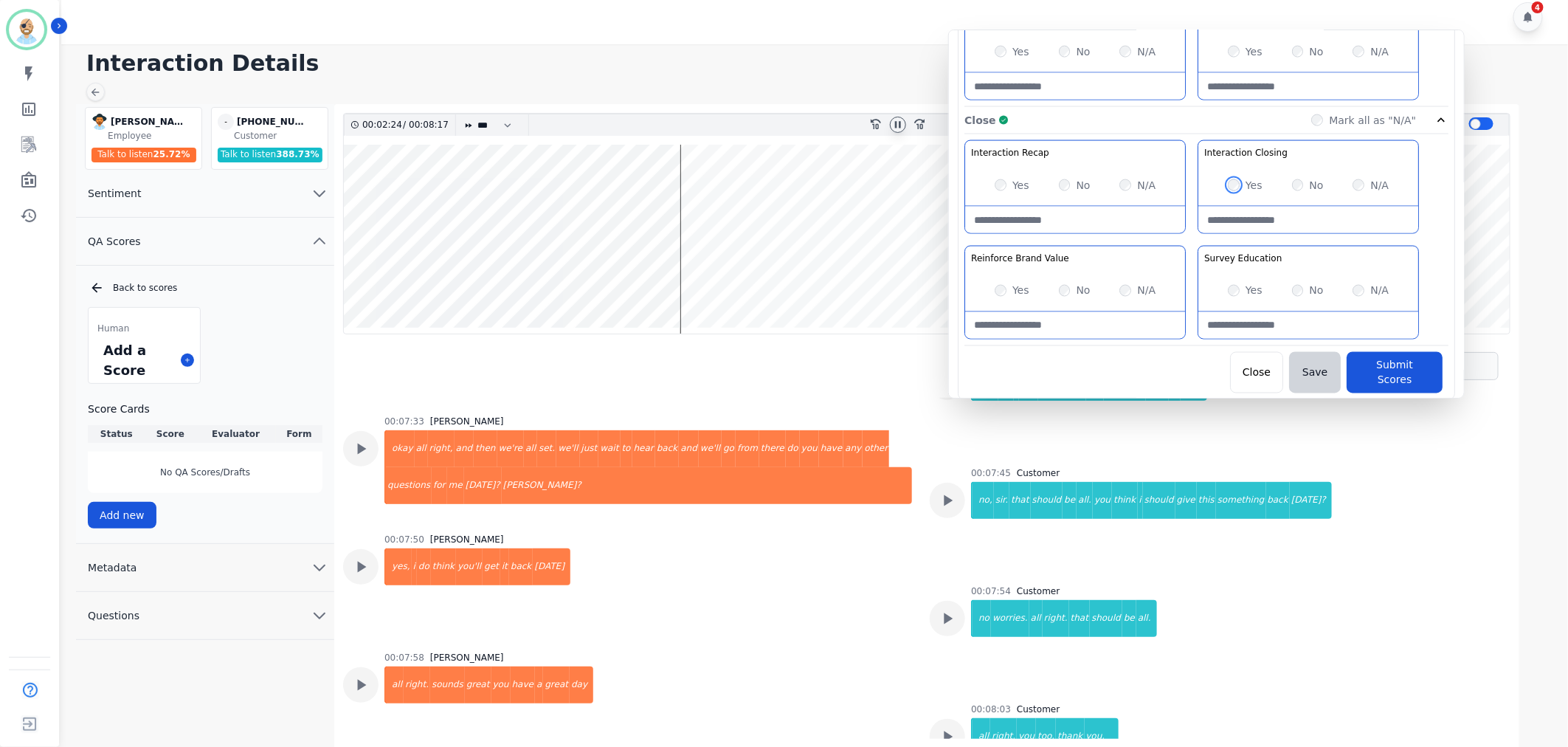
scroll to position [3471, 0]
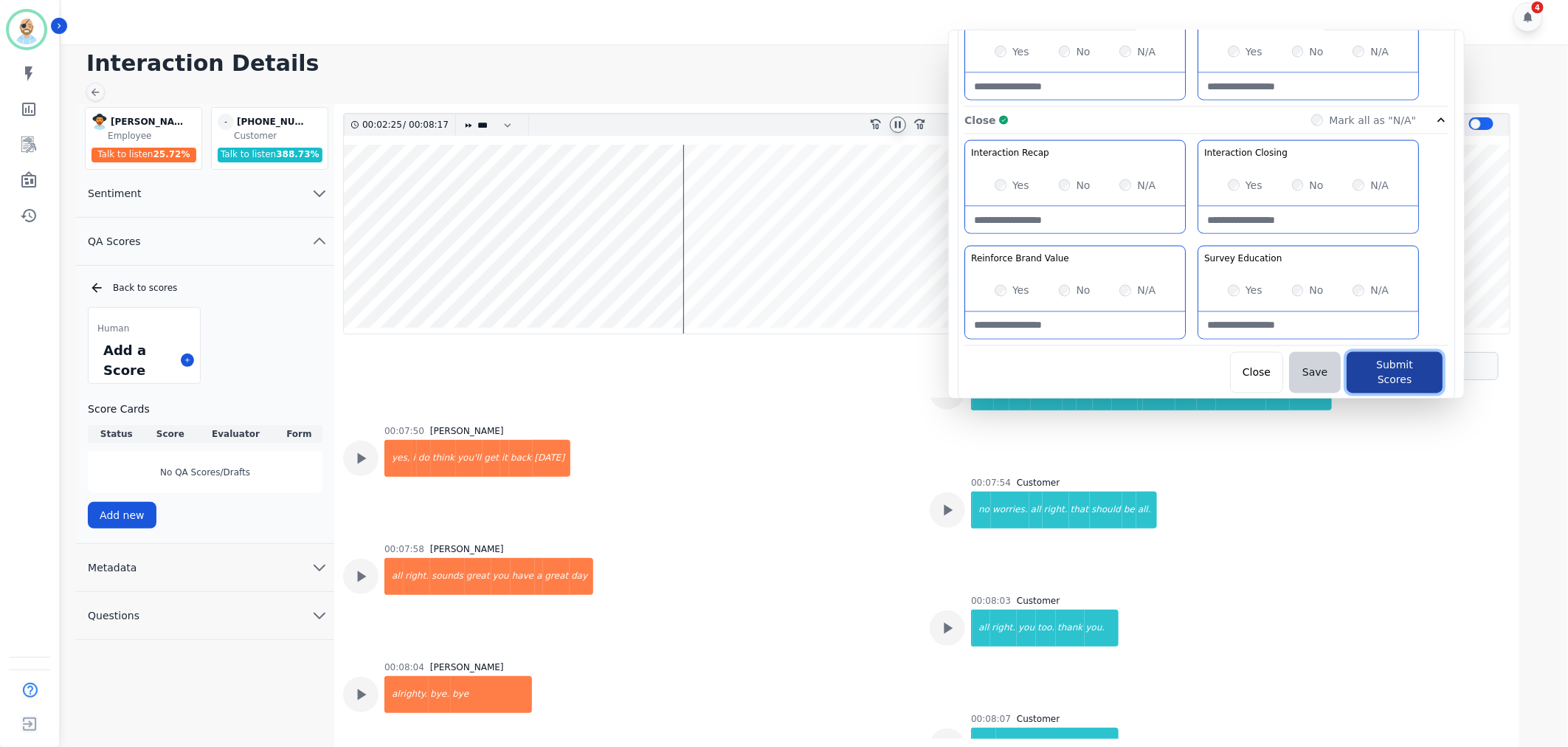
click at [1374, 372] on button "Submit Scores" at bounding box center [1394, 373] width 96 height 41
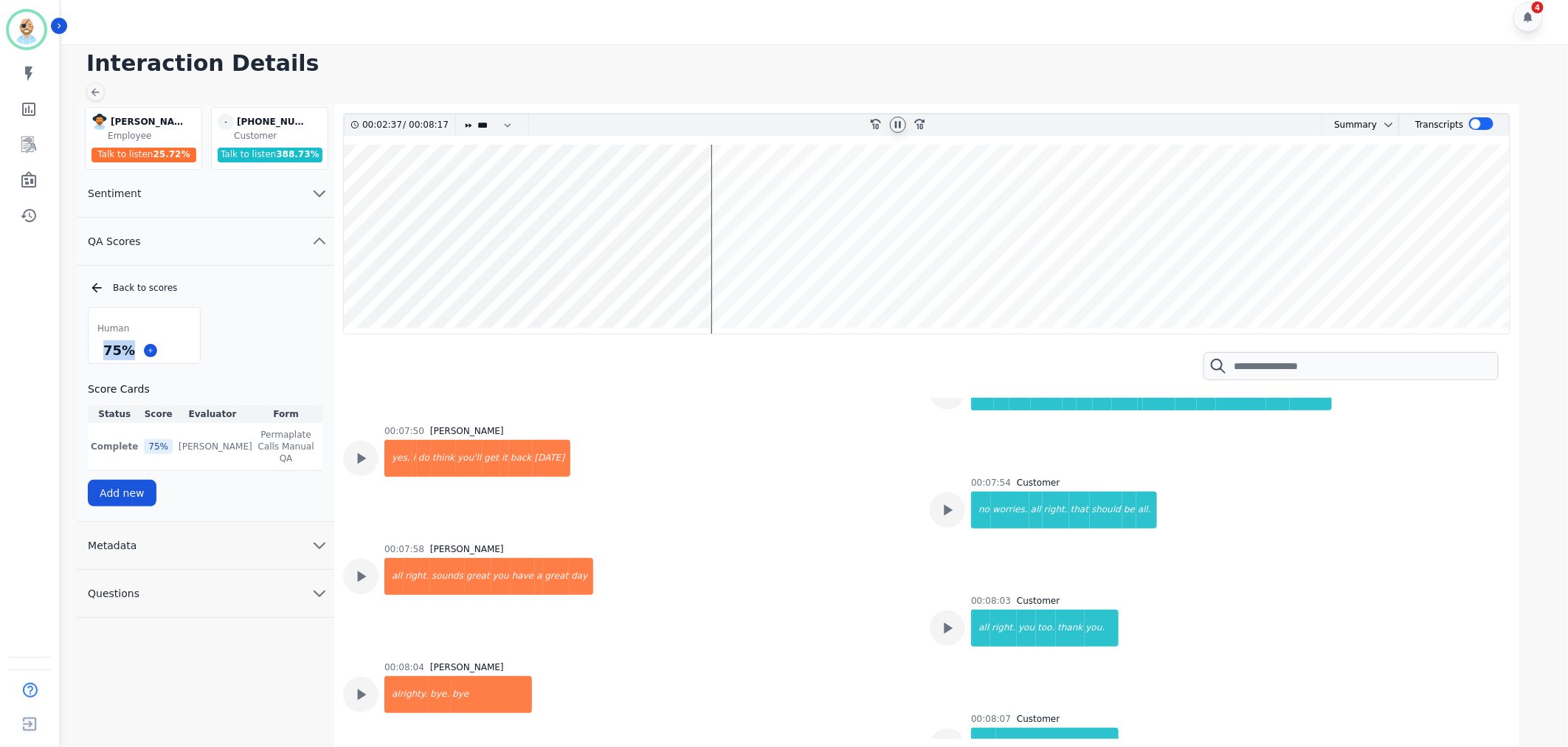
drag, startPoint x: 127, startPoint y: 351, endPoint x: 100, endPoint y: 352, distance: 27.0
click at [100, 351] on div "75 %" at bounding box center [119, 350] width 38 height 26
copy div "75 %"
click at [894, 119] on icon at bounding box center [897, 125] width 12 height 12
click at [655, 28] on div "4" at bounding box center [817, 16] width 1512 height 55
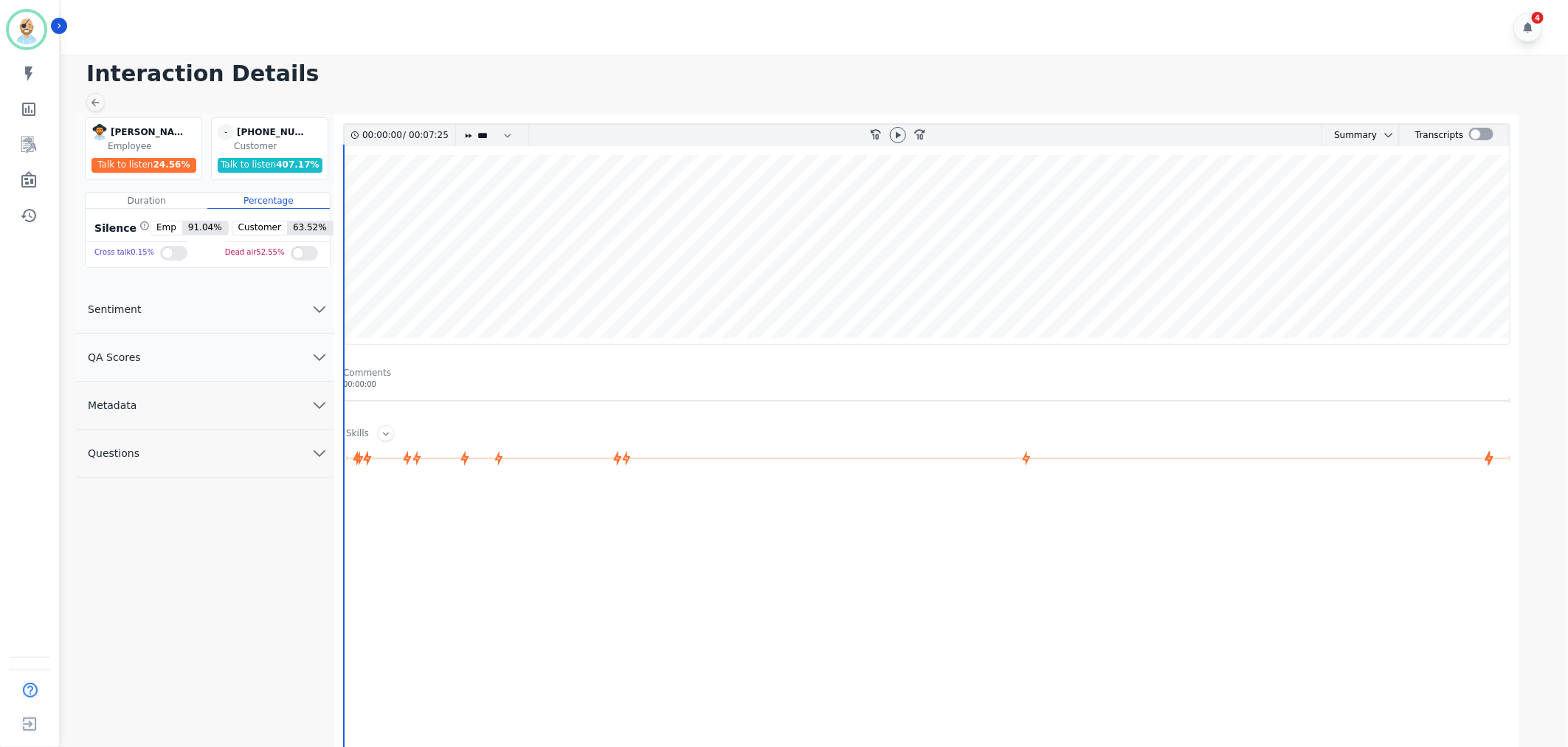
click at [239, 364] on button "QA Scores" at bounding box center [205, 357] width 258 height 48
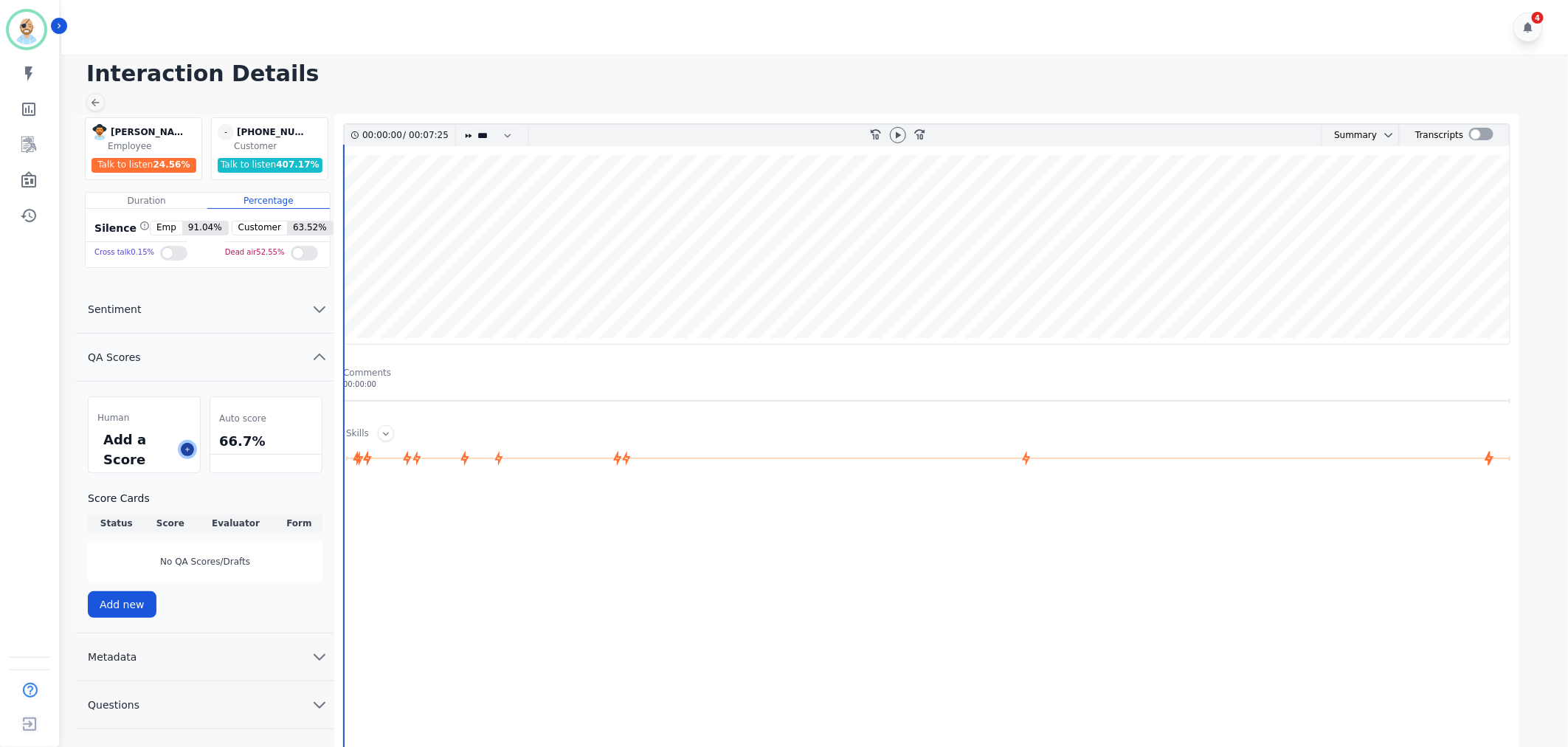
click at [182, 451] on button at bounding box center [187, 449] width 13 height 13
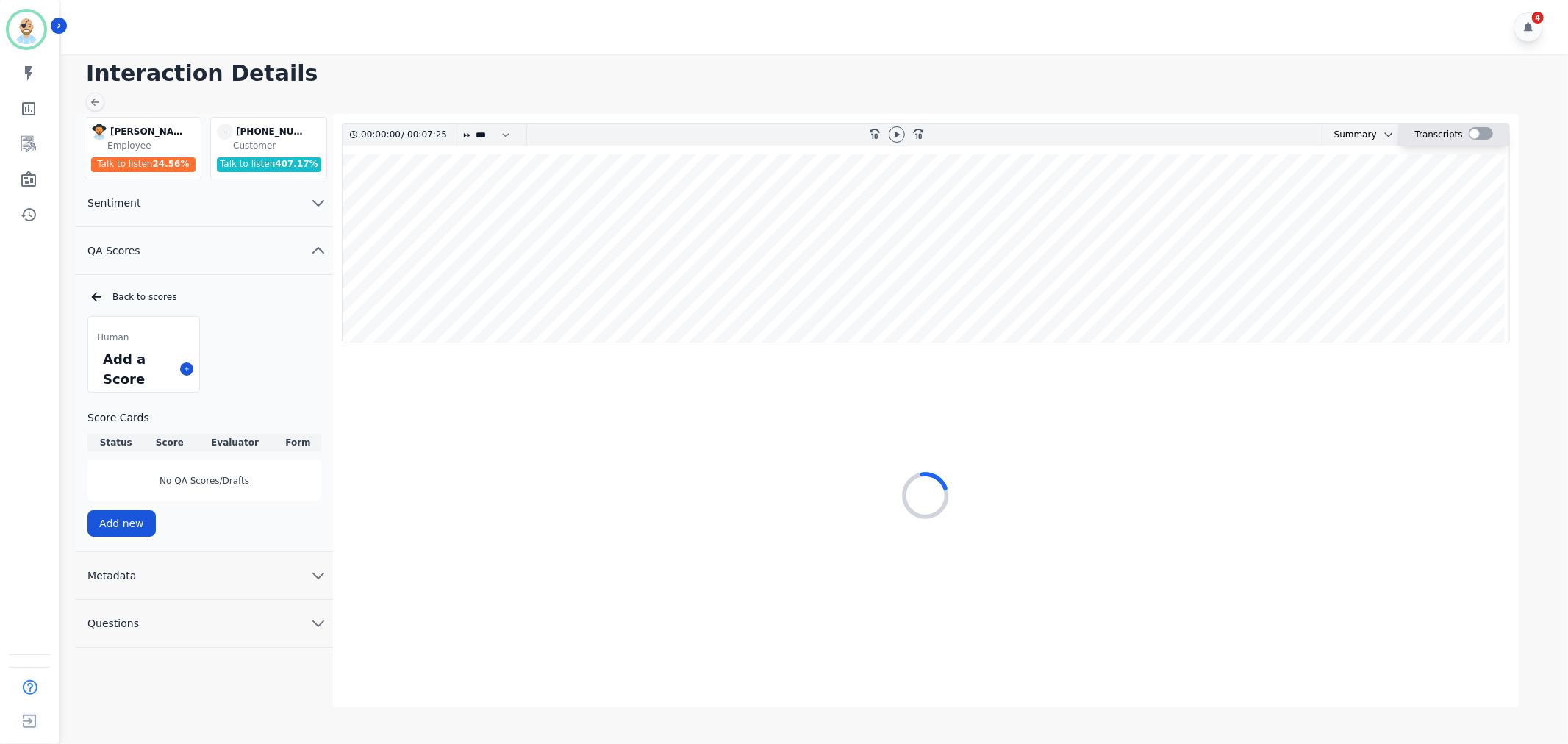
click at [1482, 127] on div at bounding box center [1480, 133] width 24 height 13
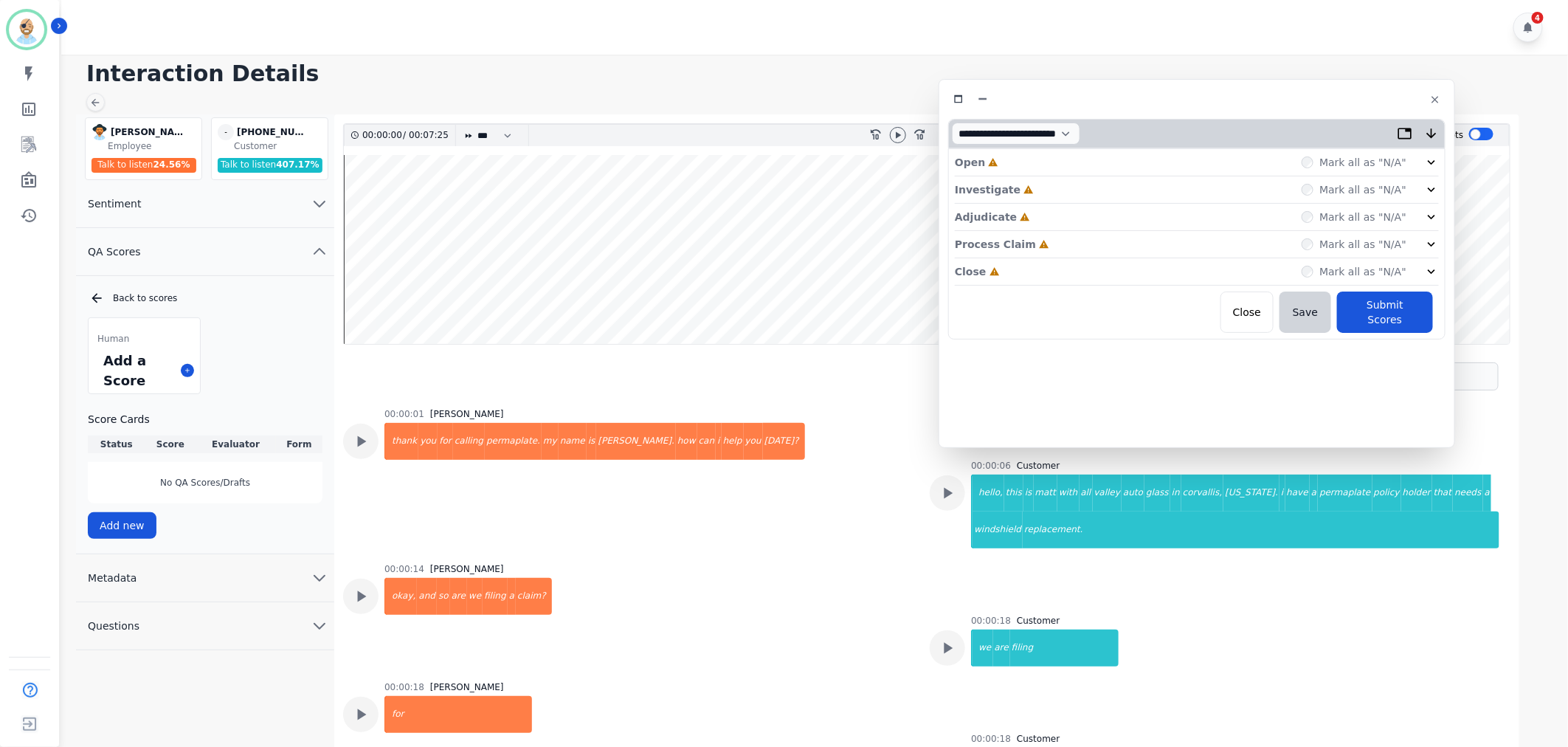
drag, startPoint x: 318, startPoint y: 69, endPoint x: 1185, endPoint y: 85, distance: 867.1
click at [1185, 85] on div "**********" at bounding box center [1197, 264] width 516 height 369
click at [1022, 270] on div "Close Incomplete Mark all as "N/A"" at bounding box center [1190, 271] width 484 height 27
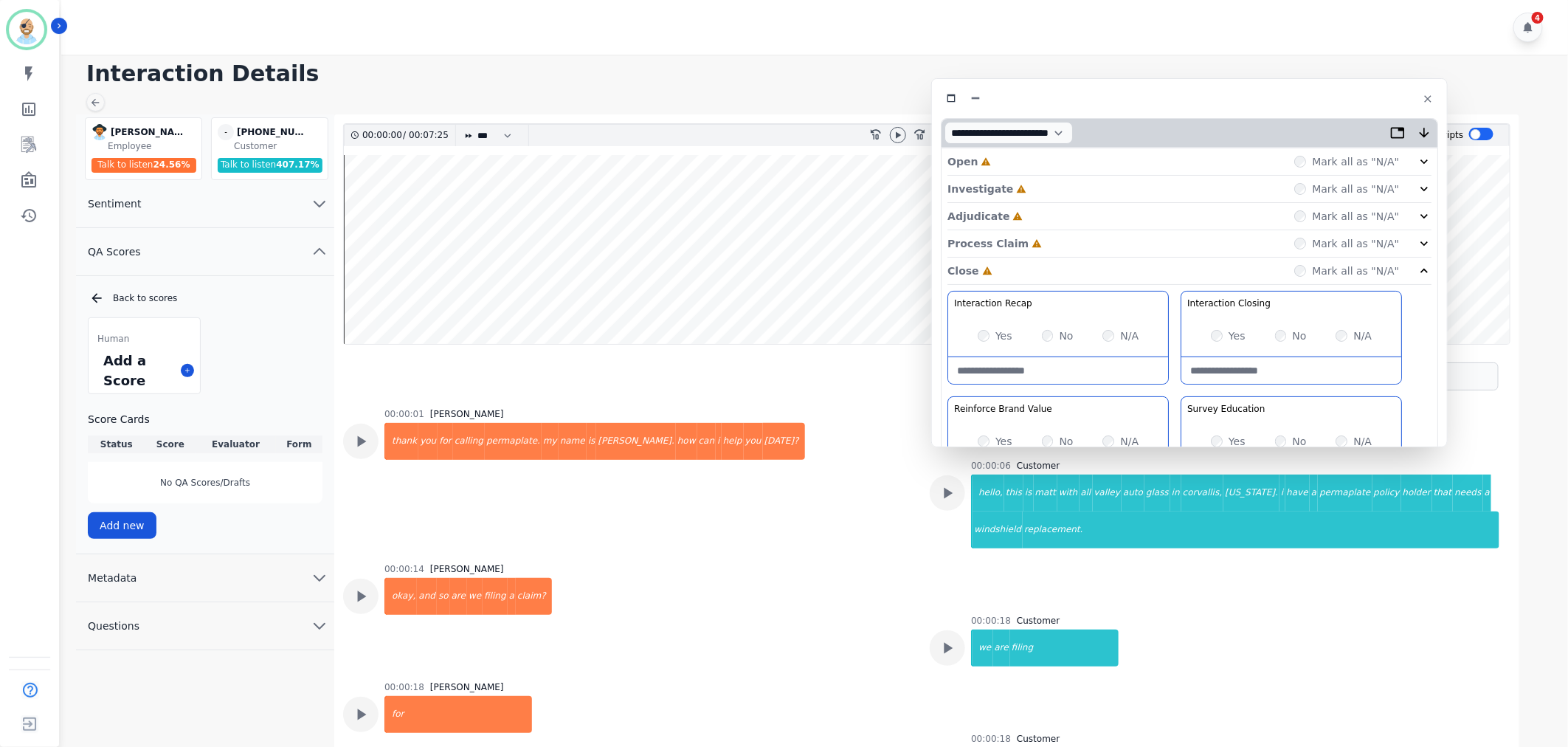
click at [1035, 239] on div "Process Claim Incomplete Mark all as "N/A"" at bounding box center [1190, 244] width 484 height 27
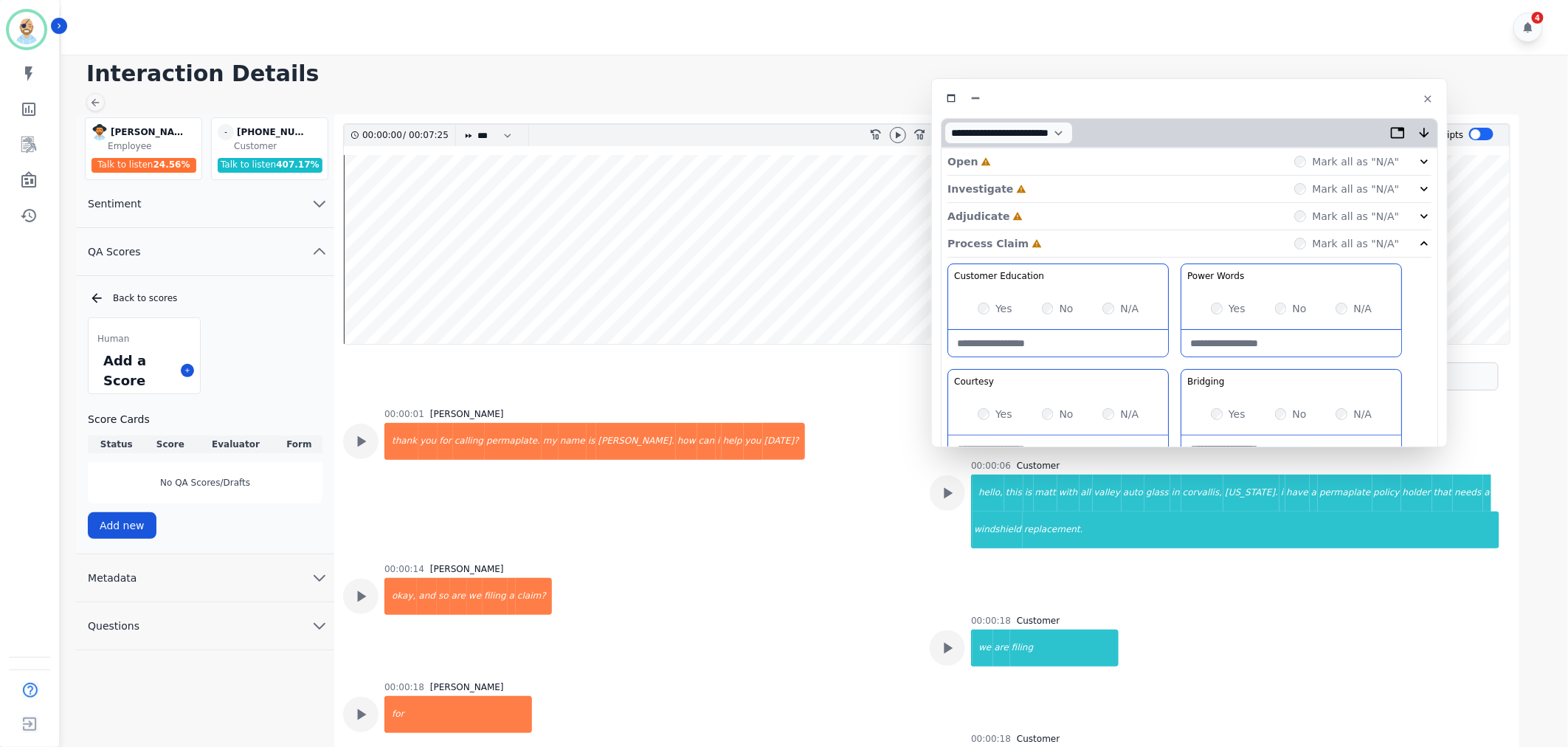
click at [1035, 206] on div "Adjudicate Incomplete Mark all as "N/A"" at bounding box center [1190, 216] width 484 height 27
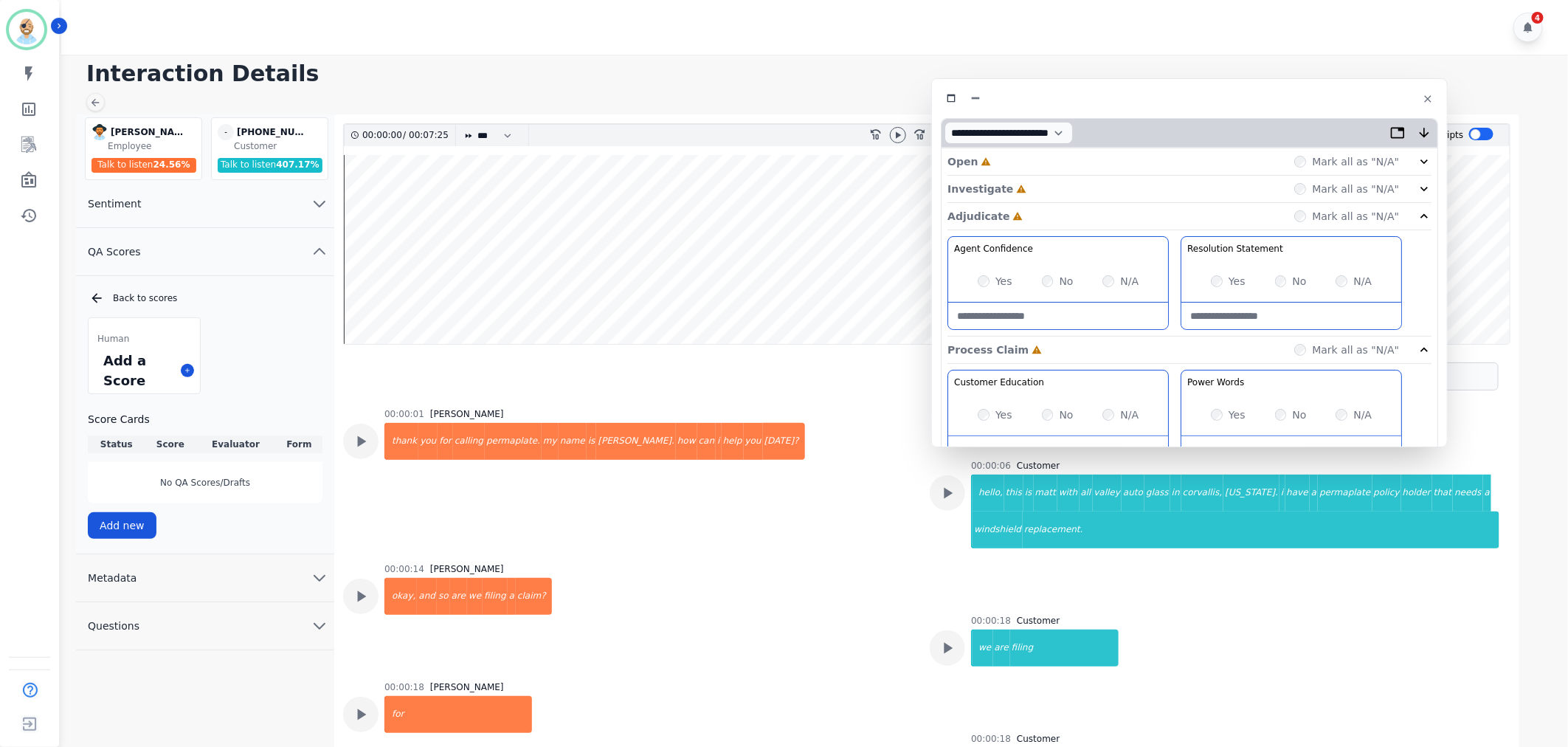
click at [1034, 193] on div "Investigate Incomplete Mark all as "N/A"" at bounding box center [1190, 189] width 484 height 27
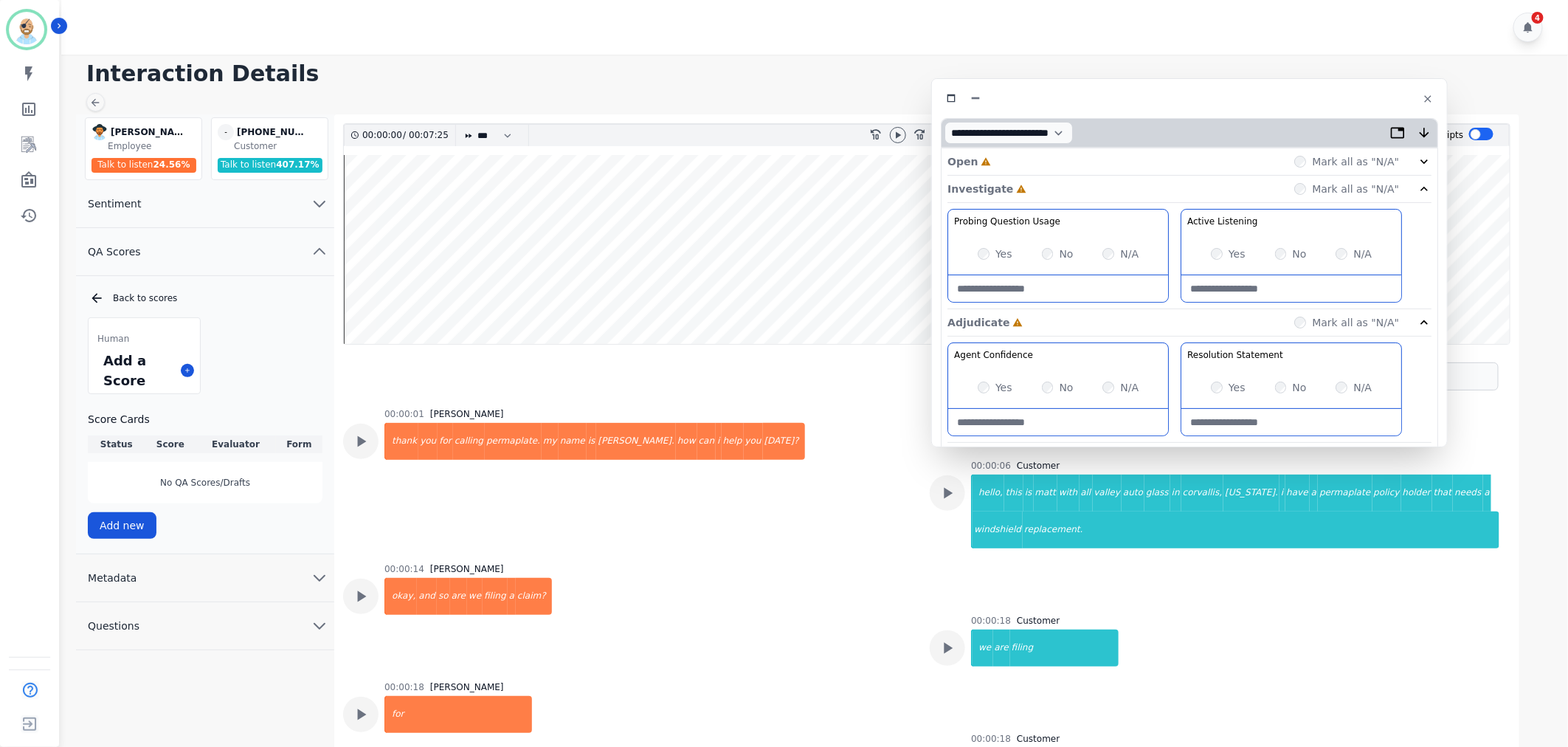
click at [1027, 169] on div "Open Incomplete Mark all as "N/A"" at bounding box center [1190, 161] width 484 height 27
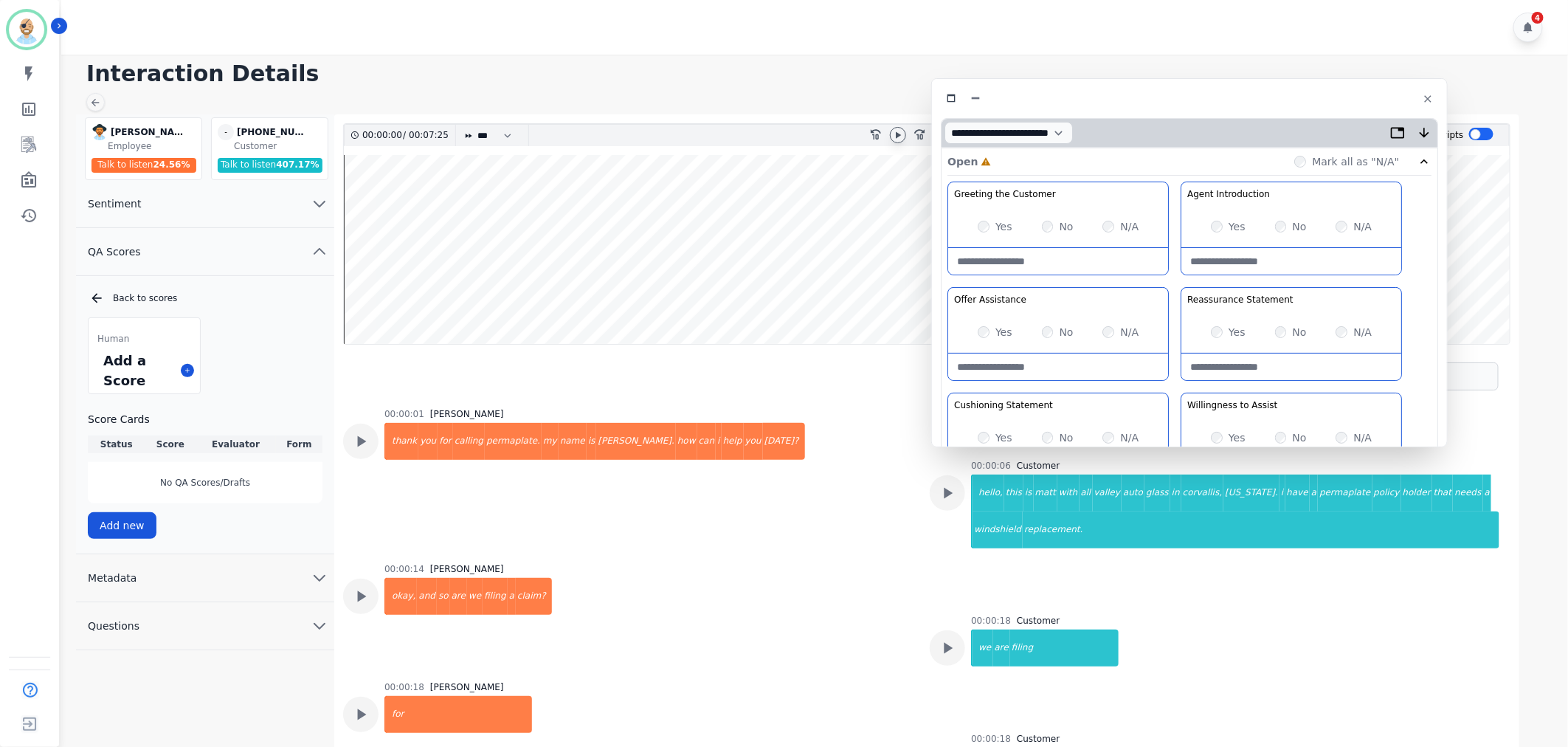
click at [897, 135] on icon at bounding box center [898, 135] width 5 height 6
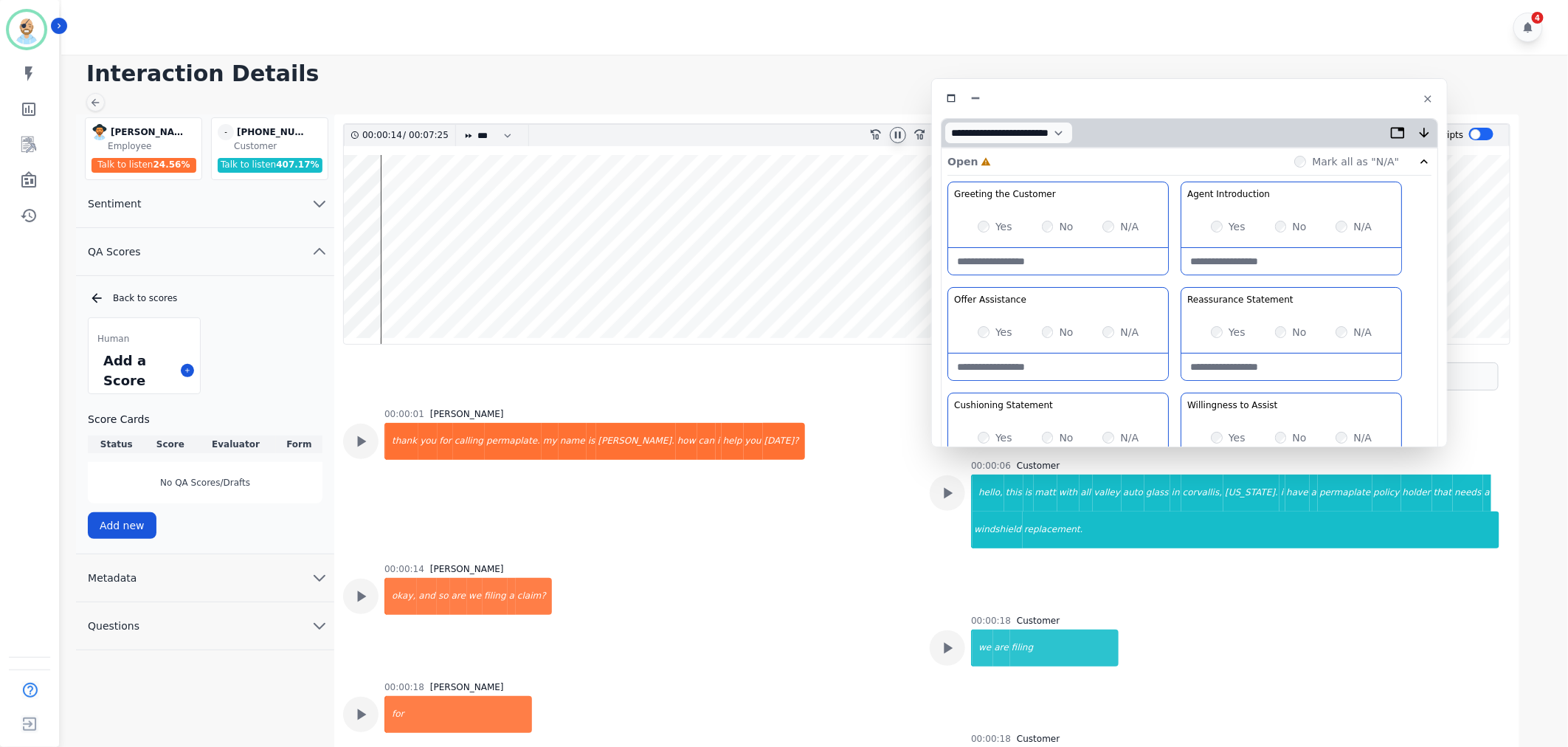
scroll to position [63, 0]
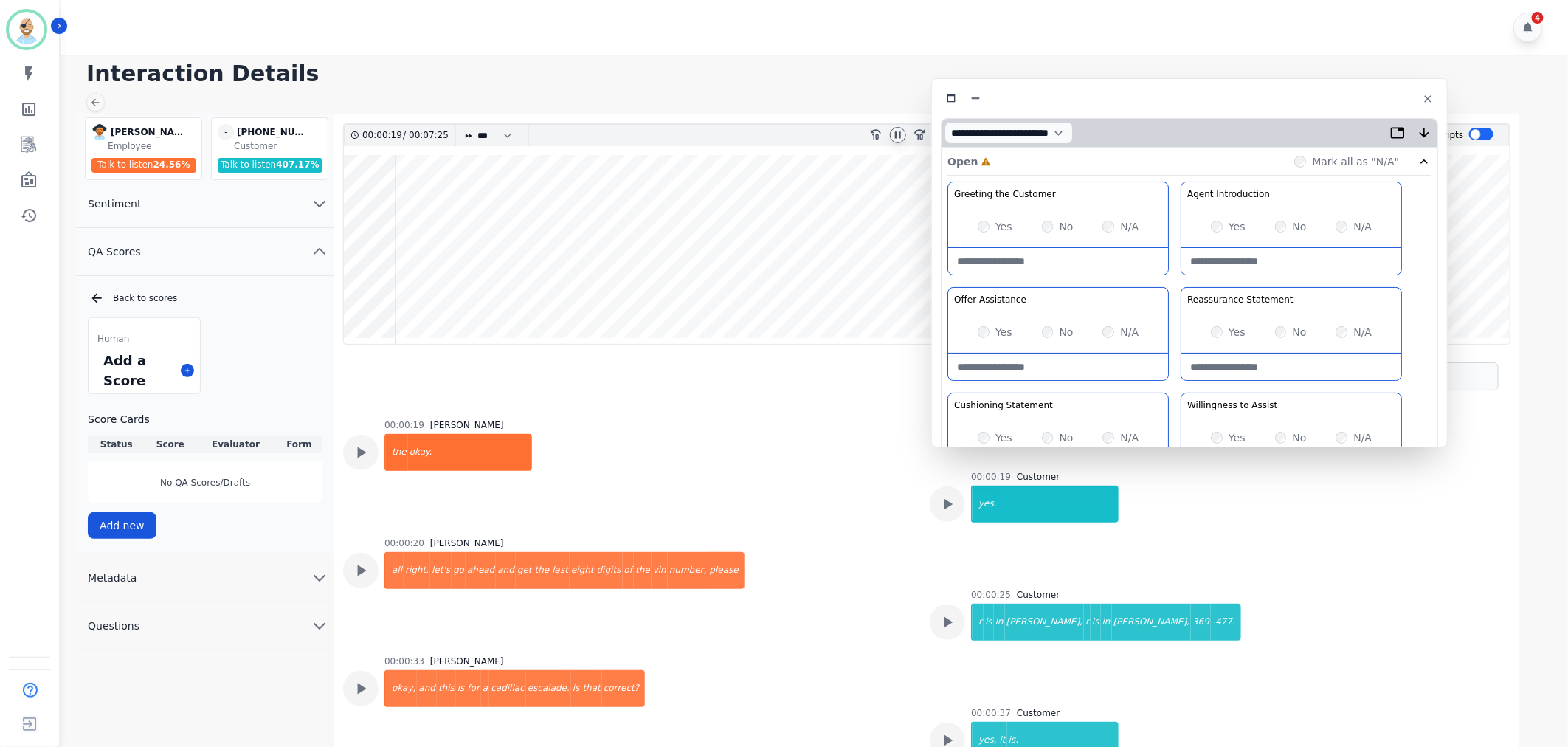
click at [983, 219] on div "Yes" at bounding box center [995, 226] width 35 height 14
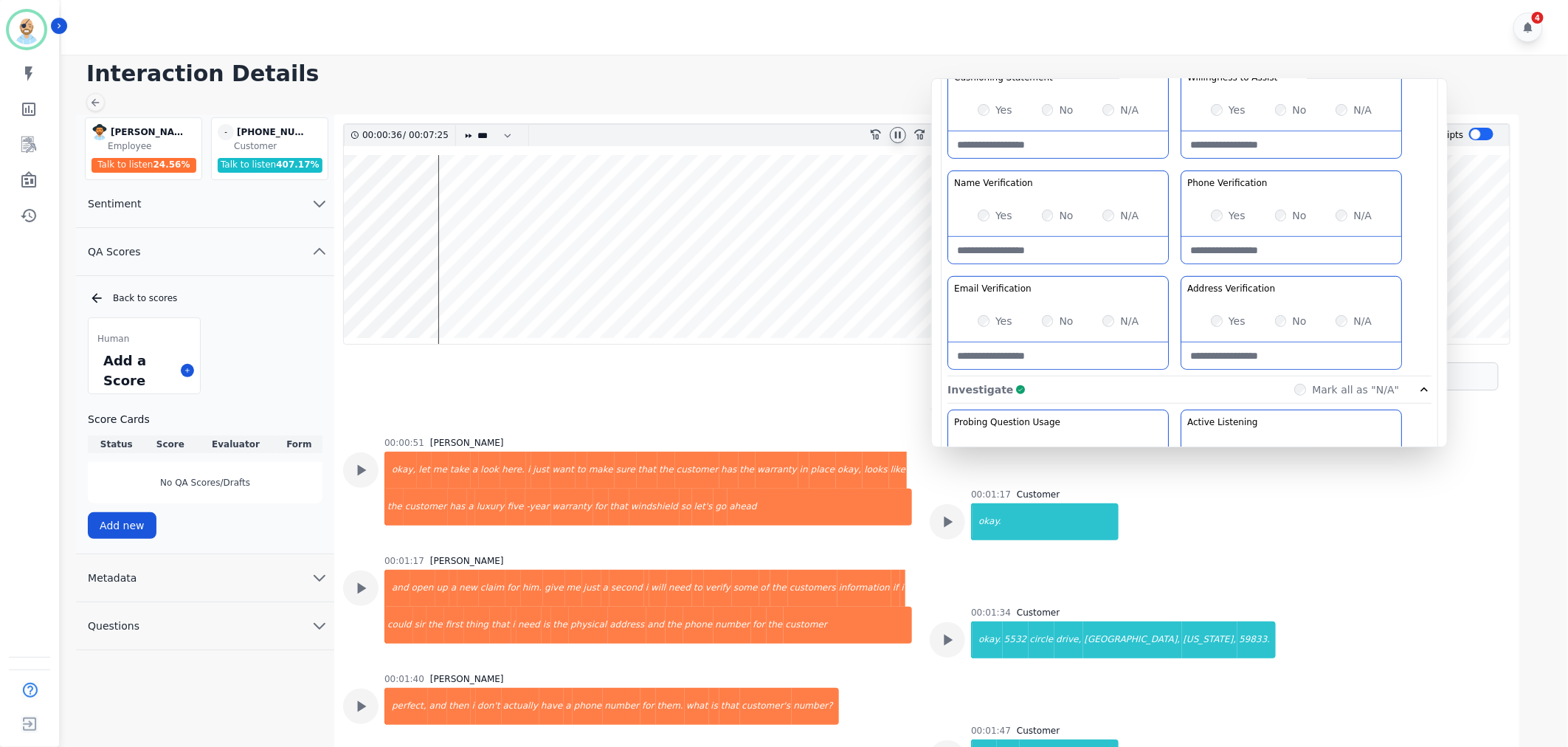
scroll to position [836, 0]
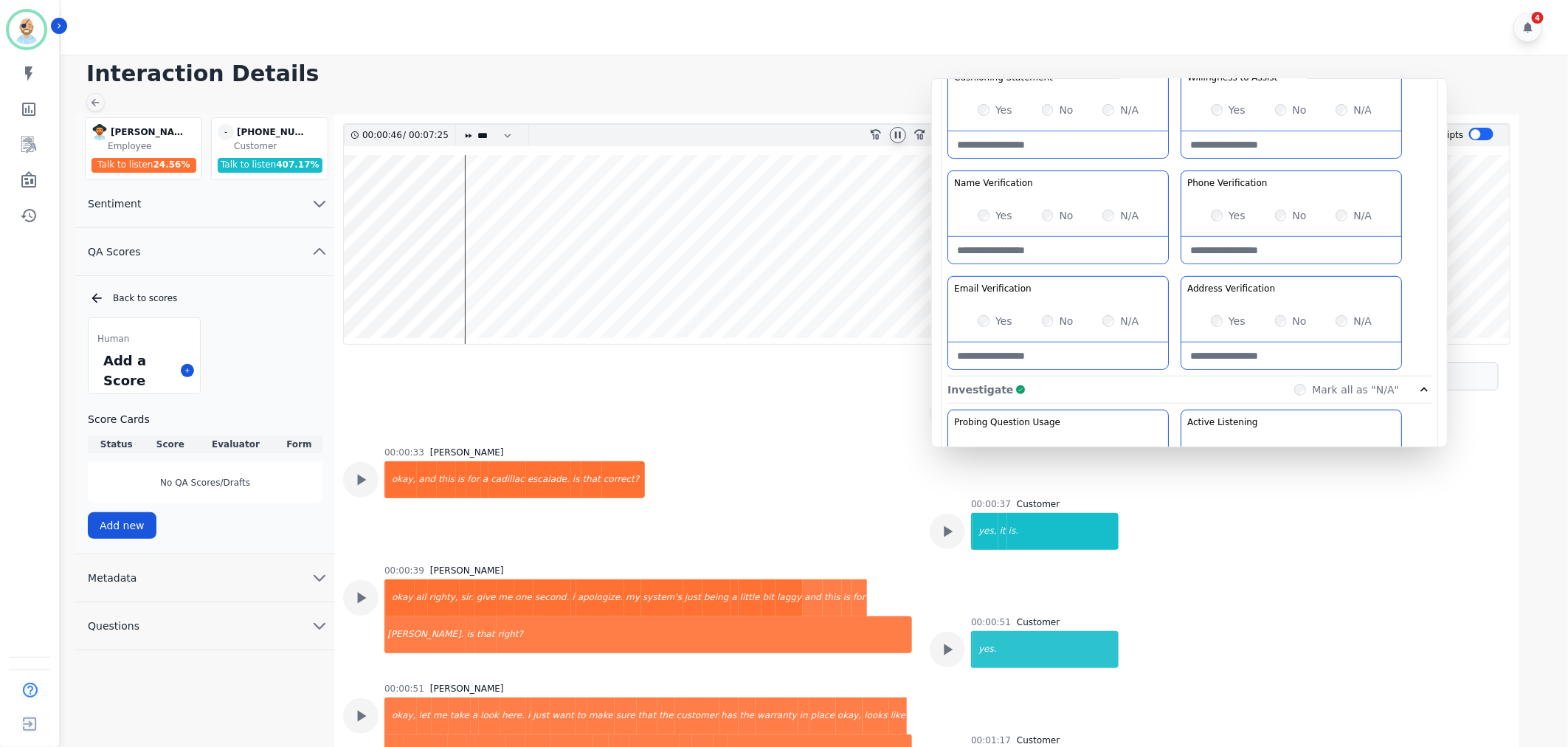
click at [1042, 248] on Verification-note at bounding box center [1058, 250] width 220 height 27
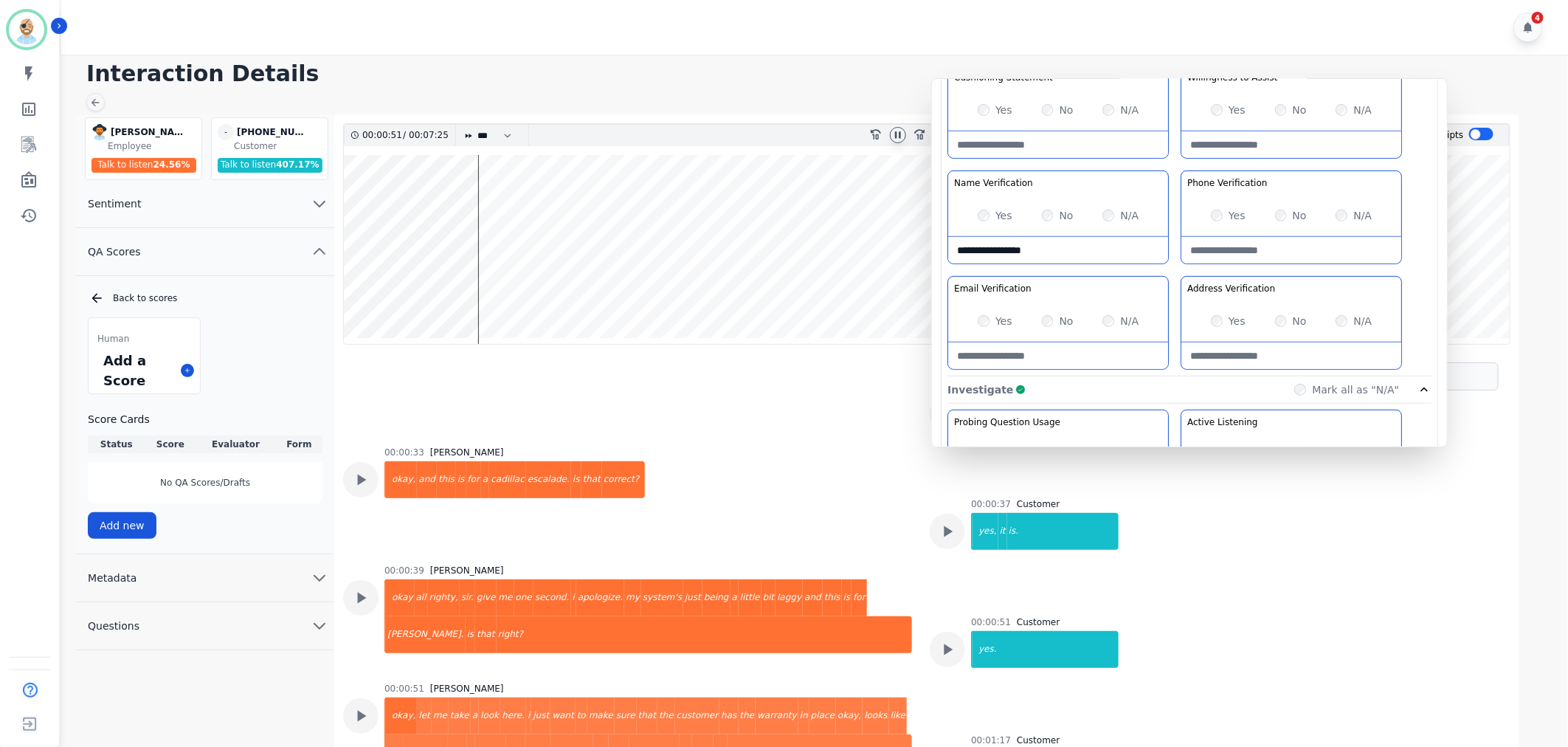
type Verification-note "**********"
click at [1176, 267] on div "Greeting the Customer Welcome is where we quickly greet our customer as a known…" at bounding box center [1190, 115] width 484 height 523
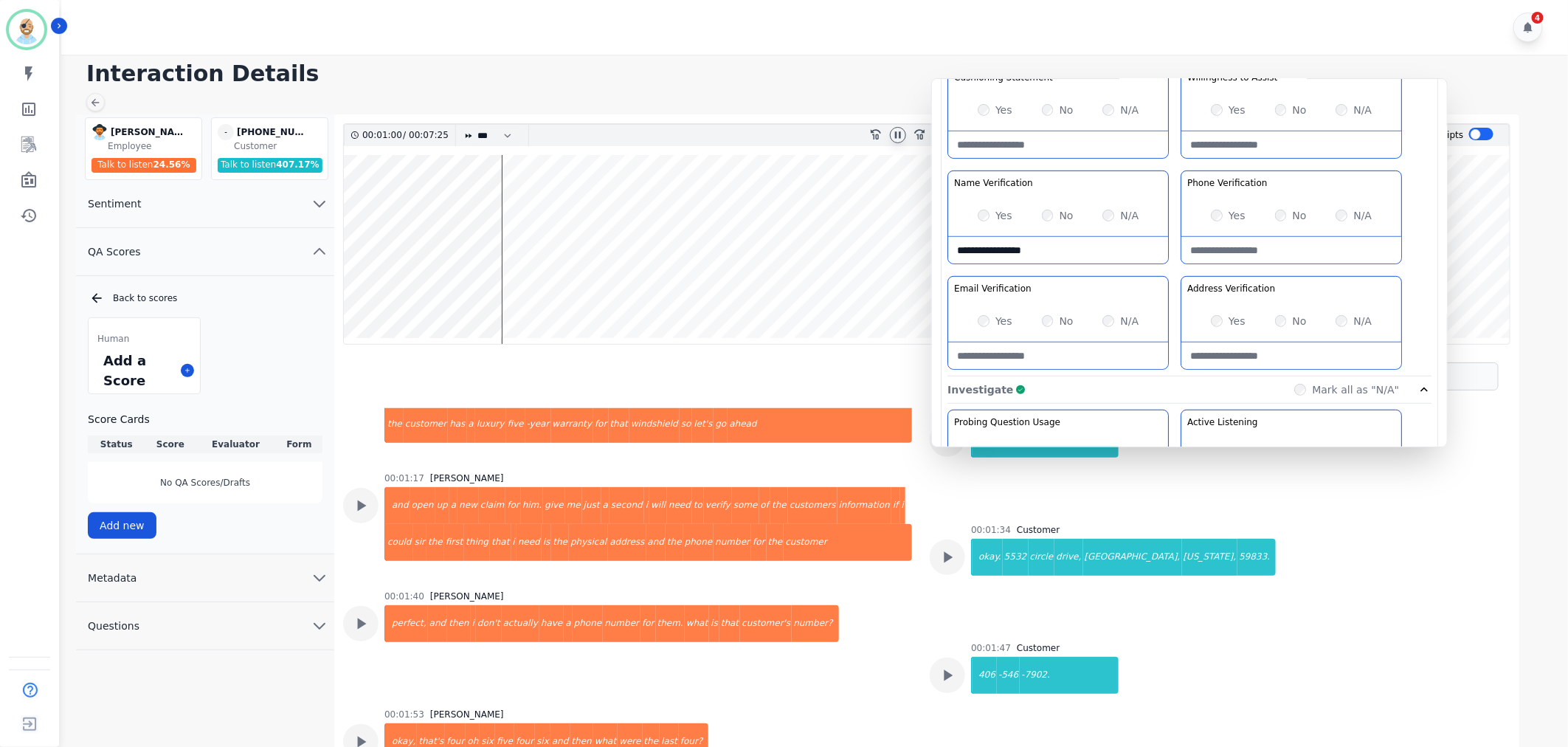
click at [1213, 208] on div "Yes" at bounding box center [1228, 215] width 35 height 14
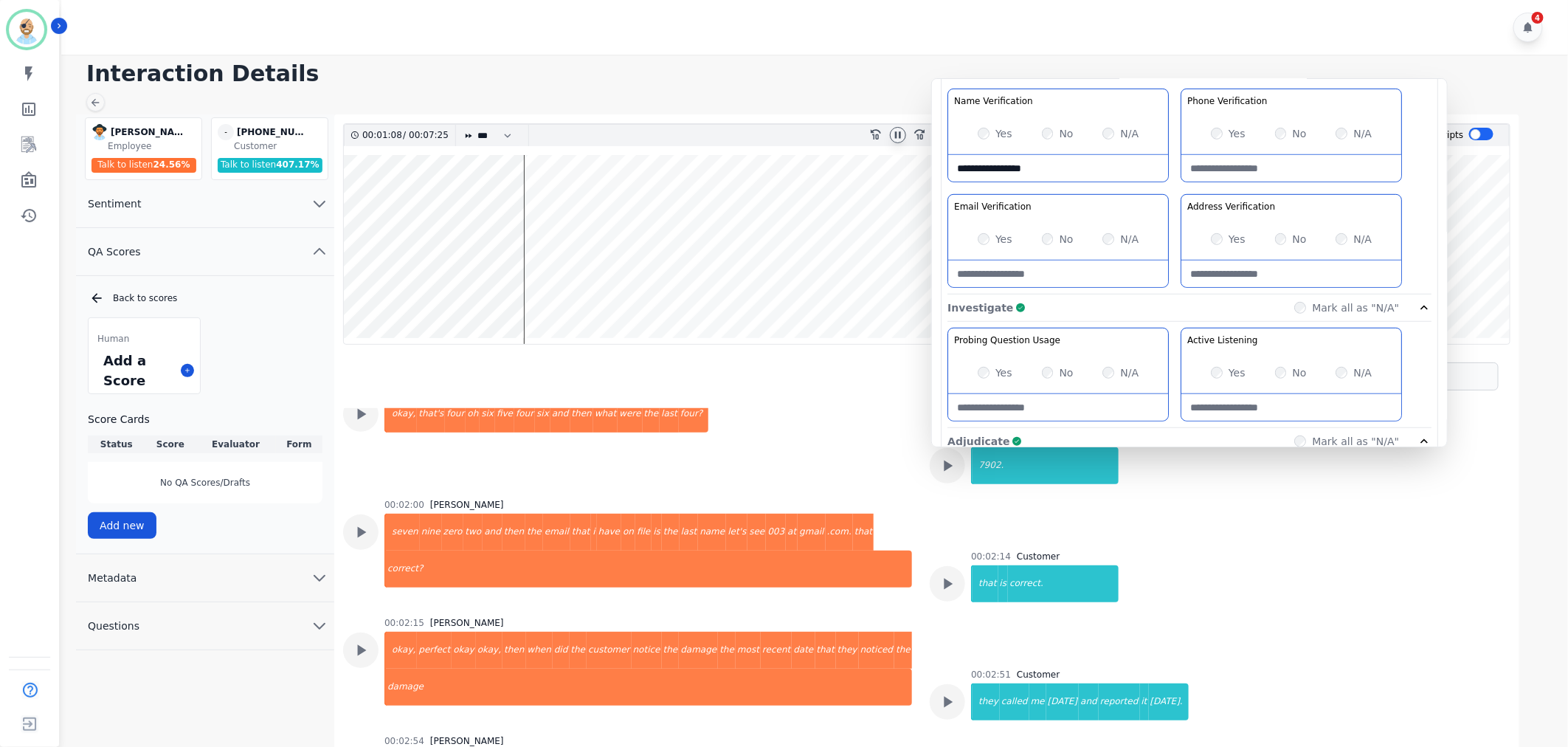
click at [1030, 274] on Verification-note at bounding box center [1058, 274] width 220 height 27
paste Verification-note "**********"
type Verification-note "**********"
click at [1062, 276] on Verification-note at bounding box center [1058, 274] width 220 height 27
type Verification-note "**********"
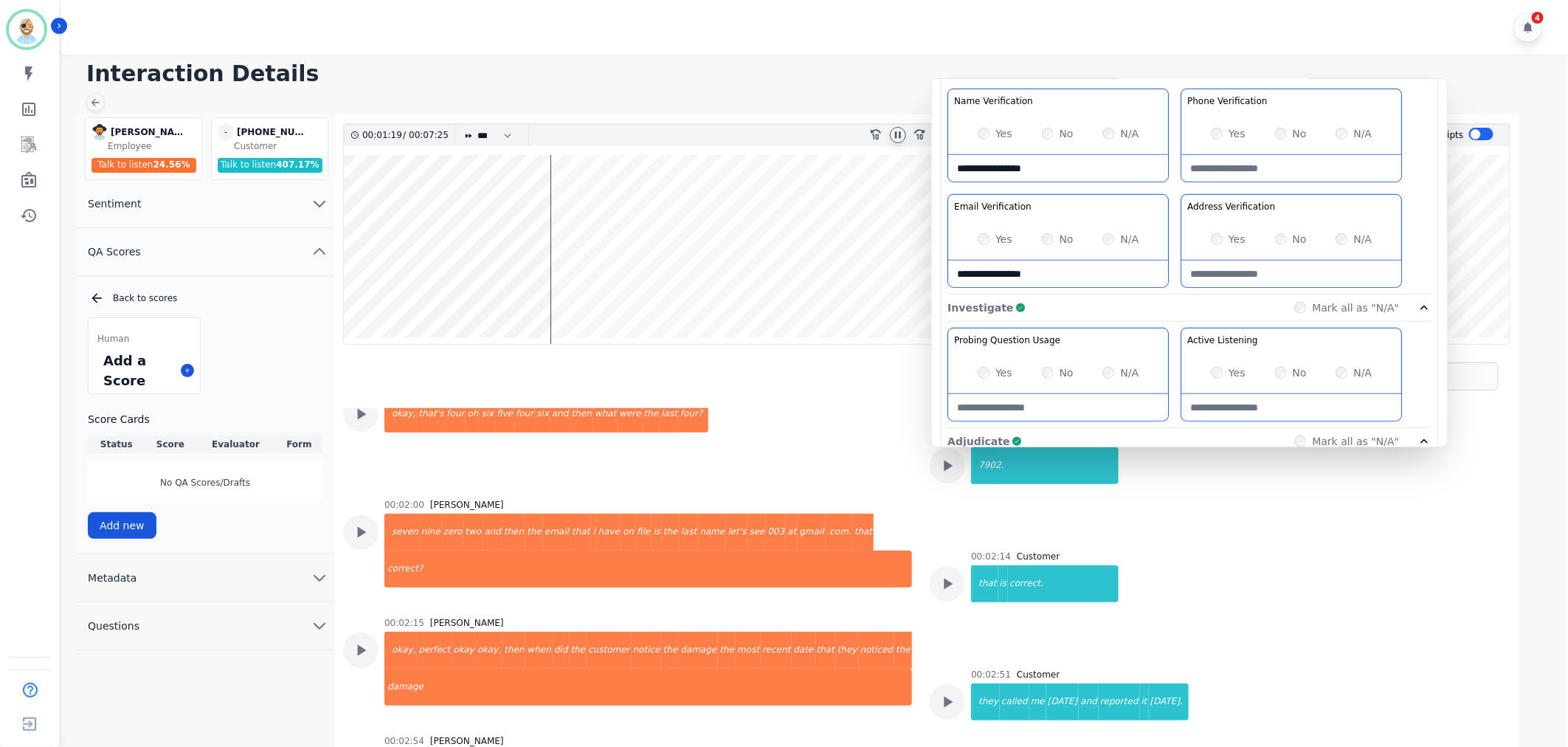
click at [1174, 186] on div "Greeting the Customer Welcome is where we quickly greet our customer as a known…" at bounding box center [1190, 33] width 484 height 523
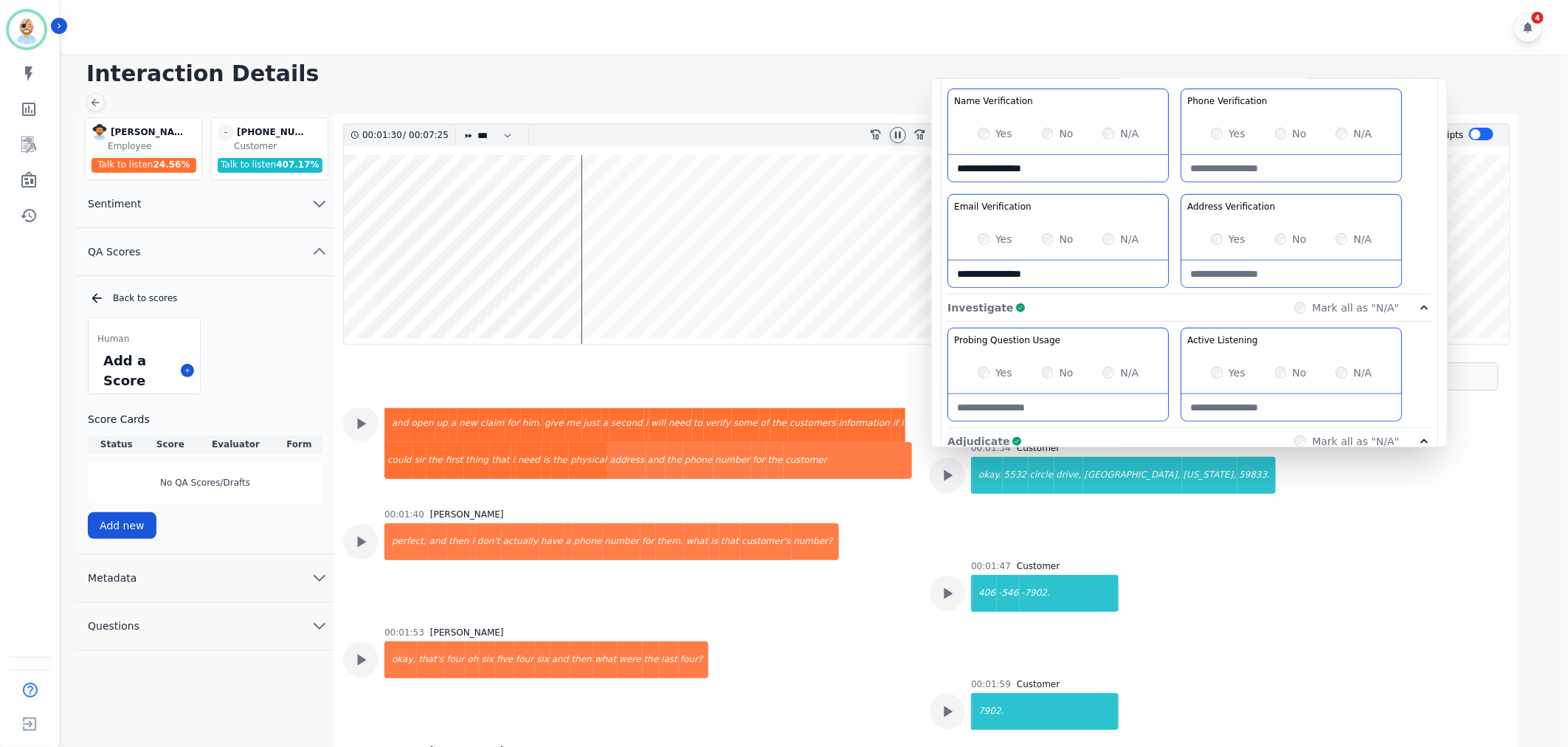
scroll to position [1081, 0]
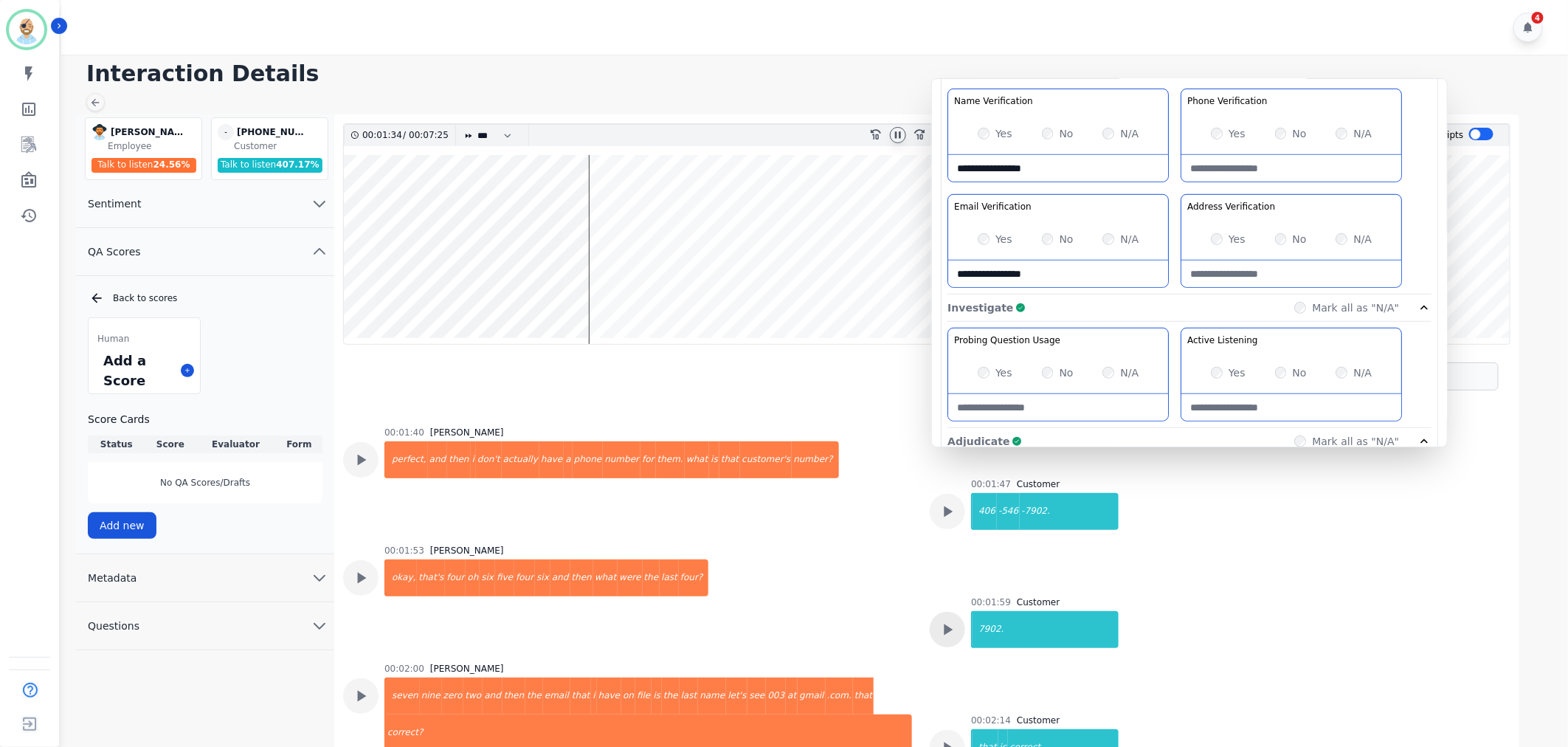
click at [946, 628] on icon at bounding box center [949, 630] width 9 height 11
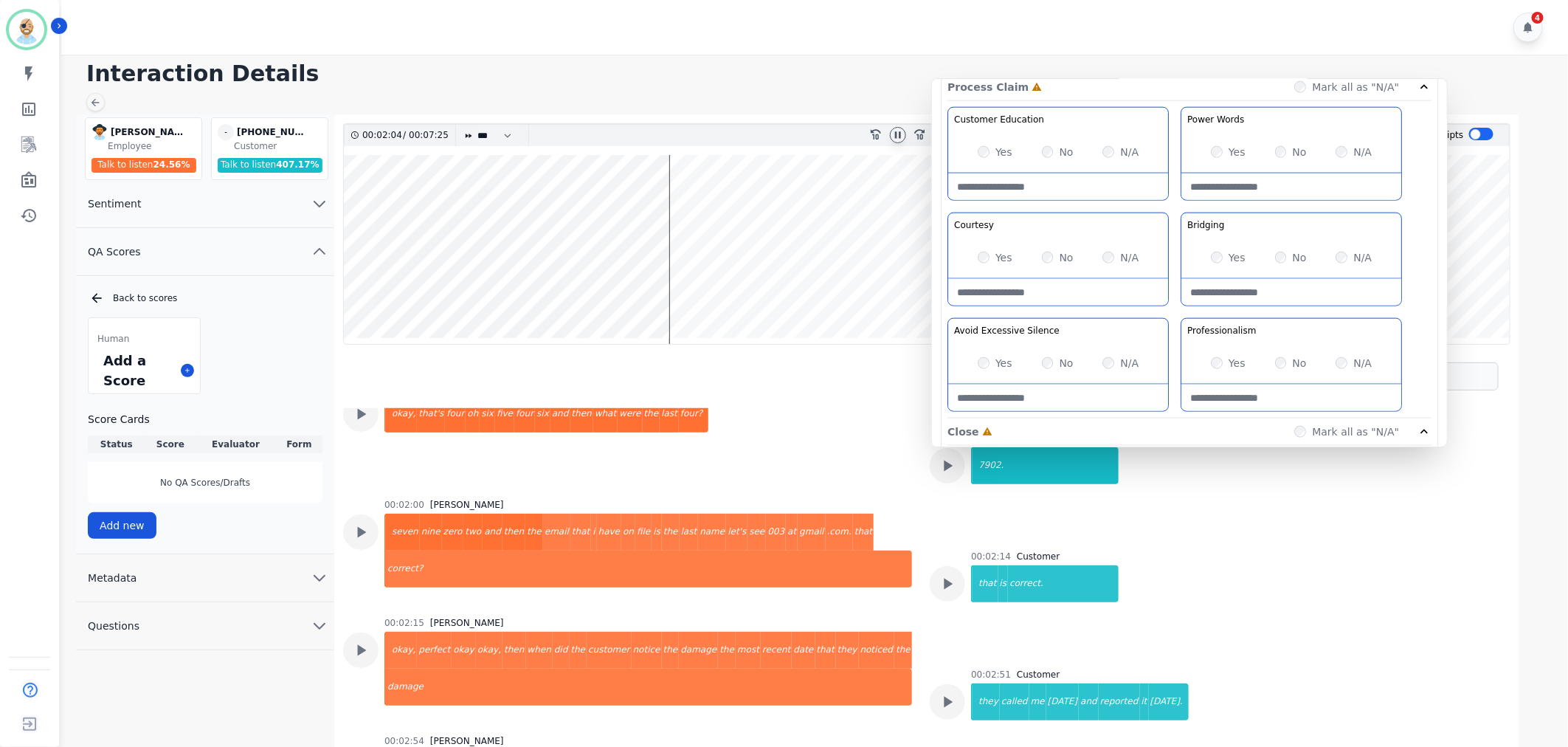
scroll to position [902, 0]
click at [1278, 246] on div "Yes No N/A" at bounding box center [1291, 253] width 220 height 41
click at [1174, 310] on div "Customer Education Educate your customer on how to get the information that the…" at bounding box center [1190, 257] width 484 height 311
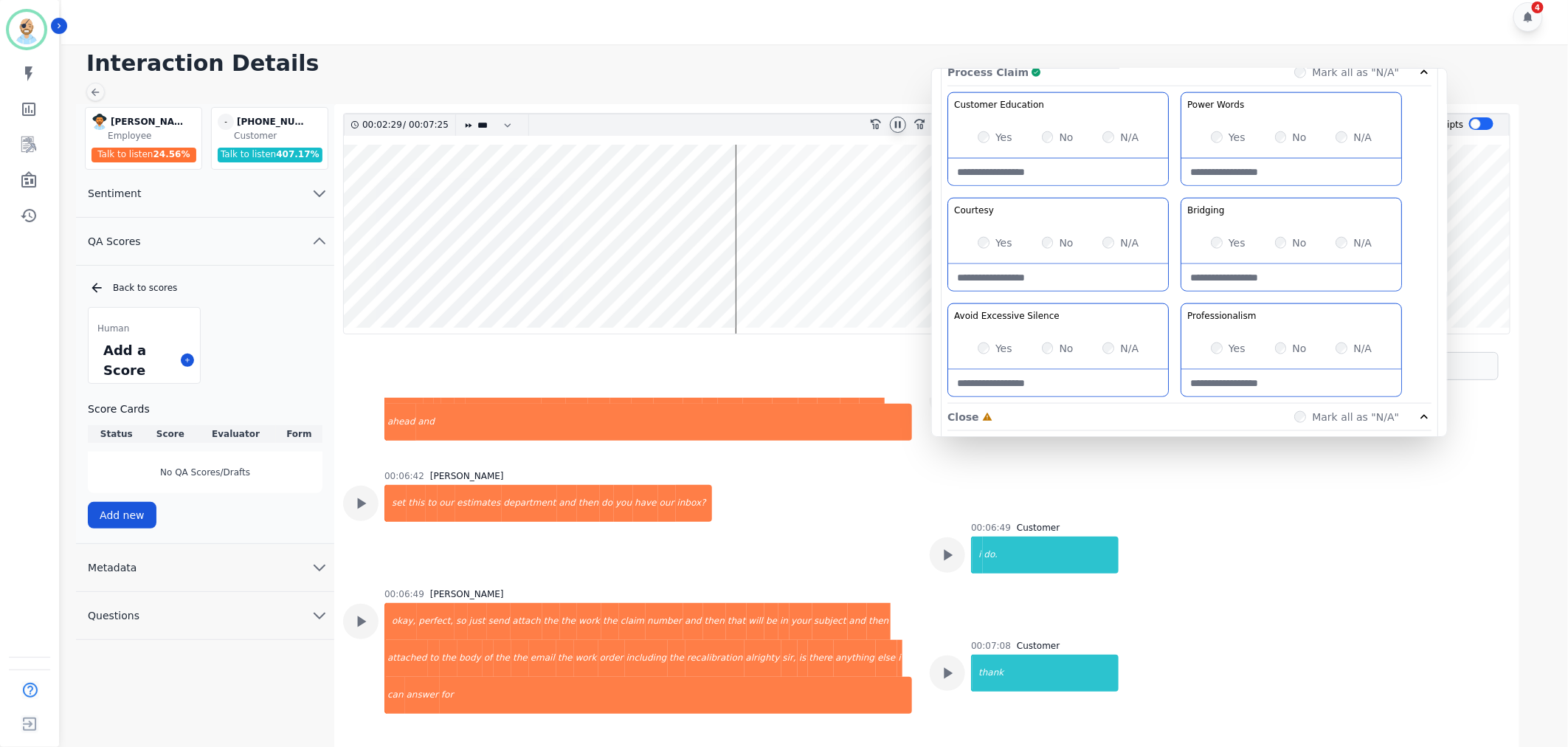
scroll to position [1160, 0]
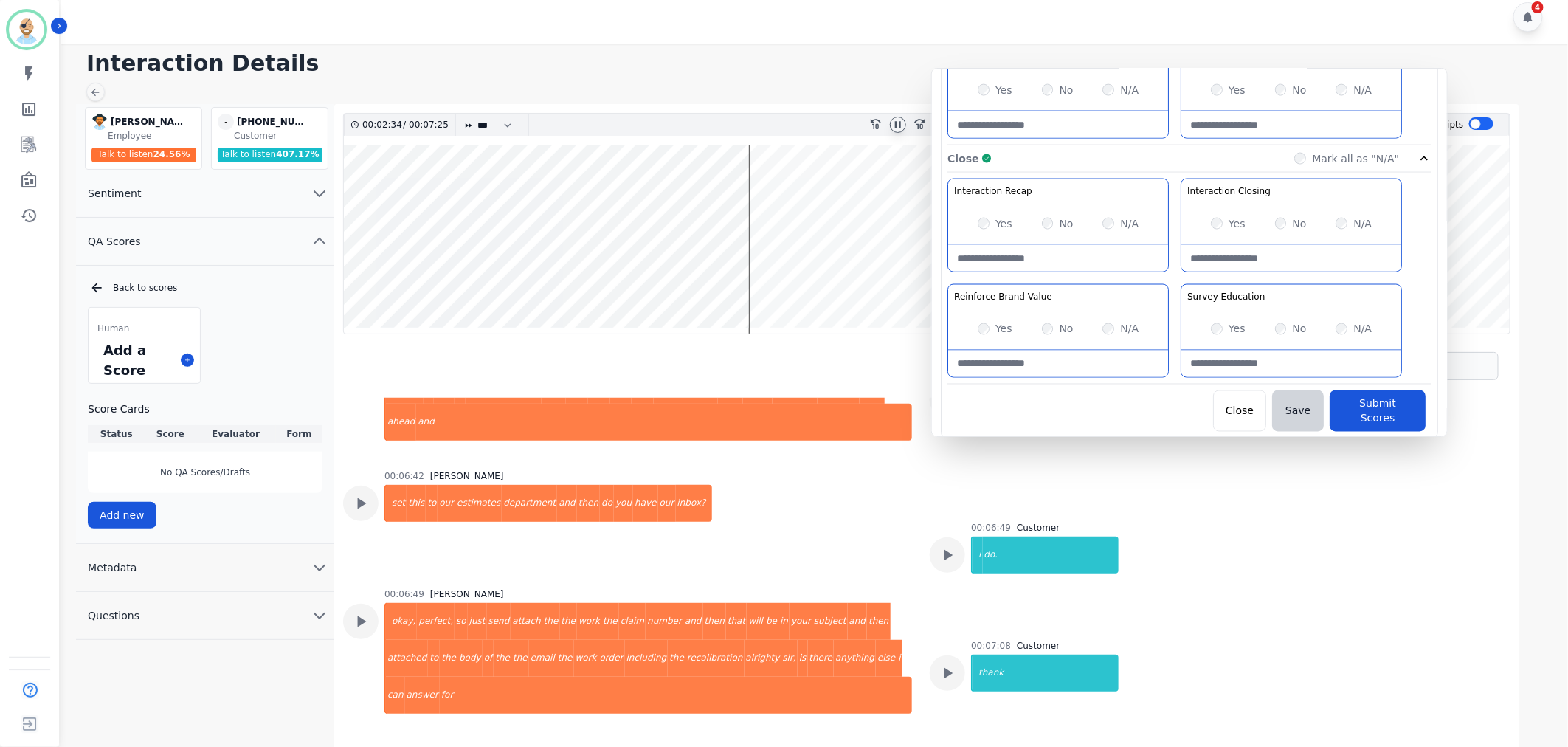
click at [1362, 418] on button "Submit Scores" at bounding box center [1377, 411] width 96 height 41
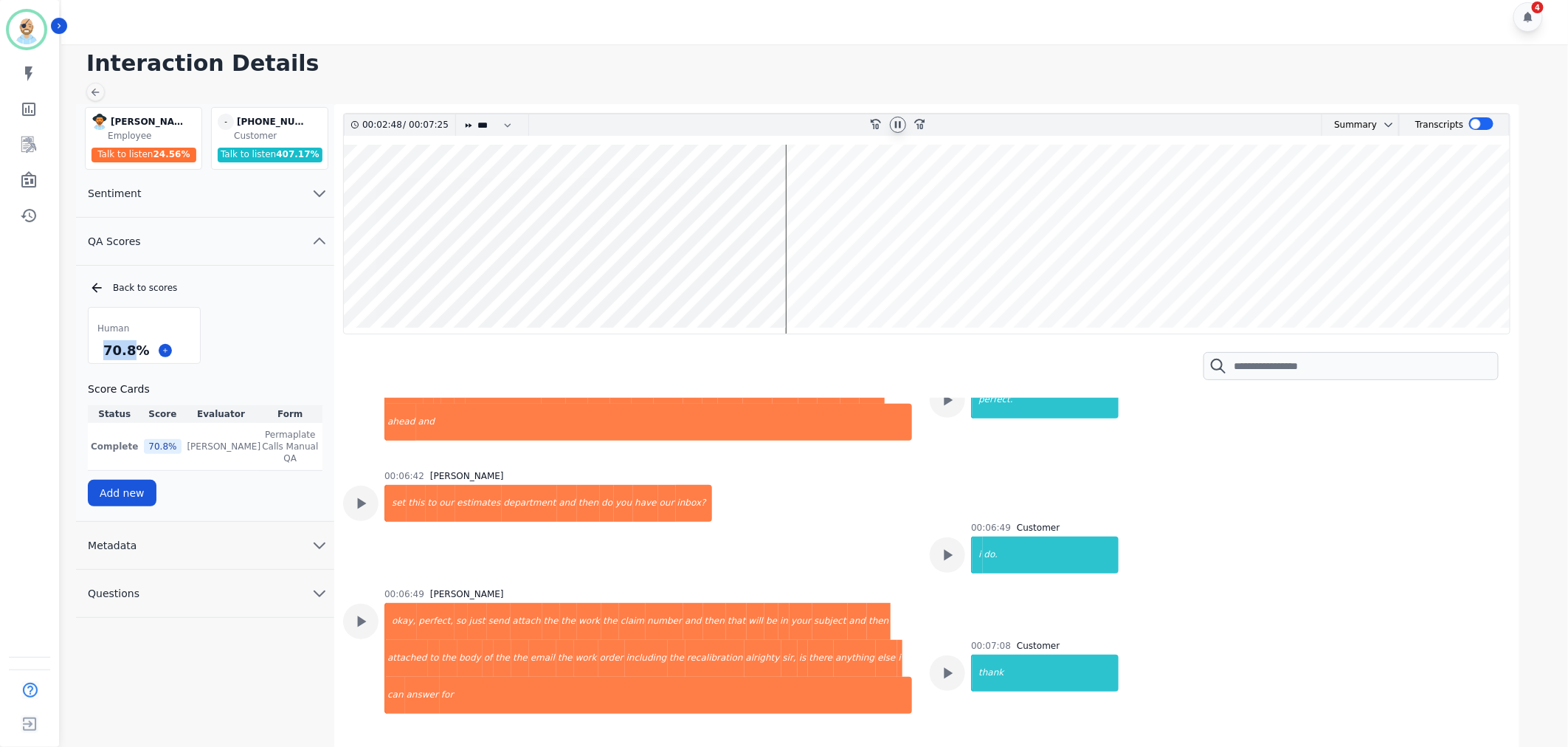
drag, startPoint x: 136, startPoint y: 352, endPoint x: 107, endPoint y: 350, distance: 29.1
click at [107, 350] on div "70.8 %" at bounding box center [126, 350] width 52 height 26
click at [143, 348] on div "70.8 %" at bounding box center [126, 350] width 52 height 26
drag, startPoint x: 141, startPoint y: 348, endPoint x: 100, endPoint y: 350, distance: 41.0
click at [100, 350] on div "70.8 %" at bounding box center [126, 350] width 52 height 26
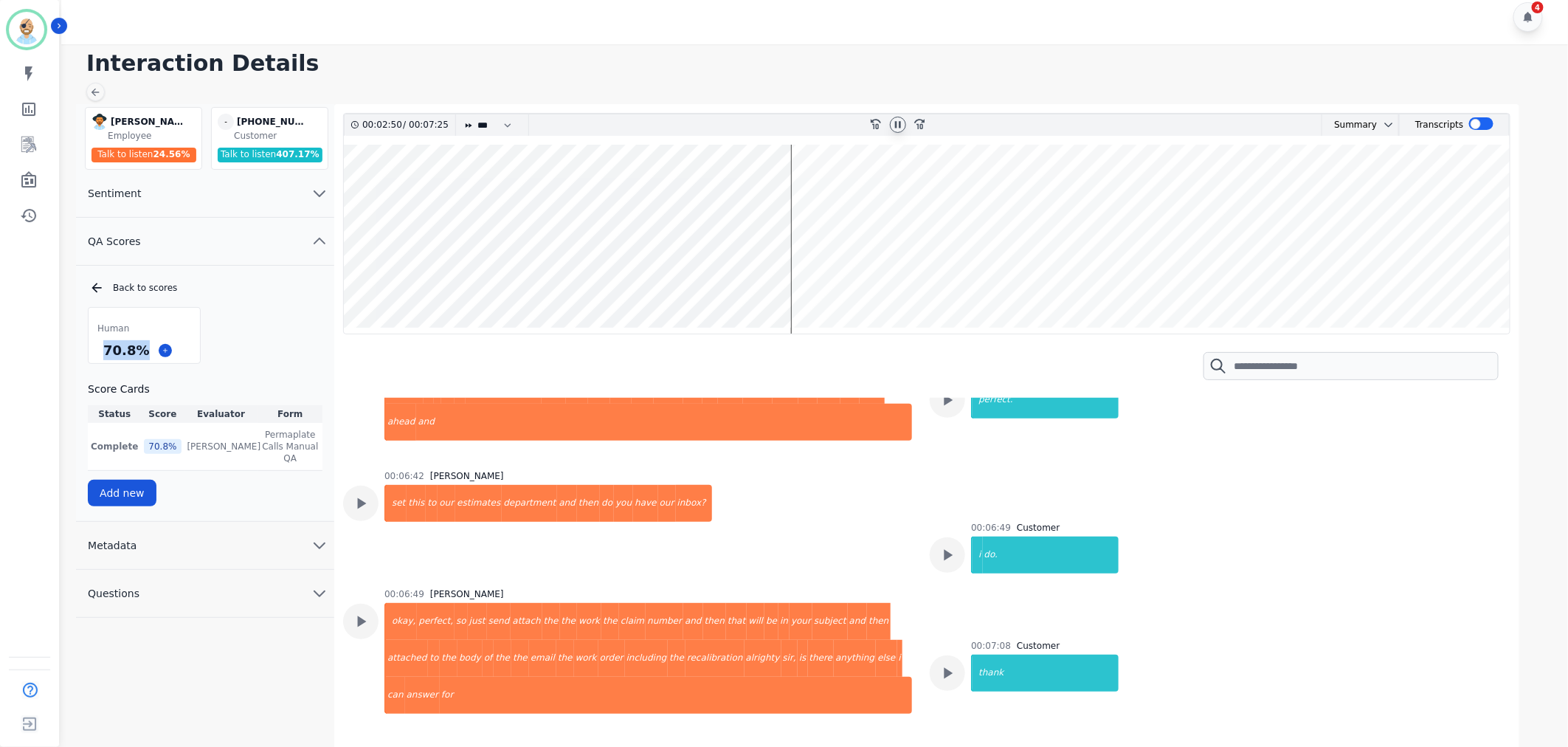
copy div "70.8 %"
click at [898, 122] on icon at bounding box center [897, 124] width 6 height 6
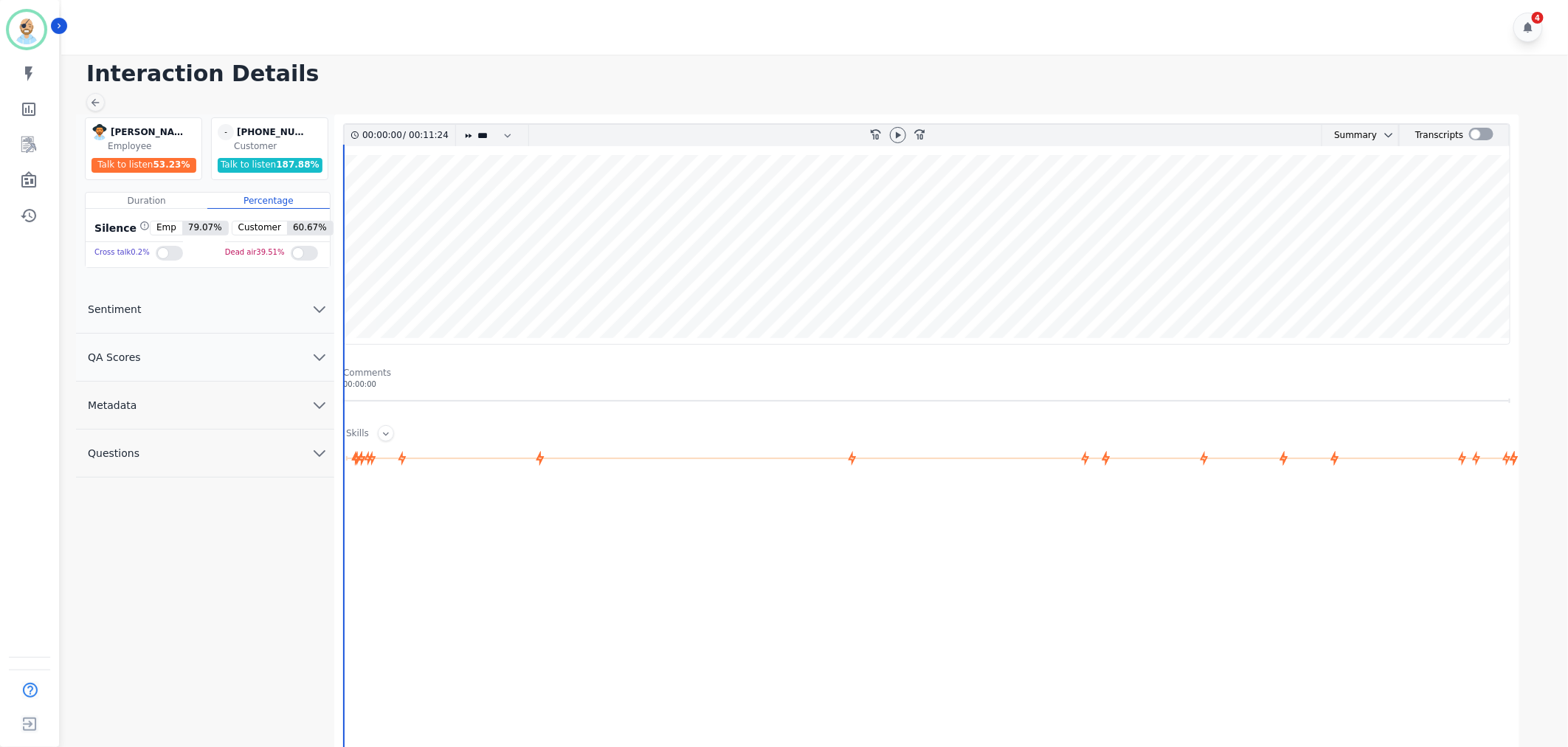
click at [822, 20] on div "4" at bounding box center [817, 27] width 1512 height 55
click at [195, 358] on button "QA Scores" at bounding box center [205, 357] width 258 height 48
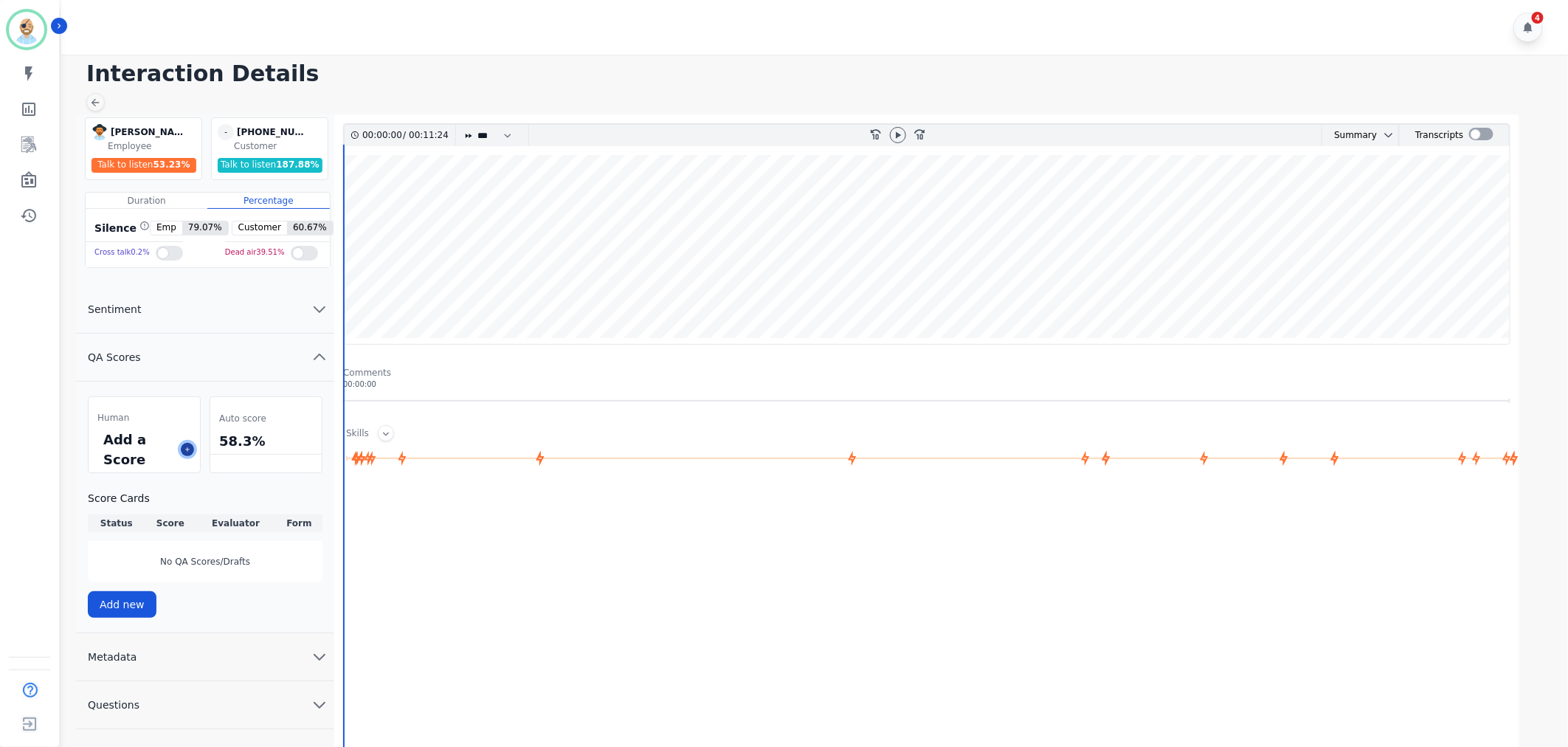
click at [186, 451] on icon at bounding box center [187, 449] width 7 height 7
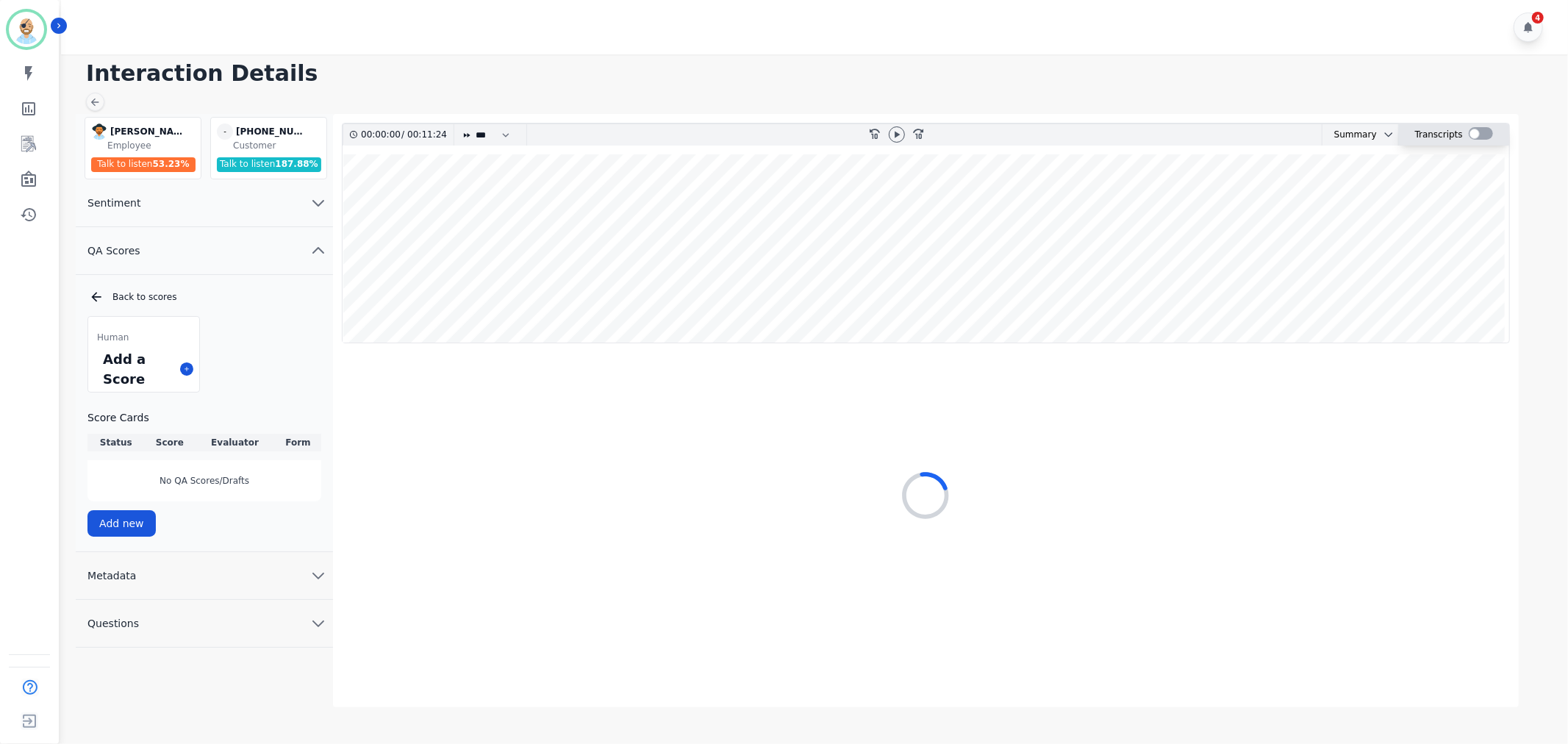
click at [1488, 131] on div at bounding box center [1480, 133] width 24 height 13
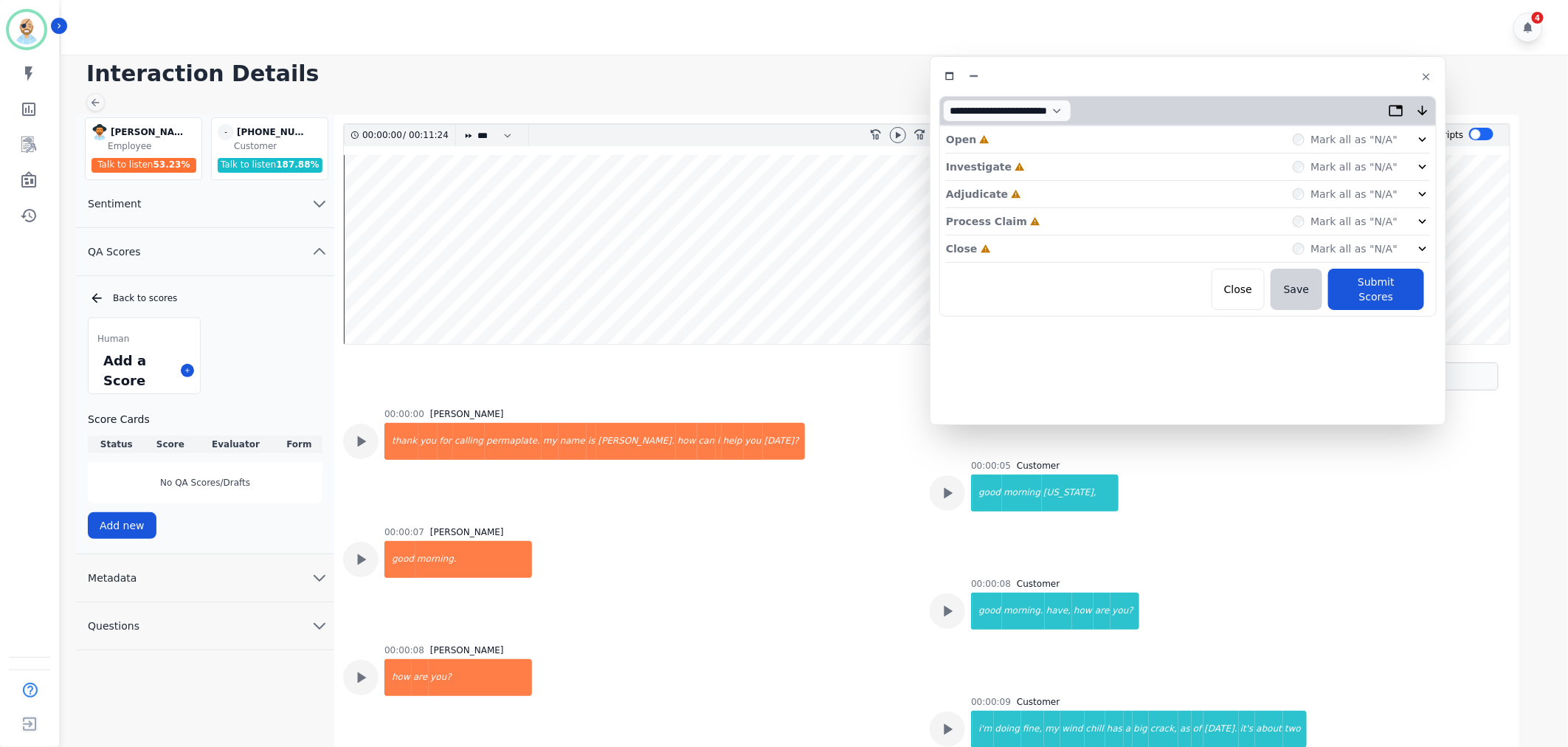
drag, startPoint x: 428, startPoint y: 82, endPoint x: 1294, endPoint y: 76, distance: 866.0
click at [1294, 76] on div at bounding box center [1188, 76] width 498 height 22
click at [1081, 244] on div "Close Incomplete Mark all as "N/A"" at bounding box center [1188, 249] width 484 height 27
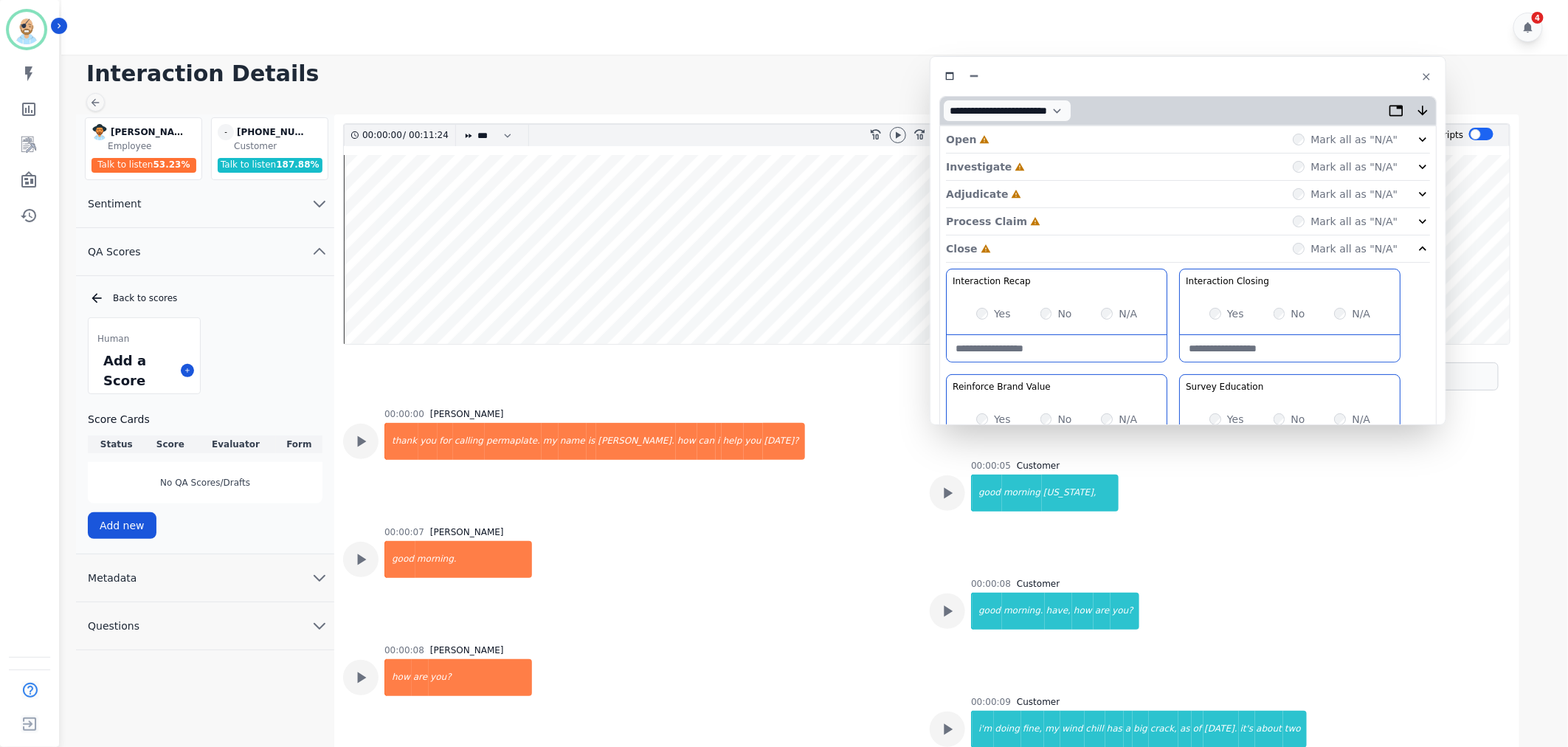
click at [1074, 214] on div "Process Claim Incomplete Mark all as "N/A"" at bounding box center [1188, 221] width 484 height 27
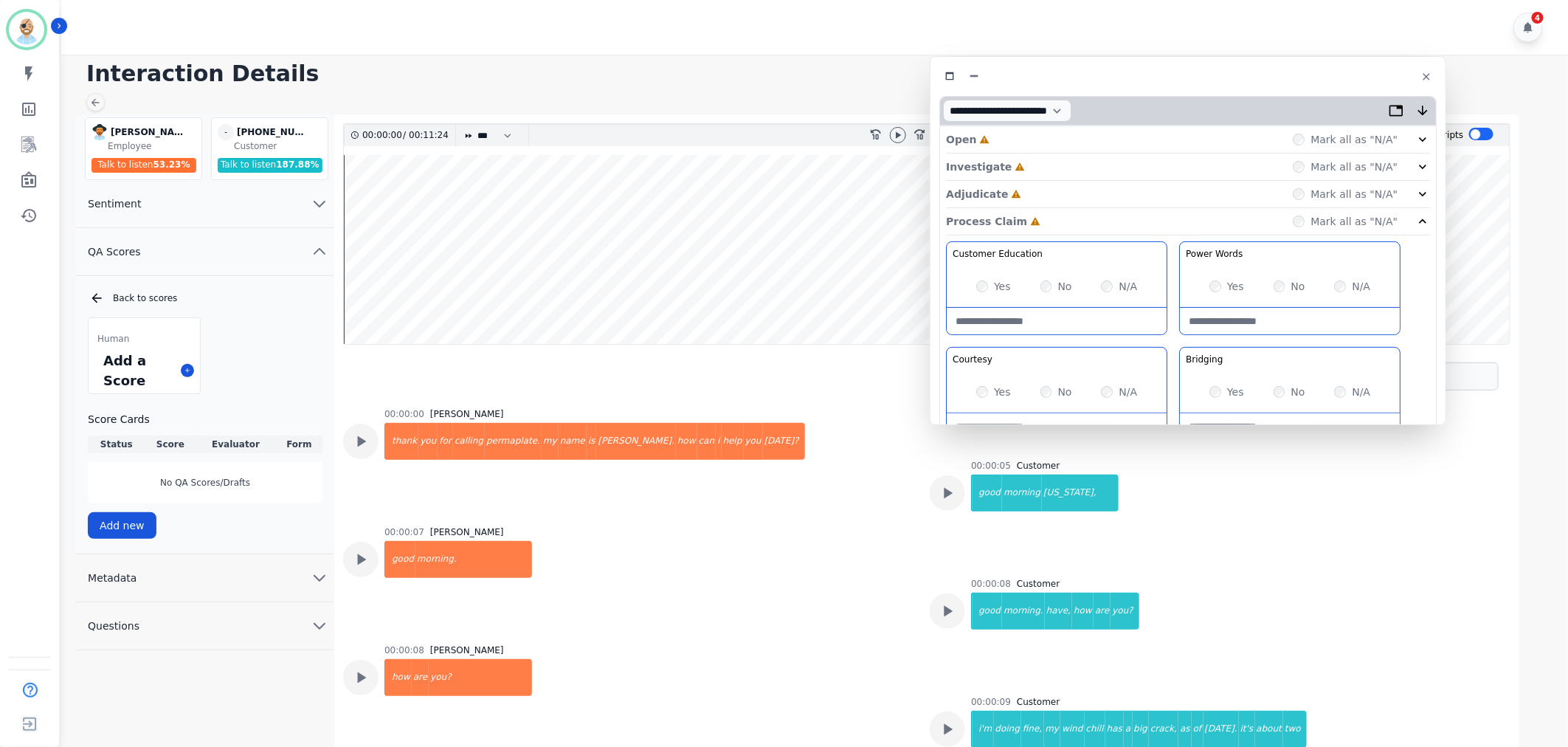
click at [1074, 201] on div "Adjudicate Incomplete Mark all as "N/A"" at bounding box center [1188, 195] width 484 height 27
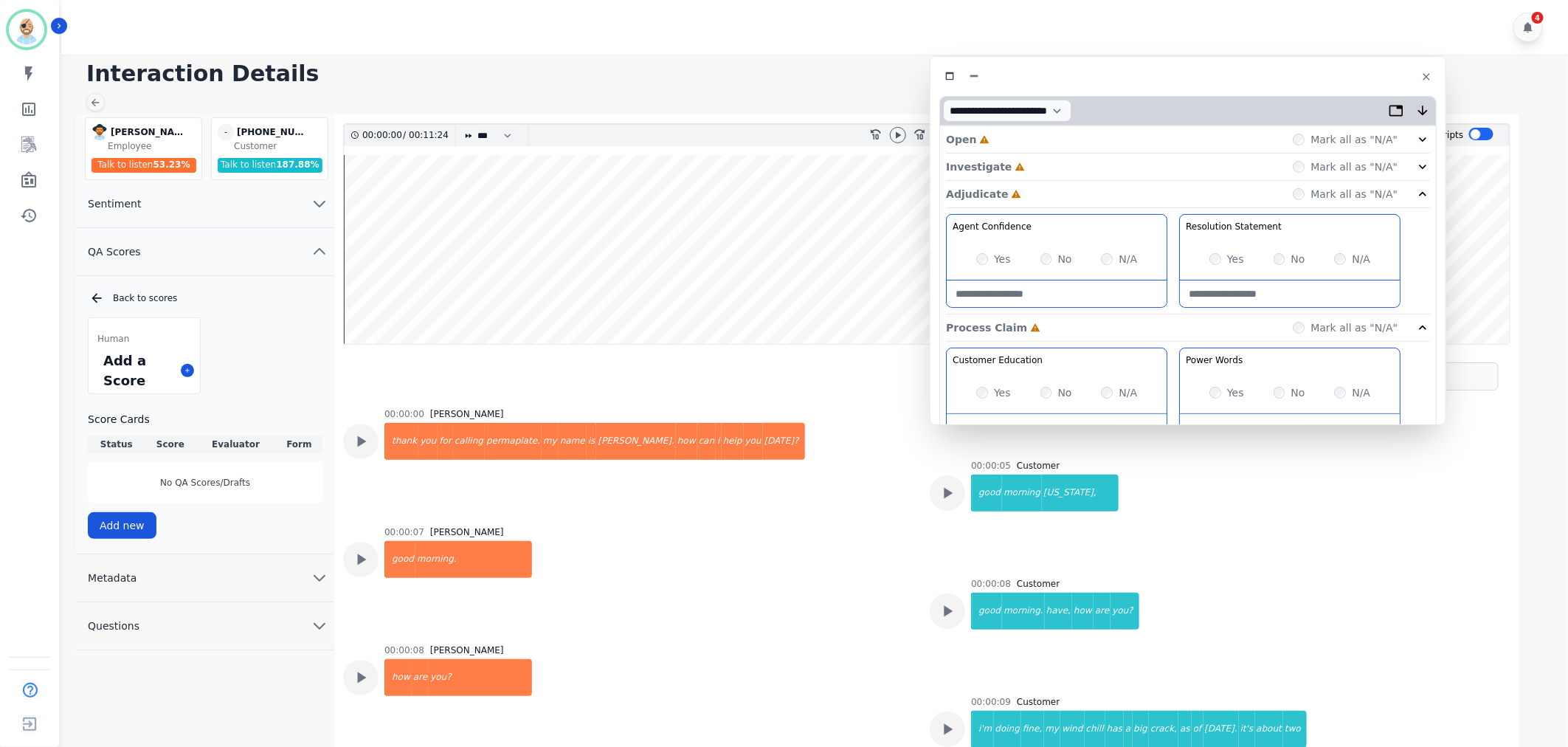
click at [1070, 157] on div "Investigate Incomplete Mark all as "N/A"" at bounding box center [1188, 167] width 484 height 27
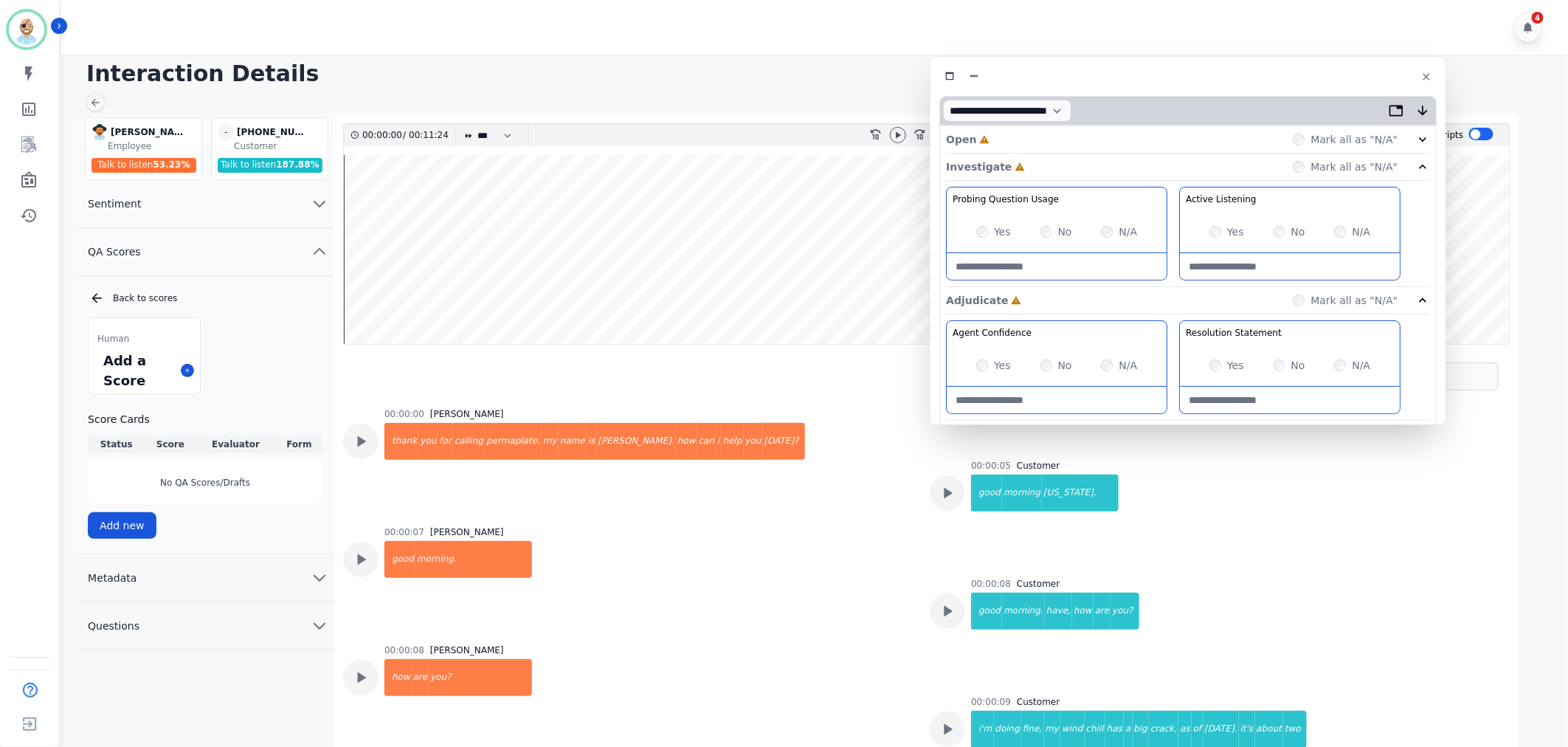
click at [1074, 137] on div "Open Incomplete Mark all as "N/A"" at bounding box center [1188, 140] width 484 height 27
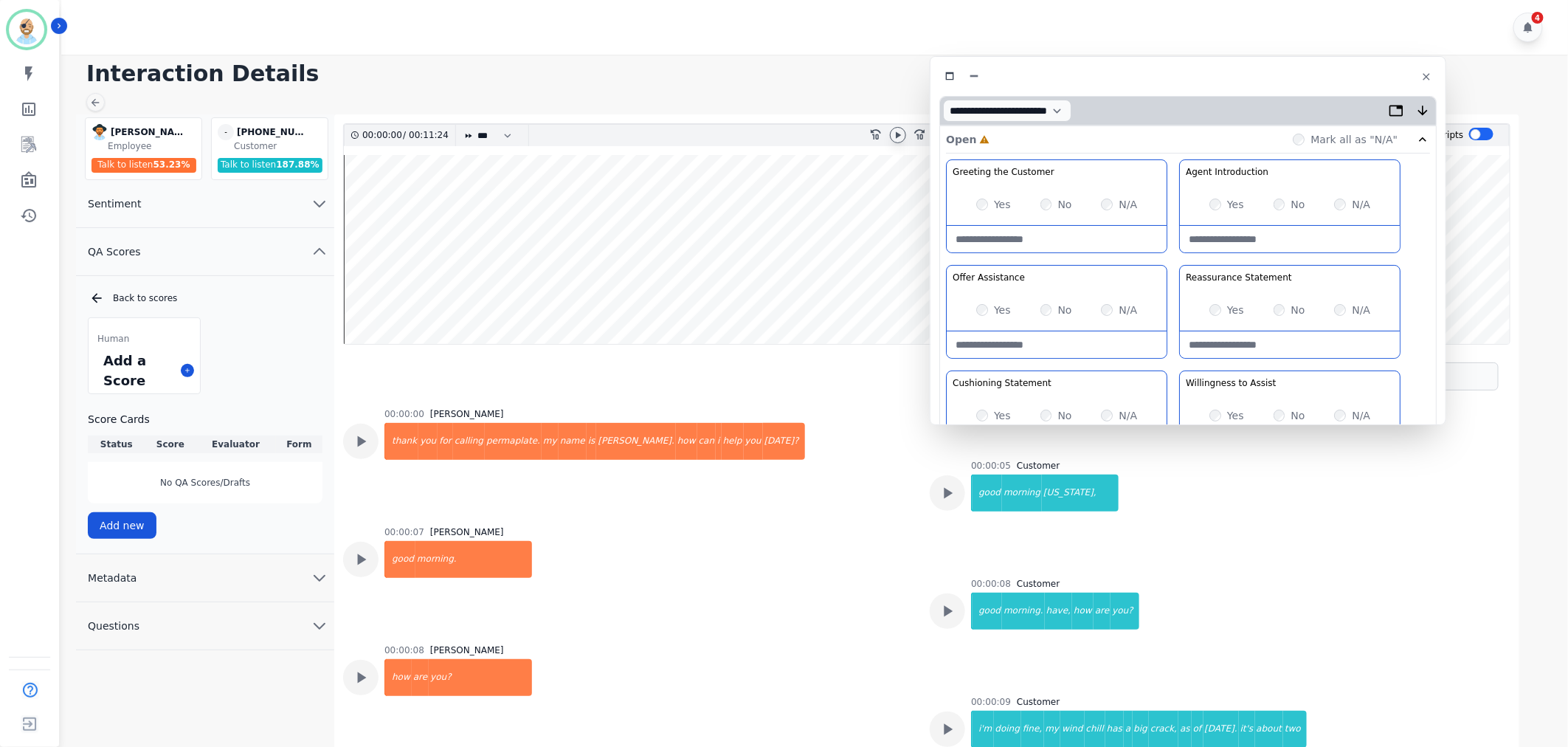
click at [895, 134] on icon at bounding box center [897, 135] width 12 height 12
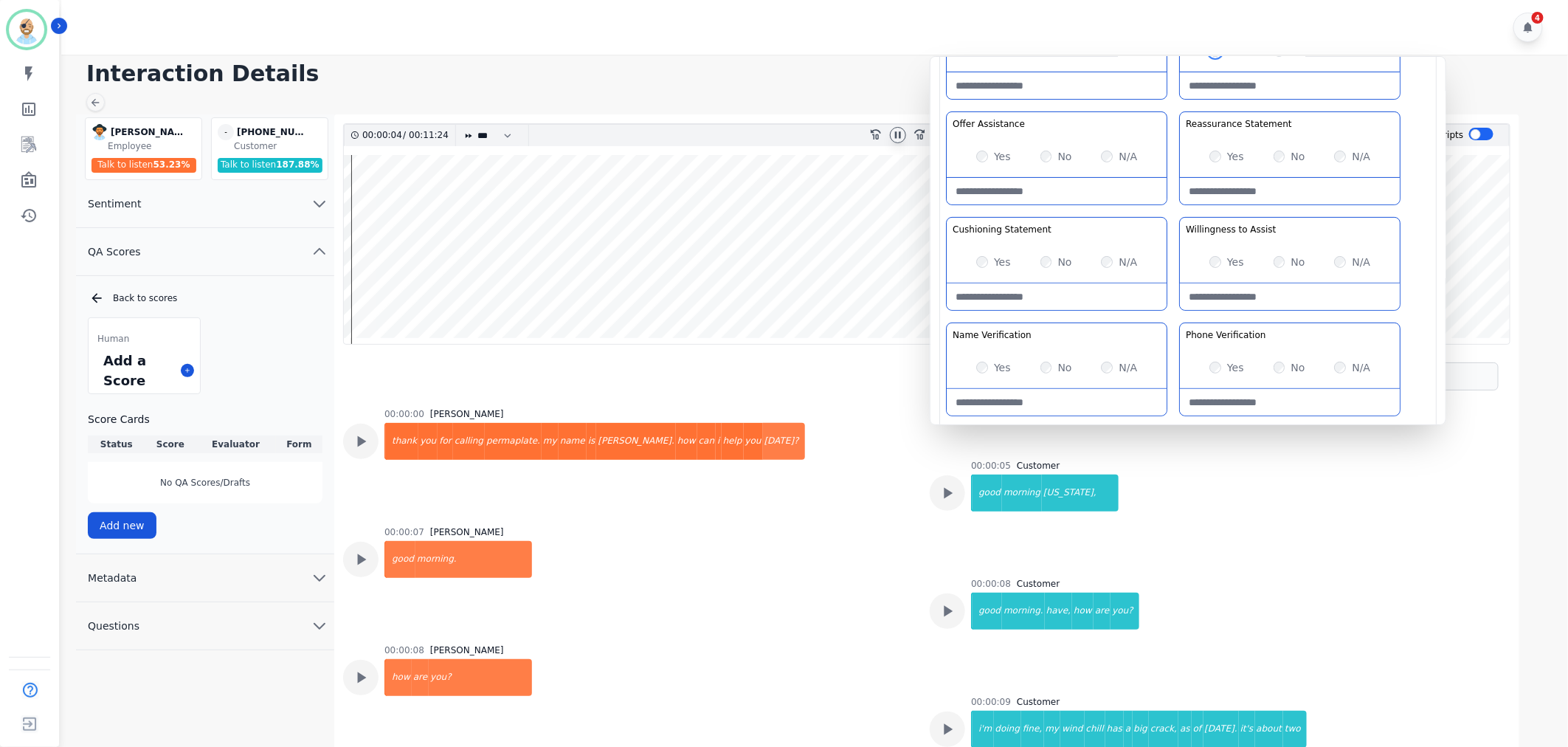
scroll to position [164, 0]
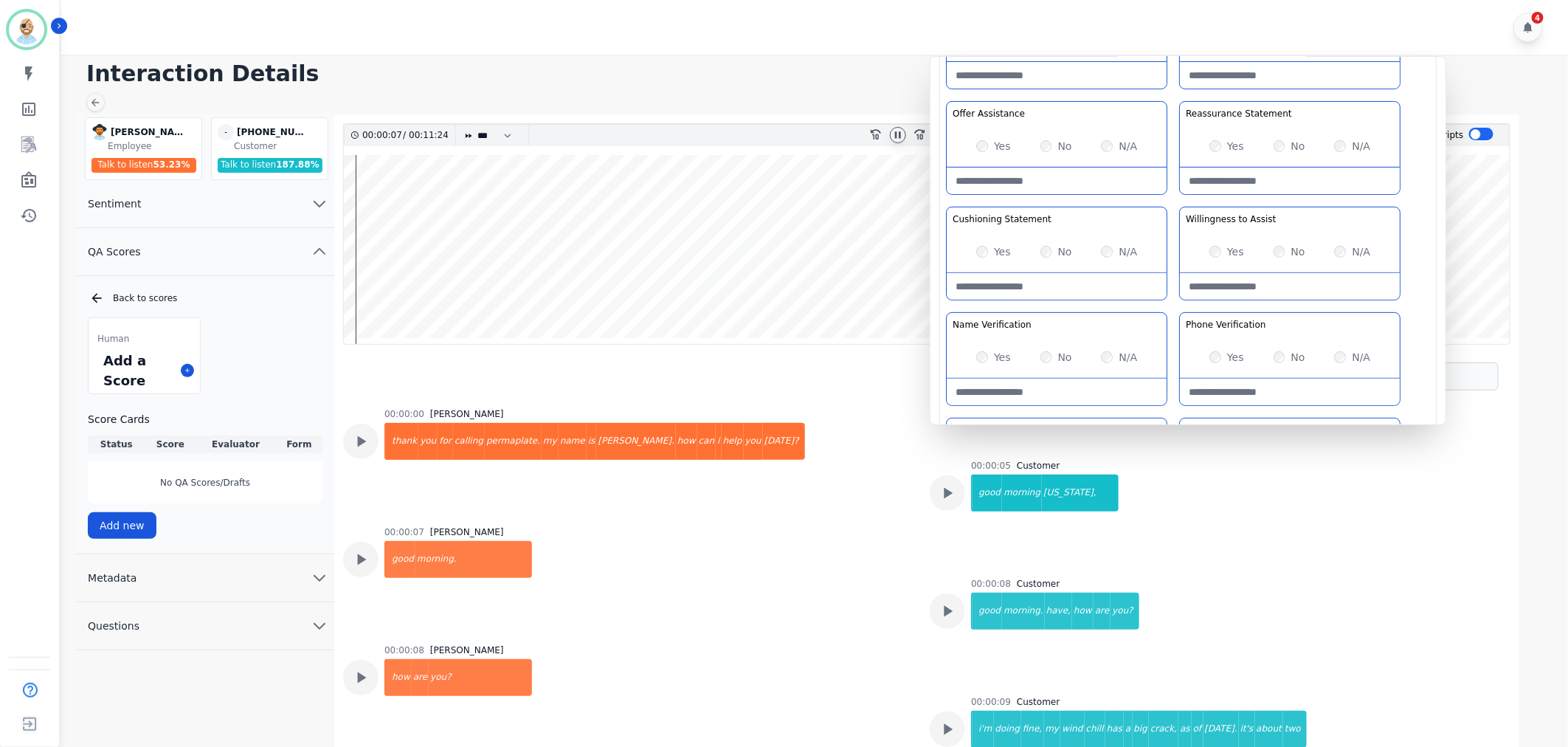
click at [1170, 199] on div "Greeting the Customer Welcome is where we quickly greet our customer as a known…" at bounding box center [1188, 256] width 484 height 523
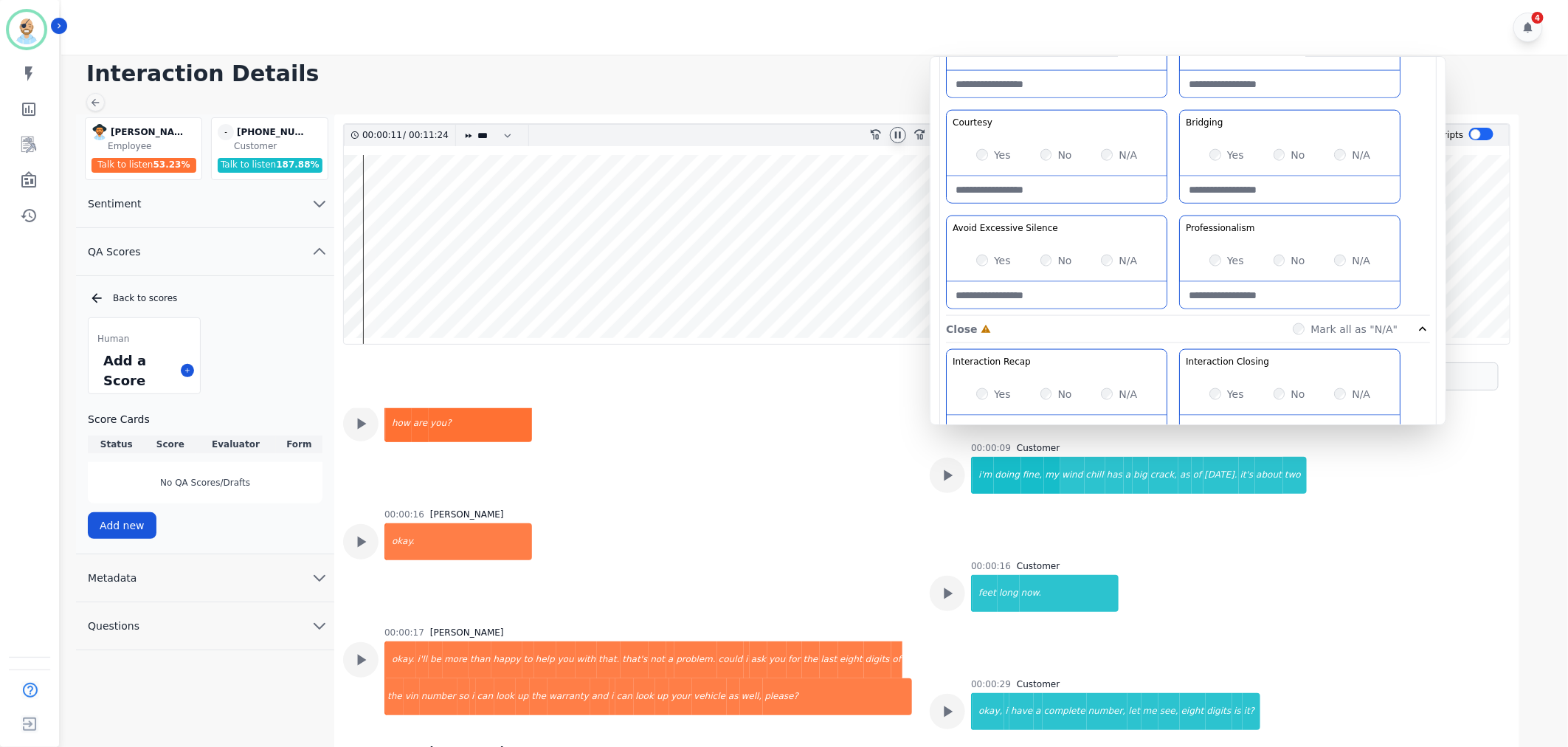
scroll to position [984, 0]
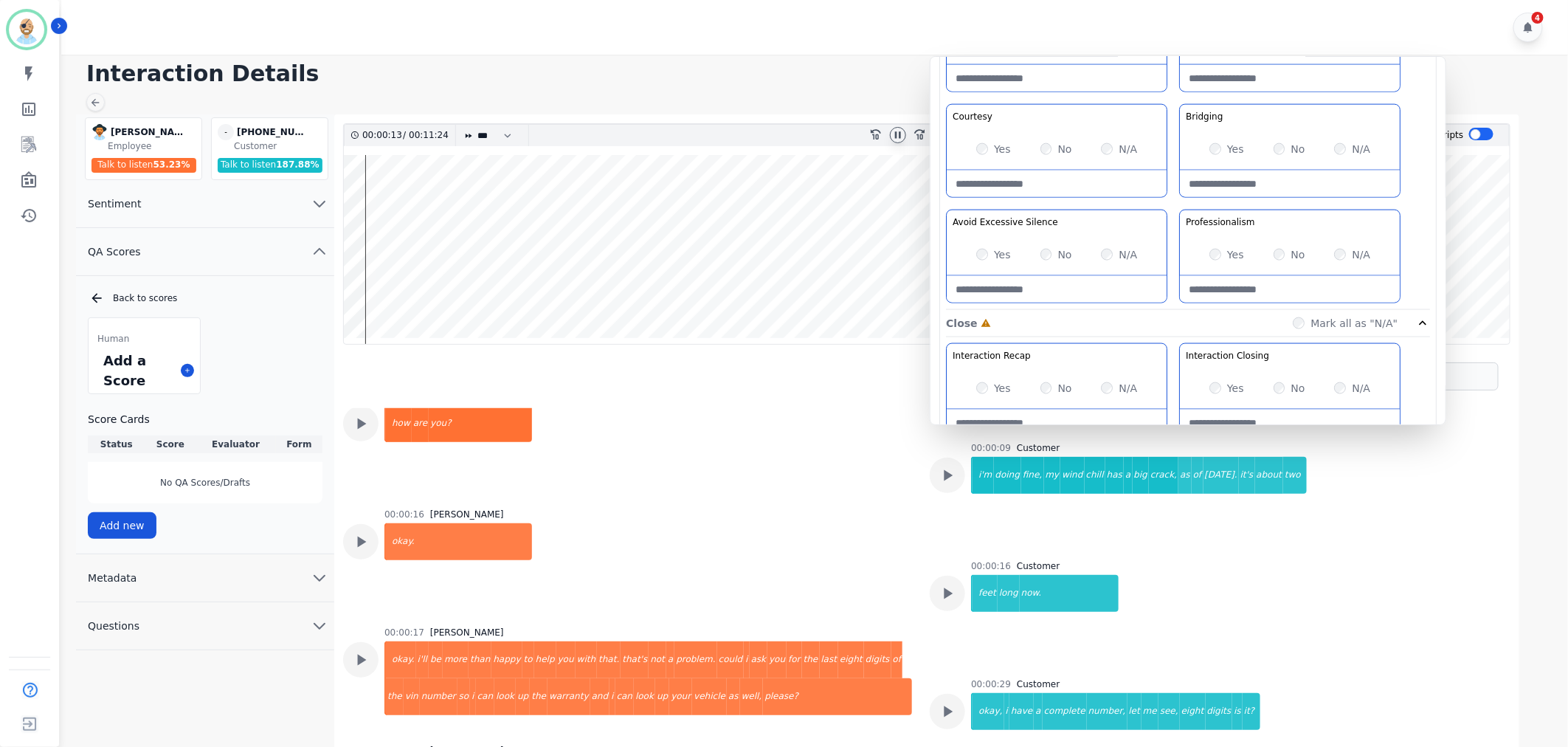
click at [1174, 99] on div "Customer Education Educate your customer on how to get the information that the…" at bounding box center [1188, 153] width 484 height 311
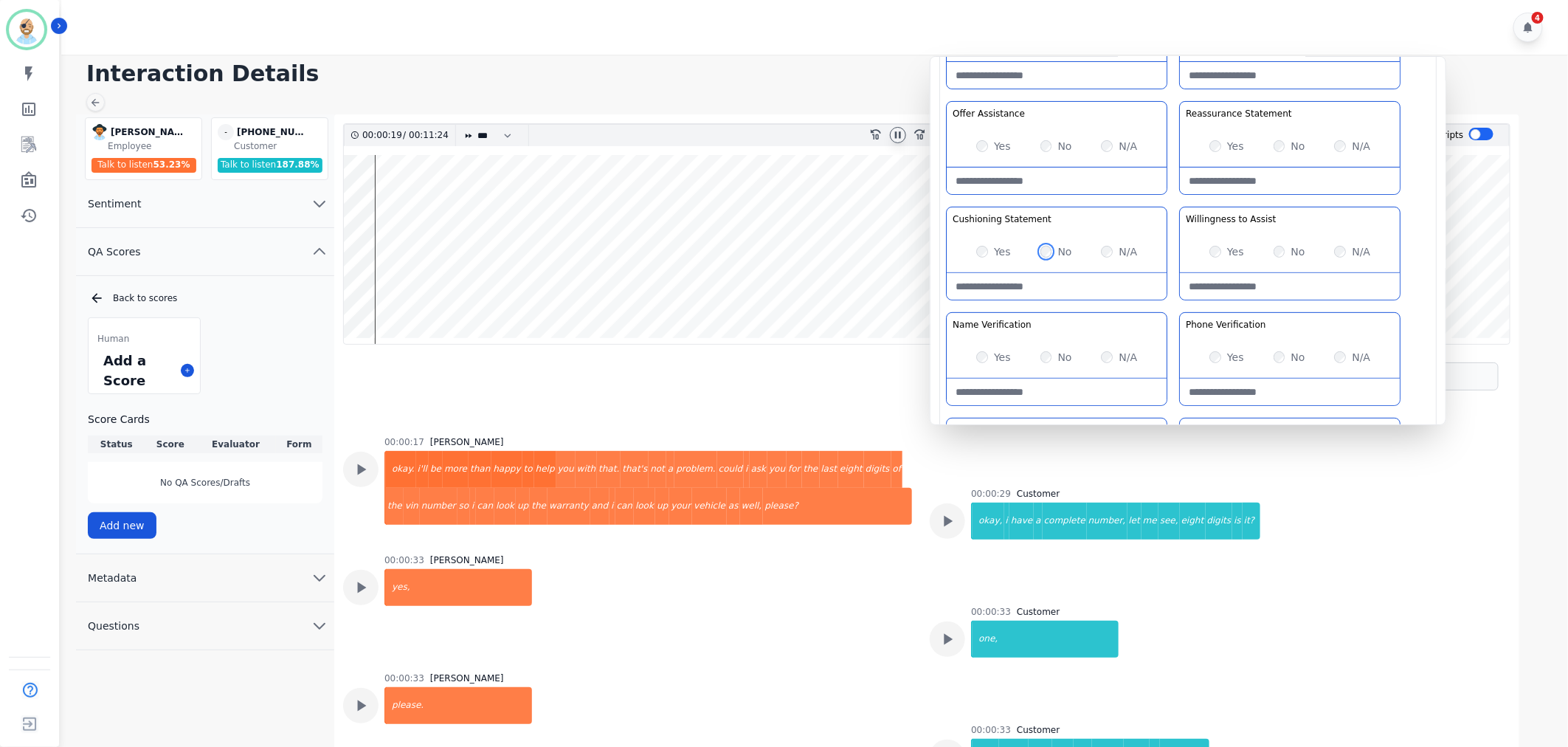
scroll to position [0, 0]
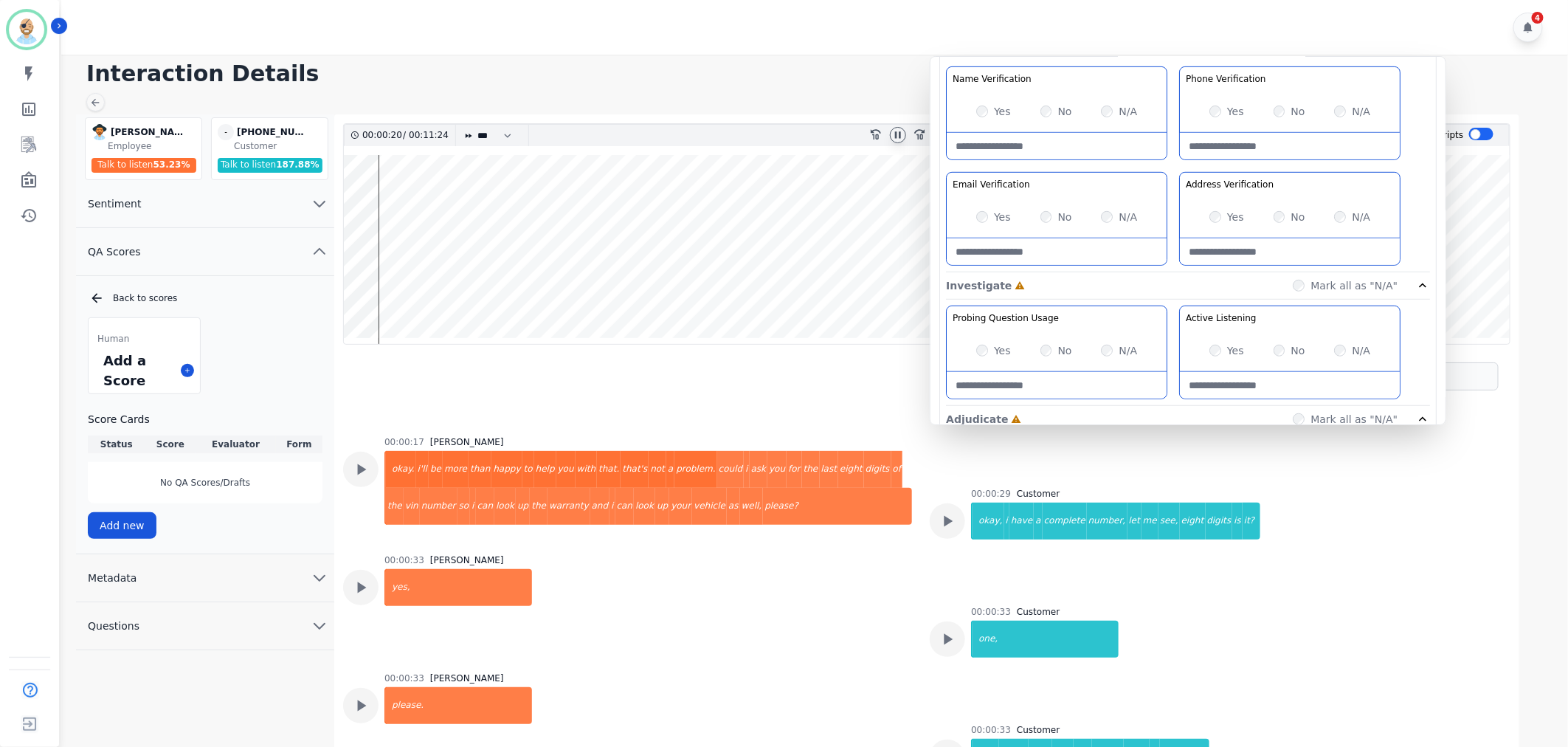
click at [1172, 165] on div "Greeting the Customer Welcome is where we quickly greet our customer as a known…" at bounding box center [1188, 11] width 484 height 523
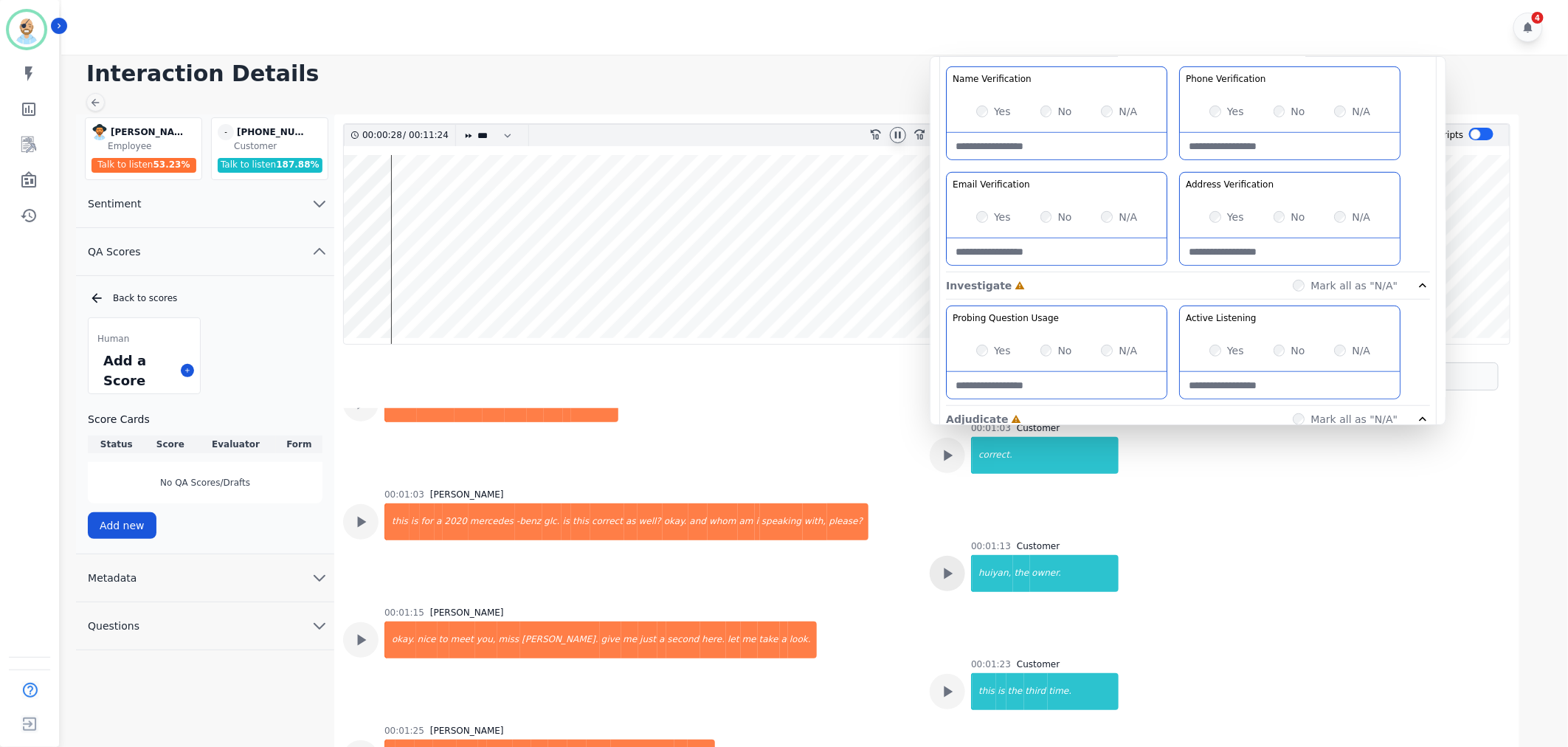
click at [945, 574] on icon at bounding box center [949, 574] width 9 height 11
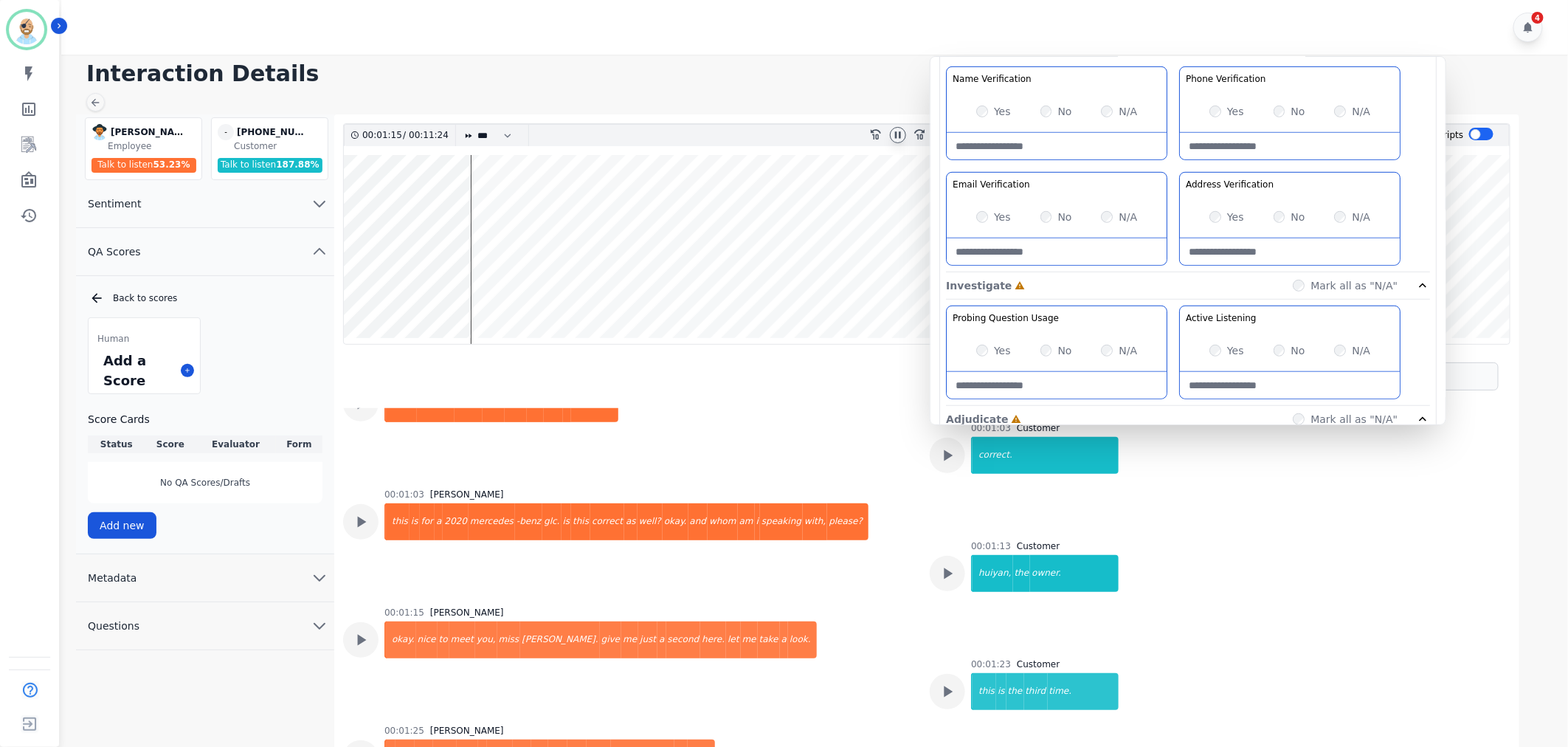
click at [1176, 169] on div "Greeting the Customer Welcome is where we quickly greet our customer as a known…" at bounding box center [1188, 11] width 484 height 523
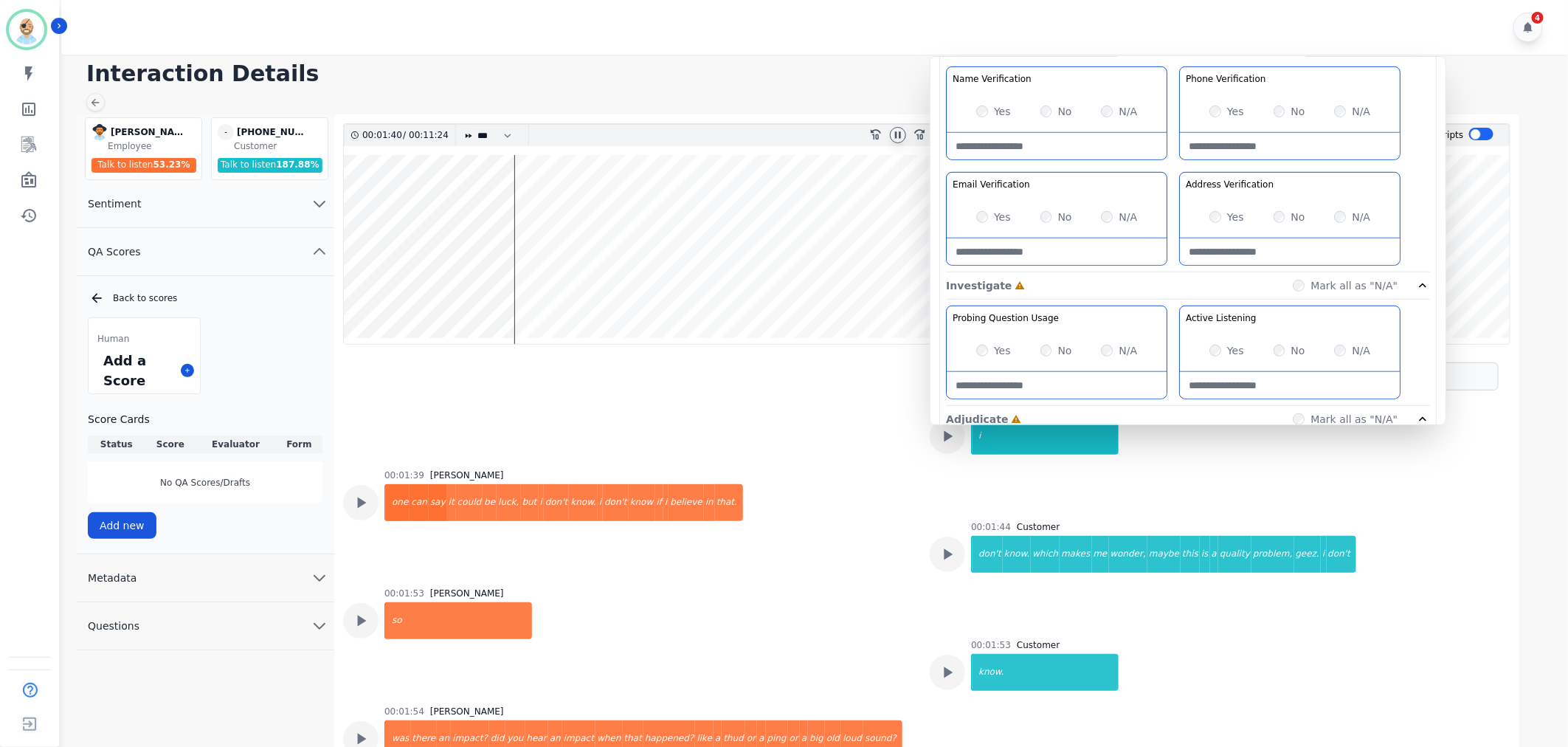
click at [895, 138] on icon at bounding box center [897, 135] width 12 height 12
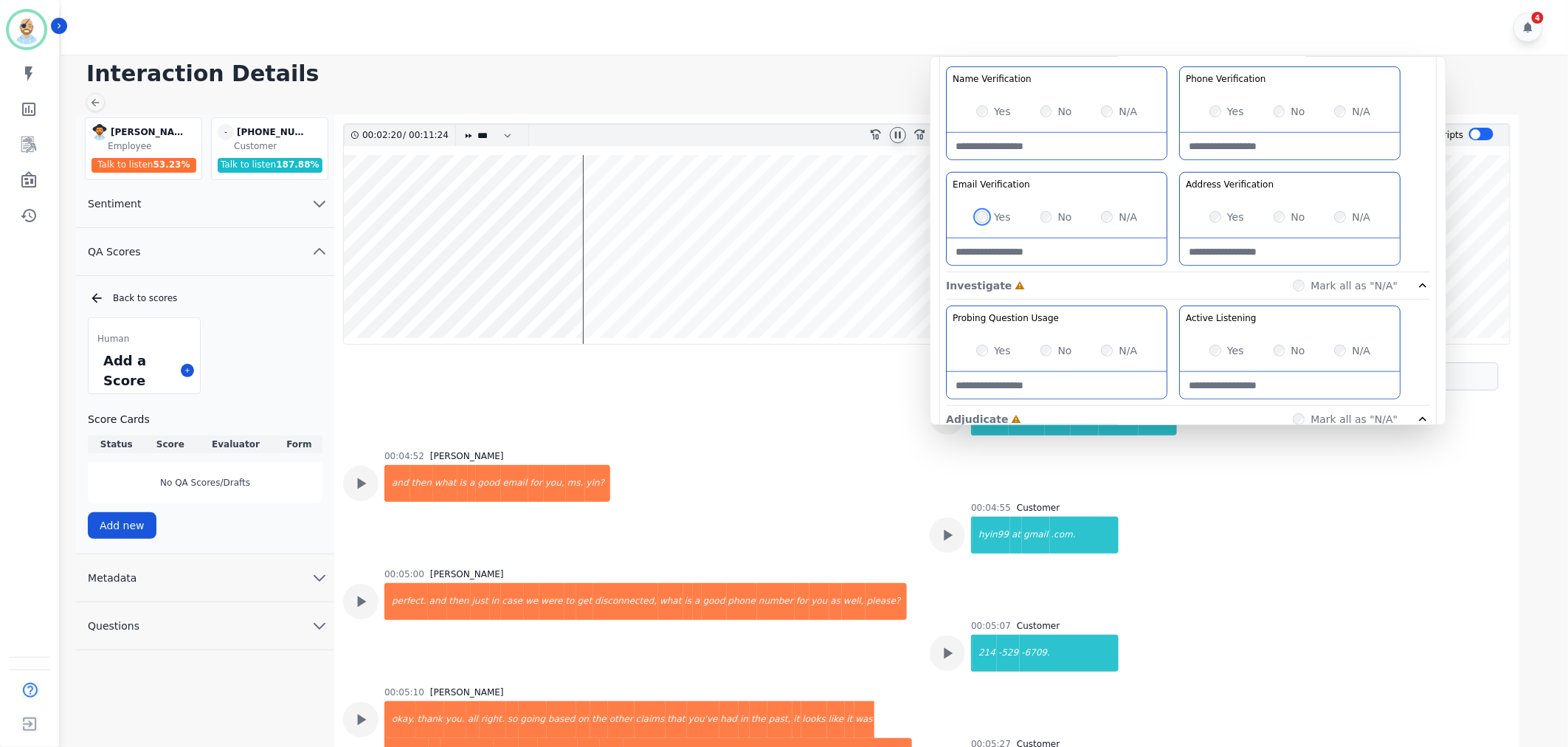
scroll to position [4579, 0]
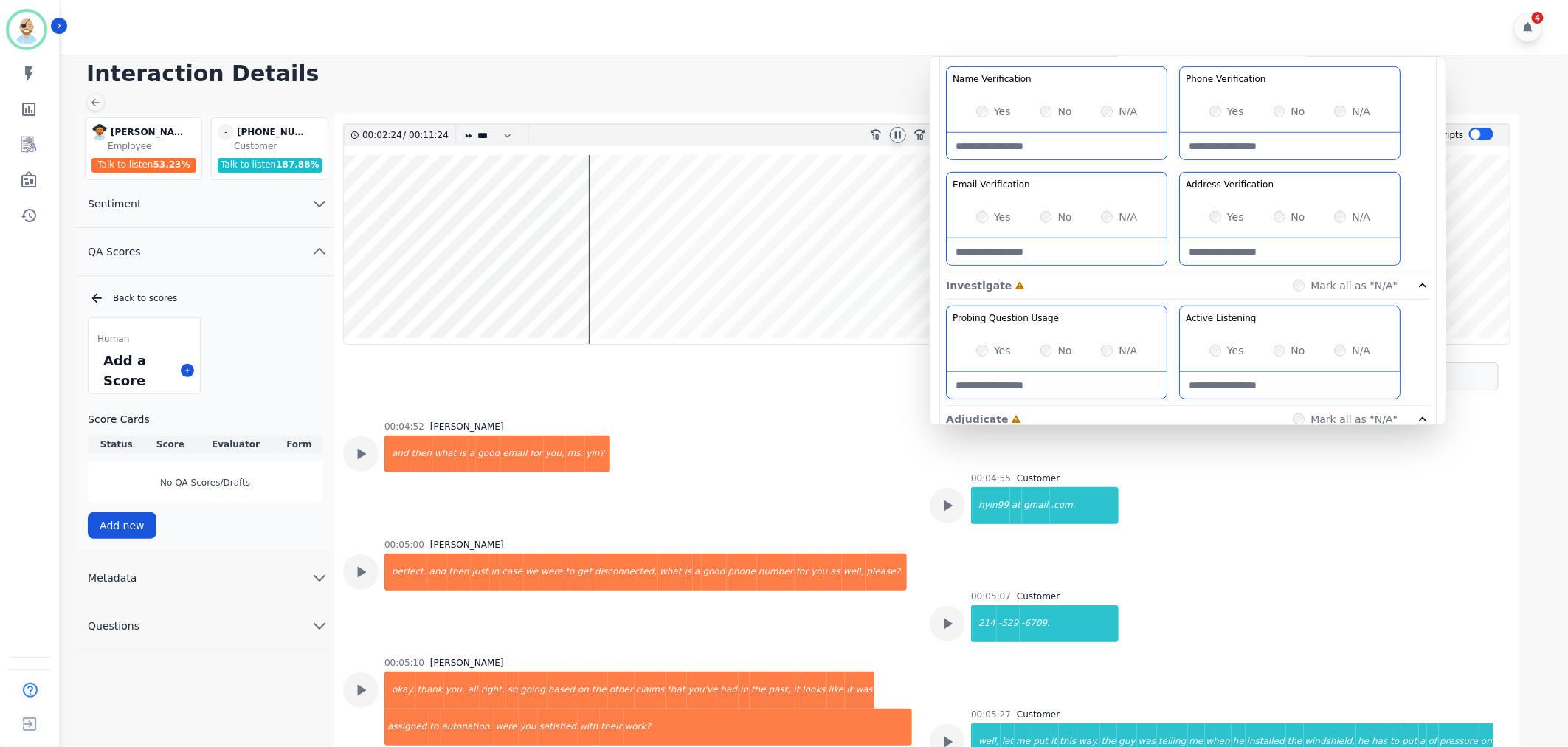
click at [1178, 173] on div "Greeting the Customer Welcome is where we quickly greet our customer as a known…" at bounding box center [1188, 11] width 484 height 523
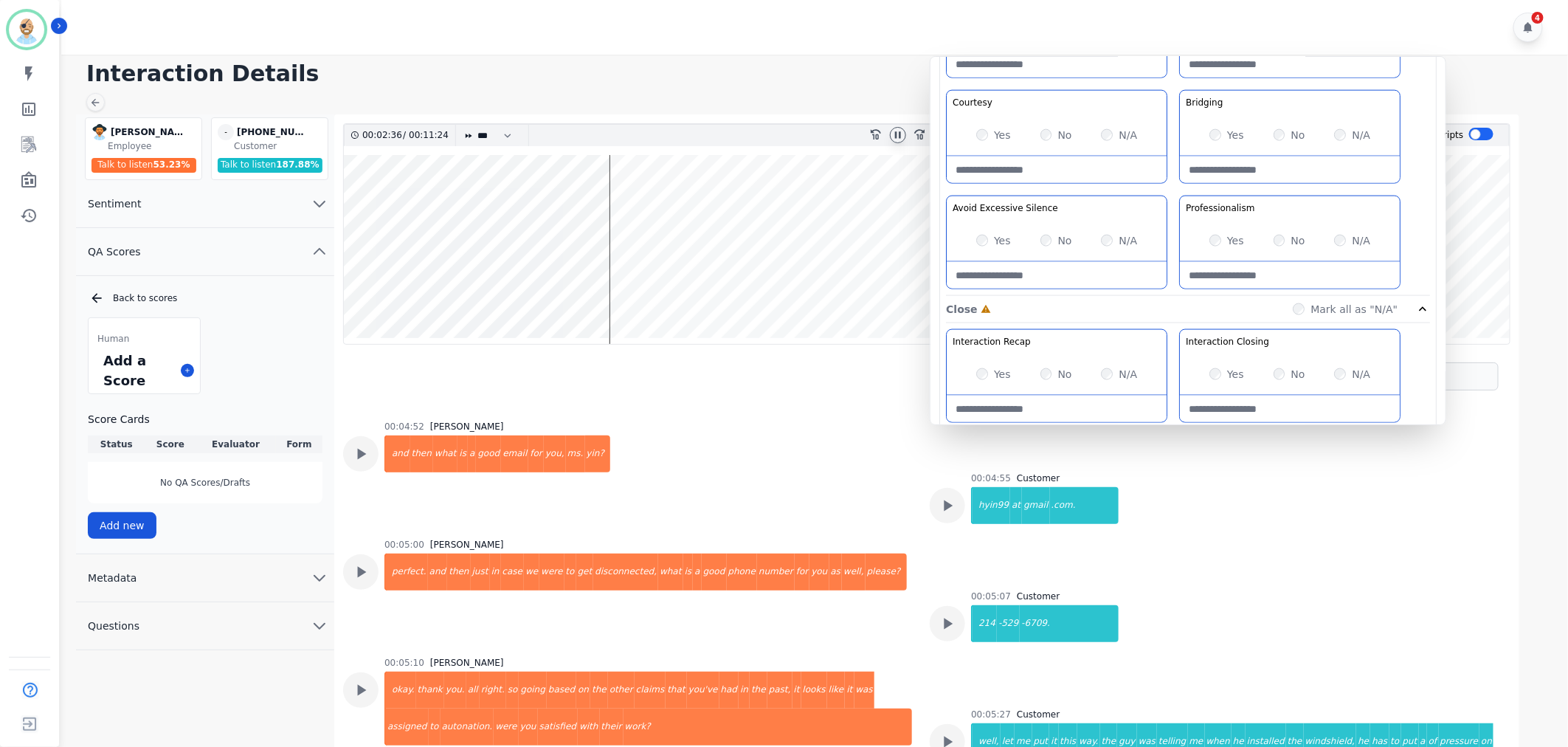
scroll to position [1160, 0]
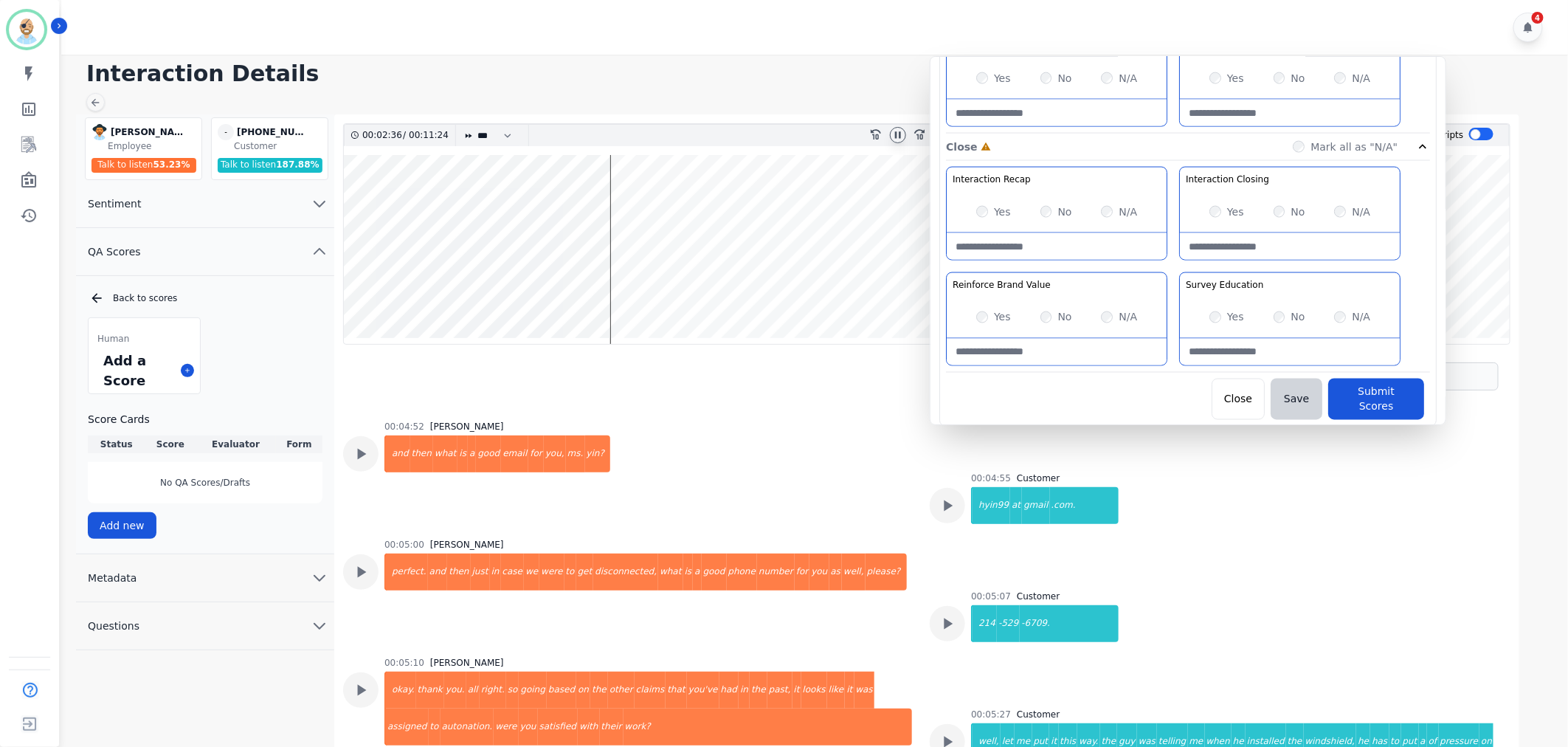
click at [975, 212] on div "Yes No N/A" at bounding box center [1056, 212] width 220 height 41
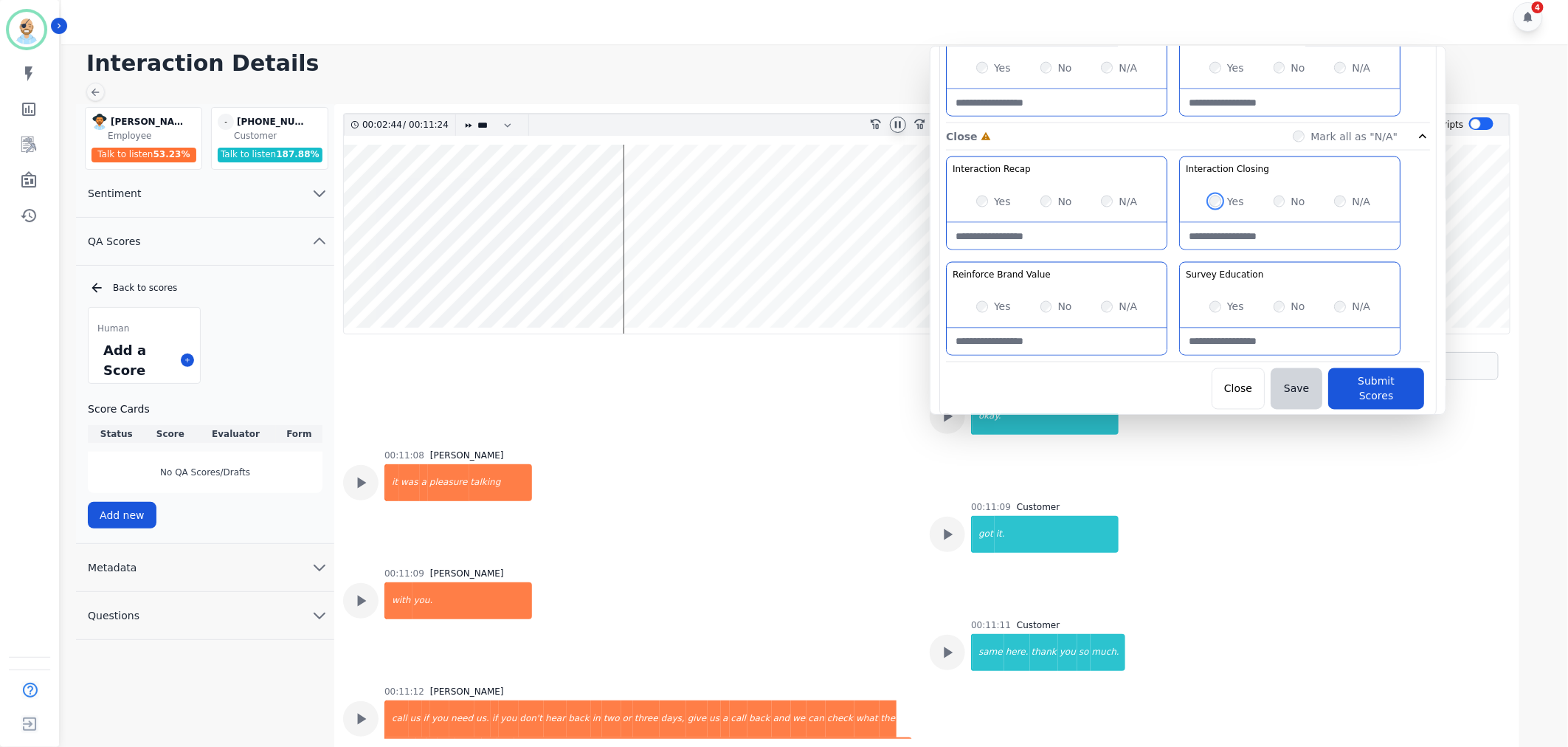
scroll to position [11635, 0]
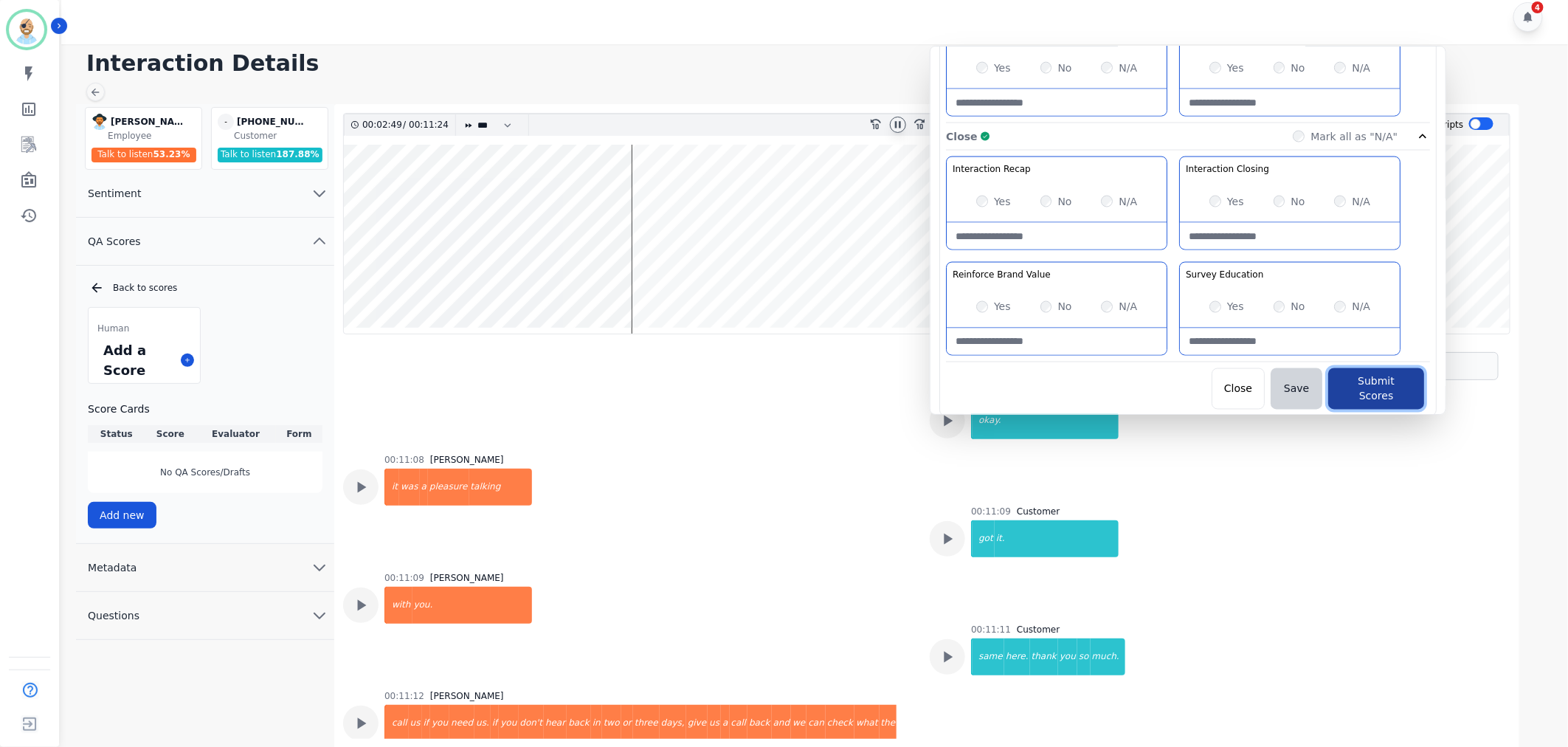
click at [1368, 392] on button "Submit Scores" at bounding box center [1376, 389] width 96 height 41
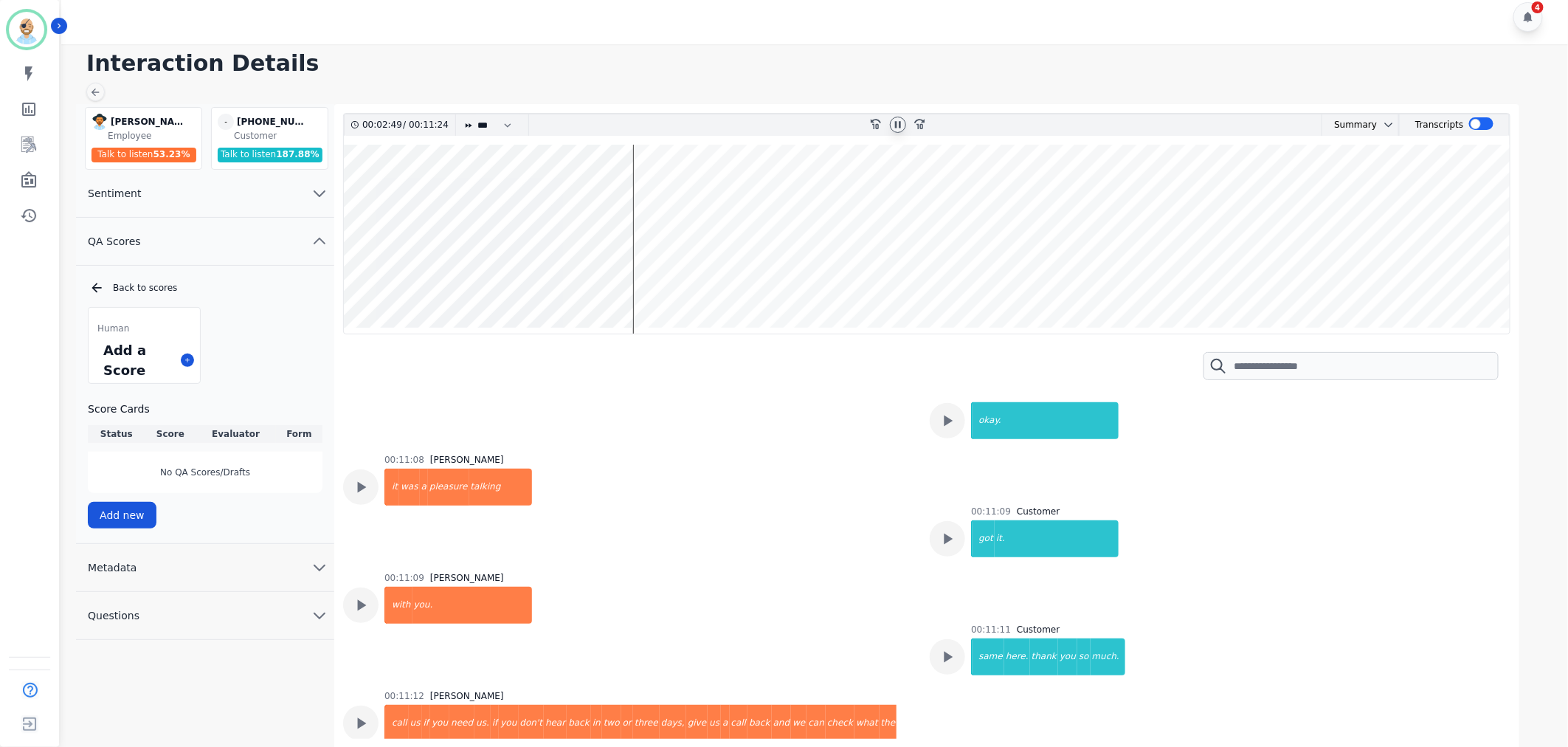
click at [755, 82] on div "Interaction Details George Bidwell George Bidwell Employee Talk to listen 53.23…" at bounding box center [812, 395] width 1512 height 703
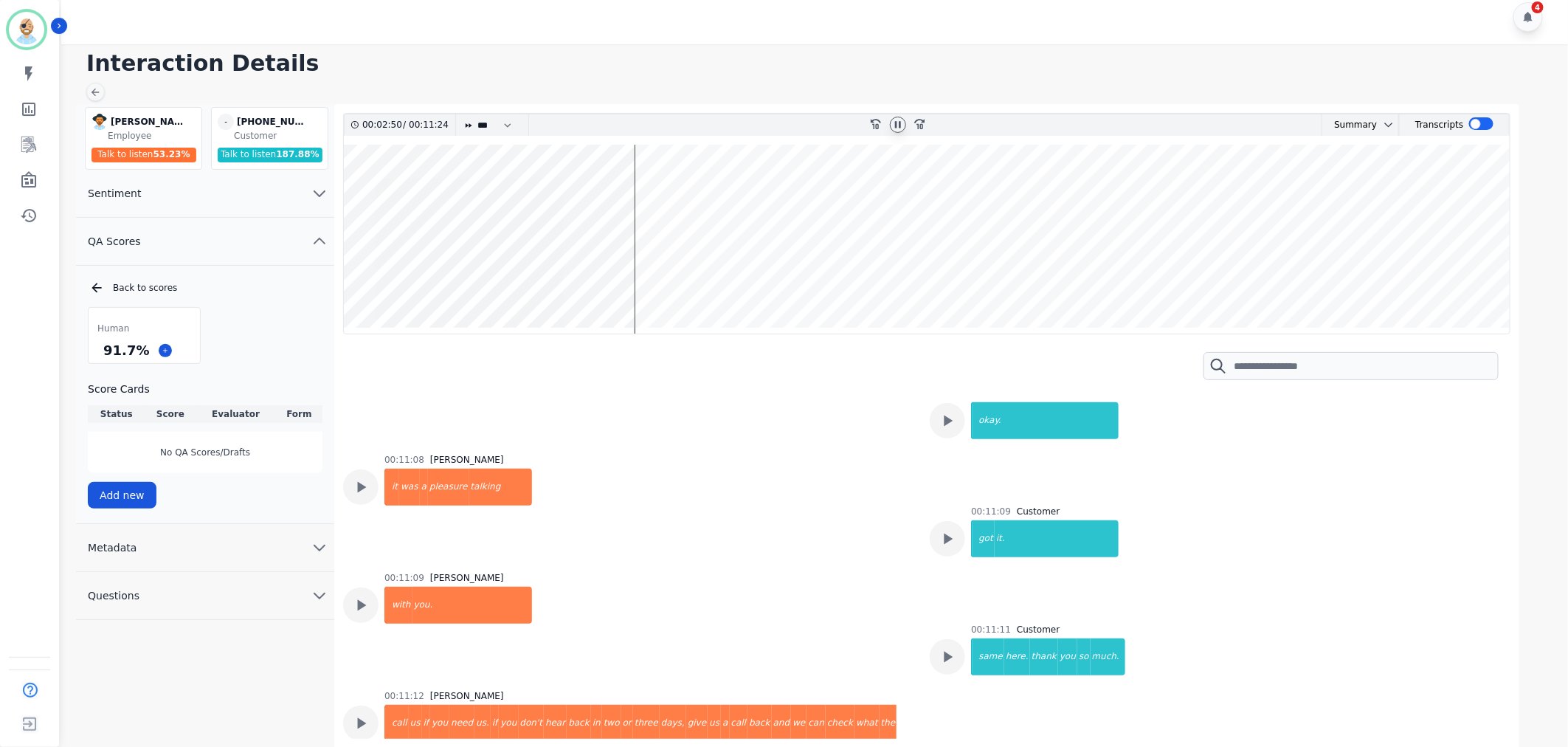
click at [898, 123] on icon at bounding box center [897, 125] width 12 height 12
click at [646, 55] on h1 "Interaction Details" at bounding box center [819, 64] width 1467 height 27
drag, startPoint x: 141, startPoint y: 347, endPoint x: 93, endPoint y: 347, distance: 48.0
click at [93, 347] on div "91.7 %" at bounding box center [144, 350] width 111 height 26
copy div "91.7 %"
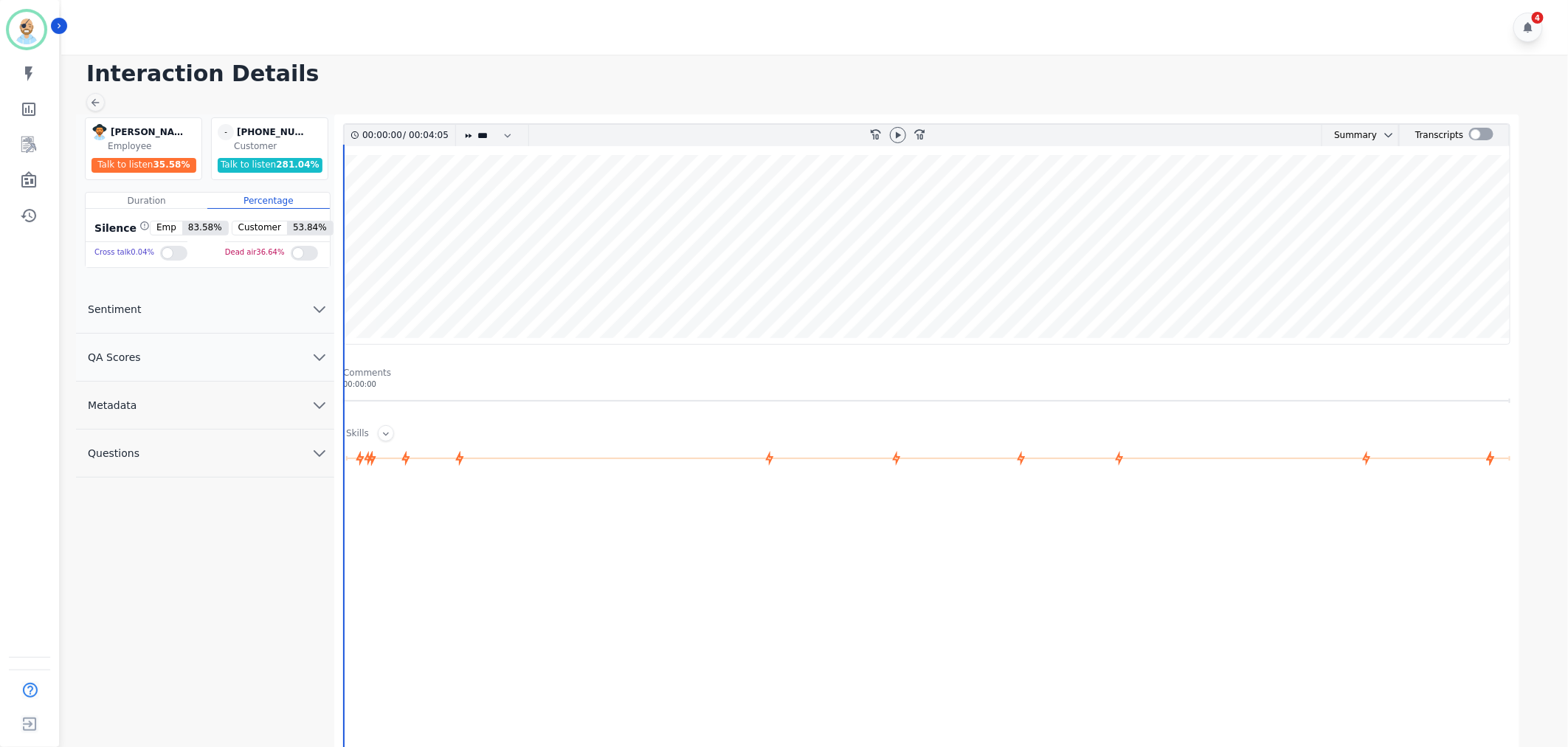
click at [209, 366] on button "QA Scores" at bounding box center [205, 357] width 258 height 48
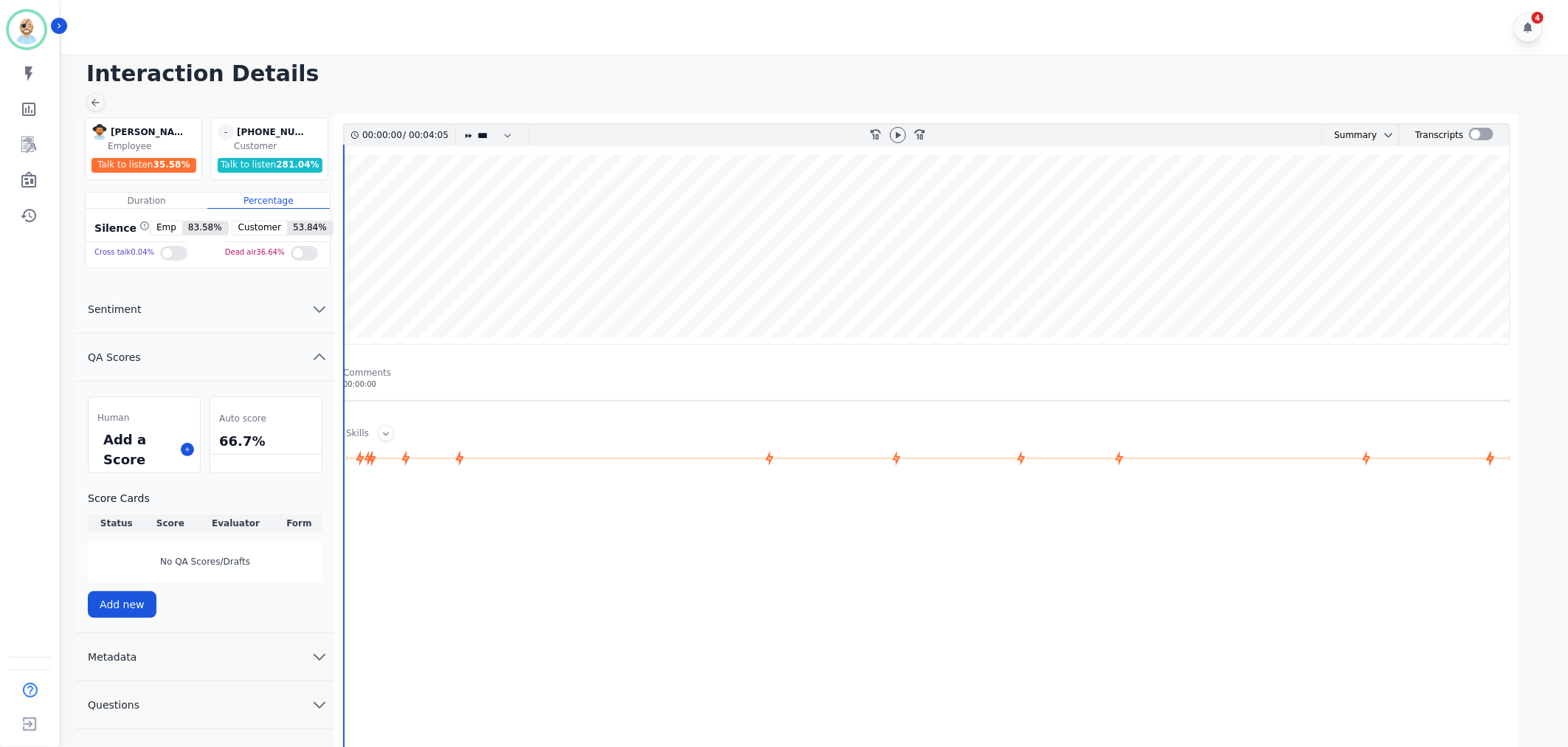
click at [179, 450] on div "Add a Score" at bounding box center [144, 449] width 111 height 46
click at [184, 450] on icon at bounding box center [187, 449] width 7 height 7
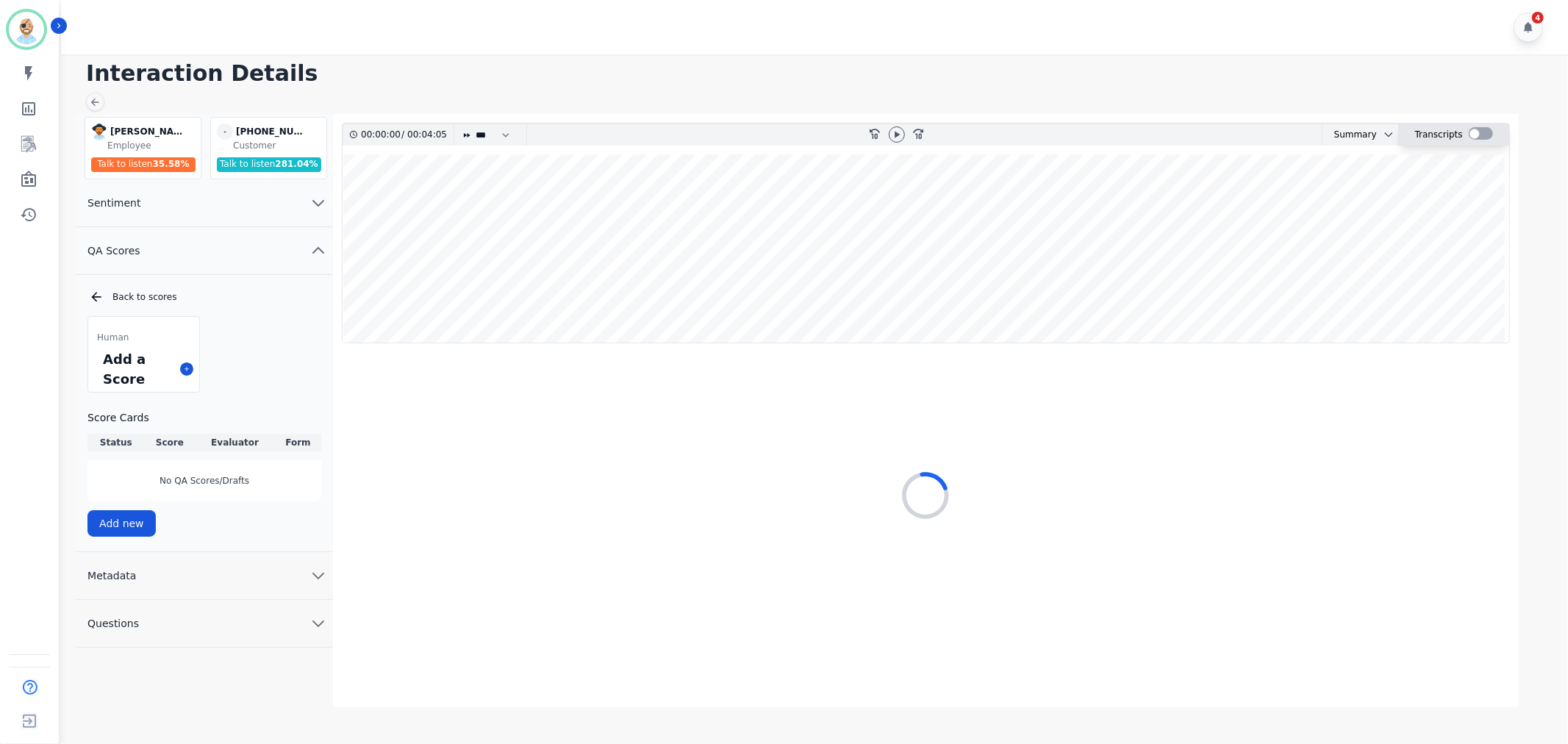
click at [1482, 136] on div at bounding box center [1480, 133] width 24 height 13
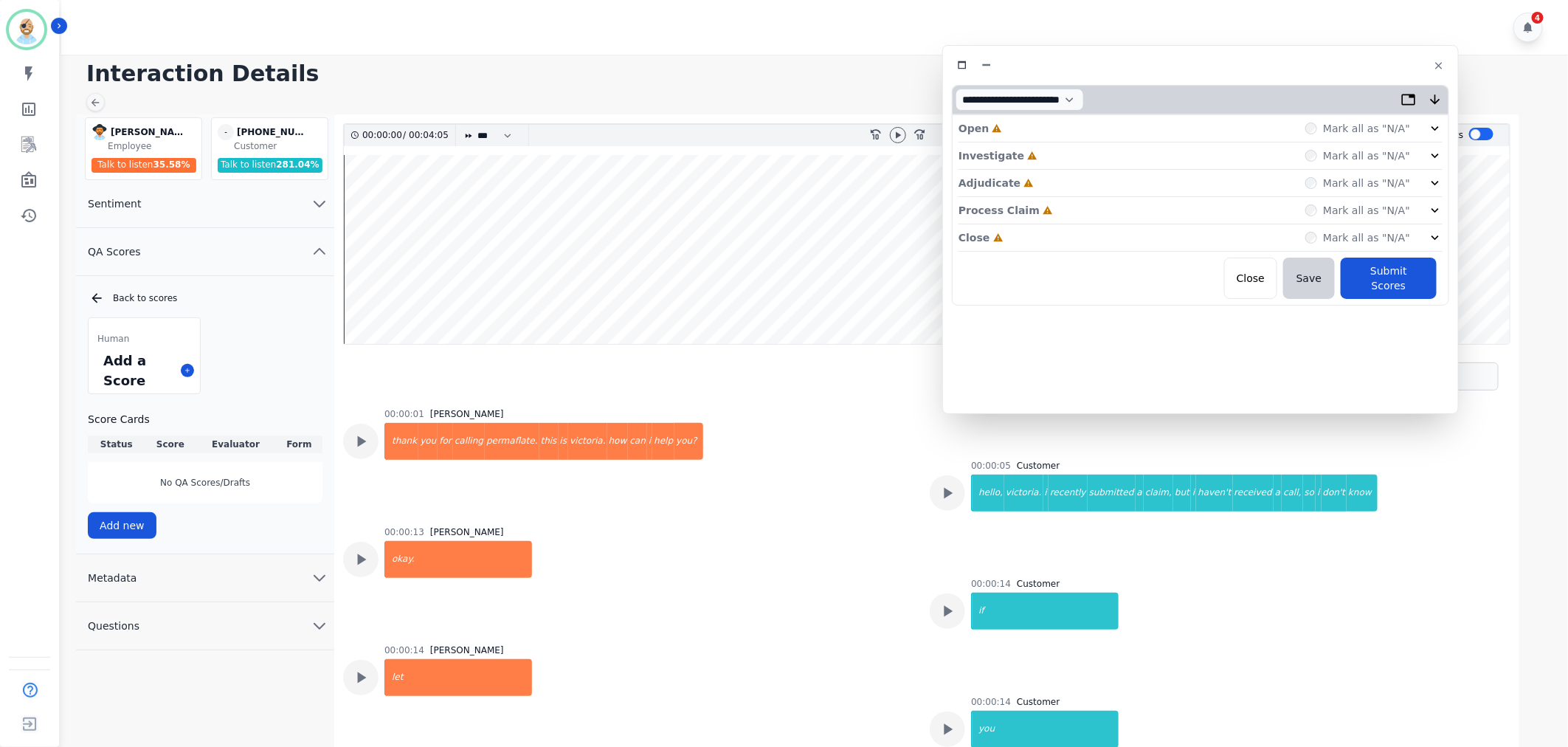
drag, startPoint x: 270, startPoint y: 76, endPoint x: 1151, endPoint y: 59, distance: 881.2
click at [1151, 59] on div at bounding box center [1200, 65] width 498 height 22
click at [1036, 237] on div "Close Incomplete Mark all as "N/A"" at bounding box center [1203, 238] width 484 height 27
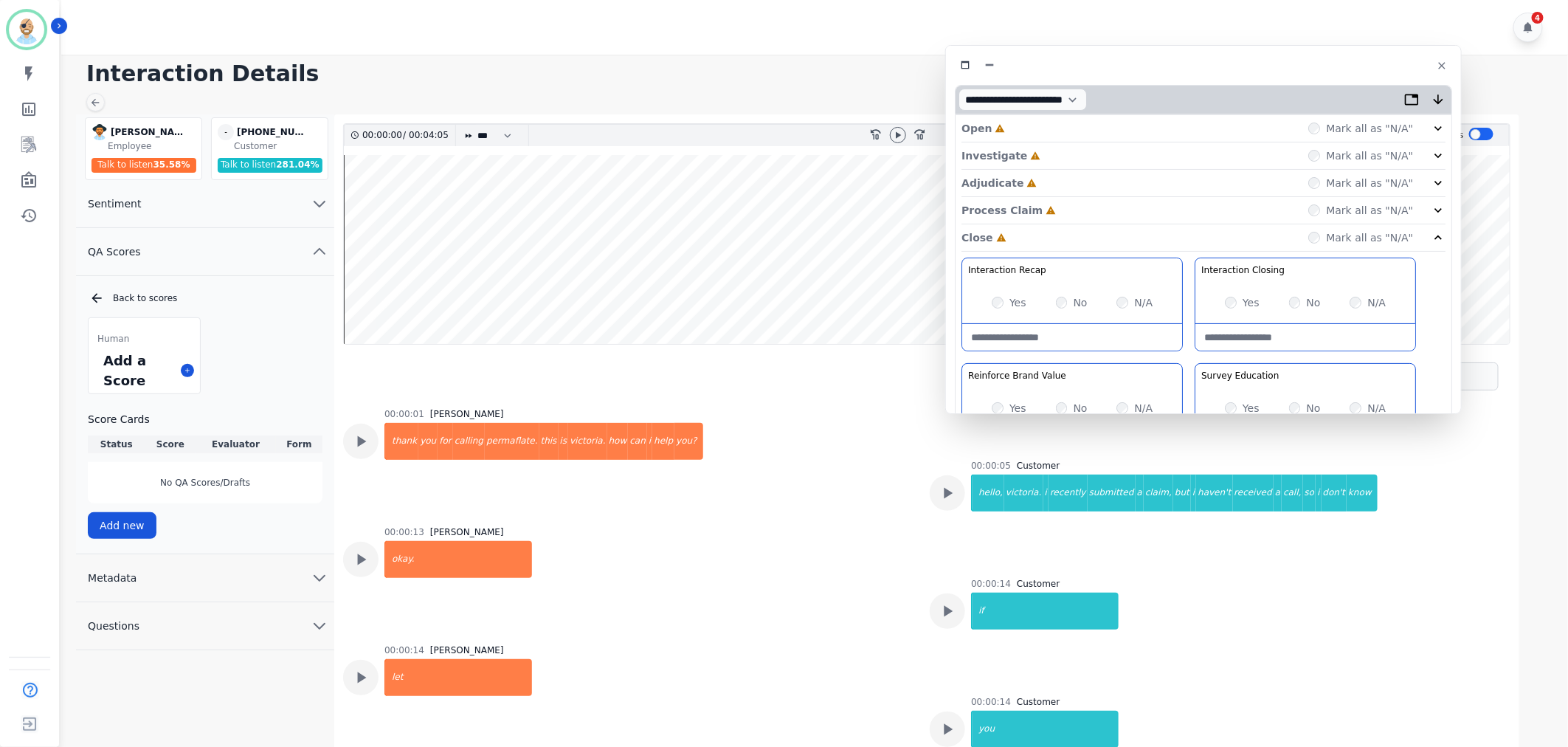
click at [1057, 207] on div "Process Claim Incomplete Mark all as "N/A"" at bounding box center [1203, 211] width 484 height 27
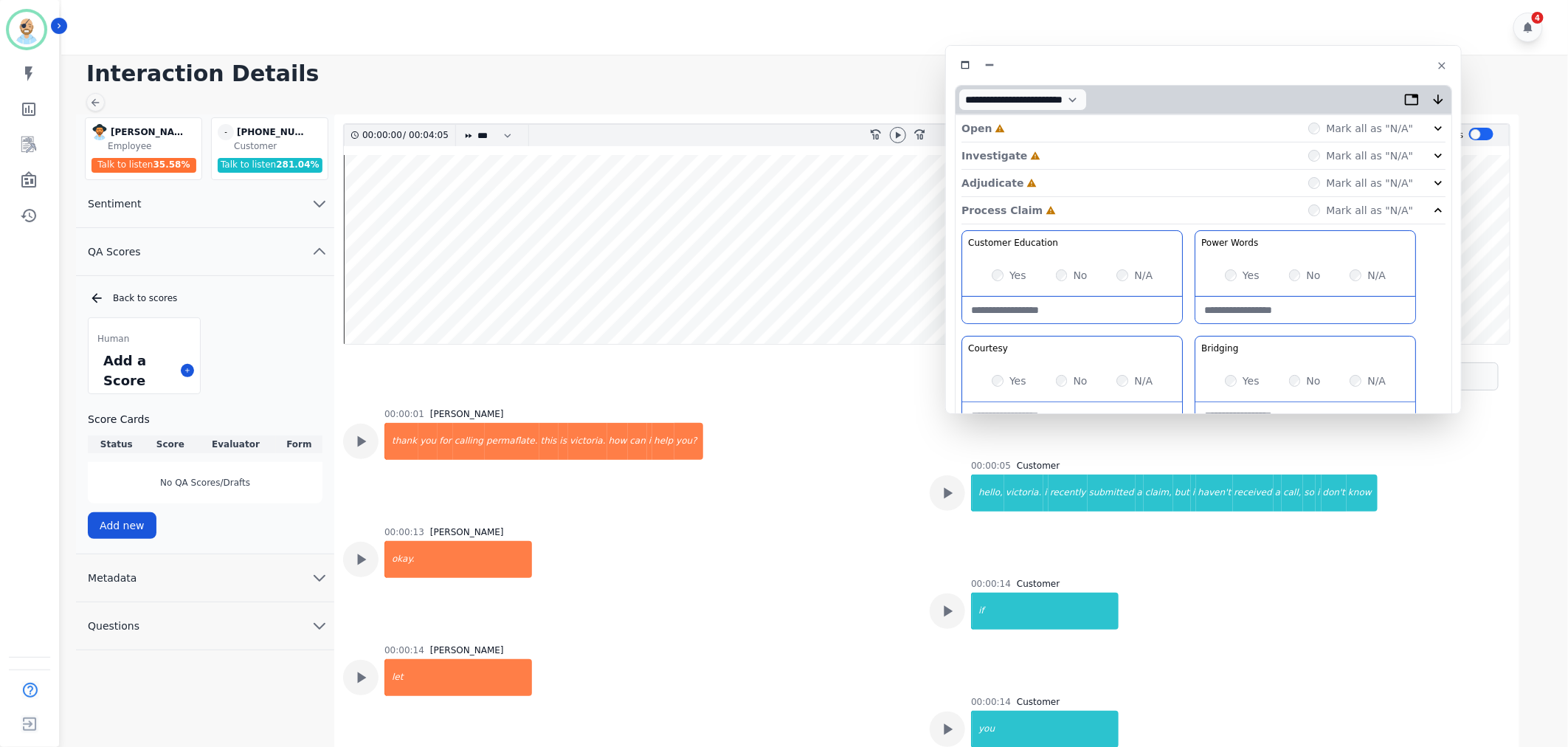
click at [1057, 182] on div "Adjudicate Incomplete Mark all as "N/A"" at bounding box center [1203, 183] width 484 height 27
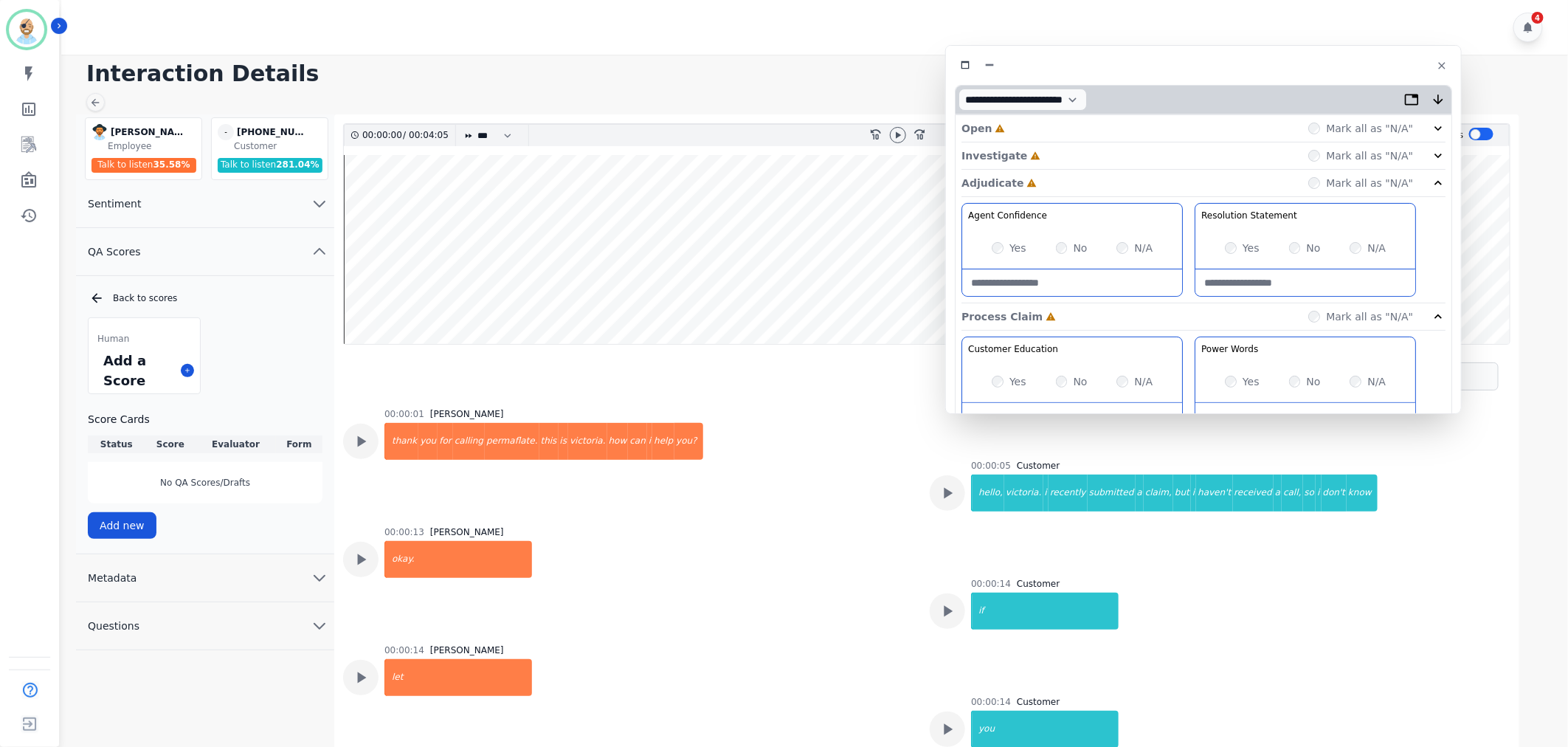
click at [1063, 155] on div "Investigate Incomplete Mark all as "N/A"" at bounding box center [1203, 156] width 484 height 27
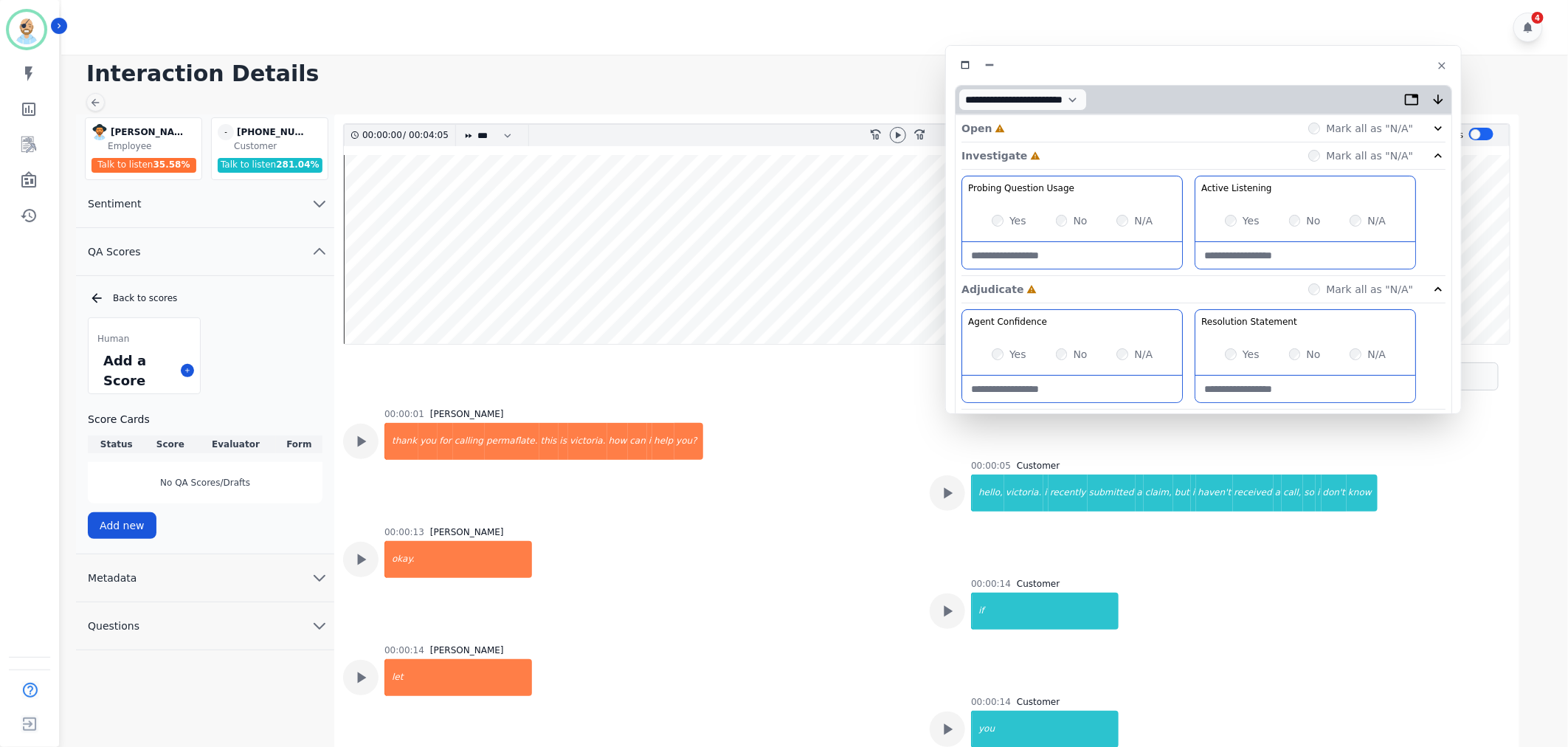
click at [1064, 130] on div "Open Incomplete Mark all as "N/A"" at bounding box center [1203, 128] width 484 height 27
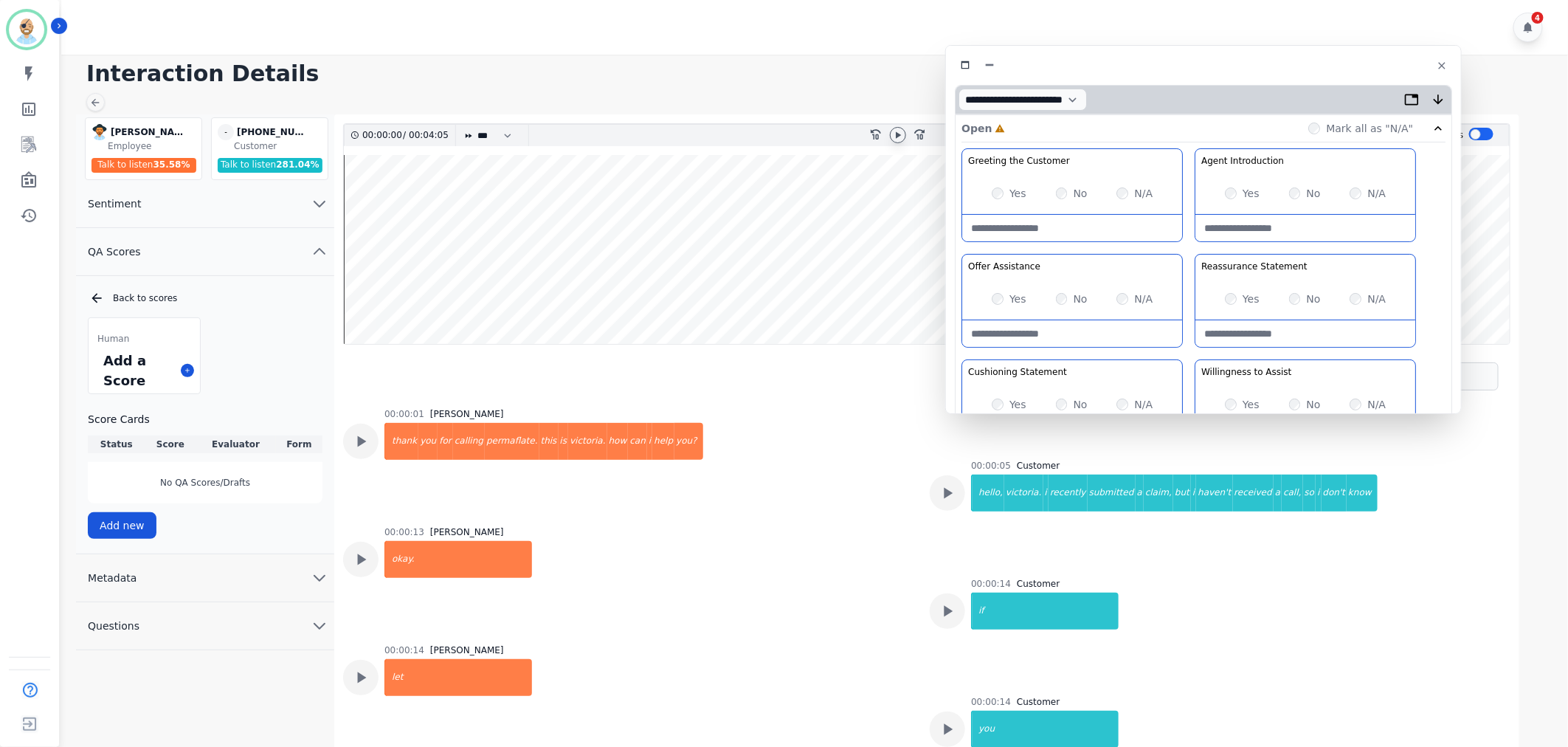
click at [890, 139] on div at bounding box center [898, 135] width 16 height 16
click at [1185, 246] on div "Greeting the Customer Welcome is where we quickly greet our customer as a known…" at bounding box center [1203, 409] width 484 height 523
click at [1188, 352] on div "Greeting the Customer Welcome is where we quickly greet our customer as a known…" at bounding box center [1203, 409] width 484 height 523
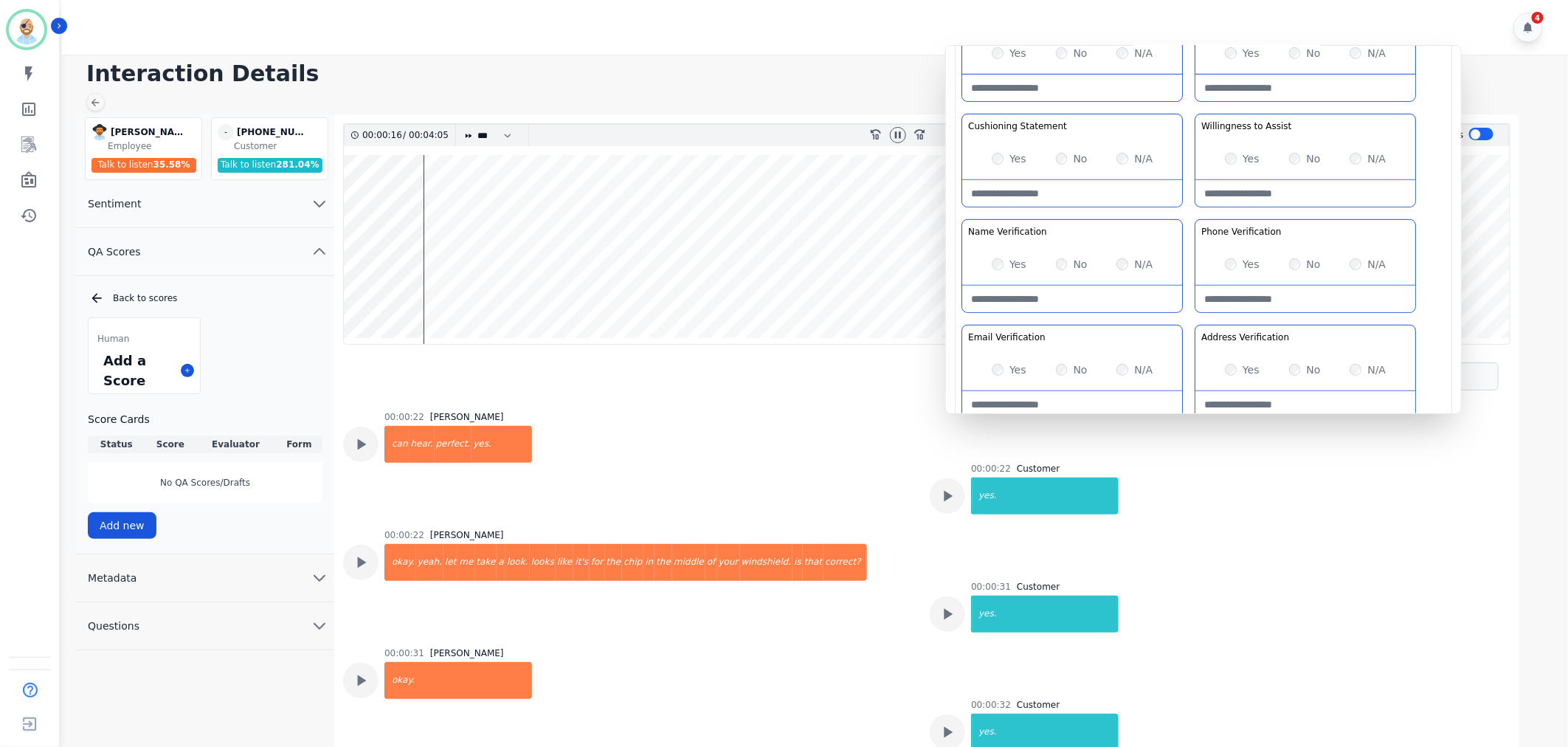
scroll to position [491, 0]
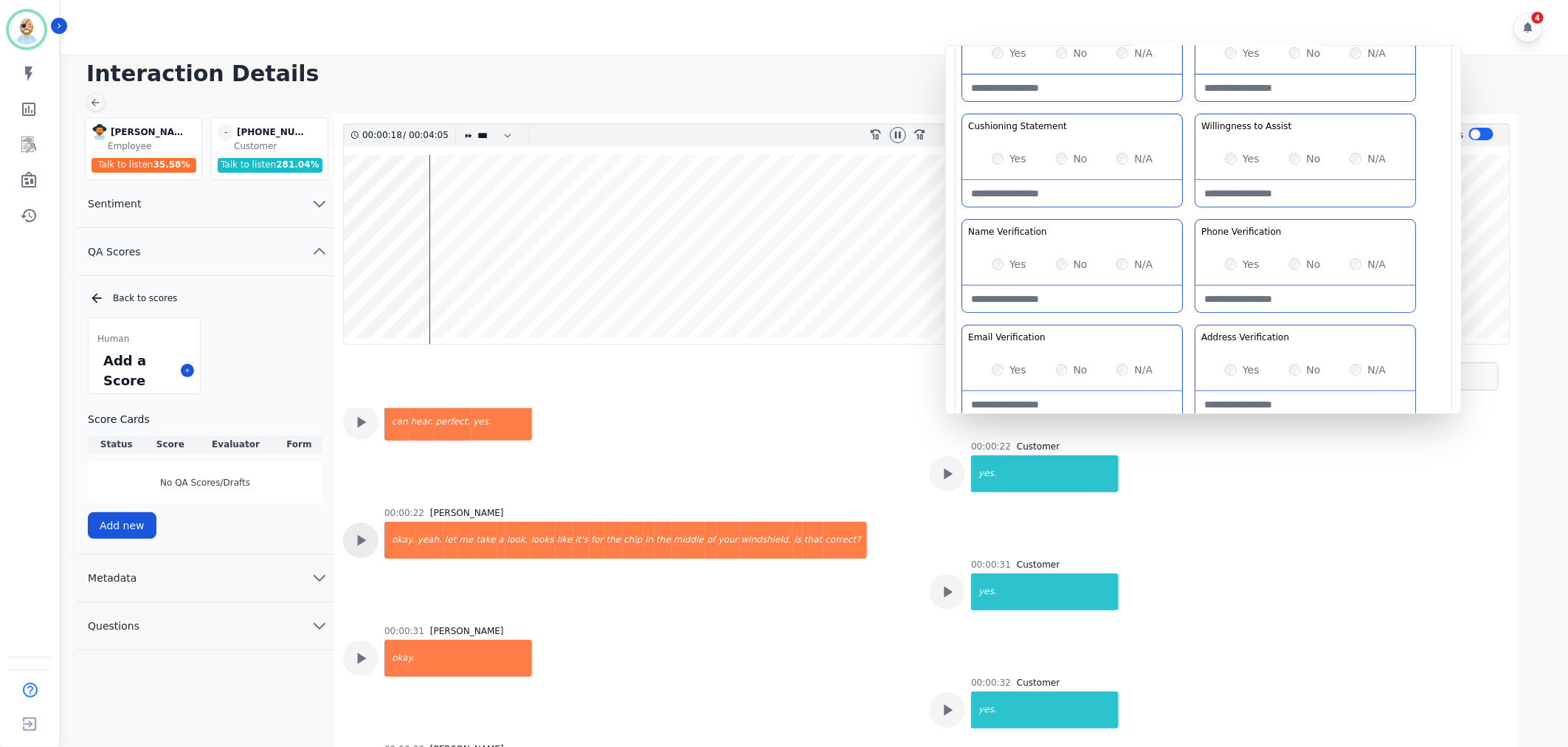
click at [358, 533] on icon at bounding box center [360, 540] width 19 height 19
click at [945, 590] on icon at bounding box center [949, 592] width 9 height 11
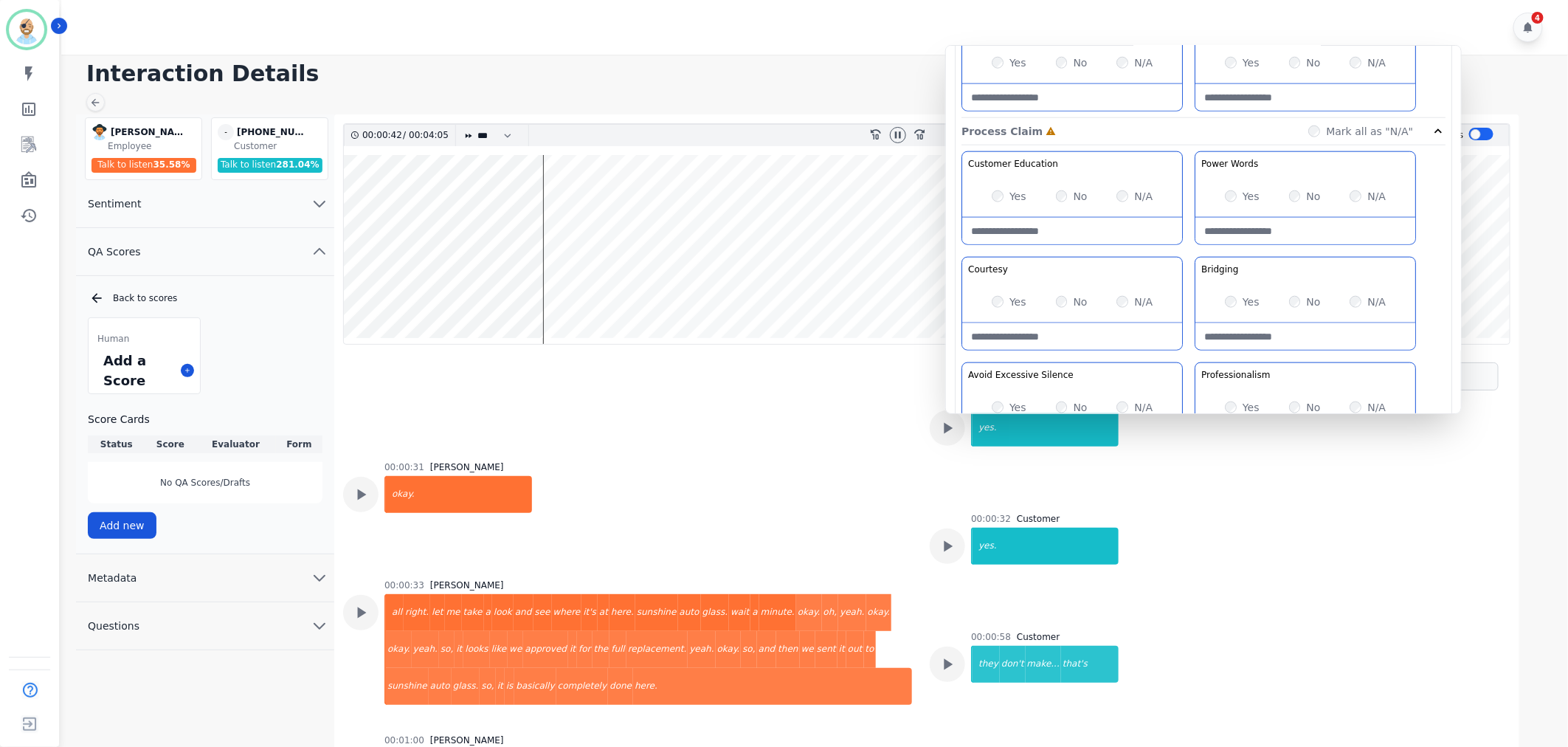
scroll to position [902, 0]
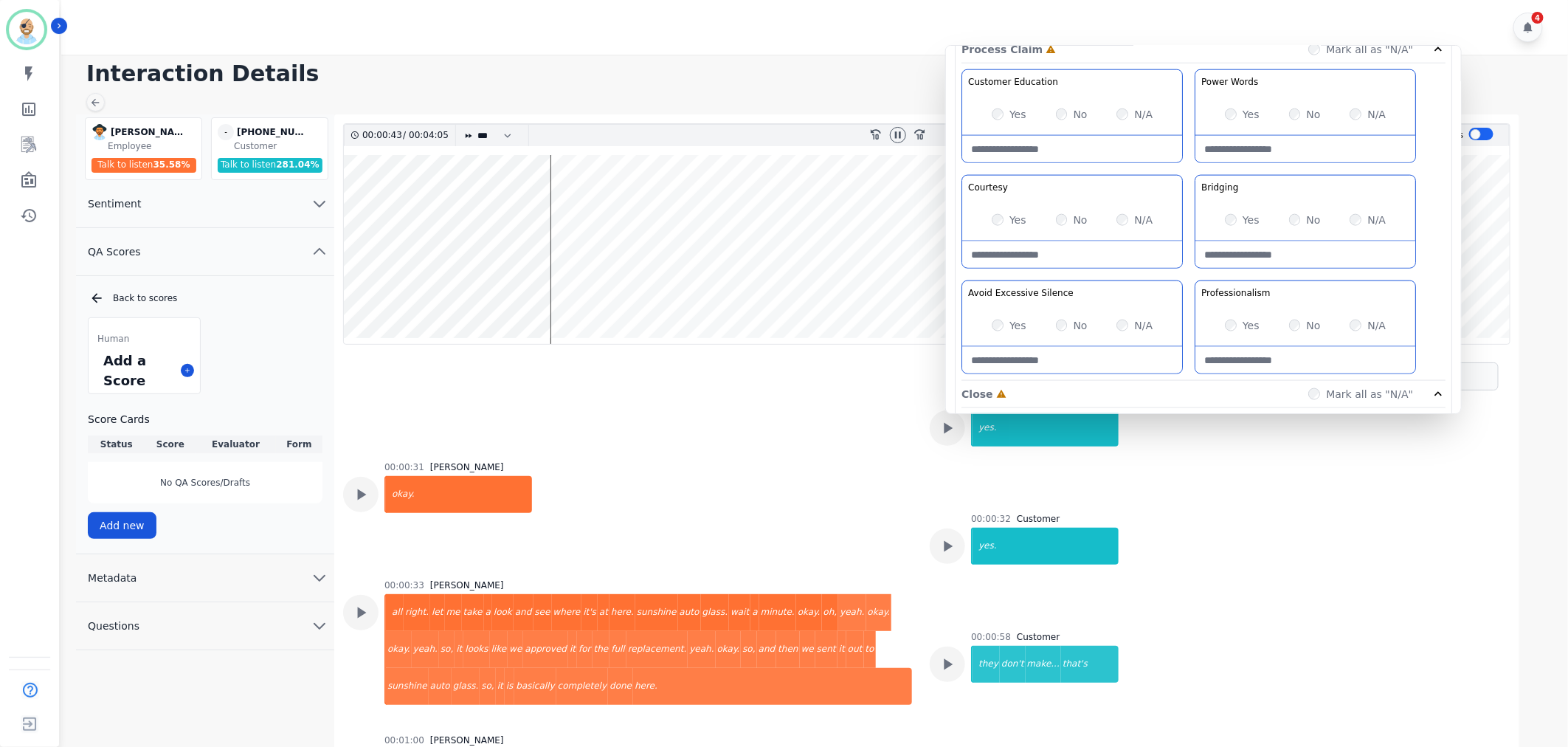
click at [998, 213] on div "Yes" at bounding box center [1009, 220] width 35 height 14
click at [1233, 108] on div "Yes" at bounding box center [1242, 114] width 35 height 14
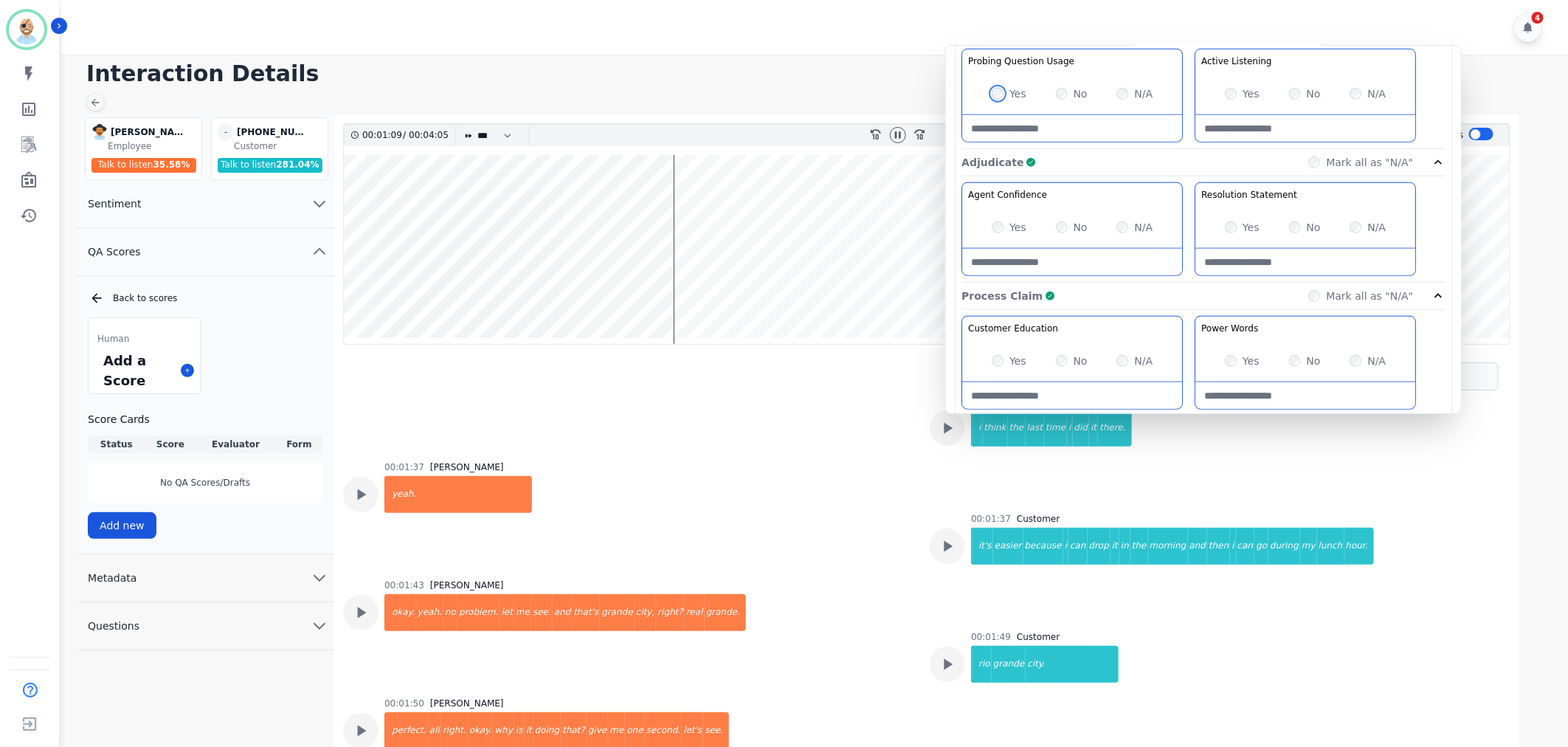
scroll to position [1476, 0]
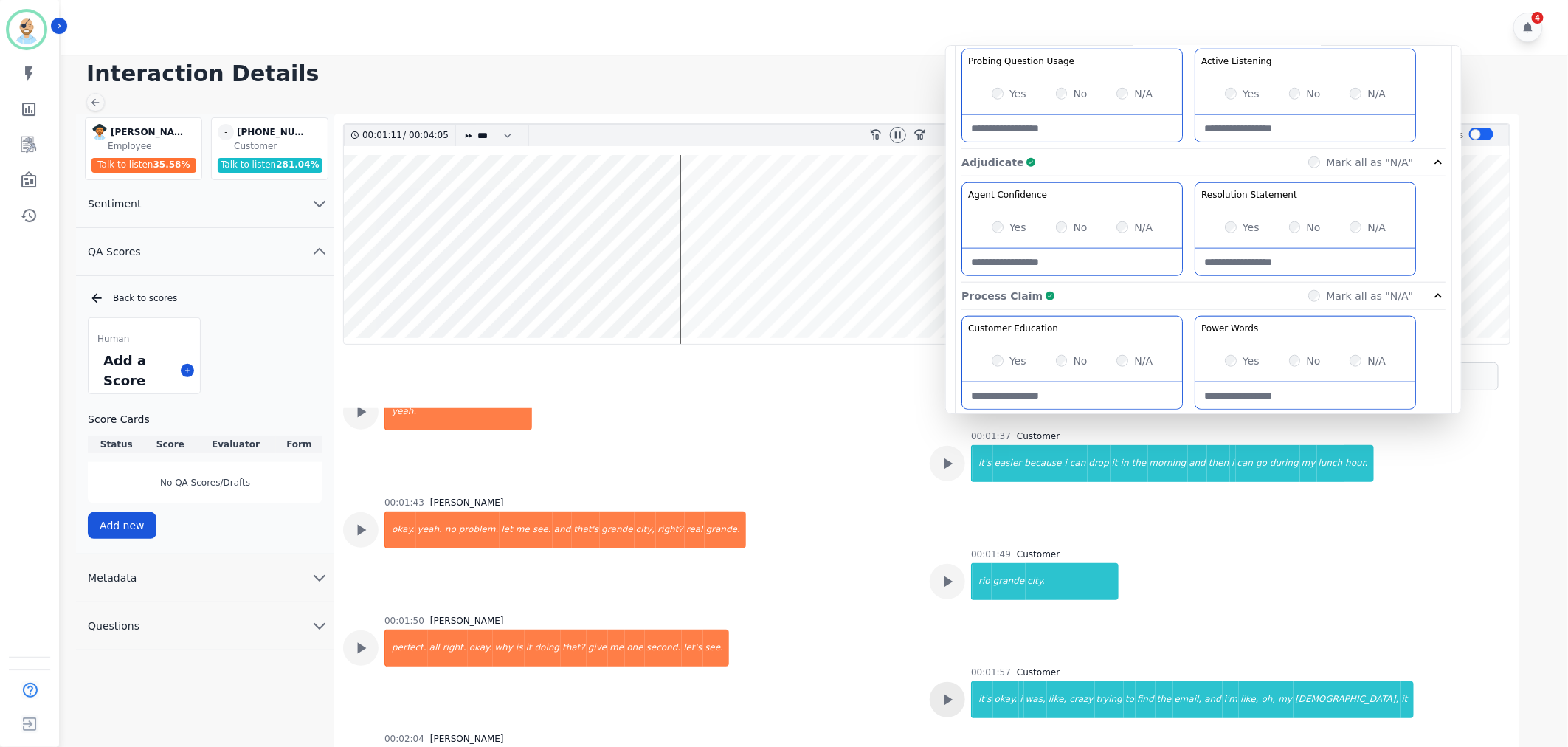
click at [937, 682] on div at bounding box center [948, 700] width 36 height 36
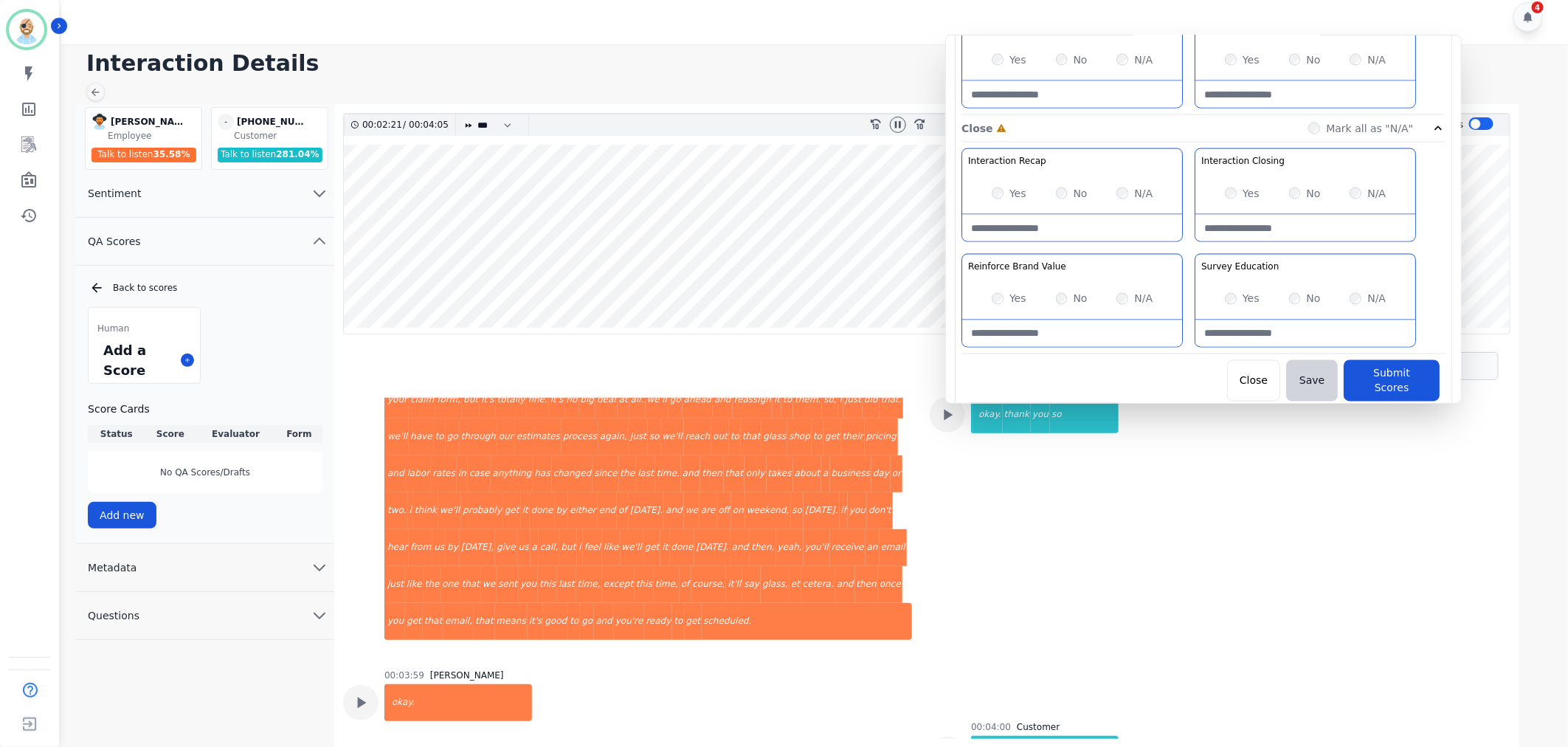
scroll to position [1160, 0]
click at [1377, 371] on button "Submit Scores" at bounding box center [1391, 378] width 96 height 41
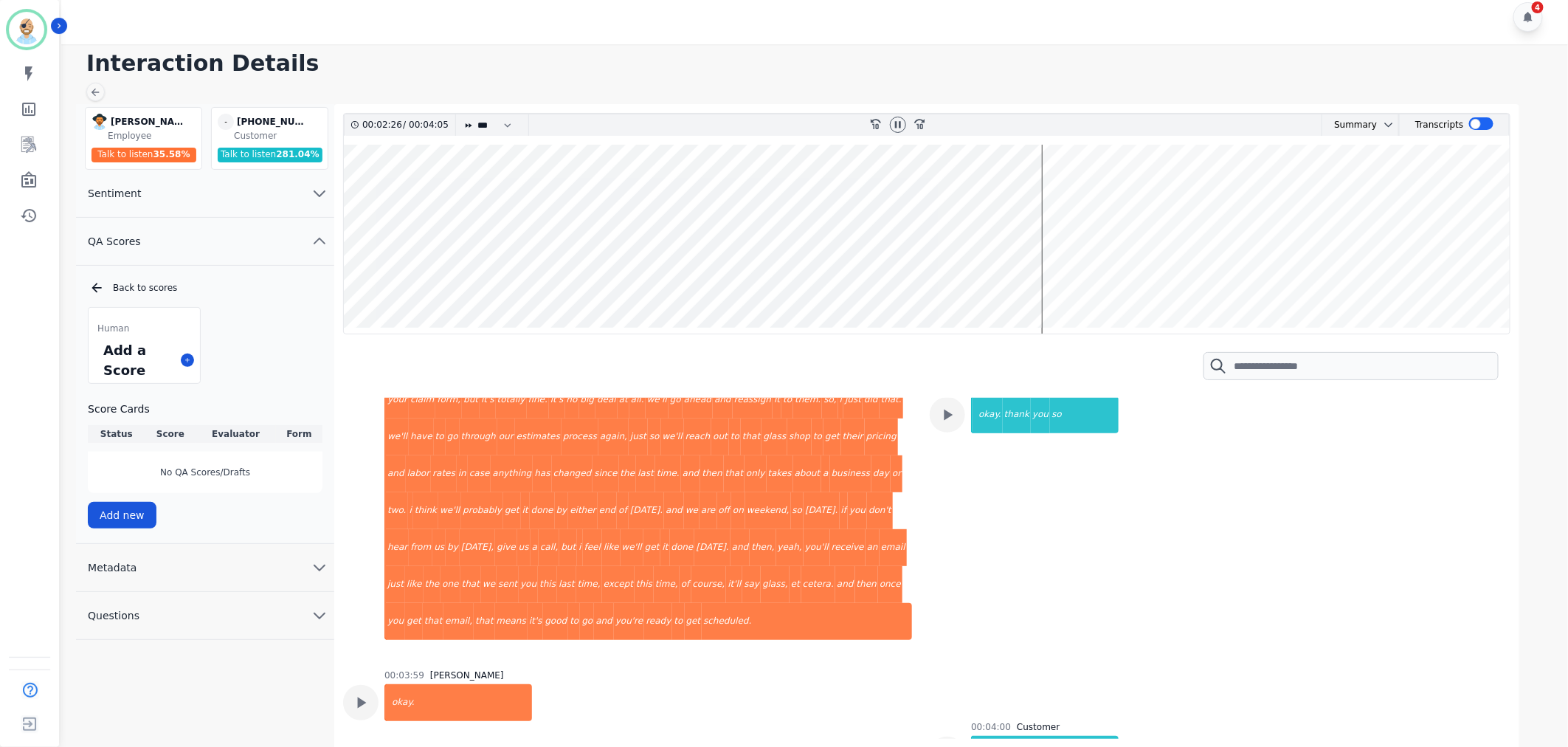
click at [849, 68] on h1 "Interaction Details" at bounding box center [819, 64] width 1467 height 27
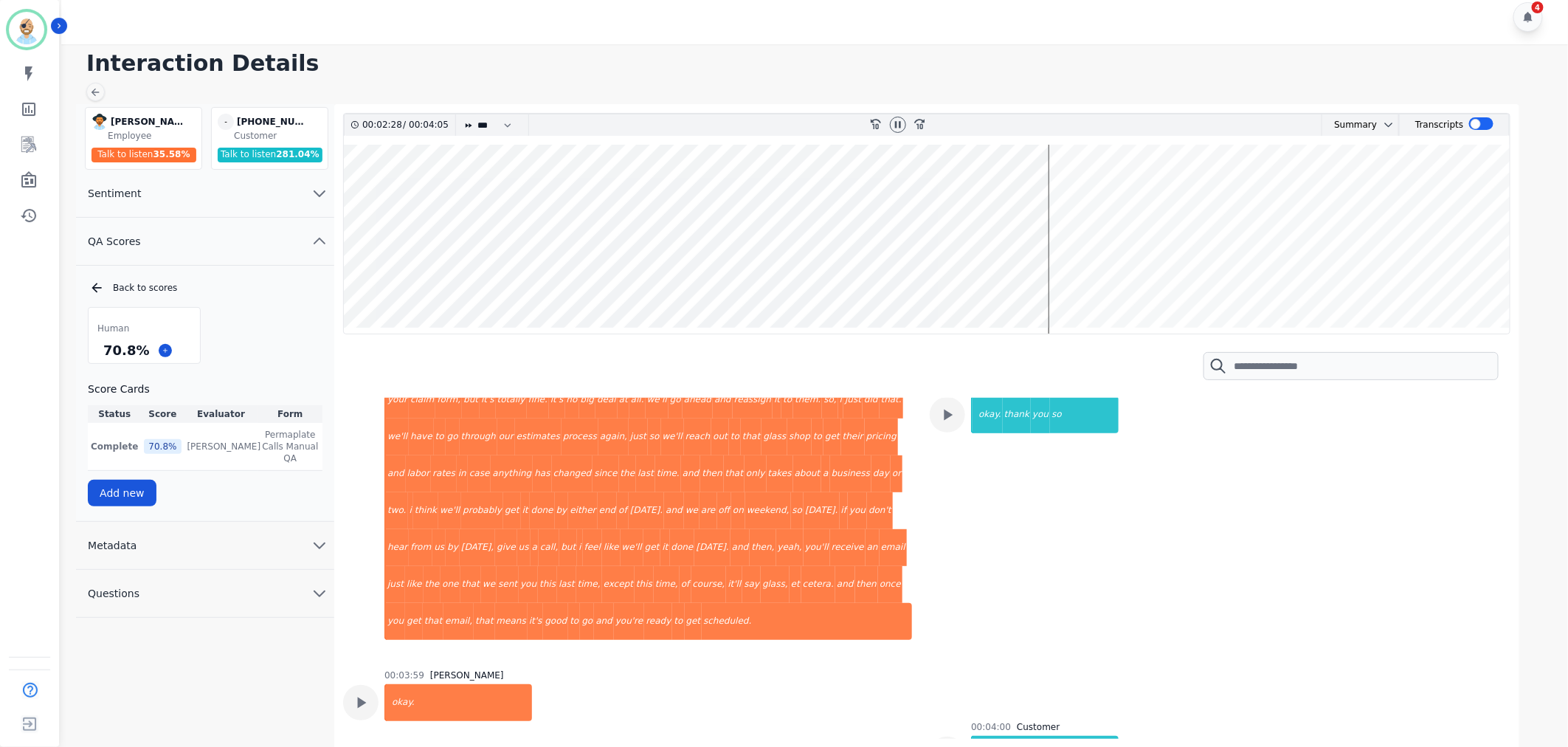
click at [282, 320] on div "Human 70.8 % Score Cards Status Score Evaluator Form Complete 70.8 % Clint Huds…" at bounding box center [205, 406] width 235 height 199
drag, startPoint x: 139, startPoint y: 352, endPoint x: 100, endPoint y: 350, distance: 39.1
click at [100, 350] on div "70.8 %" at bounding box center [126, 350] width 52 height 26
copy div "70.8 %"
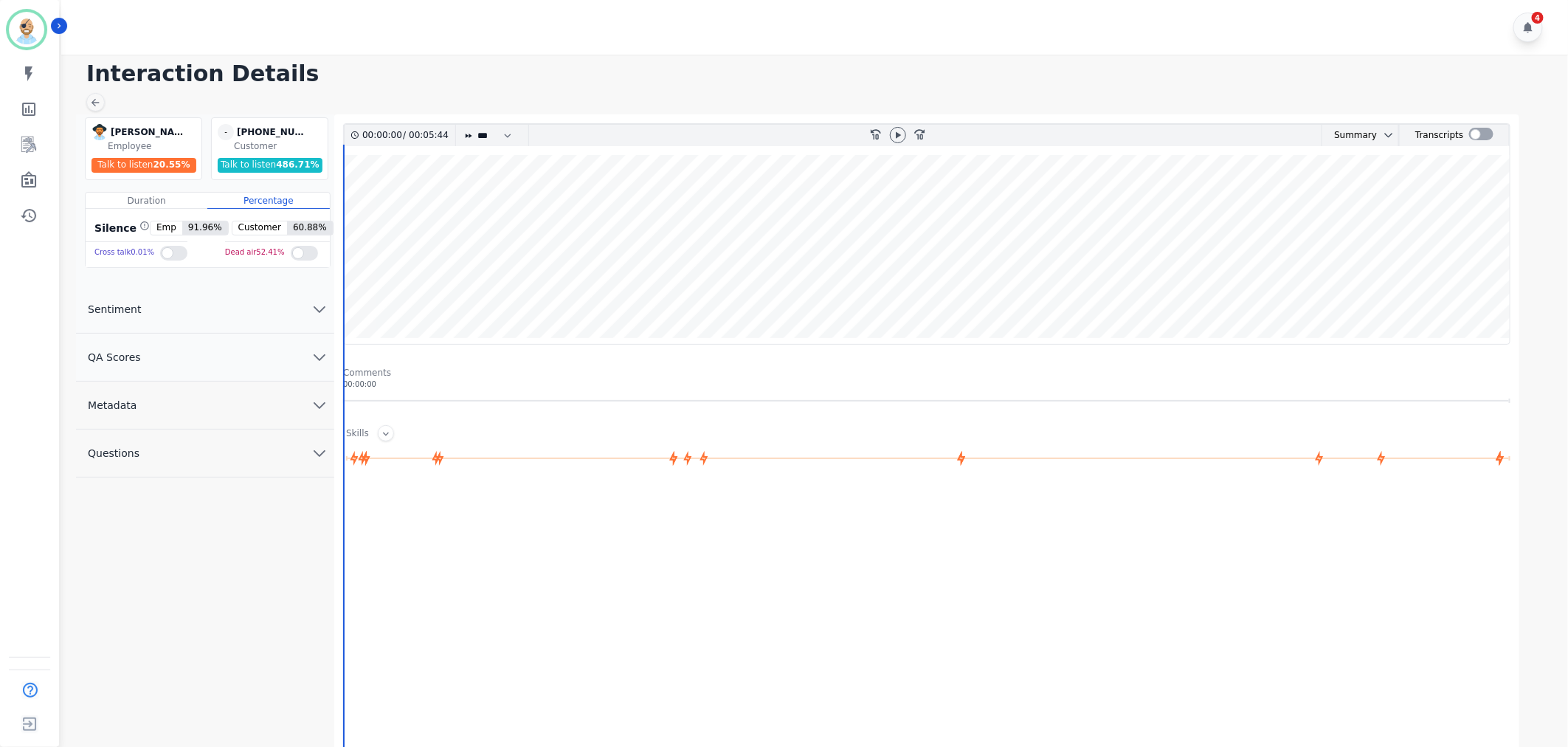
click at [134, 357] on span "QA Scores" at bounding box center [115, 357] width 77 height 14
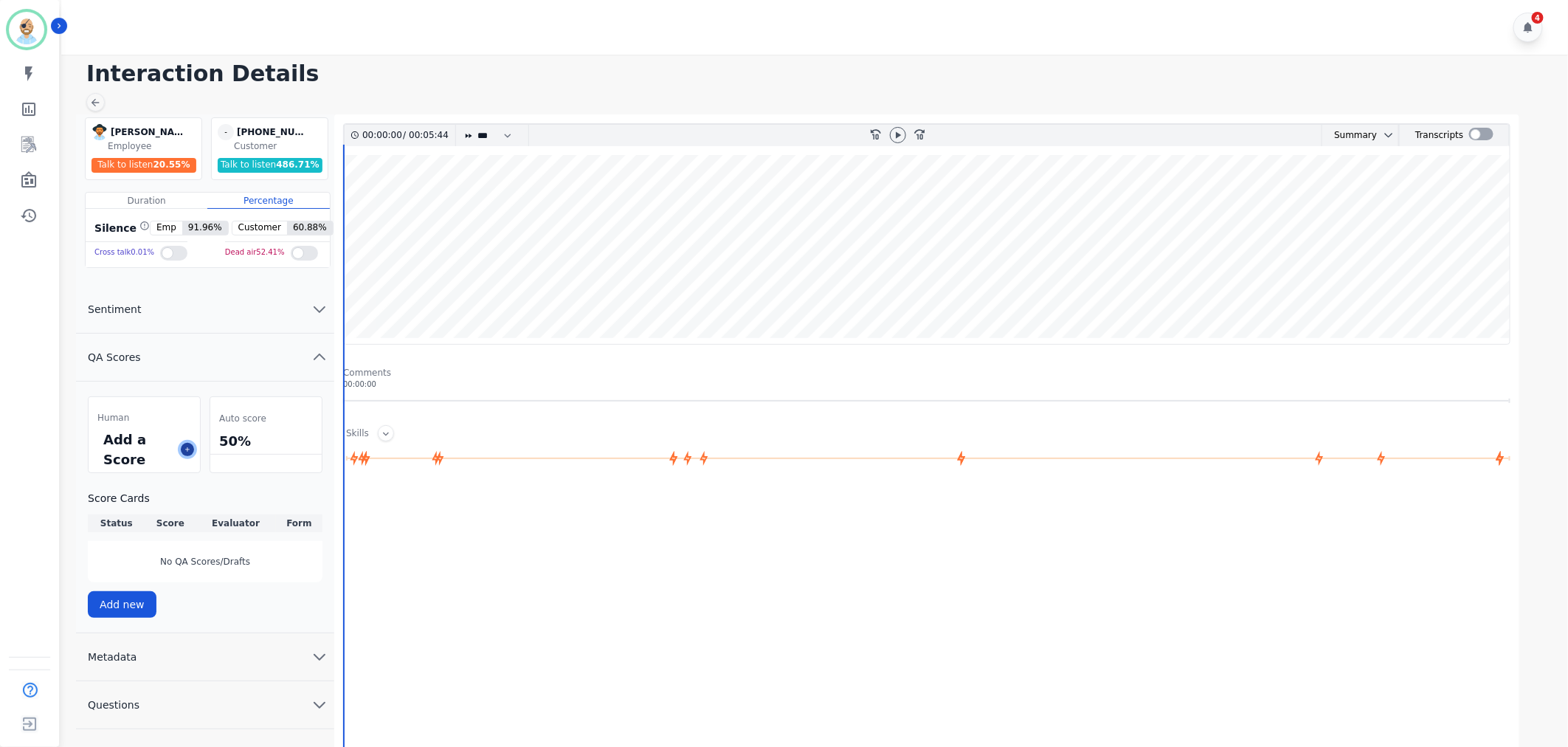
click at [190, 447] on icon at bounding box center [187, 449] width 7 height 7
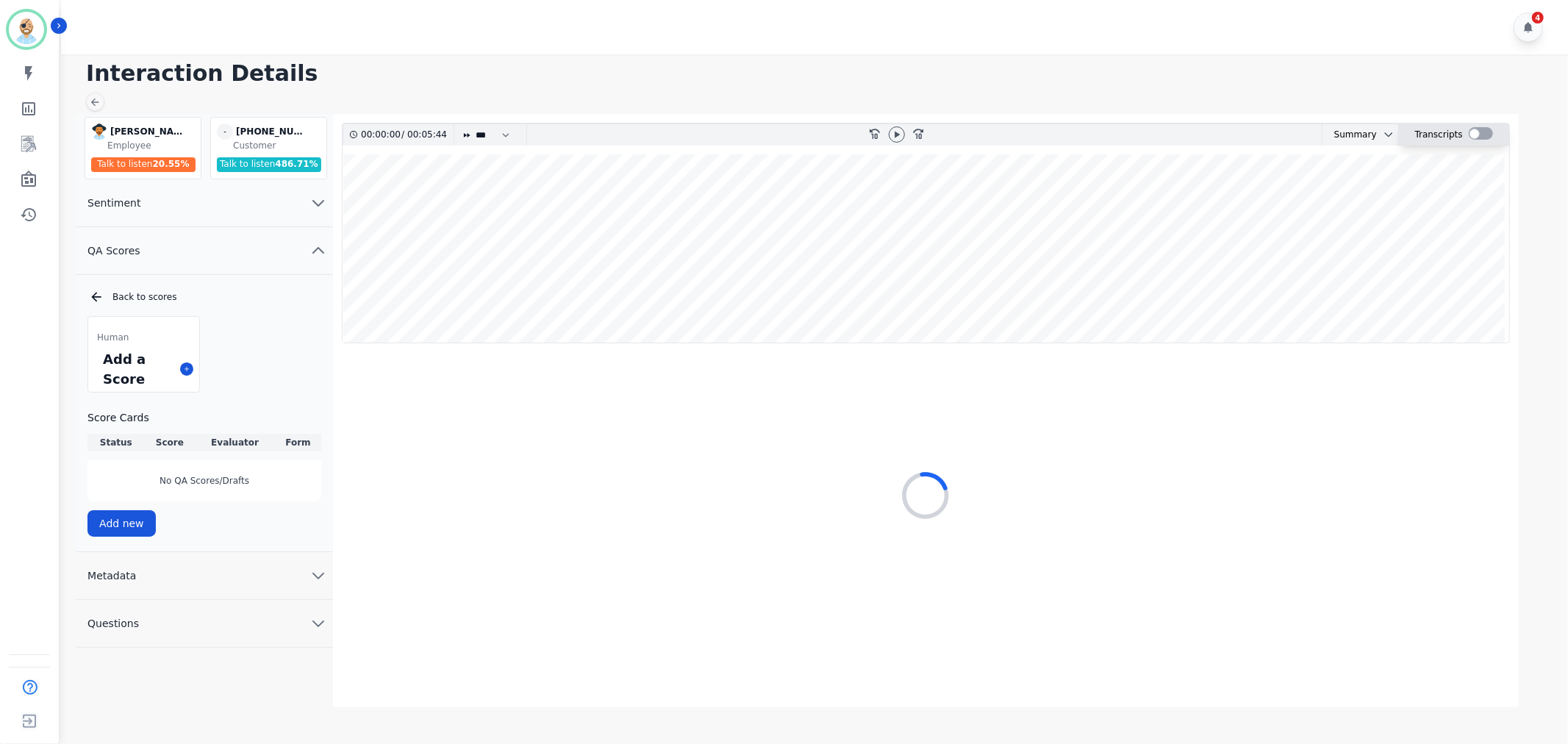
click at [1485, 135] on div at bounding box center [1480, 133] width 24 height 13
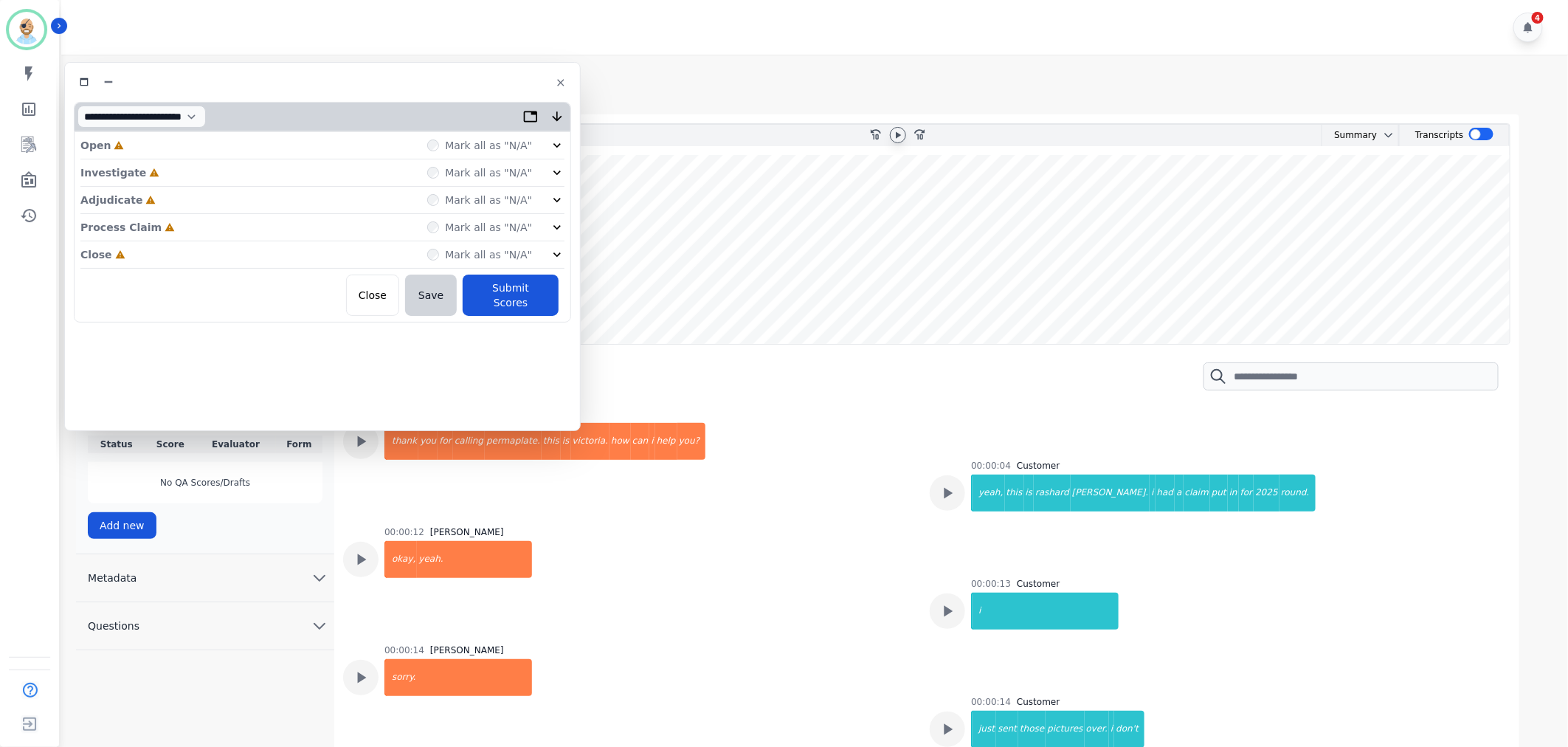
click at [895, 135] on icon at bounding box center [897, 135] width 12 height 12
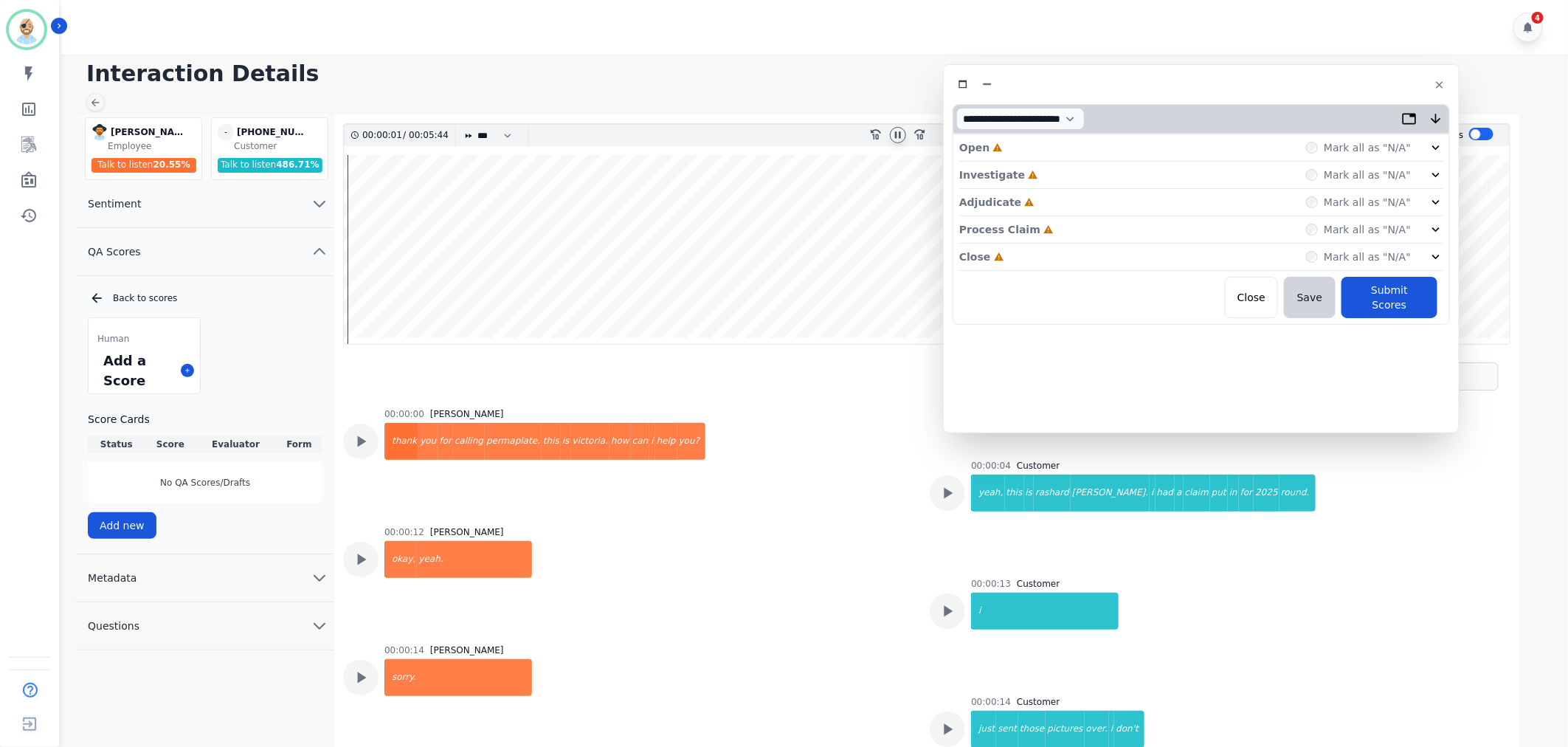
drag, startPoint x: 413, startPoint y: 80, endPoint x: 1295, endPoint y: 85, distance: 882.0
click at [1297, 83] on div at bounding box center [1201, 84] width 498 height 22
click at [1072, 255] on div "Close Incomplete Mark all as "N/A"" at bounding box center [1207, 257] width 484 height 27
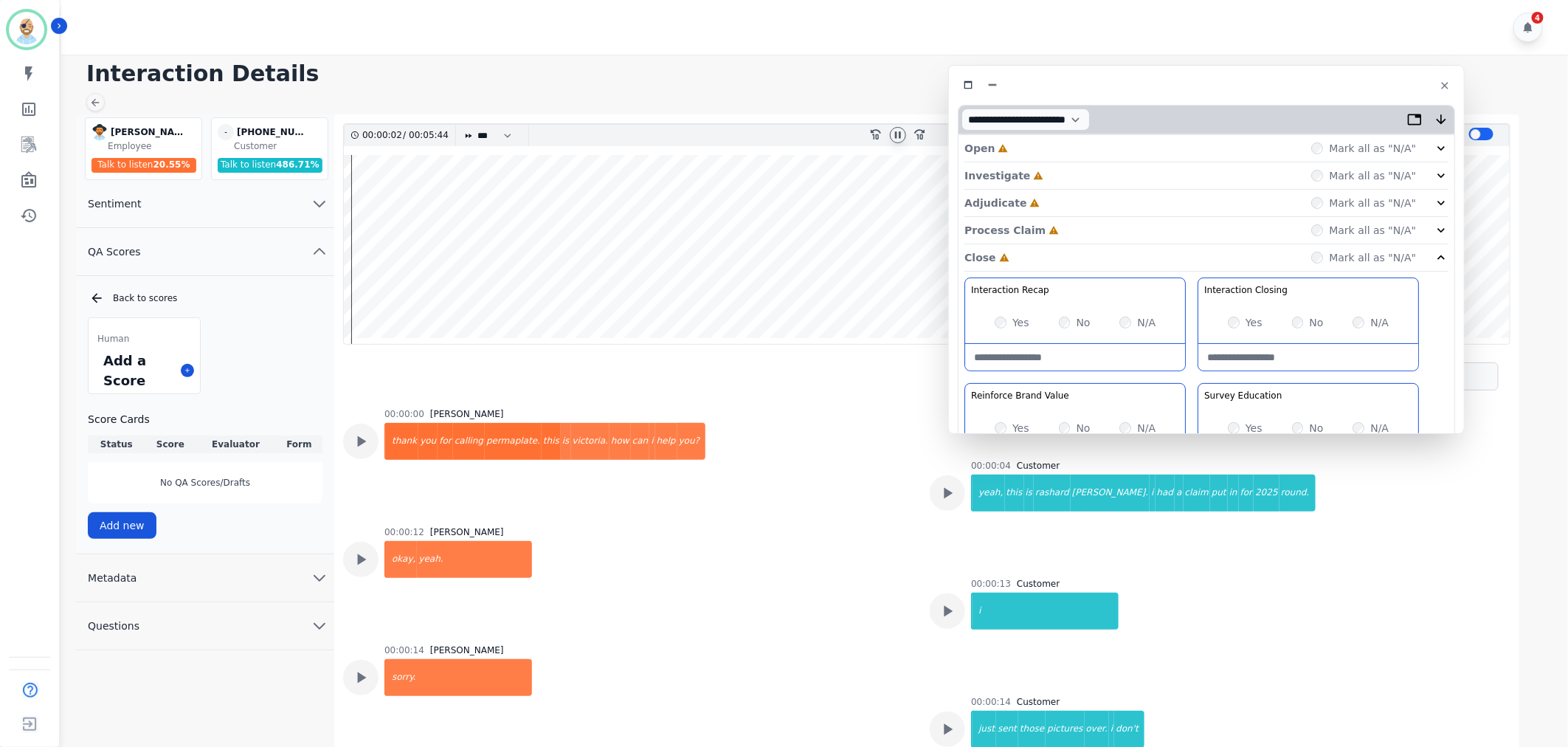
click at [1070, 231] on div "Process Claim Incomplete Mark all as "N/A"" at bounding box center [1207, 230] width 484 height 27
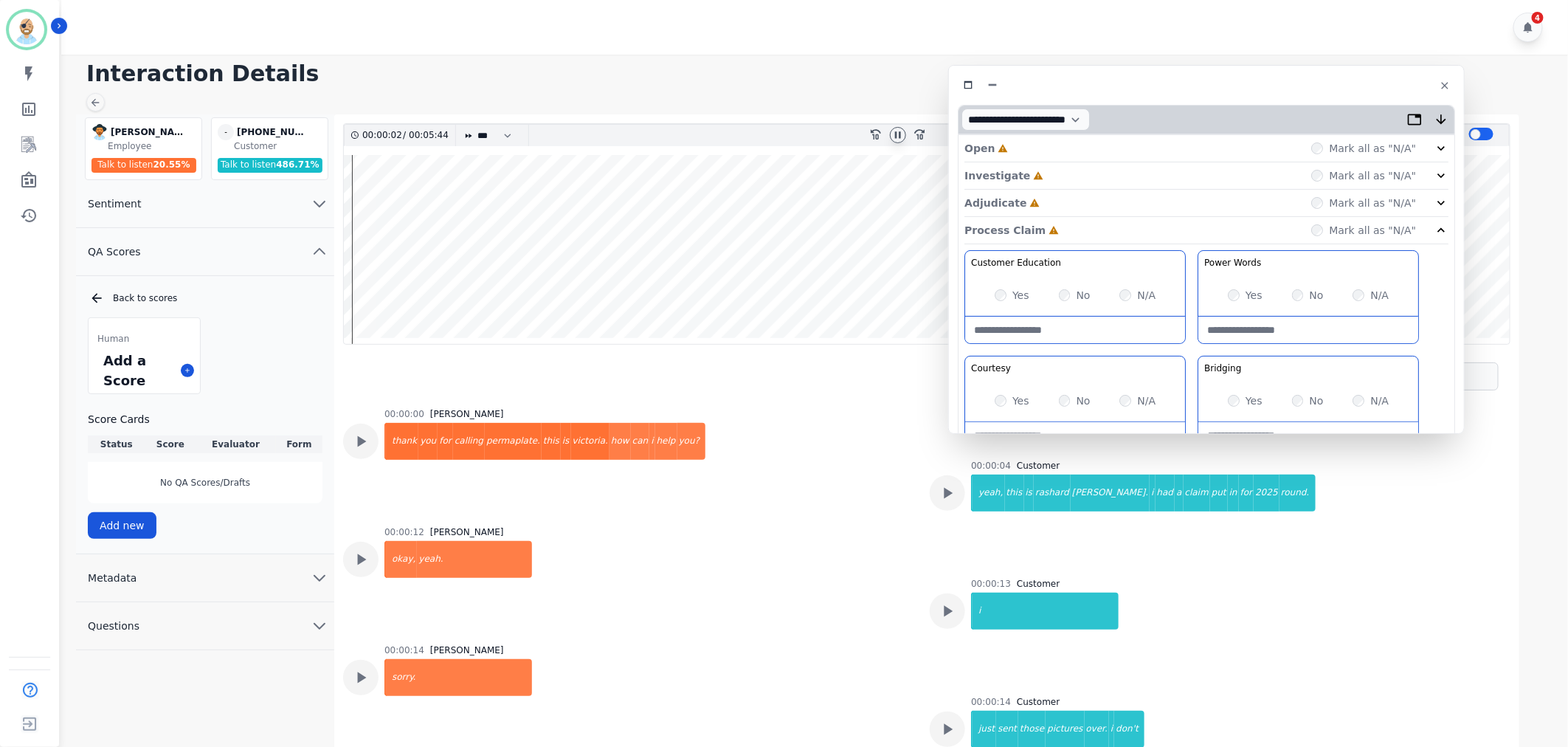
click at [1070, 204] on div "Adjudicate Incomplete Mark all as "N/A"" at bounding box center [1207, 204] width 484 height 27
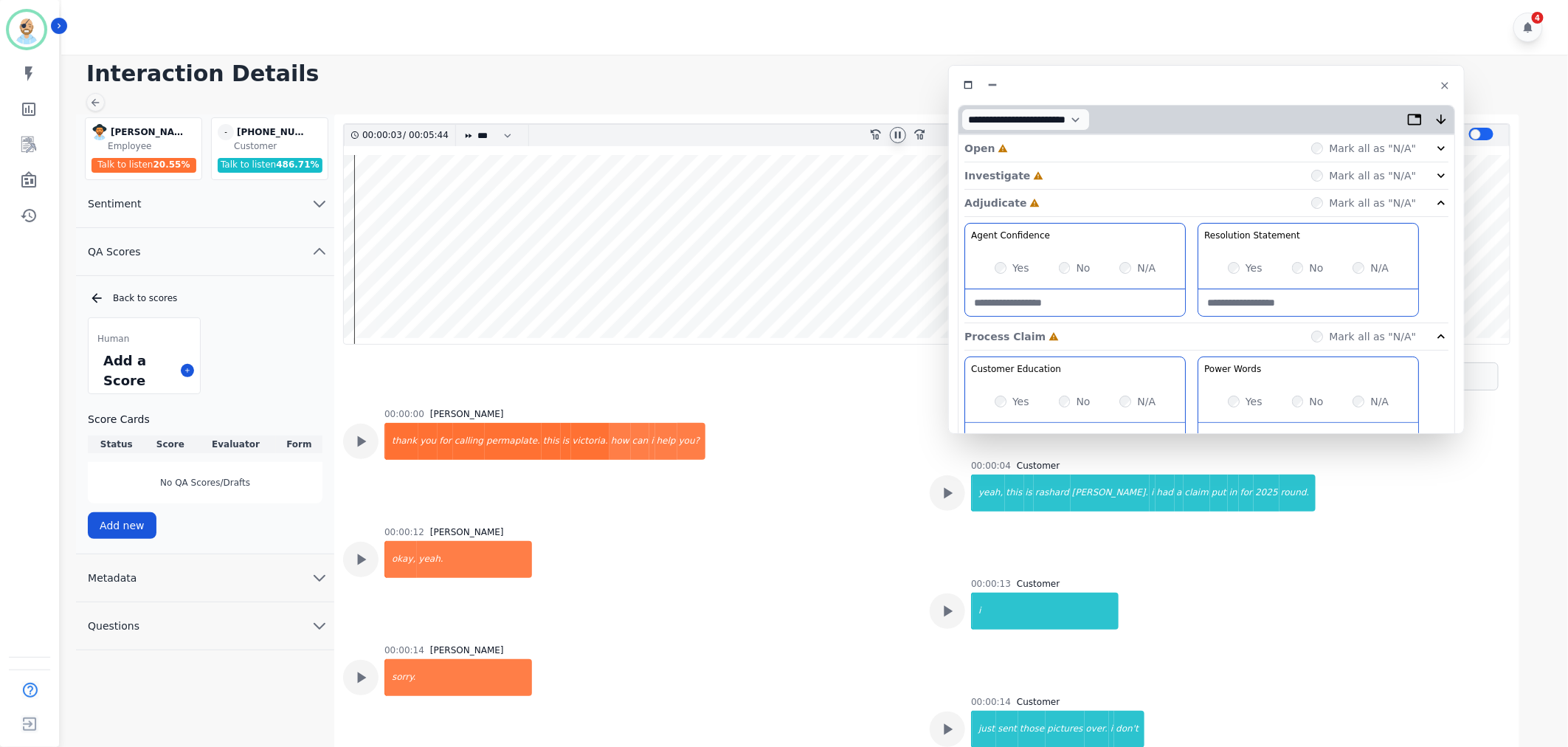
click at [1072, 178] on div "Investigate Incomplete Mark all as "N/A"" at bounding box center [1207, 176] width 484 height 27
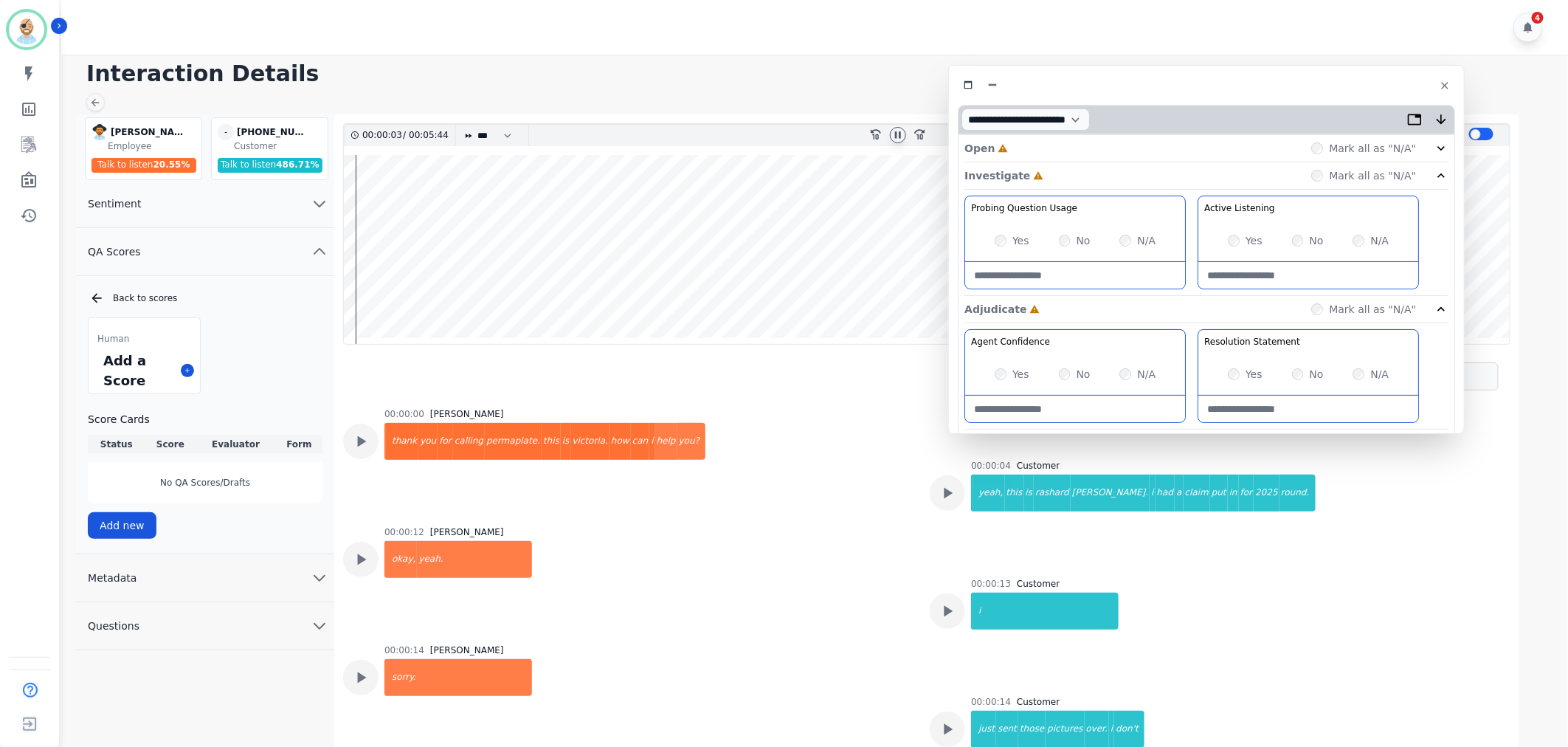
click at [1072, 152] on div "Open Incomplete Mark all as "N/A"" at bounding box center [1207, 149] width 484 height 27
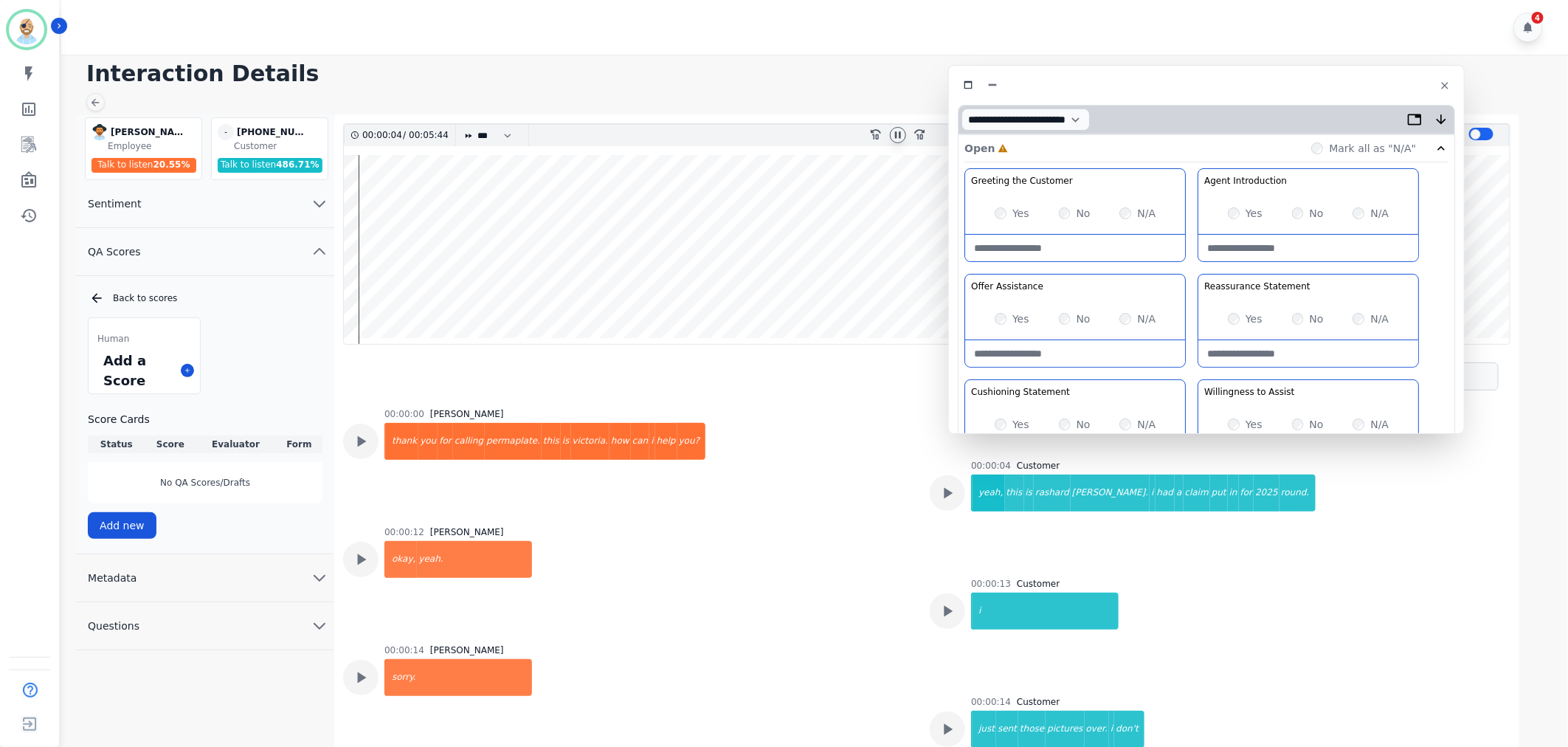
click at [1006, 218] on div "Yes" at bounding box center [1011, 213] width 35 height 14
click at [1190, 272] on div "Greeting the Customer Welcome is where we quickly greet our customer as a known…" at bounding box center [1207, 430] width 484 height 523
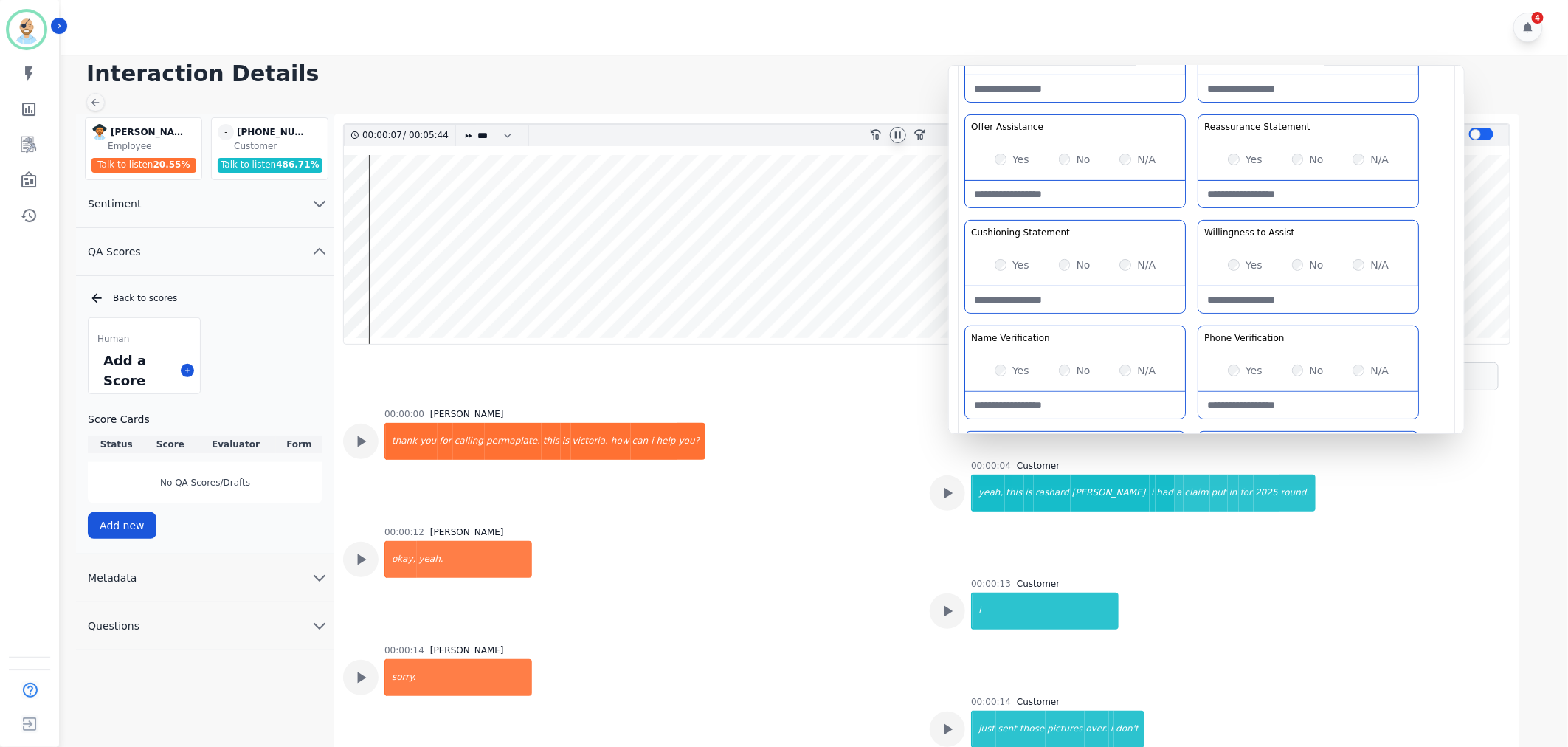
scroll to position [164, 0]
click at [1185, 210] on div "Greeting the Customer Welcome is where we quickly greet our customer as a known…" at bounding box center [1207, 265] width 484 height 523
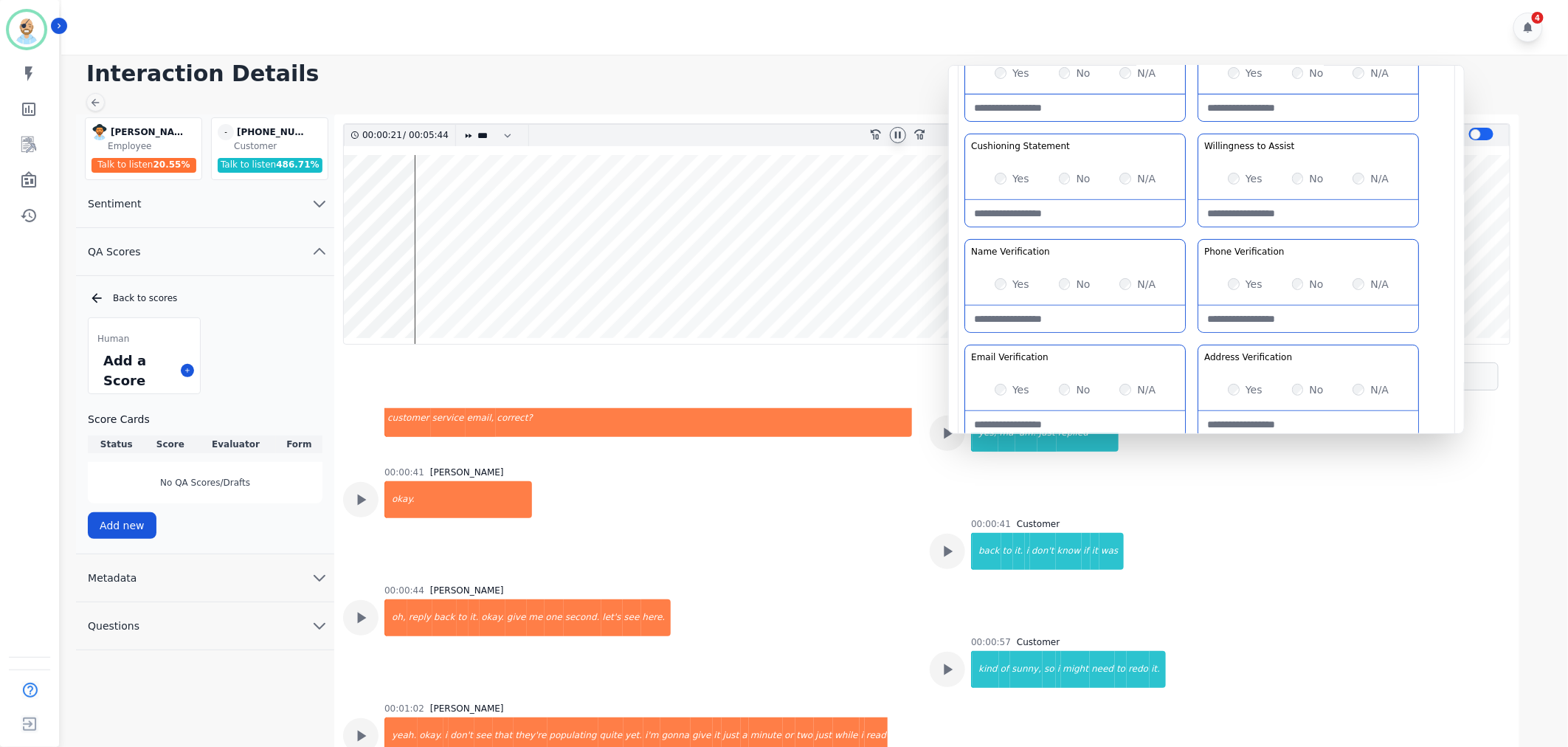
scroll to position [992, 0]
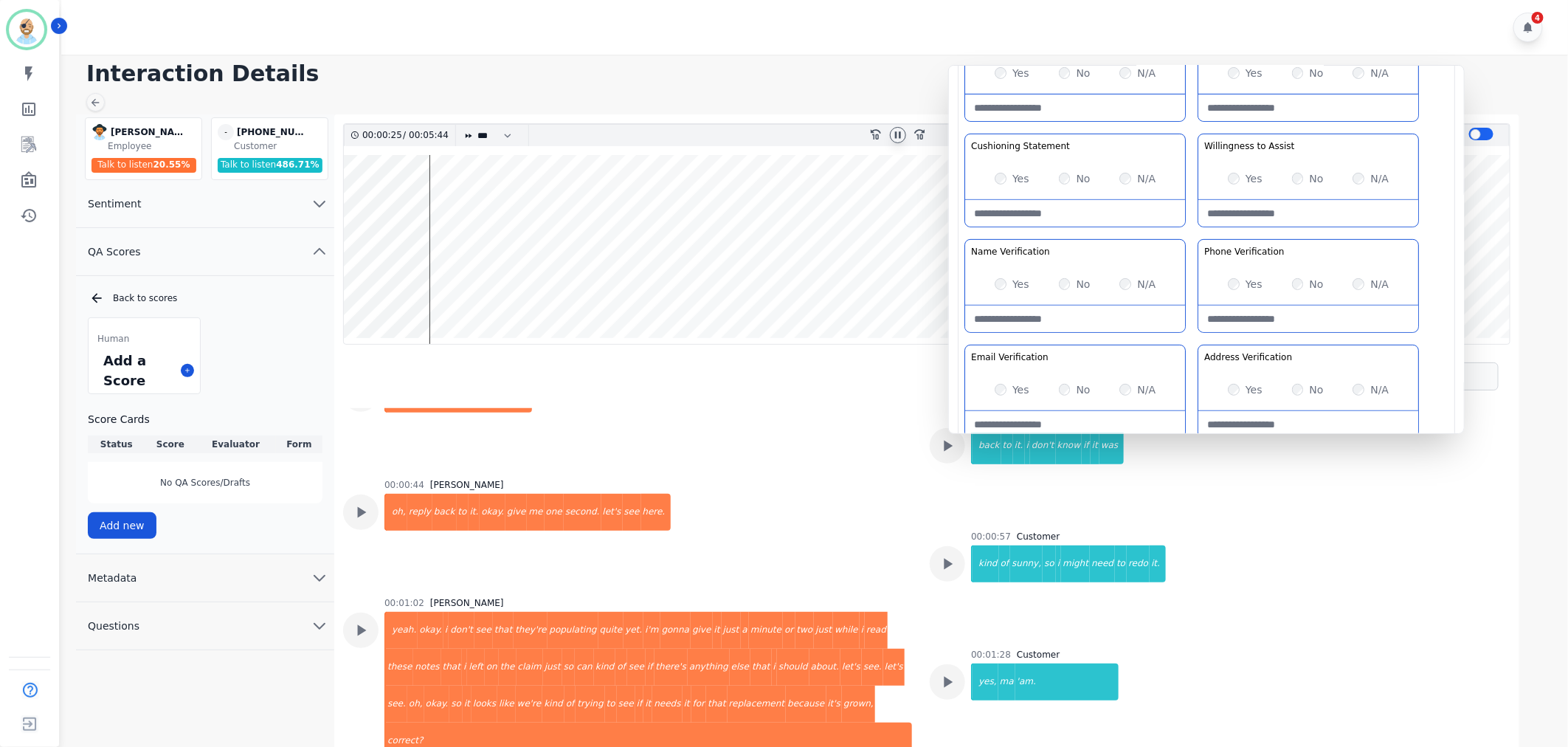
click at [895, 139] on icon at bounding box center [897, 135] width 12 height 12
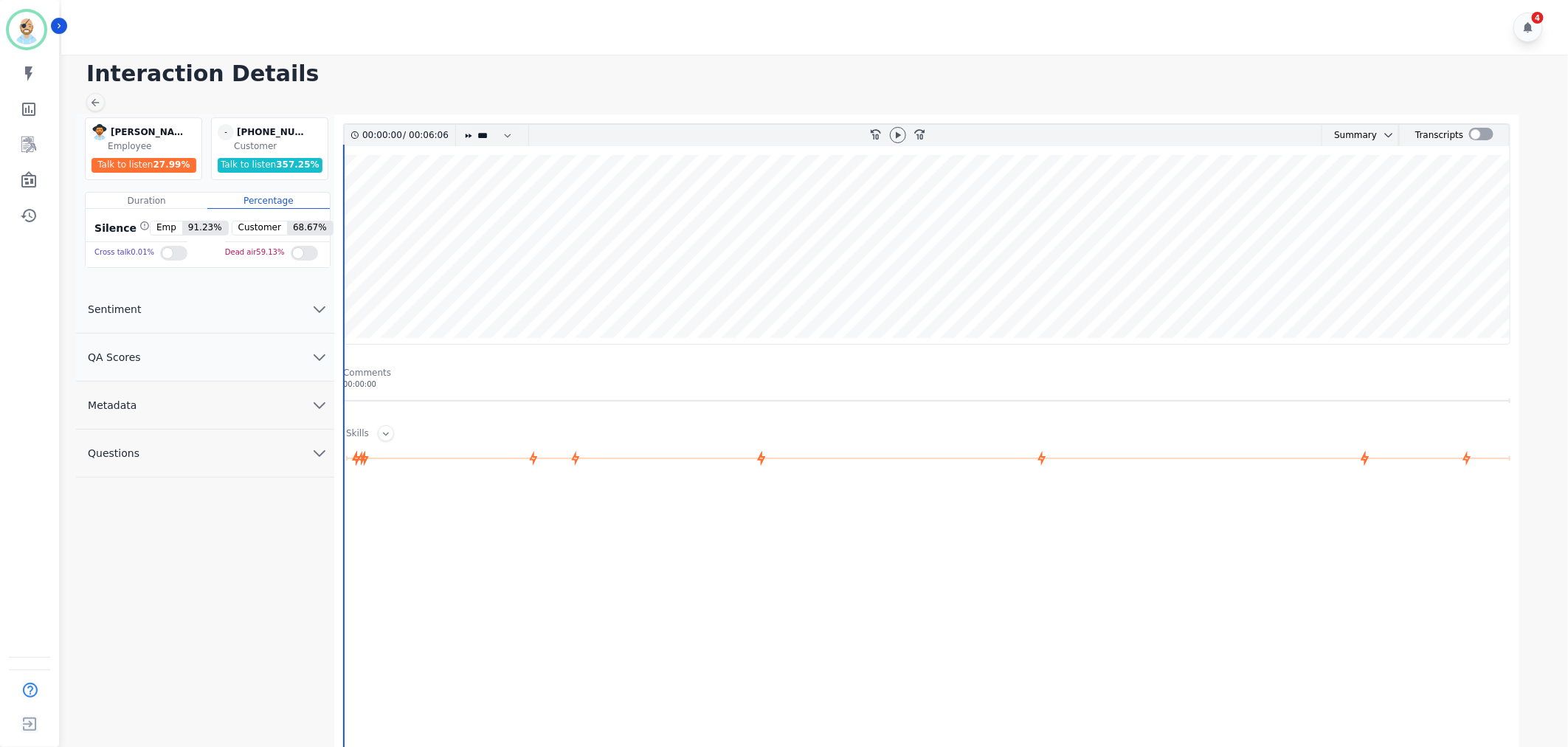
click at [148, 351] on button "QA Scores" at bounding box center [205, 357] width 258 height 48
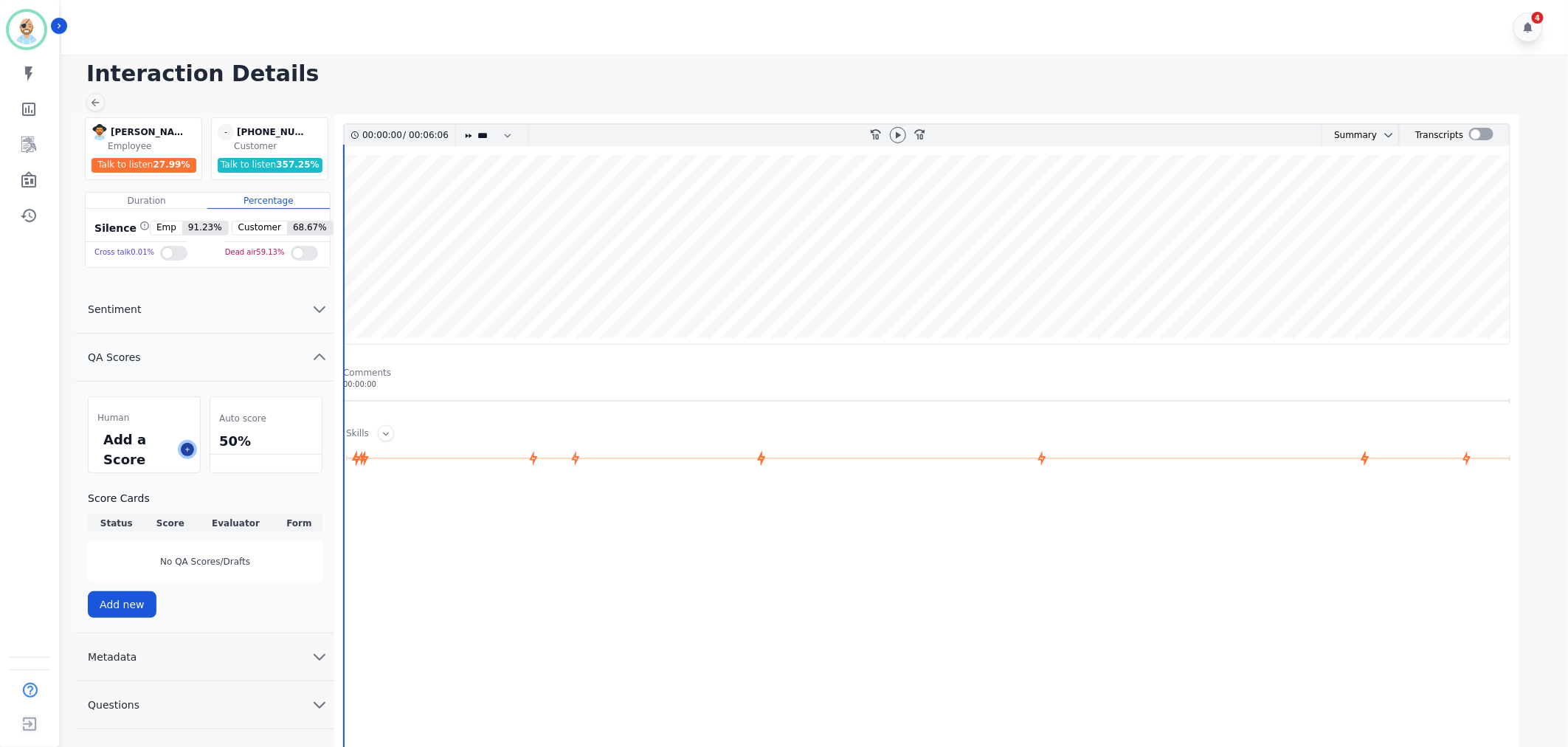
click at [188, 447] on button at bounding box center [187, 449] width 13 height 13
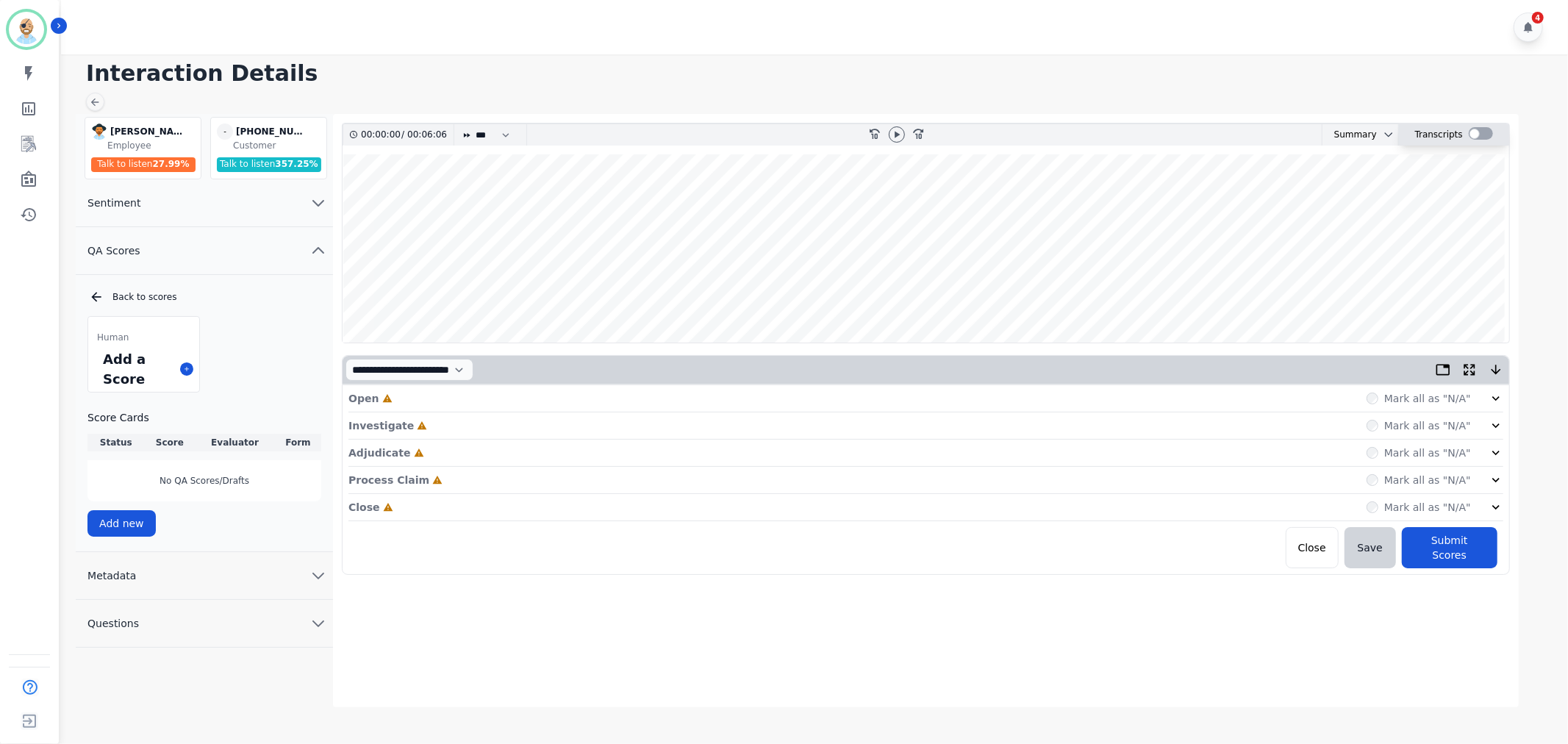
click at [1480, 142] on div at bounding box center [1480, 135] width 24 height 21
click at [1479, 130] on div at bounding box center [1480, 133] width 24 height 13
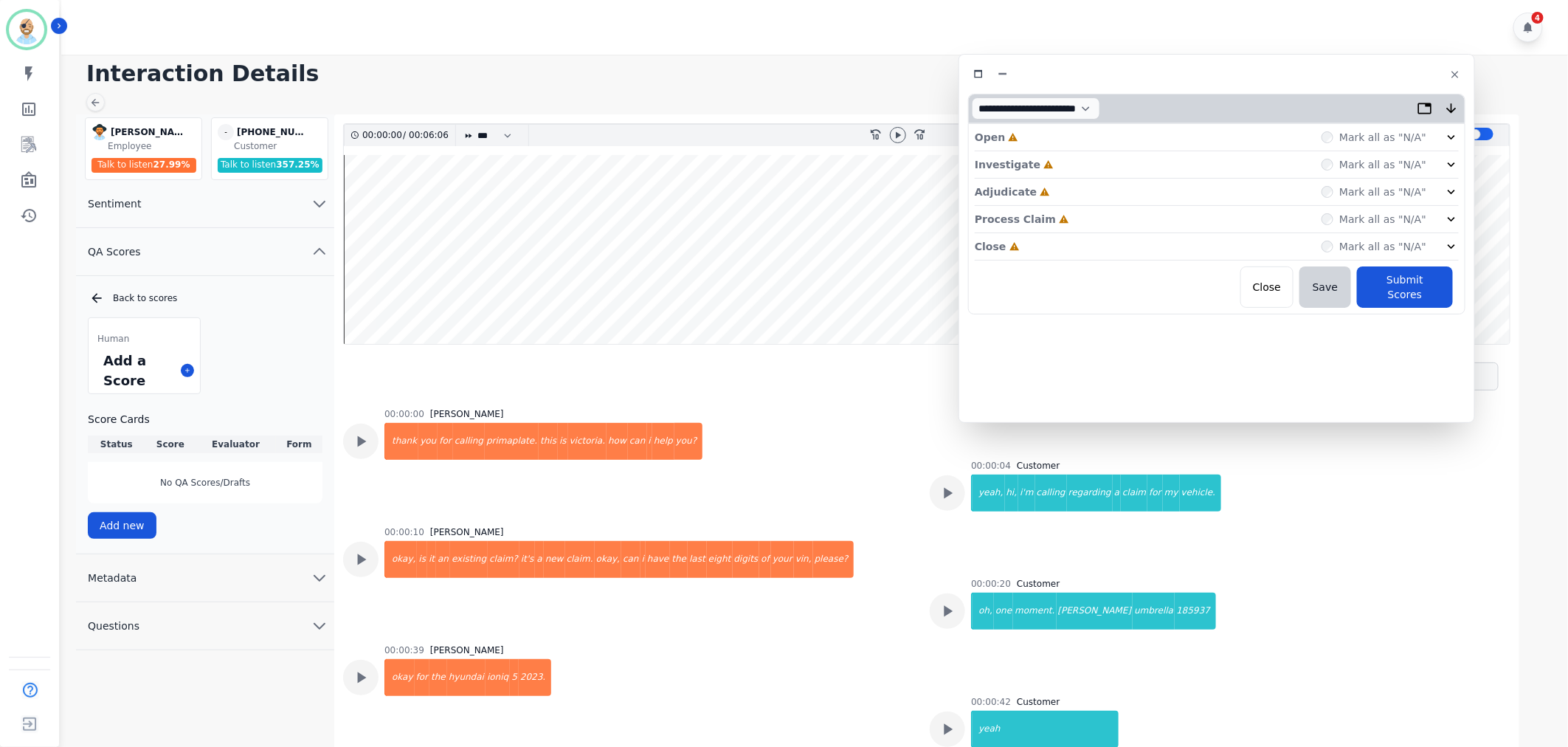
drag, startPoint x: 306, startPoint y: 92, endPoint x: 1185, endPoint y: 84, distance: 879.0
click at [1185, 84] on div "**********" at bounding box center [1217, 239] width 516 height 369
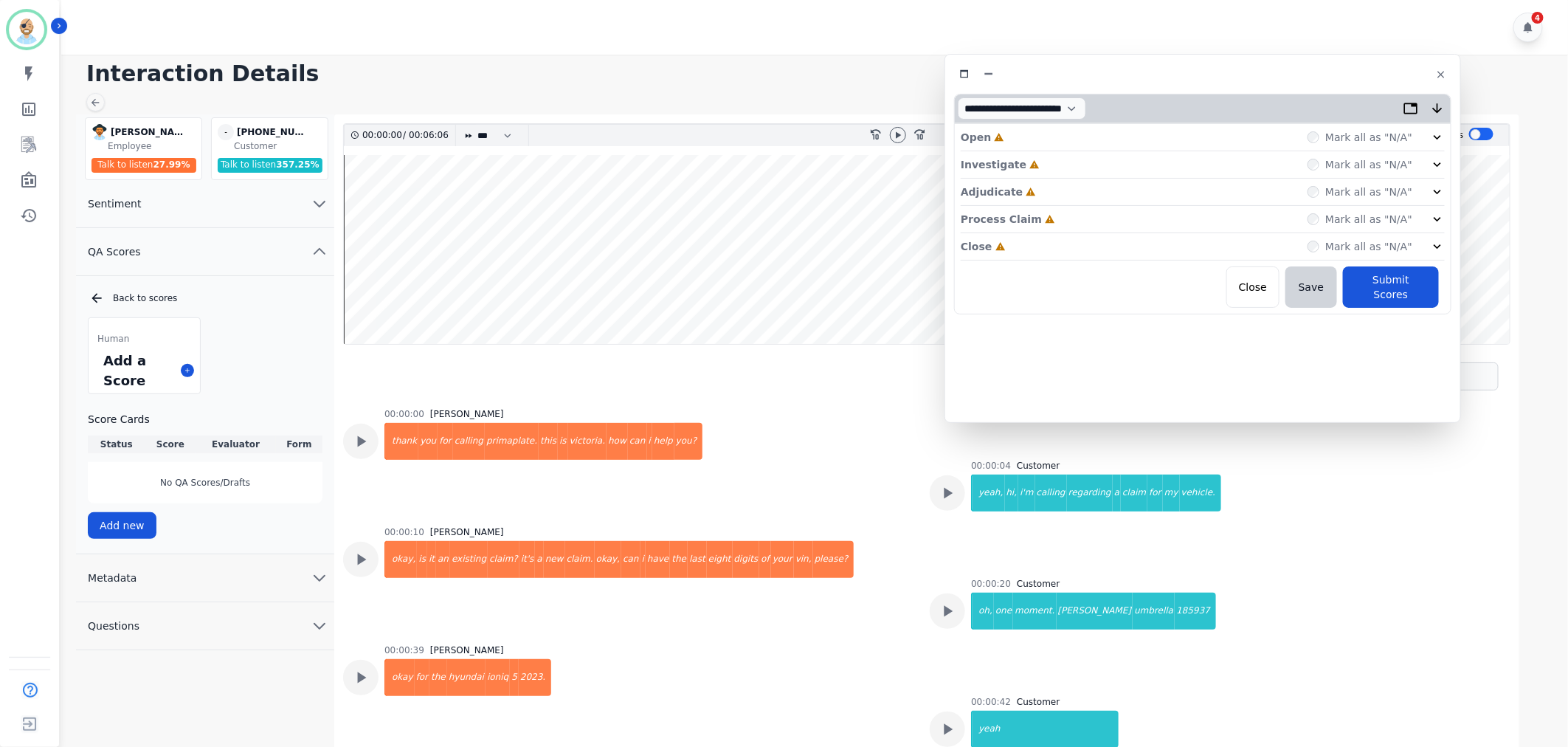
click at [1035, 239] on div "Close Incomplete Mark all as "N/A"" at bounding box center [1203, 247] width 484 height 27
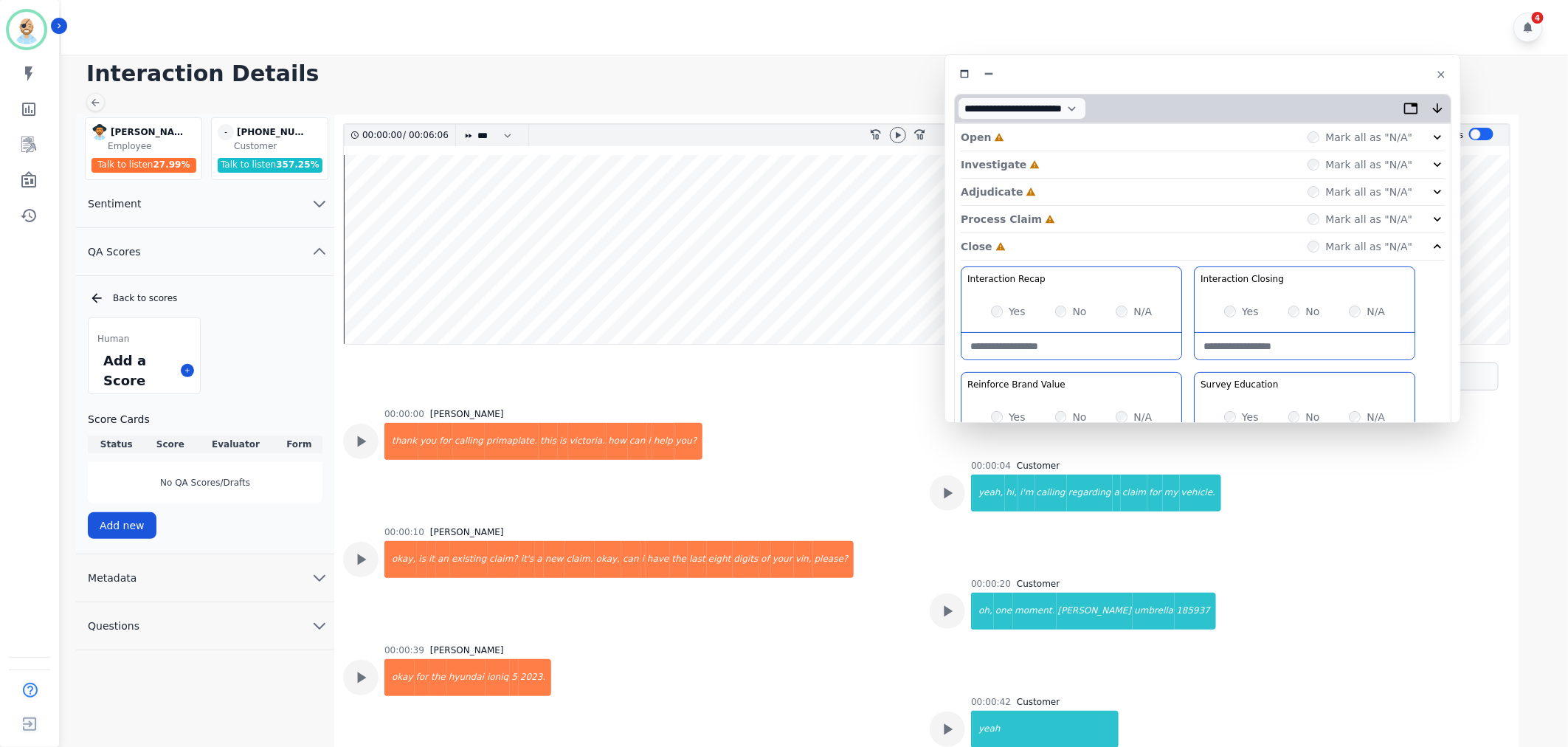
click at [1049, 216] on div "Process Claim Incomplete Mark all as "N/A"" at bounding box center [1203, 220] width 484 height 27
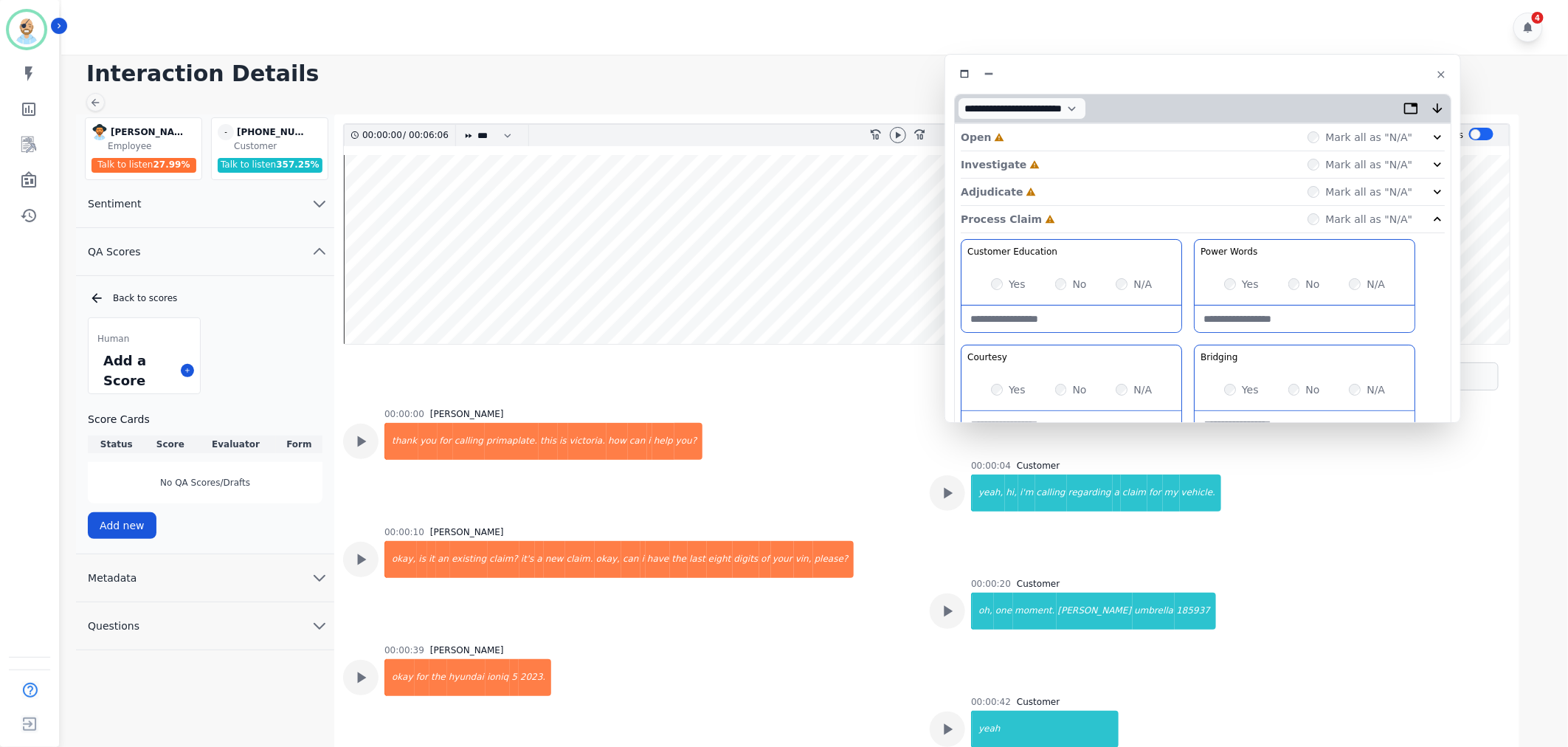
click at [1048, 193] on div "Adjudicate Incomplete Mark all as "N/A"" at bounding box center [1203, 192] width 484 height 27
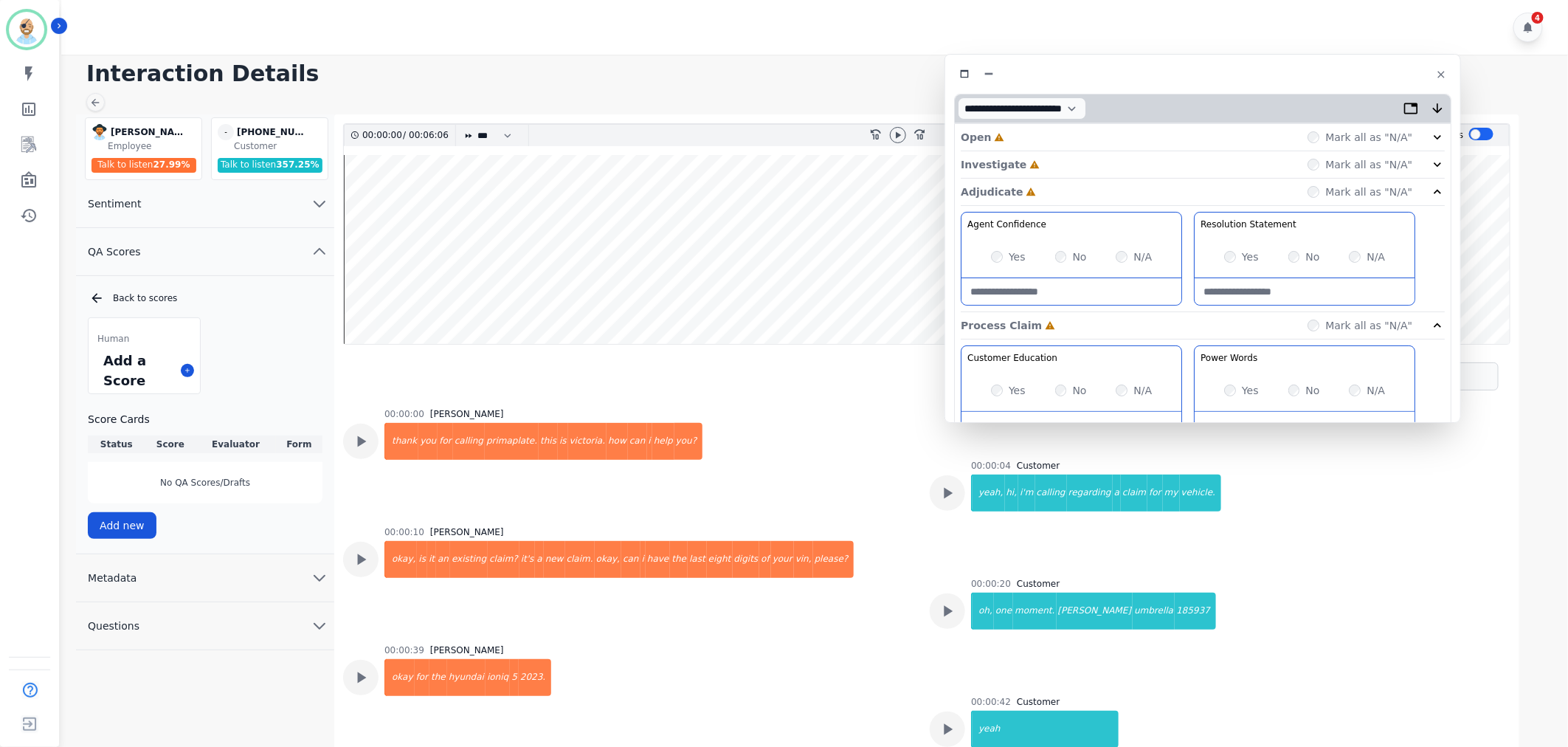
click at [1048, 165] on div "Investigate Incomplete Mark all as "N/A"" at bounding box center [1203, 165] width 484 height 27
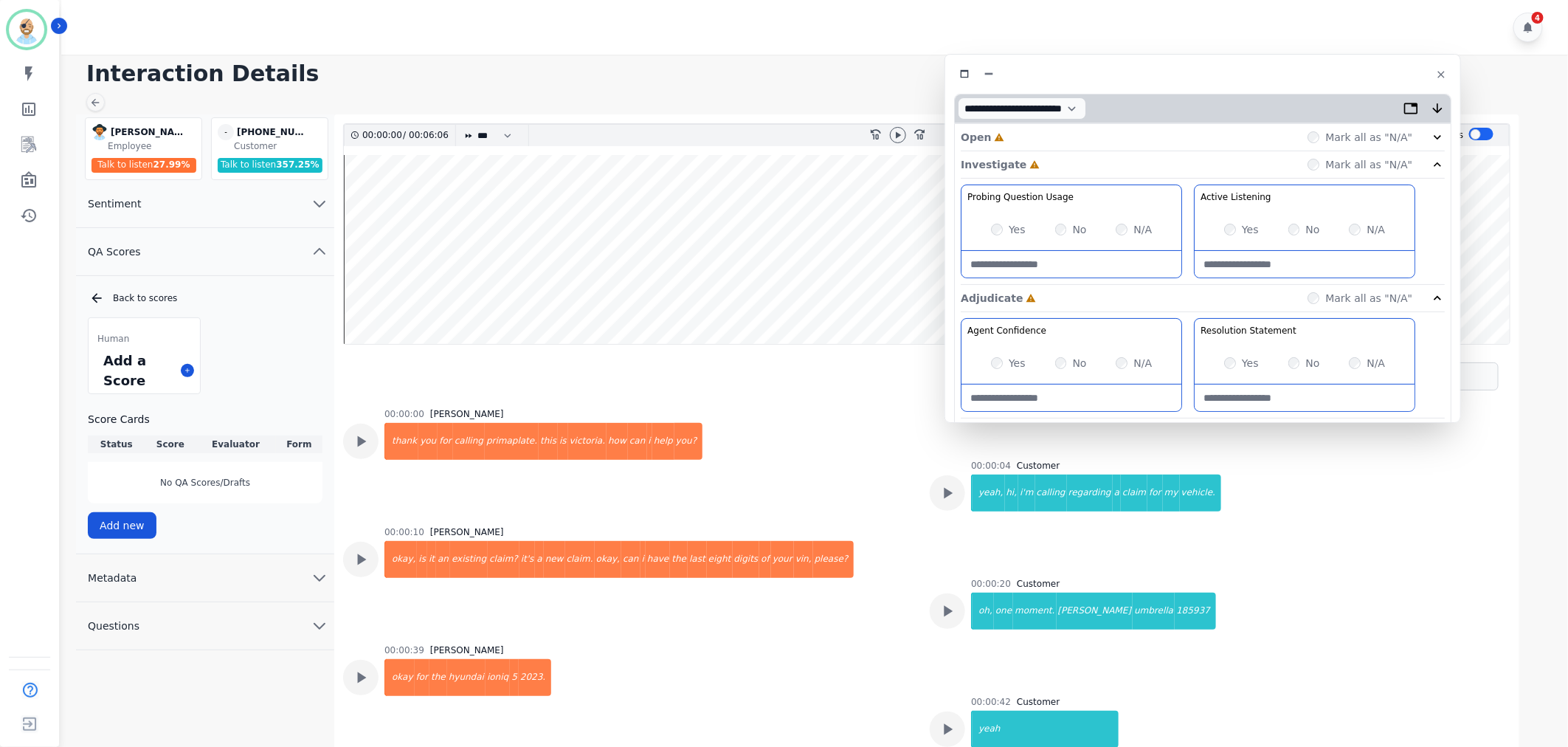
click at [1048, 120] on div "**********" at bounding box center [1028, 108] width 148 height 28
click at [1049, 129] on div "Open Incomplete Mark all as "N/A"" at bounding box center [1203, 137] width 484 height 27
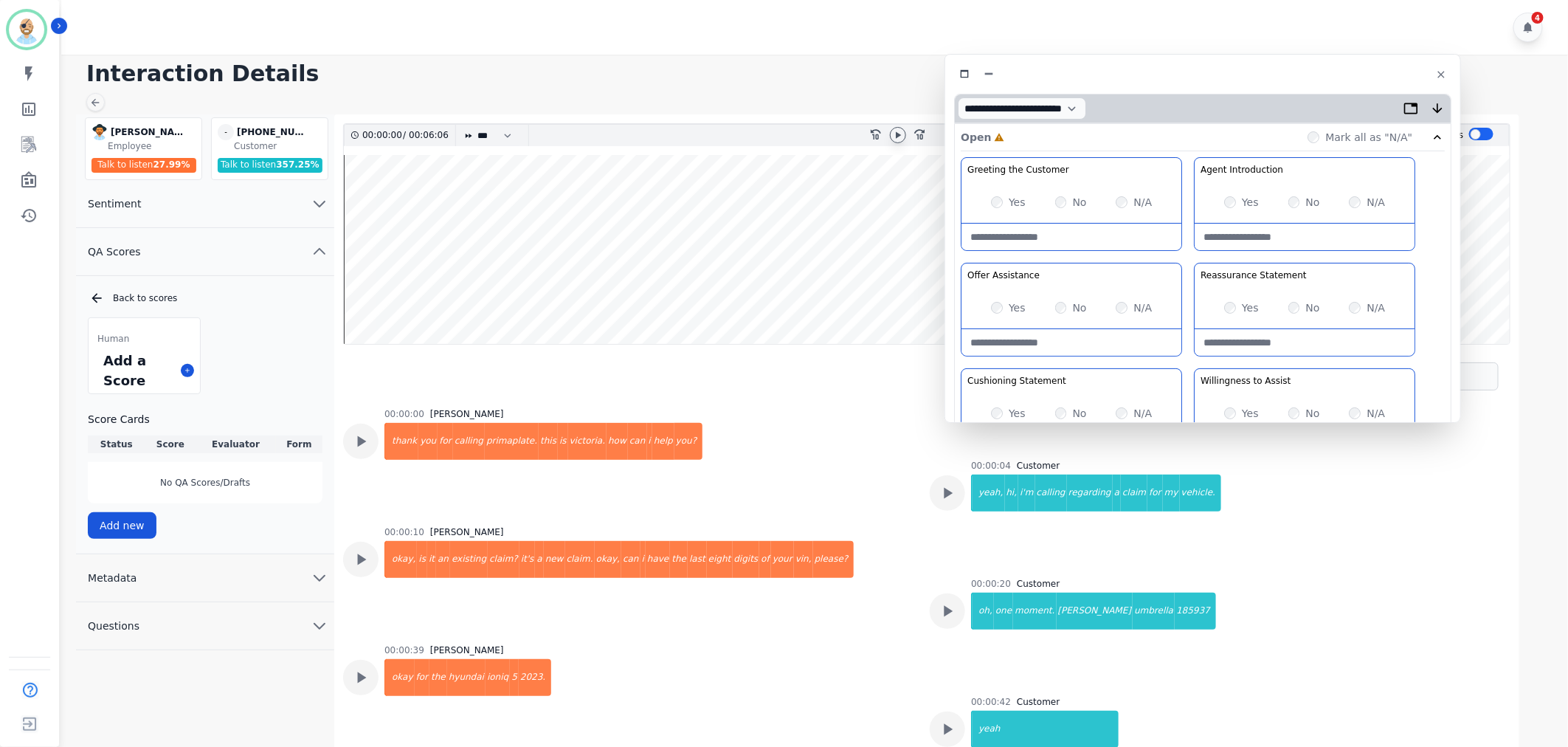
click at [898, 135] on icon at bounding box center [898, 135] width 5 height 6
click at [1188, 259] on div "Greeting the Customer Welcome is where we quickly greet our customer as a known…" at bounding box center [1203, 418] width 484 height 523
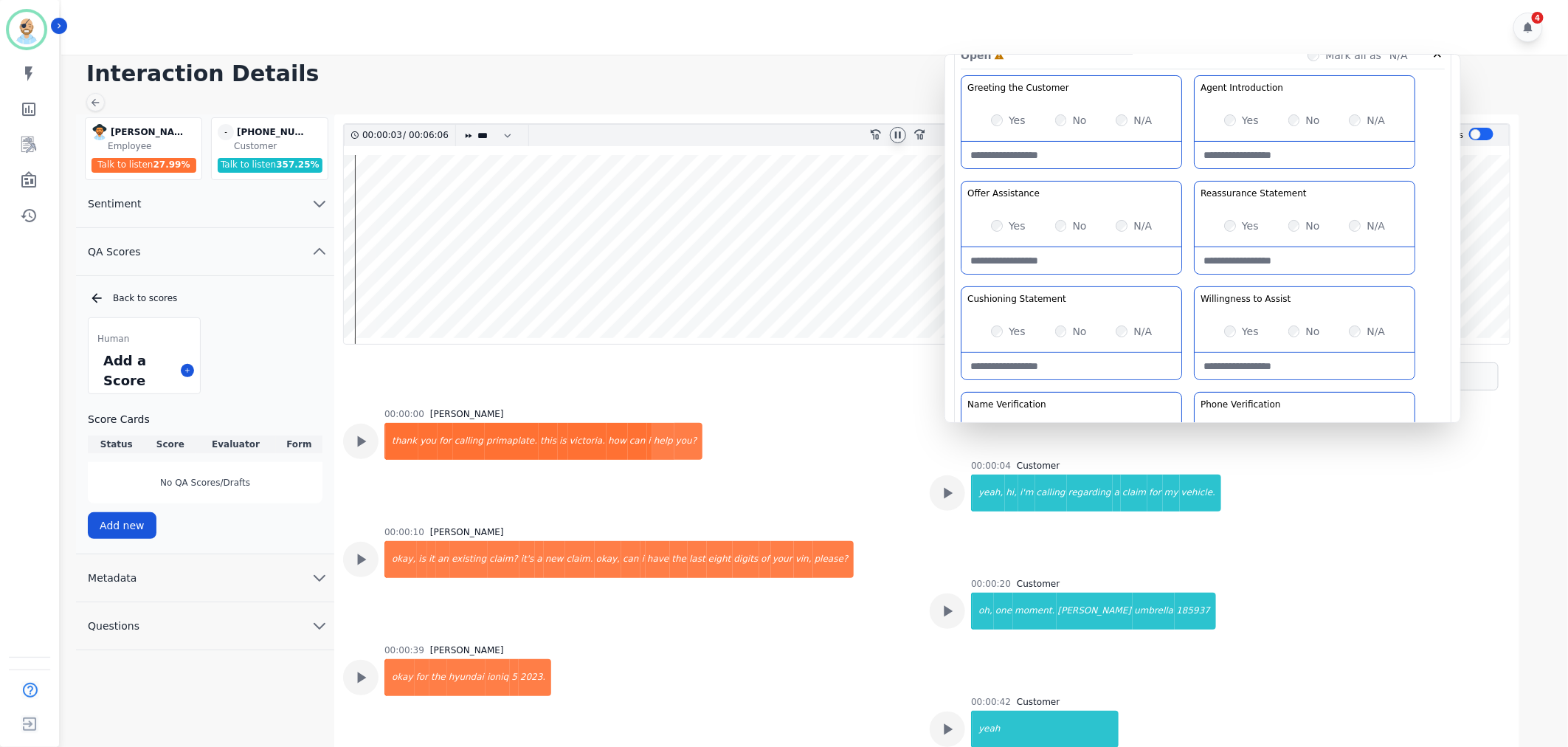
scroll to position [164, 0]
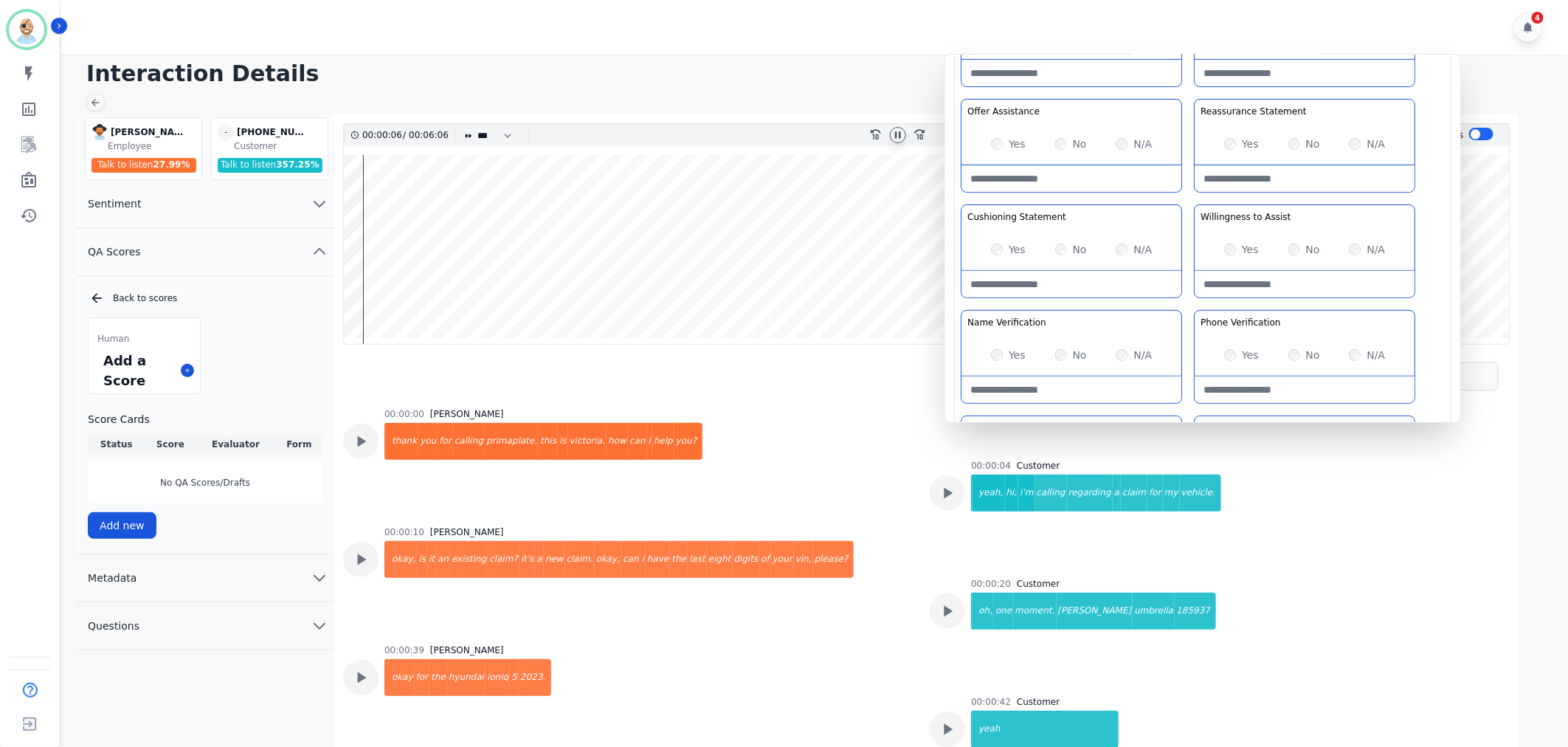
click at [1183, 193] on div "Greeting the Customer Welcome is where we quickly greet our customer as a known…" at bounding box center [1203, 255] width 484 height 523
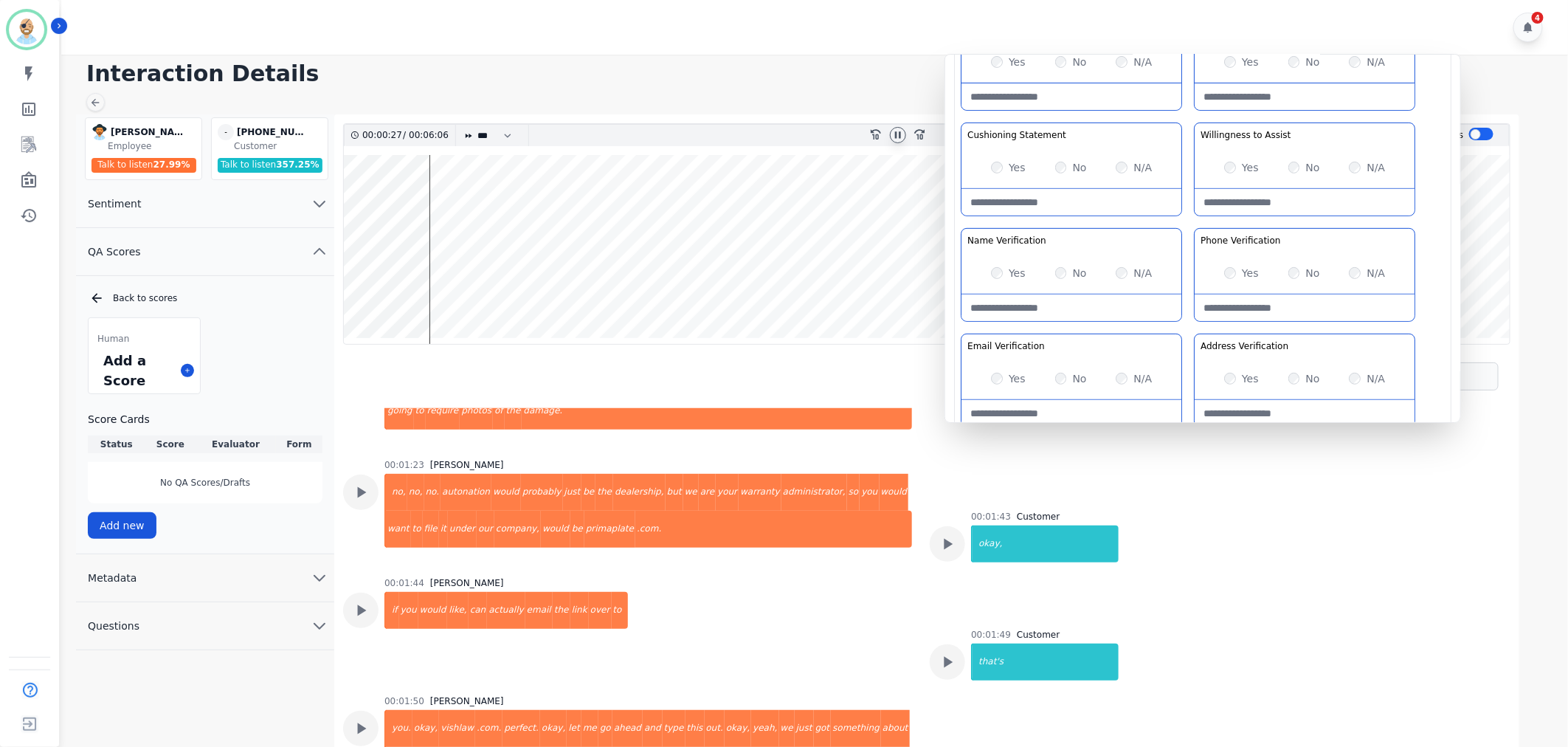
scroll to position [574, 0]
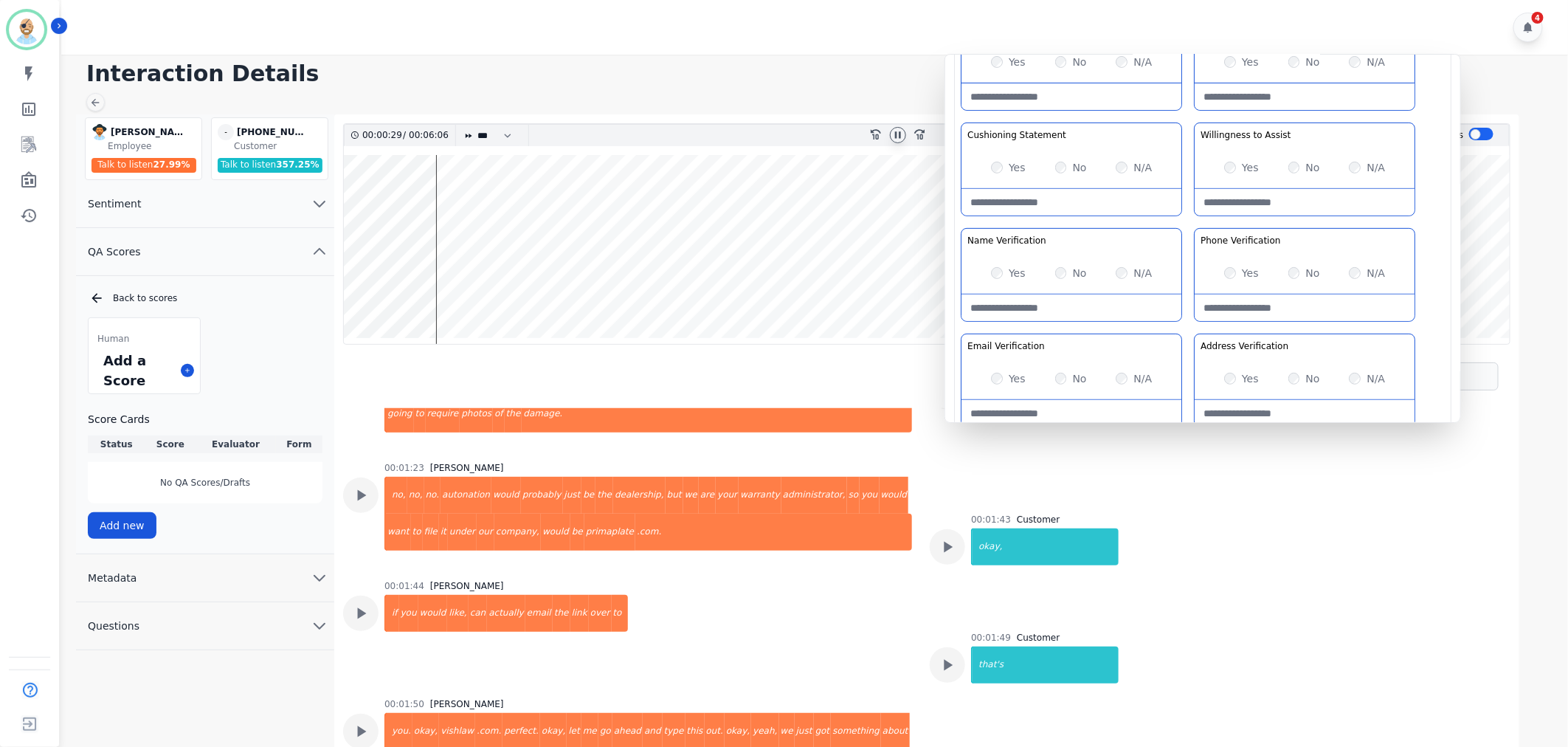
click at [900, 137] on icon at bounding box center [897, 135] width 6 height 6
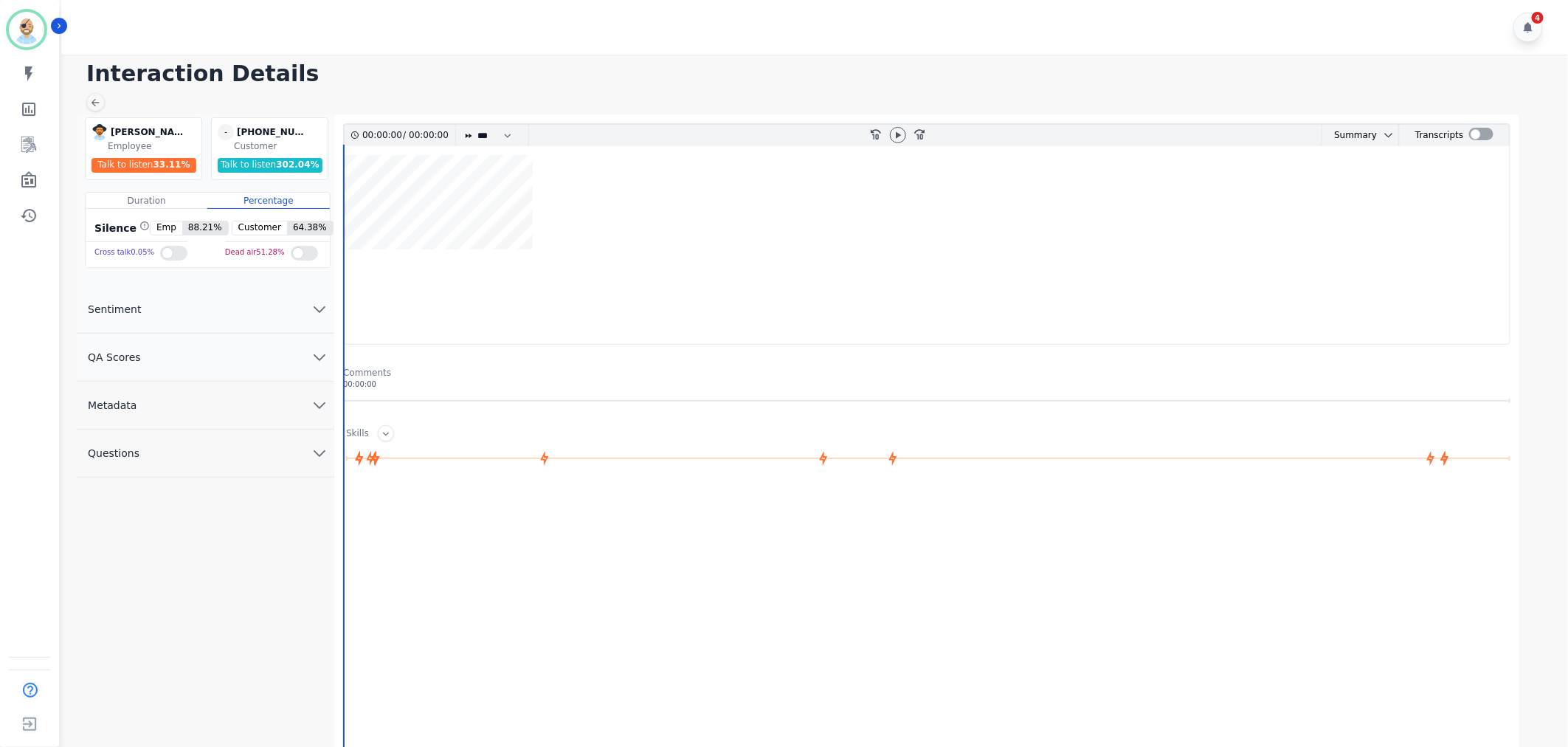
click at [222, 365] on button "QA Scores" at bounding box center [205, 357] width 258 height 48
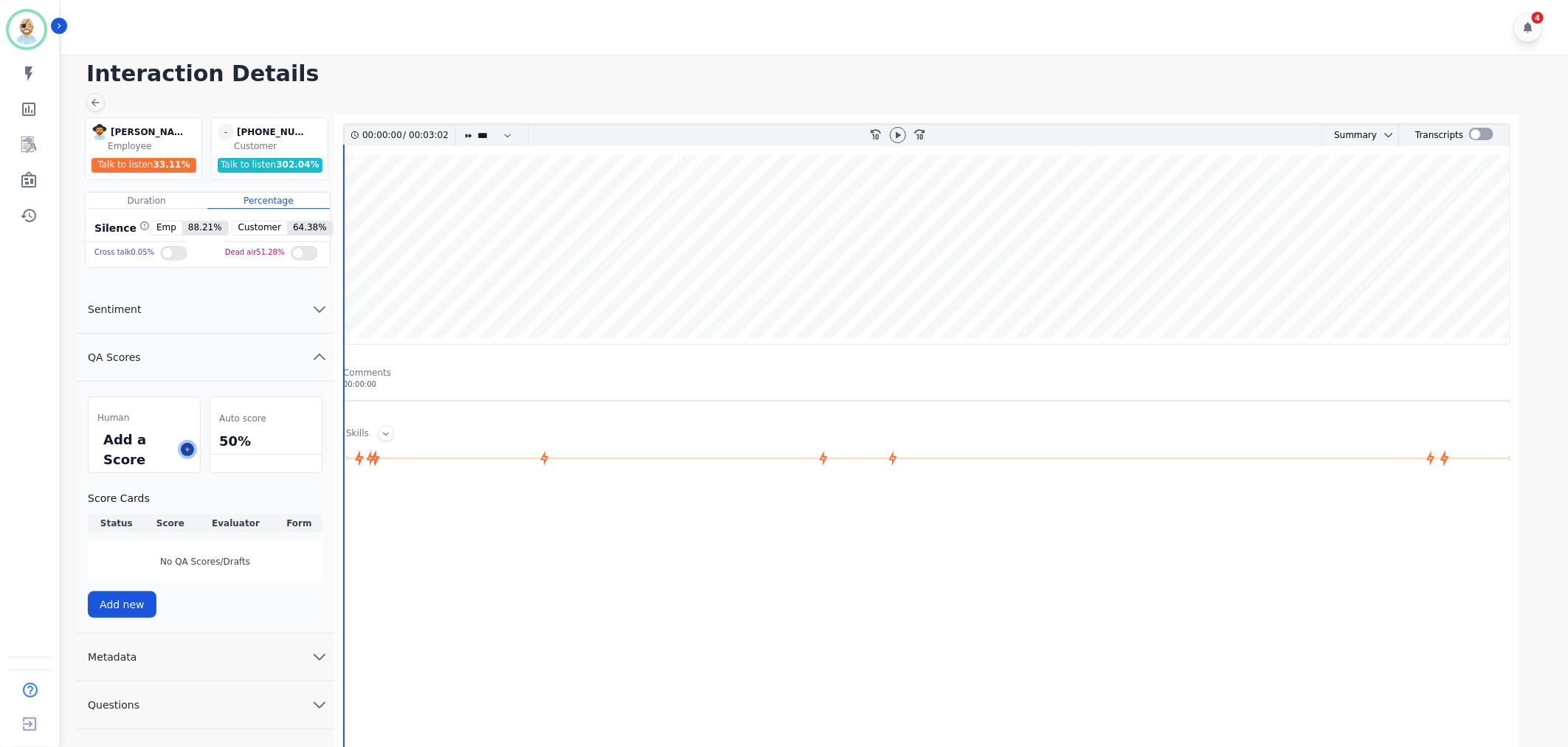
click at [186, 448] on icon at bounding box center [187, 449] width 7 height 7
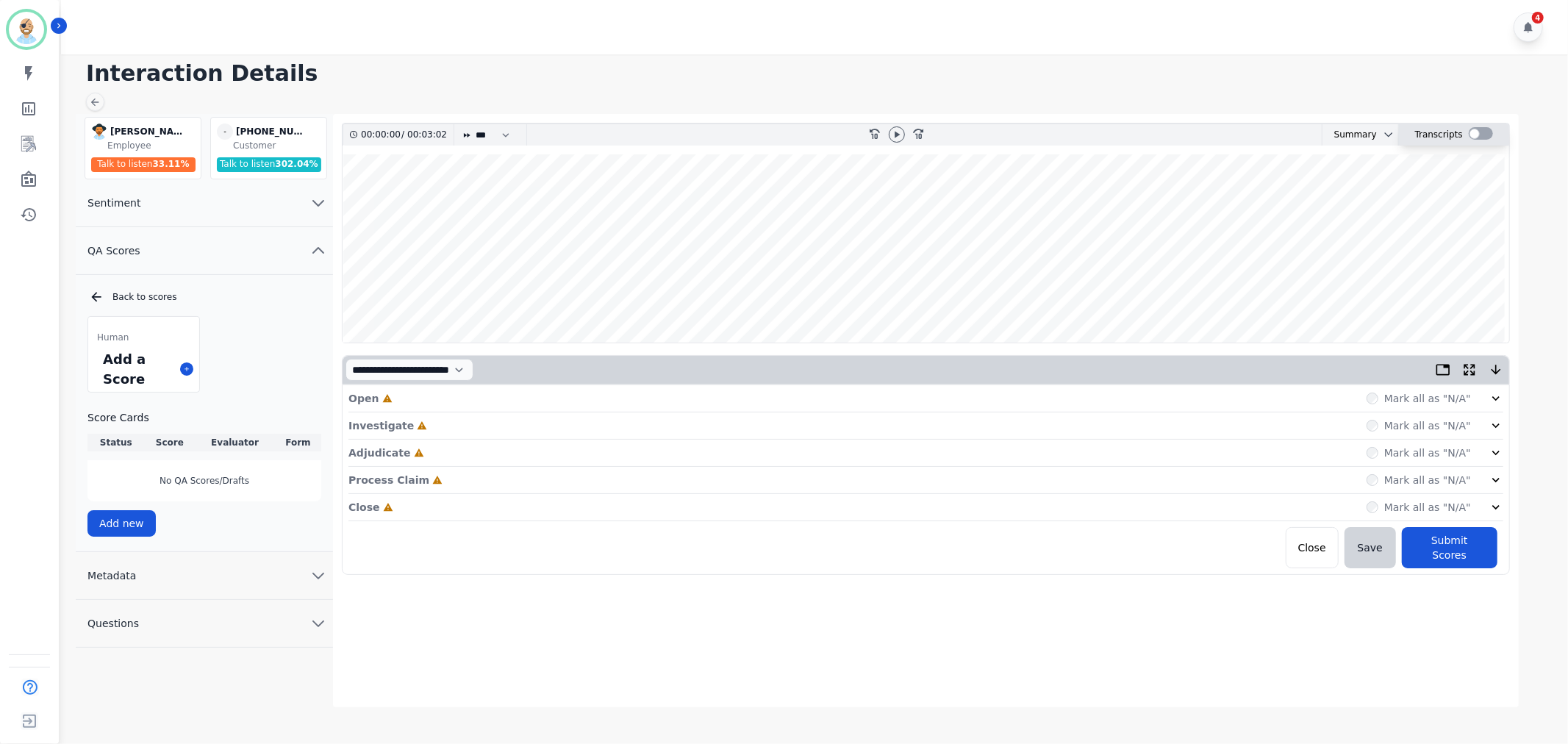
click at [1470, 133] on div at bounding box center [1480, 133] width 24 height 13
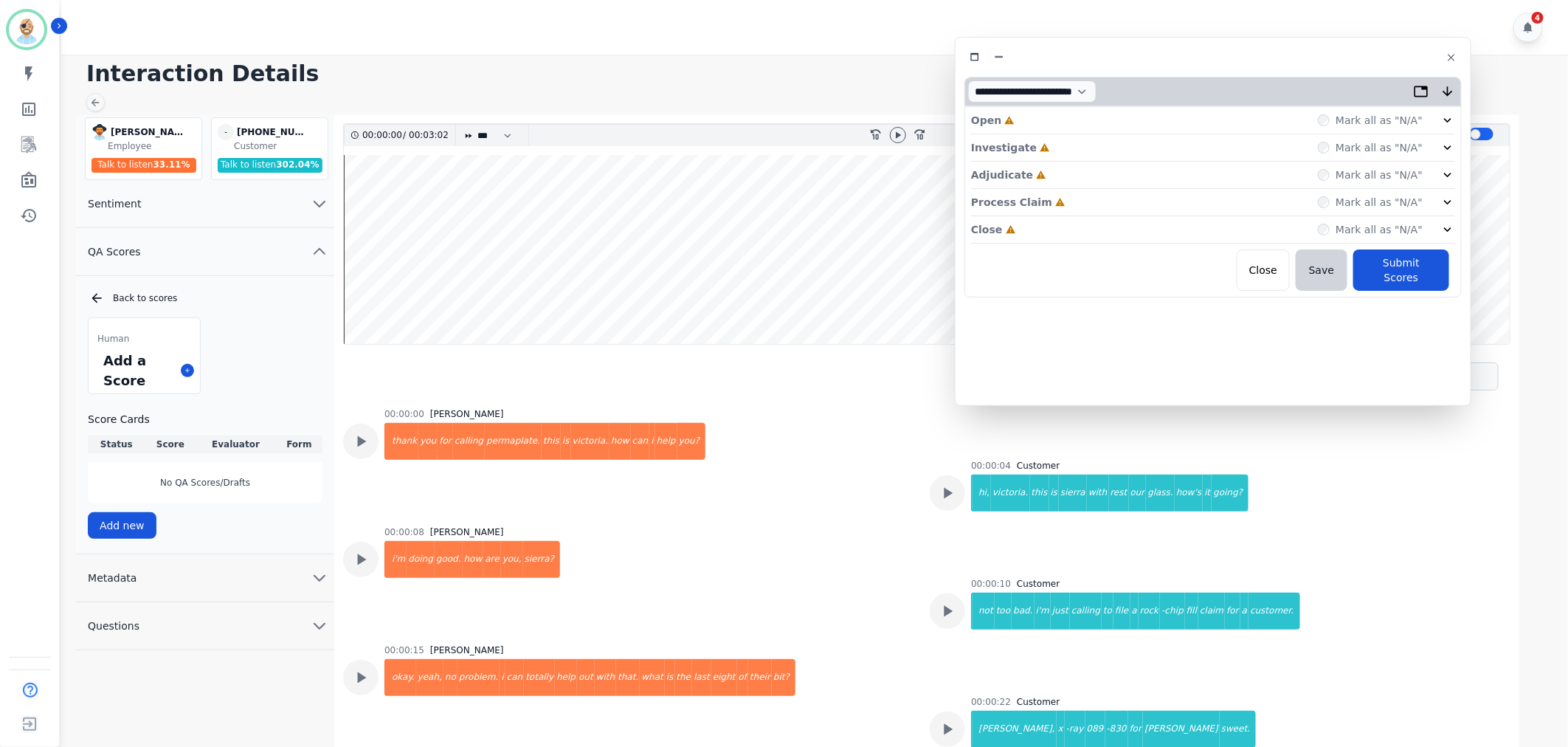
drag, startPoint x: 422, startPoint y: 87, endPoint x: 1199, endPoint y: 59, distance: 777.5
click at [1199, 59] on div at bounding box center [1213, 57] width 498 height 22
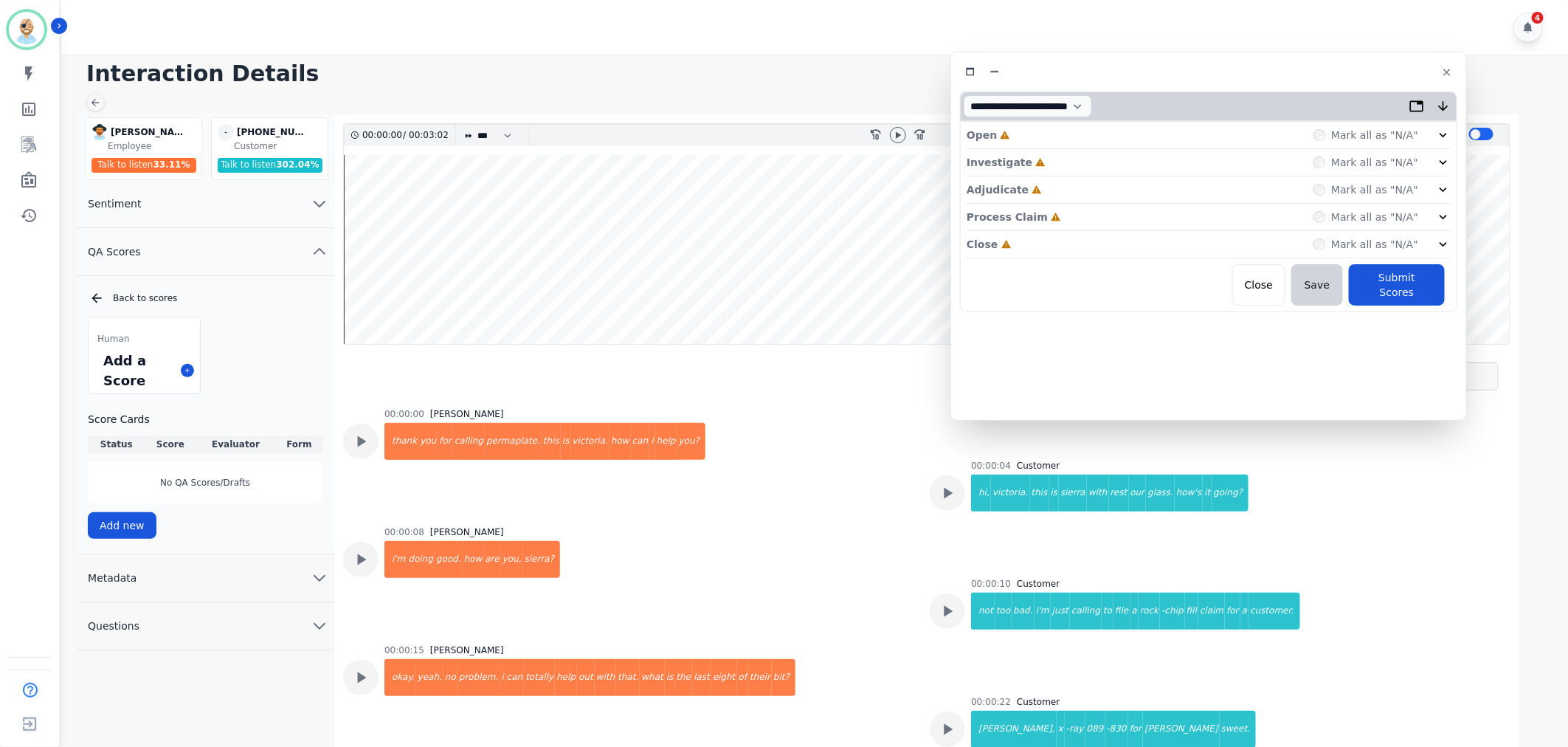
drag, startPoint x: 1200, startPoint y: 62, endPoint x: 1240, endPoint y: 71, distance: 41.0
click at [1240, 71] on div at bounding box center [1208, 72] width 498 height 22
click at [1074, 246] on div "Close Incomplete Mark all as "N/A"" at bounding box center [1208, 245] width 484 height 27
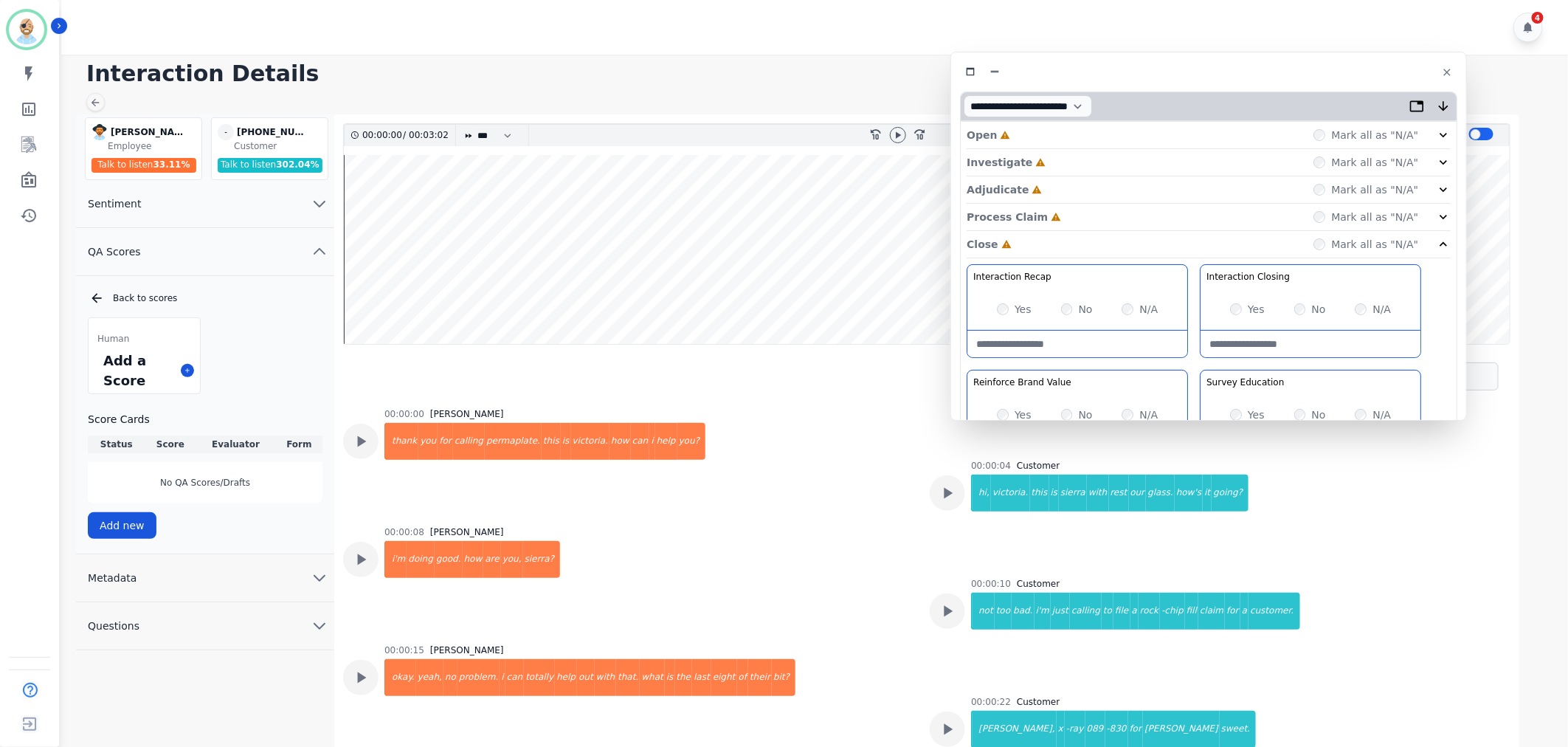
drag, startPoint x: 1067, startPoint y: 219, endPoint x: 1066, endPoint y: 190, distance: 29.0
click at [1067, 219] on div "Process Claim Incomplete Mark all as "N/A"" at bounding box center [1208, 217] width 484 height 27
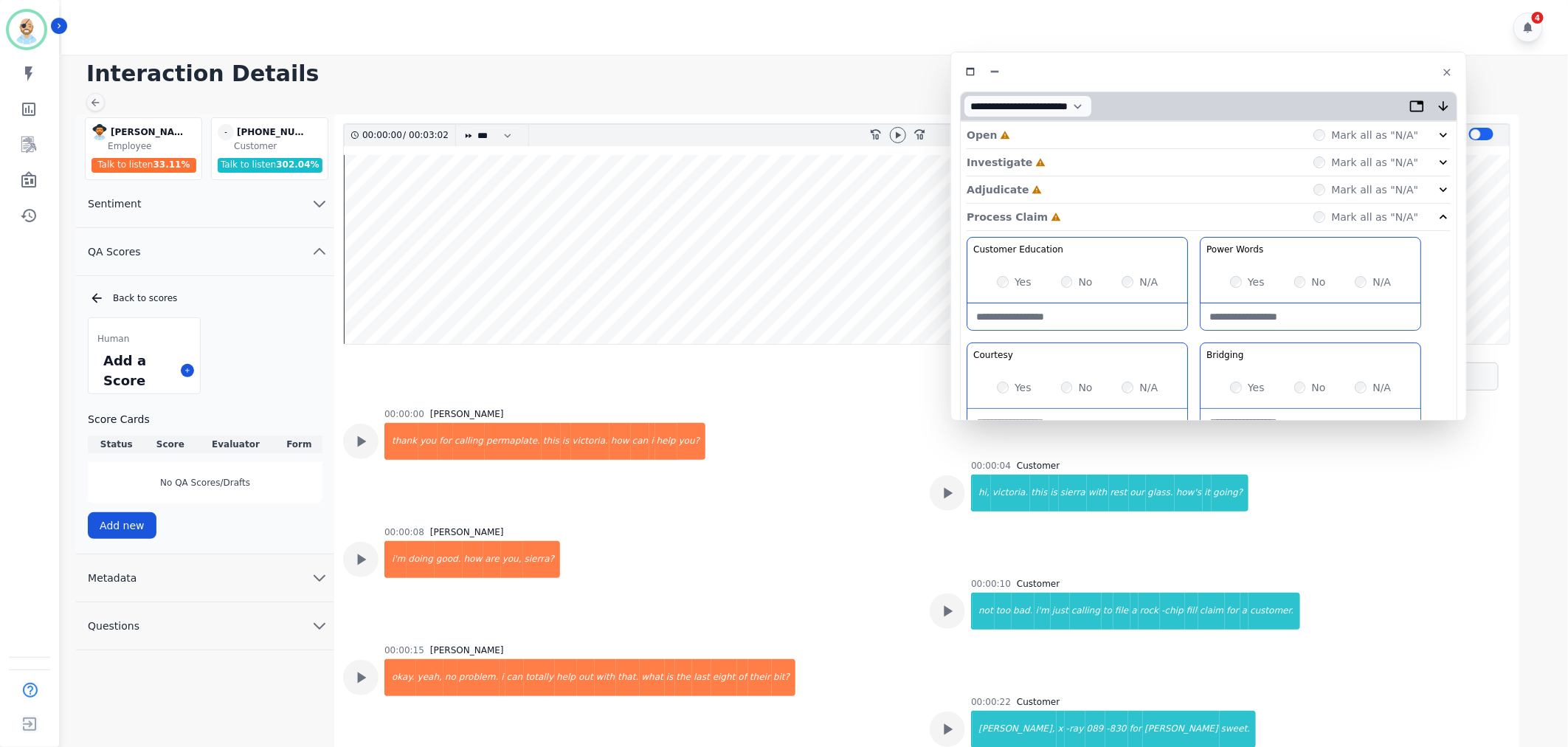
click at [1066, 186] on div "Adjudicate Incomplete Mark all as "N/A"" at bounding box center [1208, 190] width 484 height 27
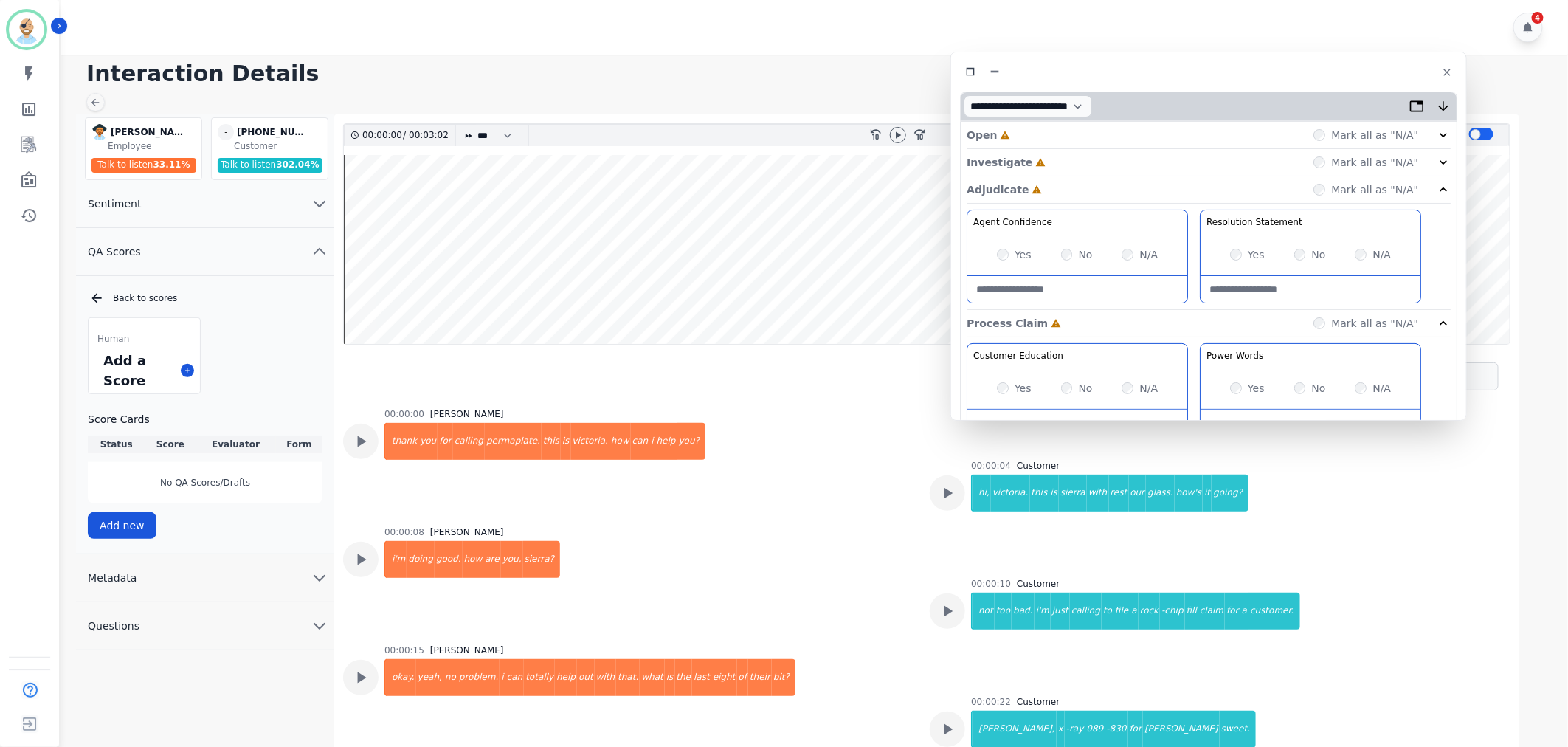
click at [1064, 156] on div "Investigate Incomplete Mark all as "N/A"" at bounding box center [1208, 162] width 484 height 27
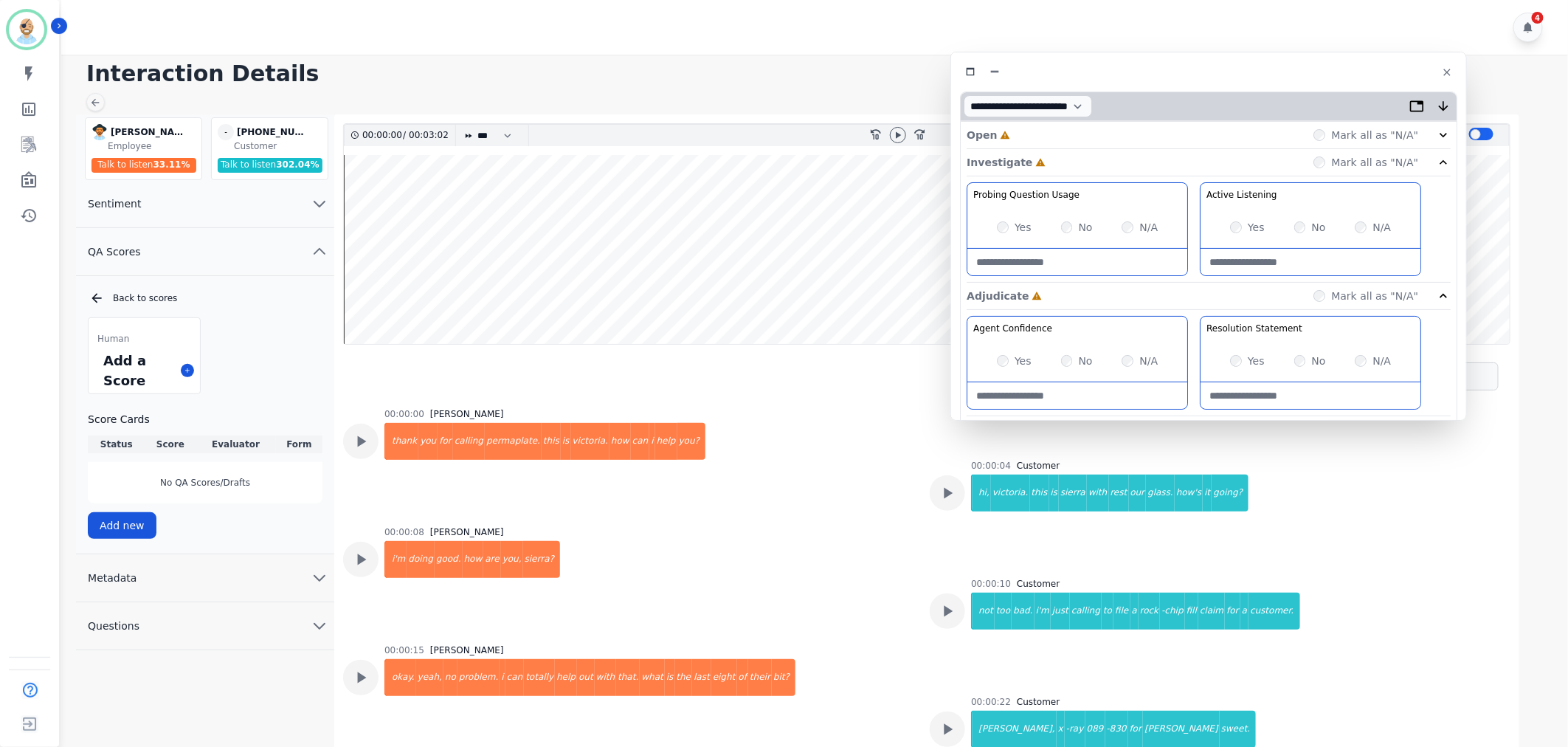
click at [1061, 131] on div "Open Incomplete Mark all as "N/A"" at bounding box center [1208, 135] width 484 height 27
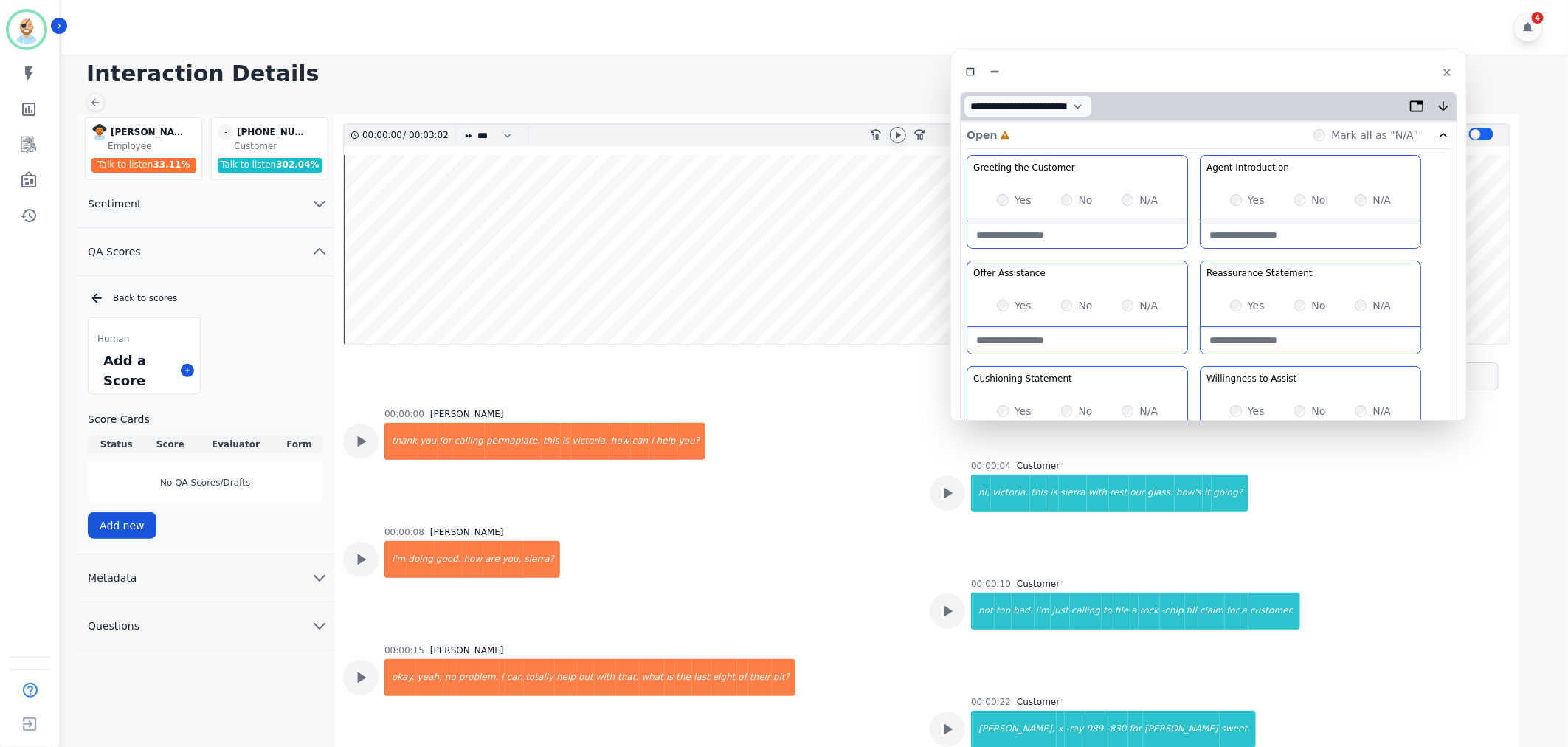
click at [897, 130] on icon at bounding box center [897, 135] width 12 height 12
click at [1186, 268] on div "Offer Assistance In a positive and enthusiastic tone. proactively offer to help…" at bounding box center [1077, 273] width 220 height 23
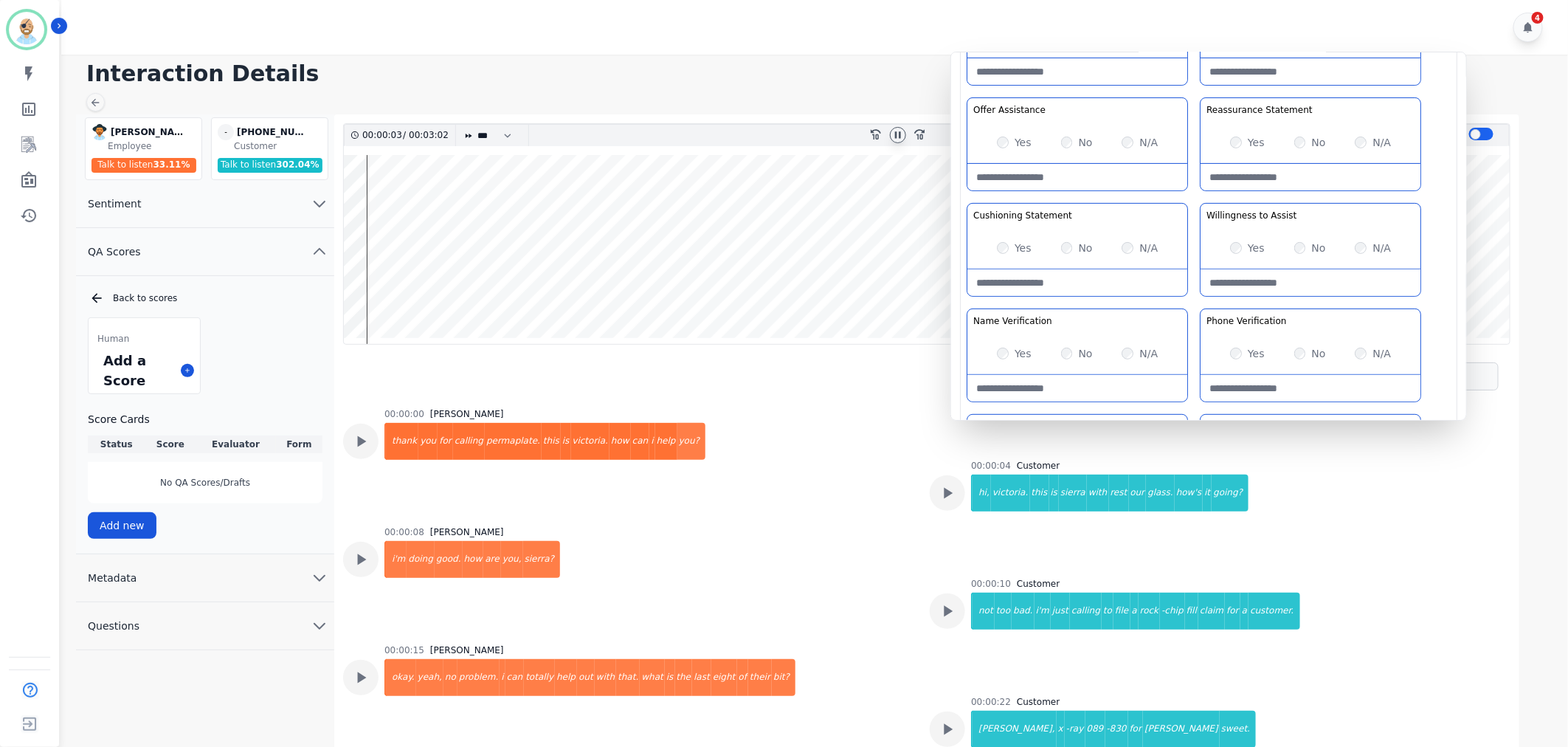
scroll to position [164, 0]
click at [1235, 253] on div "Yes" at bounding box center [1247, 247] width 35 height 14
click at [1190, 187] on div "Greeting the Customer Welcome is where we quickly greet our customer as a known…" at bounding box center [1208, 252] width 484 height 523
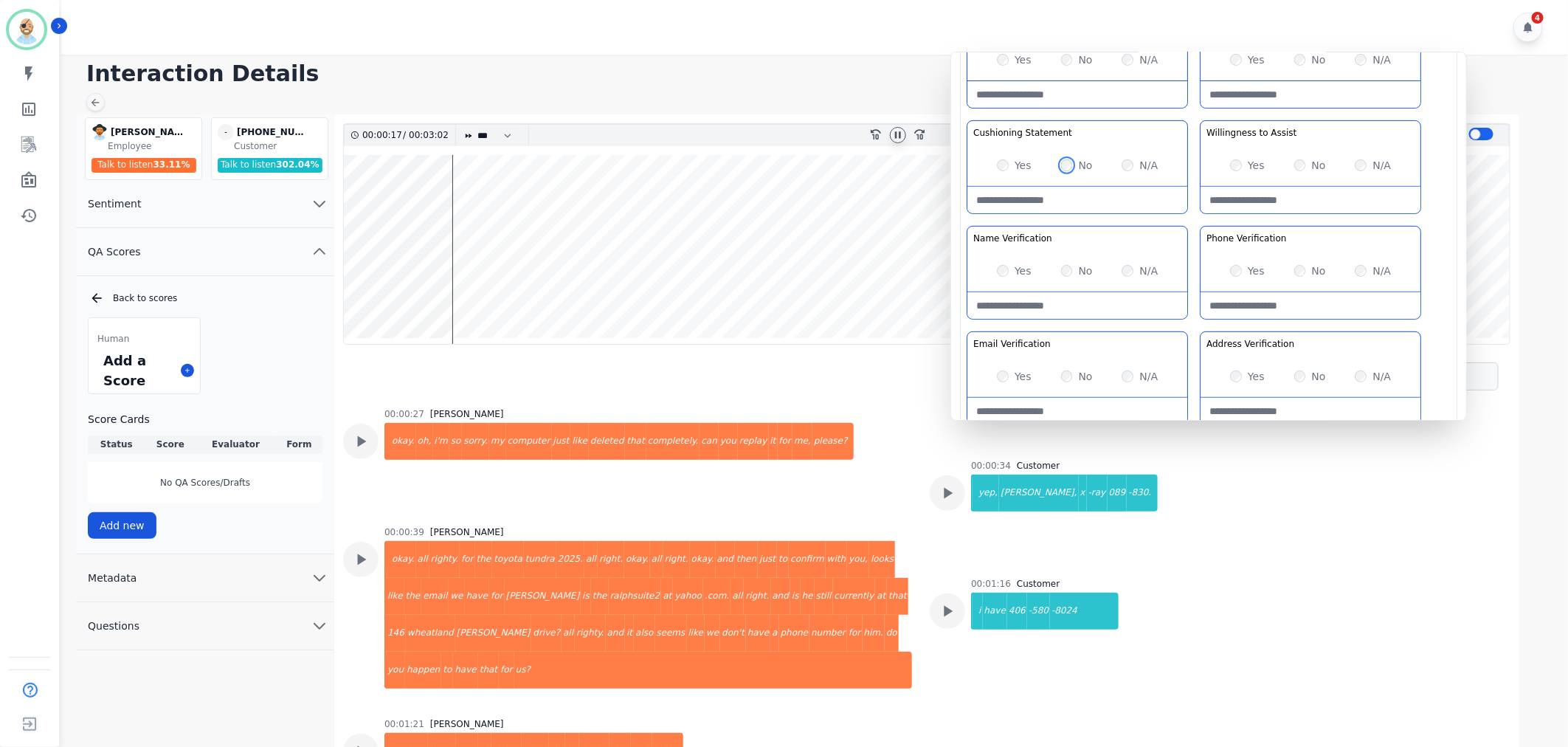
scroll to position [373, 0]
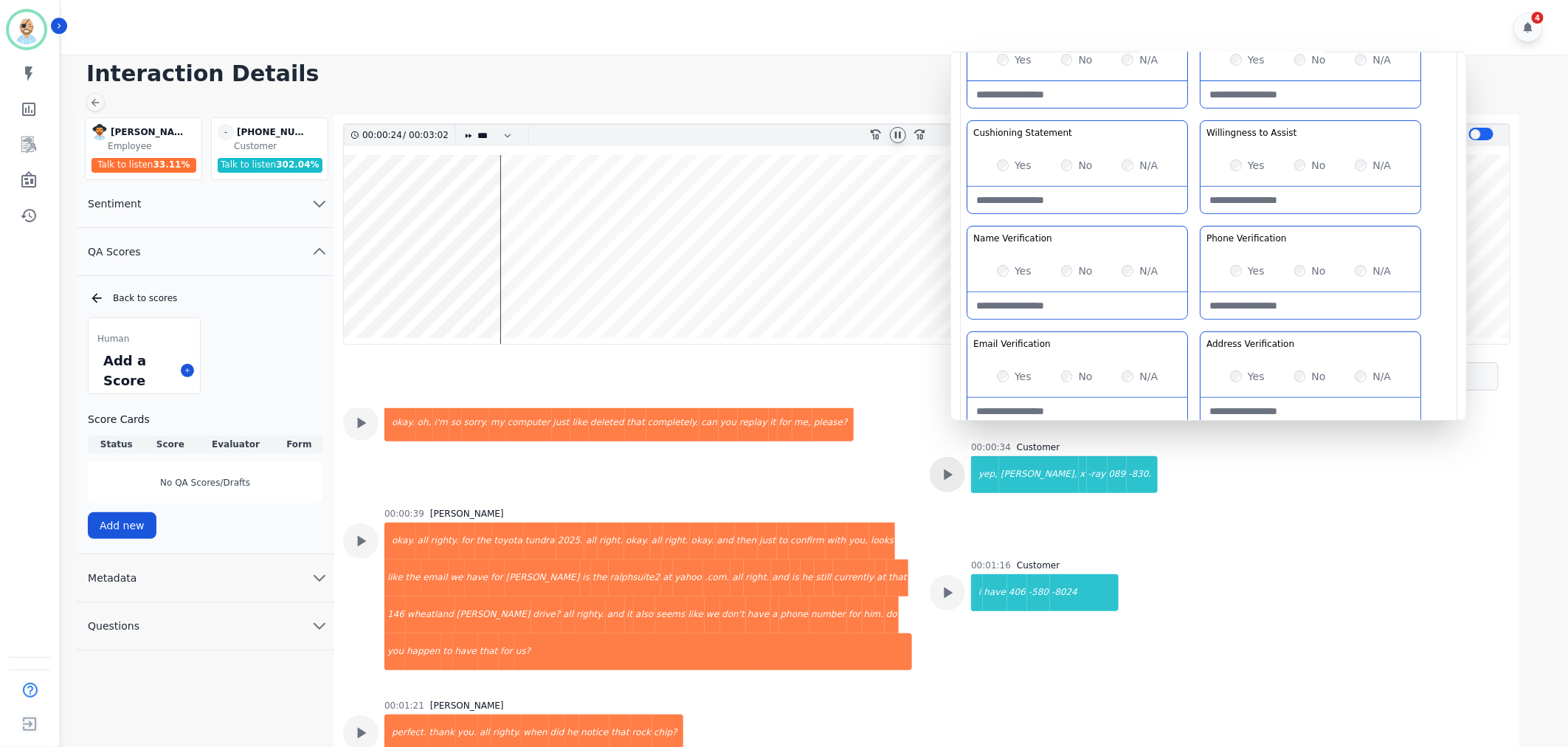
click at [947, 473] on icon at bounding box center [949, 474] width 9 height 11
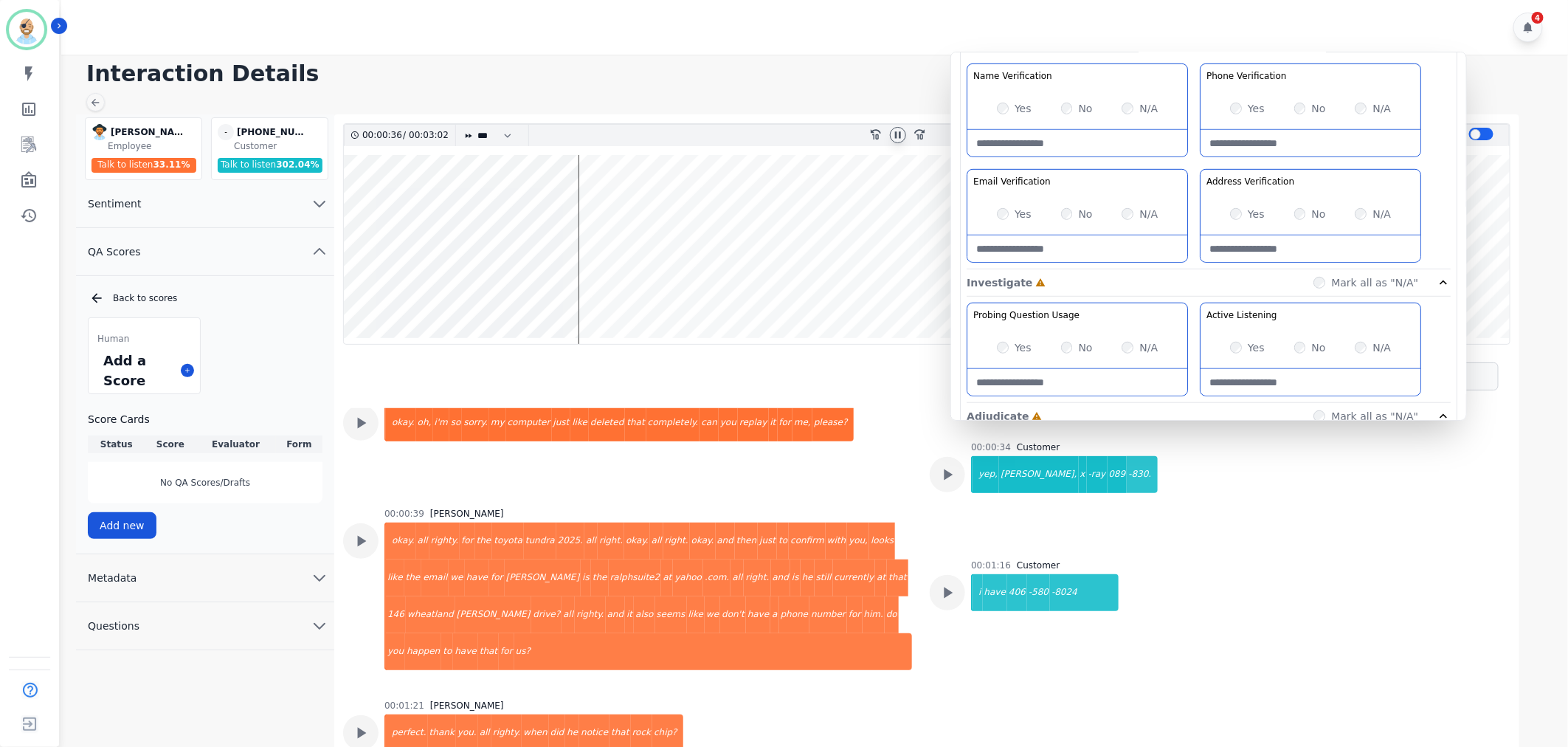
scroll to position [410, 0]
click at [1197, 162] on div "Greeting the Customer Welcome is where we quickly greet our customer as a known…" at bounding box center [1208, 6] width 484 height 523
click at [1194, 163] on div "Greeting the Customer Welcome is where we quickly greet our customer as a known…" at bounding box center [1208, 6] width 484 height 523
click at [1060, 73] on div "Name Verification Ask for the customer’s name and how they want to be addressed…" at bounding box center [1078, 74] width 208 height 12
click at [1061, 251] on Verification-note at bounding box center [1077, 248] width 220 height 27
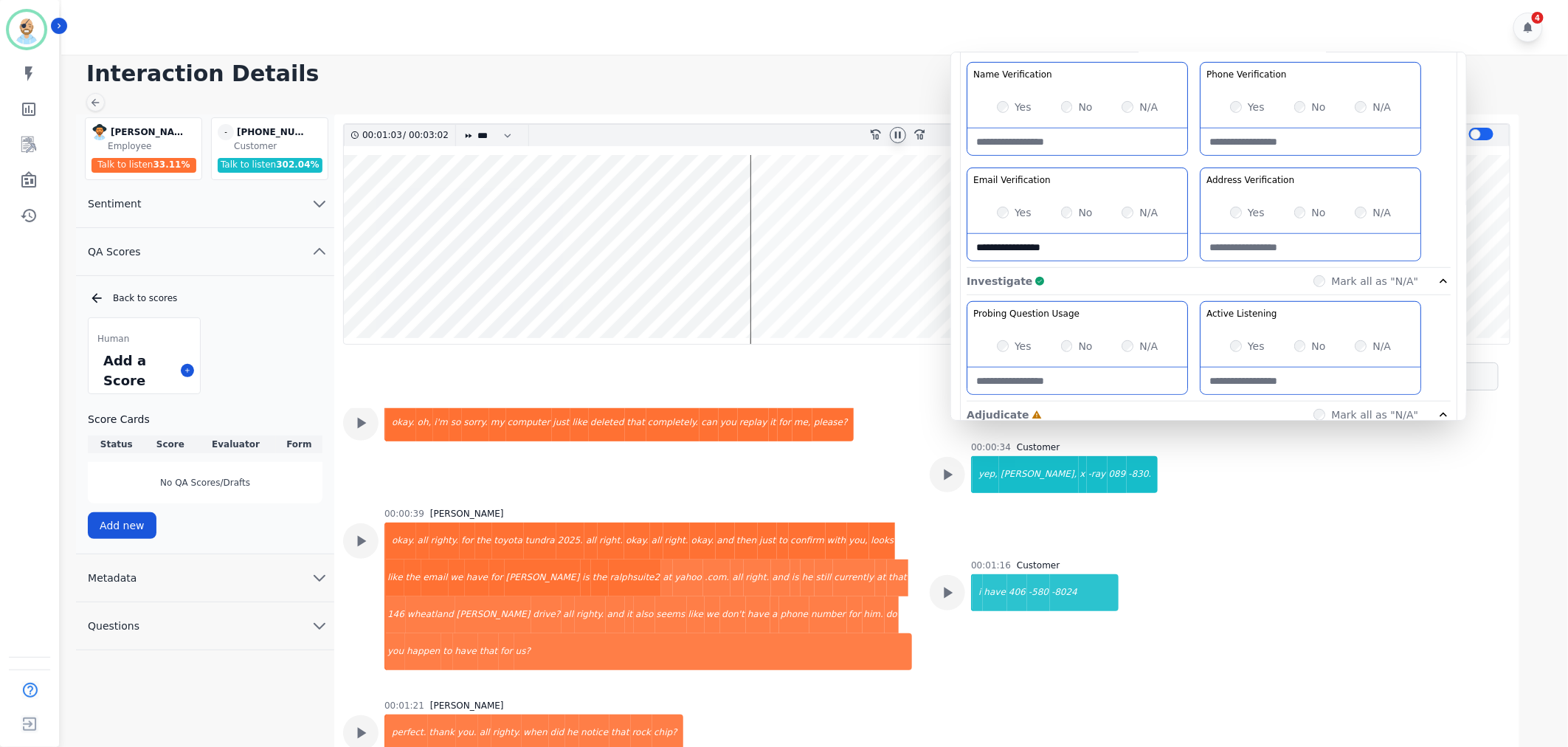
type Verification-note "**********"
click at [1263, 245] on Verification-note at bounding box center [1310, 248] width 220 height 27
type Verification-note "**********"
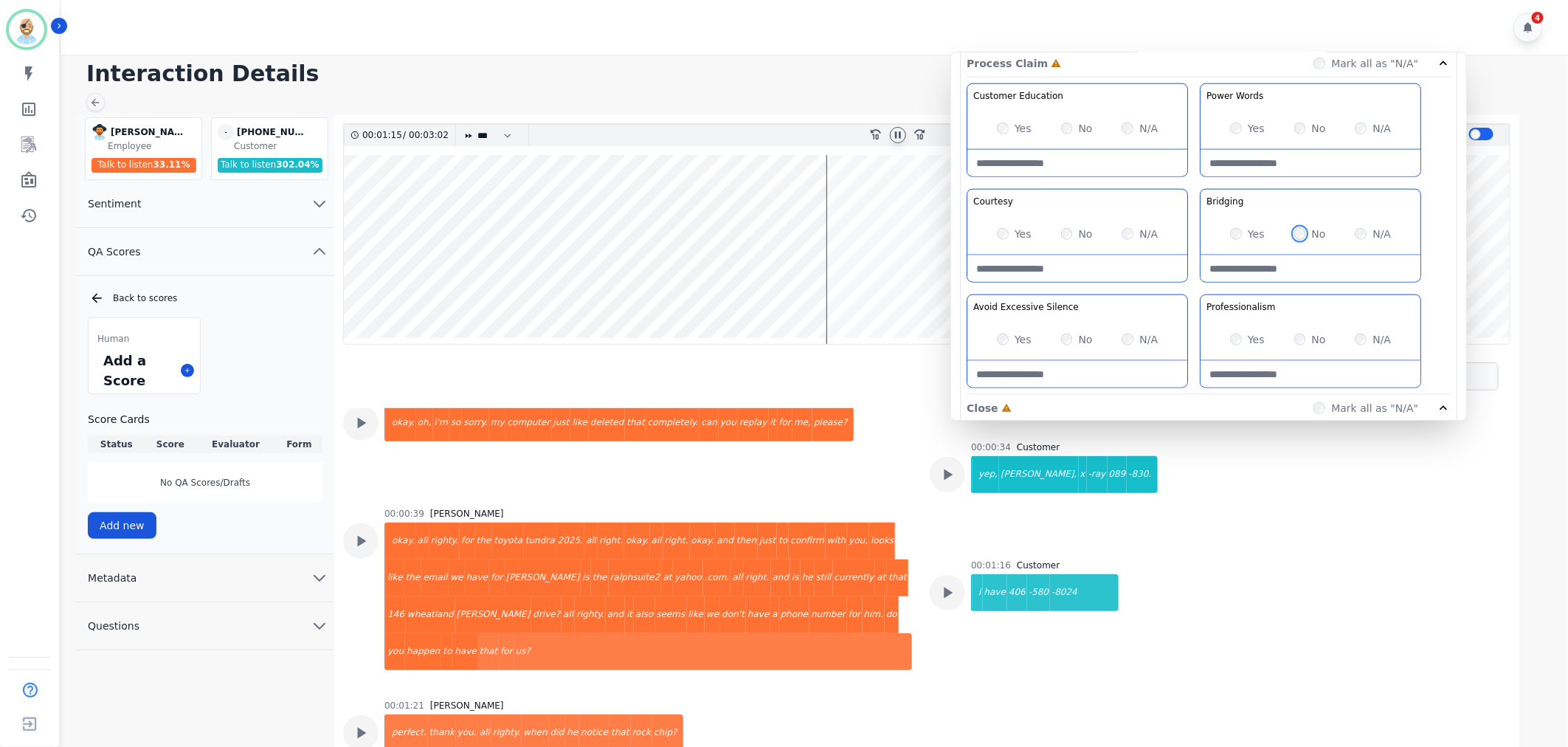
scroll to position [902, 0]
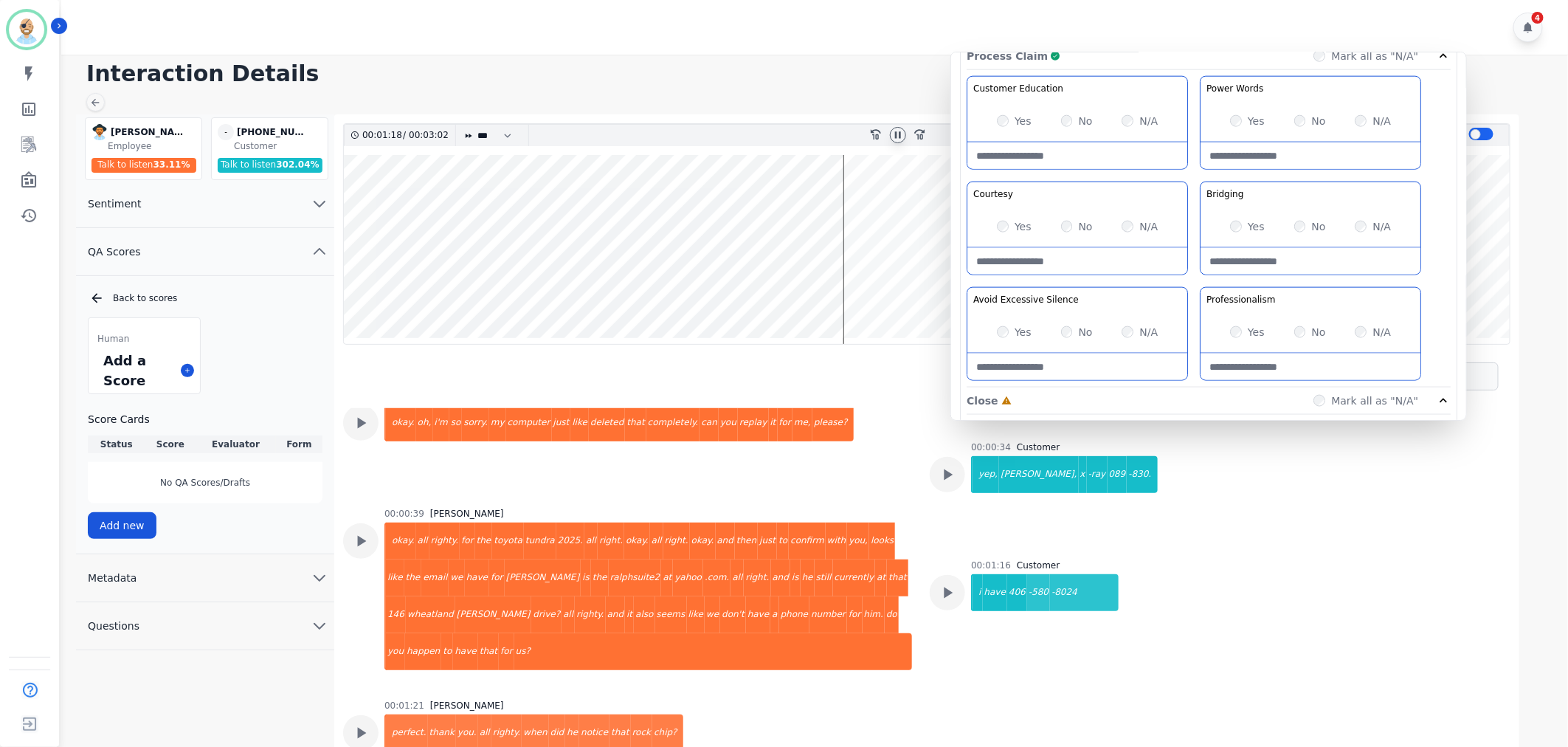
click at [1184, 283] on div "Customer Education Educate your customer on how to get the information that the…" at bounding box center [1208, 231] width 484 height 311
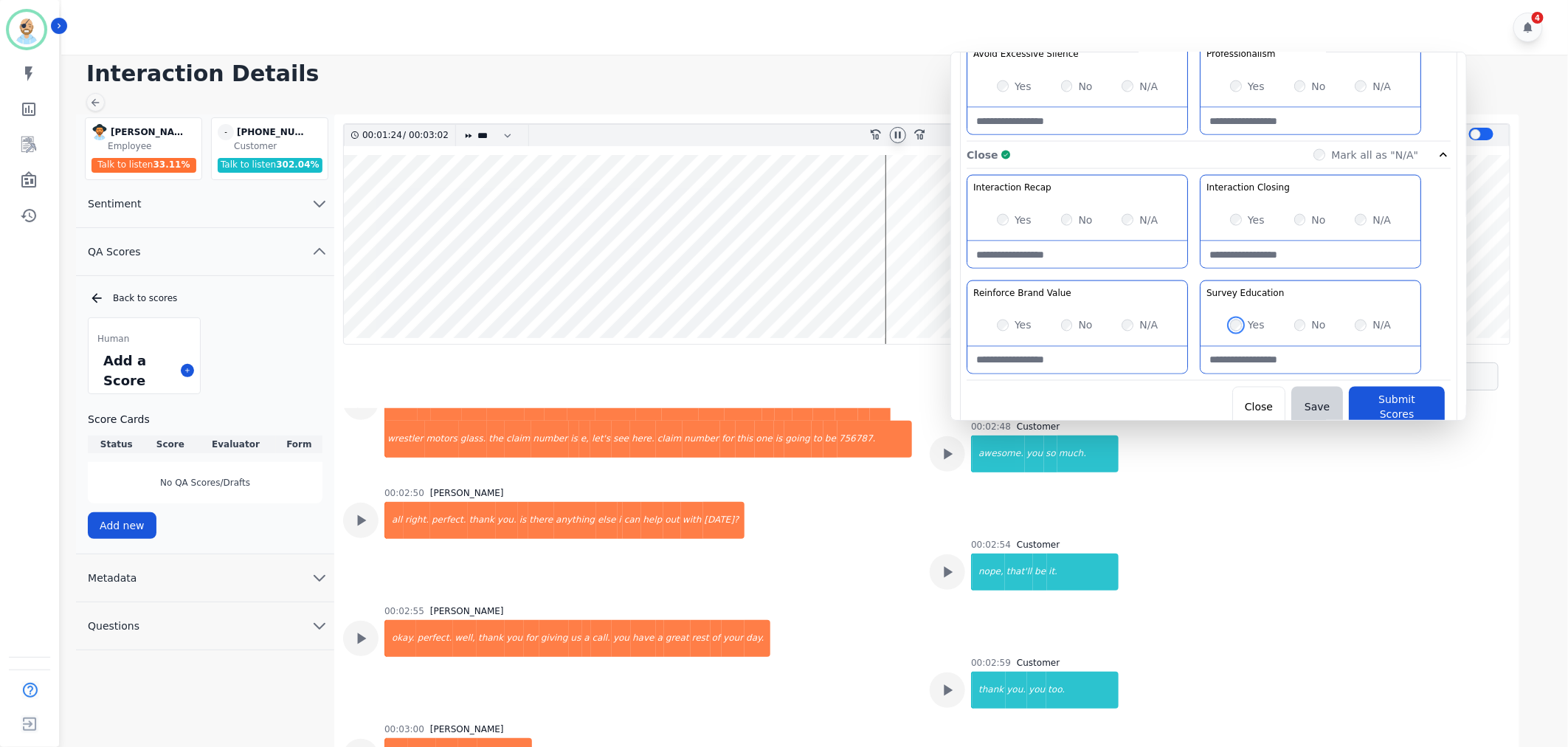
scroll to position [11, 0]
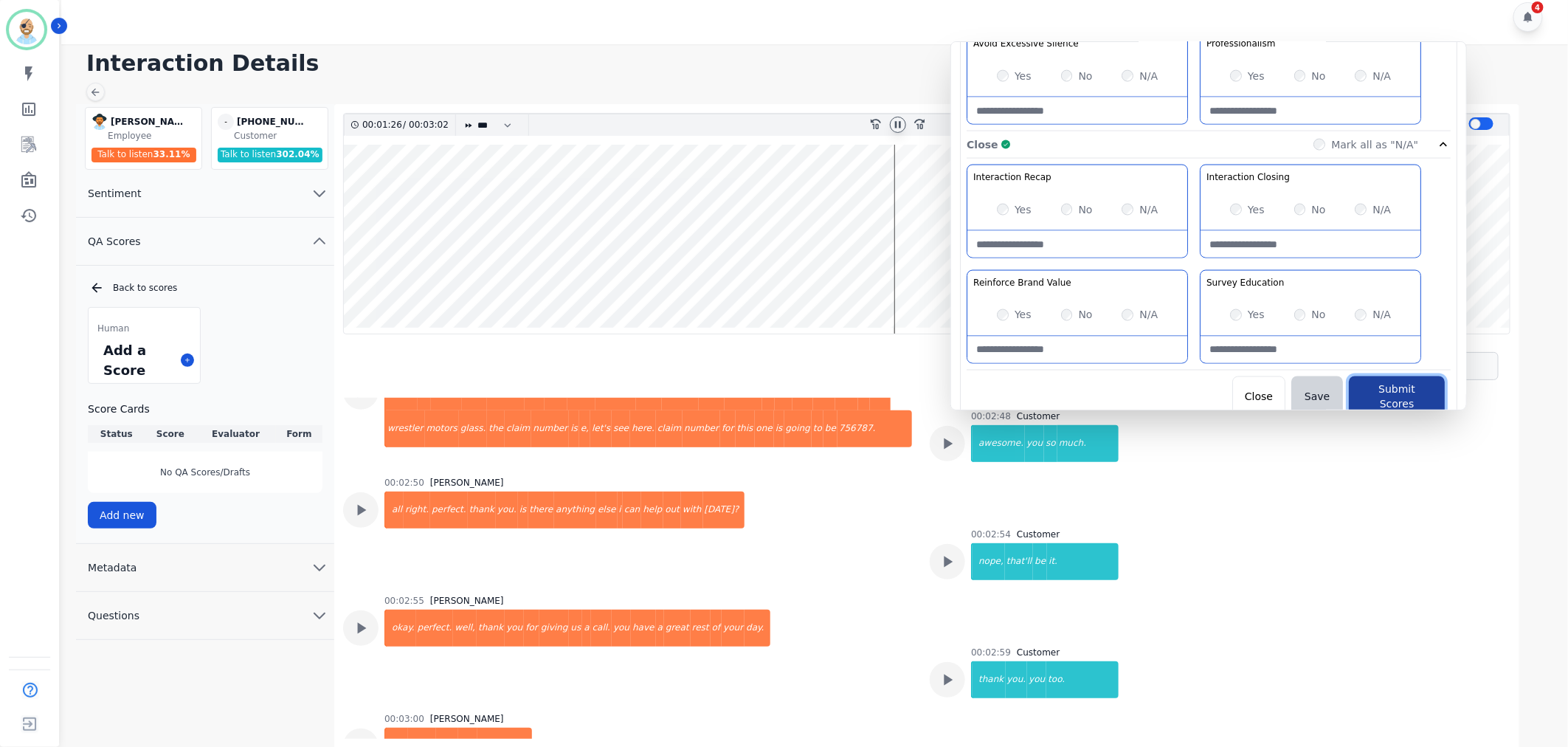
click at [1378, 394] on button "Submit Scores" at bounding box center [1397, 397] width 96 height 41
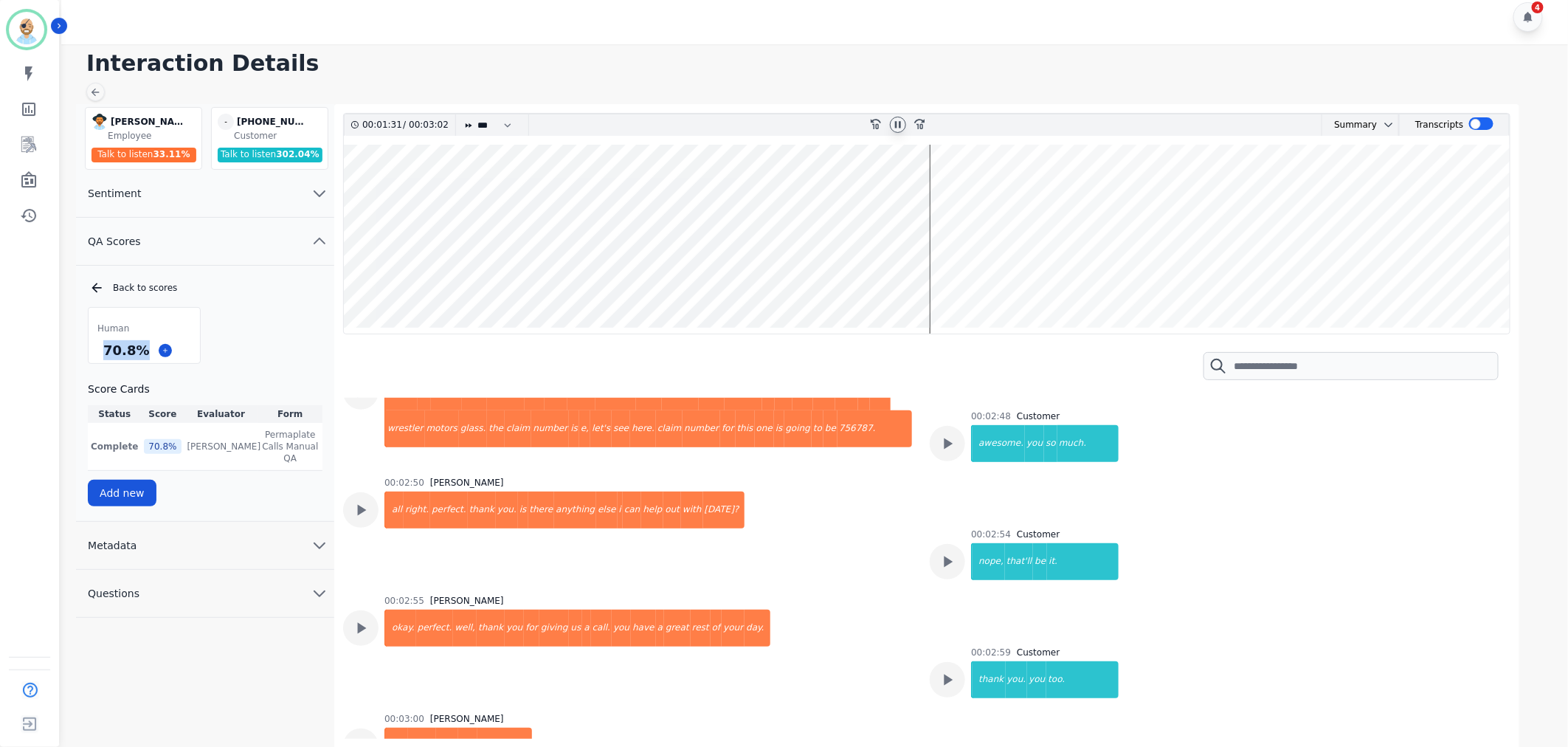
drag, startPoint x: 142, startPoint y: 347, endPoint x: 86, endPoint y: 352, distance: 56.2
click at [86, 352] on div "Back to scores Human 70.8 % Score Cards Status Score Evaluator Form Complete 70…" at bounding box center [205, 394] width 258 height 226
copy div "70.8 %"
click at [892, 121] on icon at bounding box center [897, 125] width 12 height 12
